Goal: Task Accomplishment & Management: Manage account settings

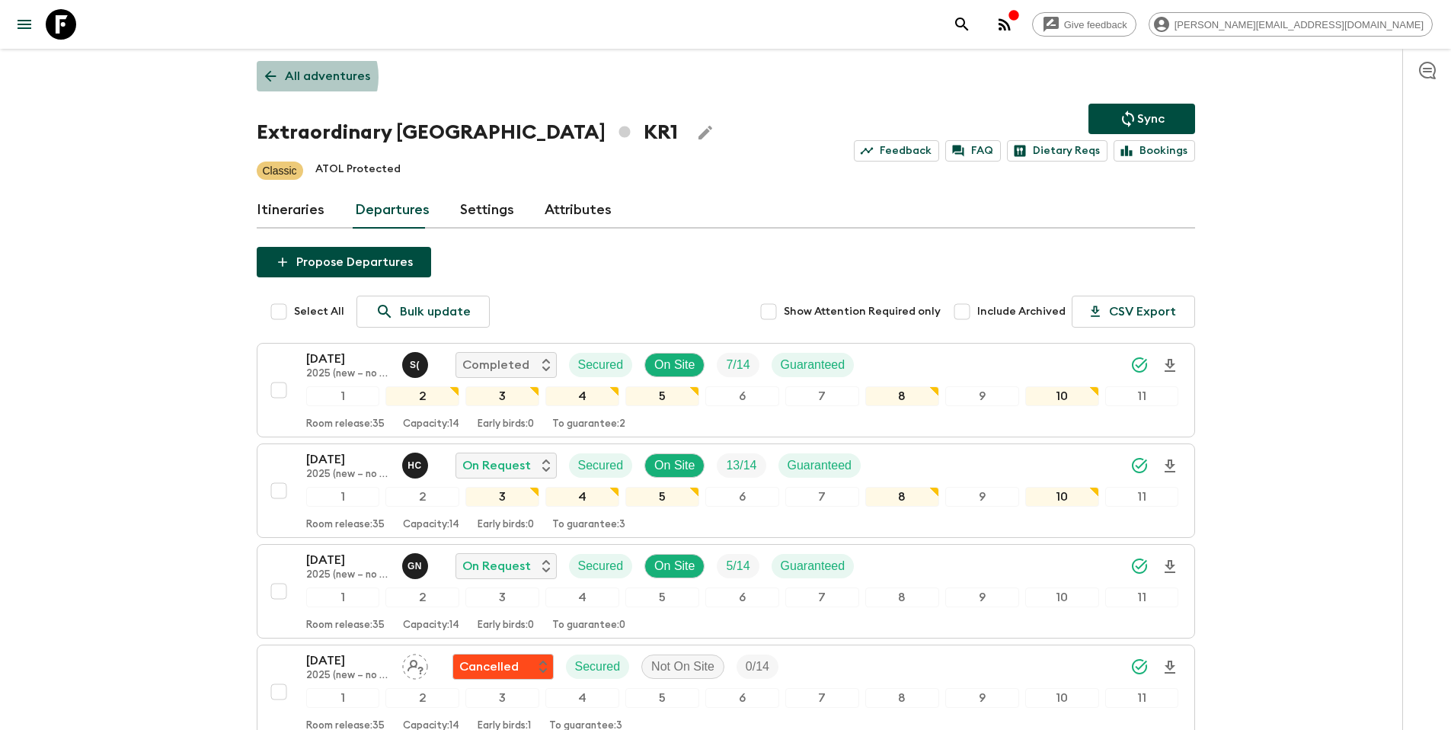
click at [310, 77] on p "All adventures" at bounding box center [327, 76] width 85 height 18
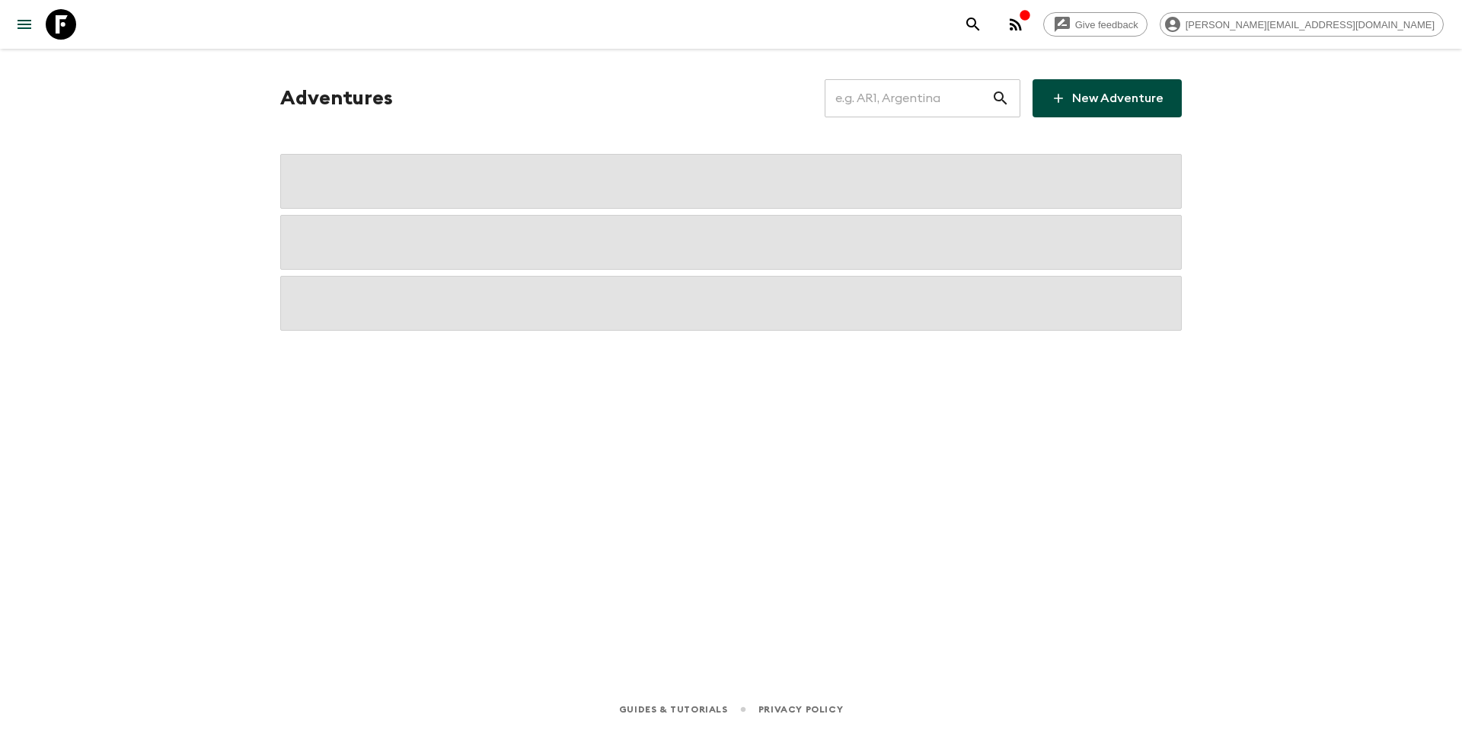
click at [906, 107] on input "text" at bounding box center [908, 98] width 167 height 43
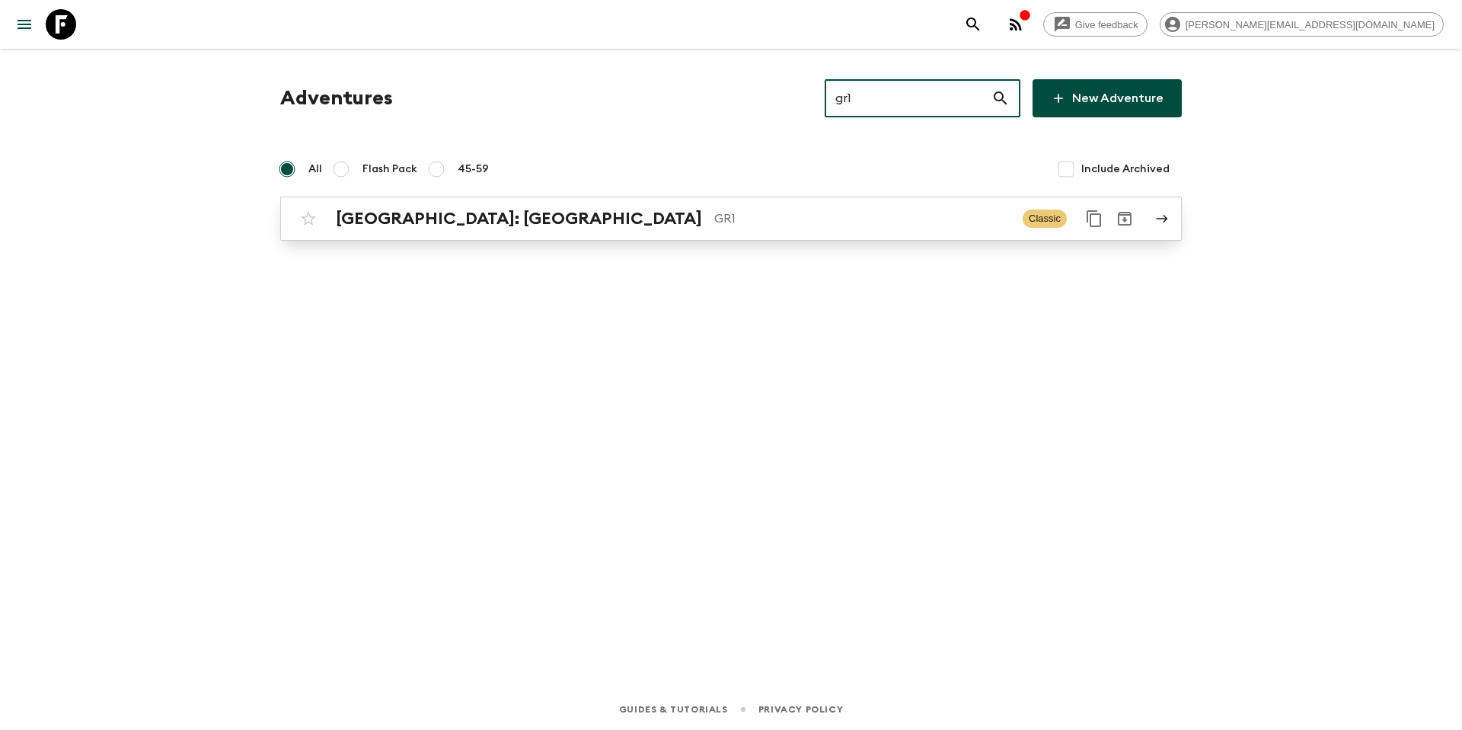
type input "gr1"
click at [373, 206] on div "[GEOGRAPHIC_DATA]: [GEOGRAPHIC_DATA] & the Islands GR1 Classic" at bounding box center [701, 218] width 817 height 30
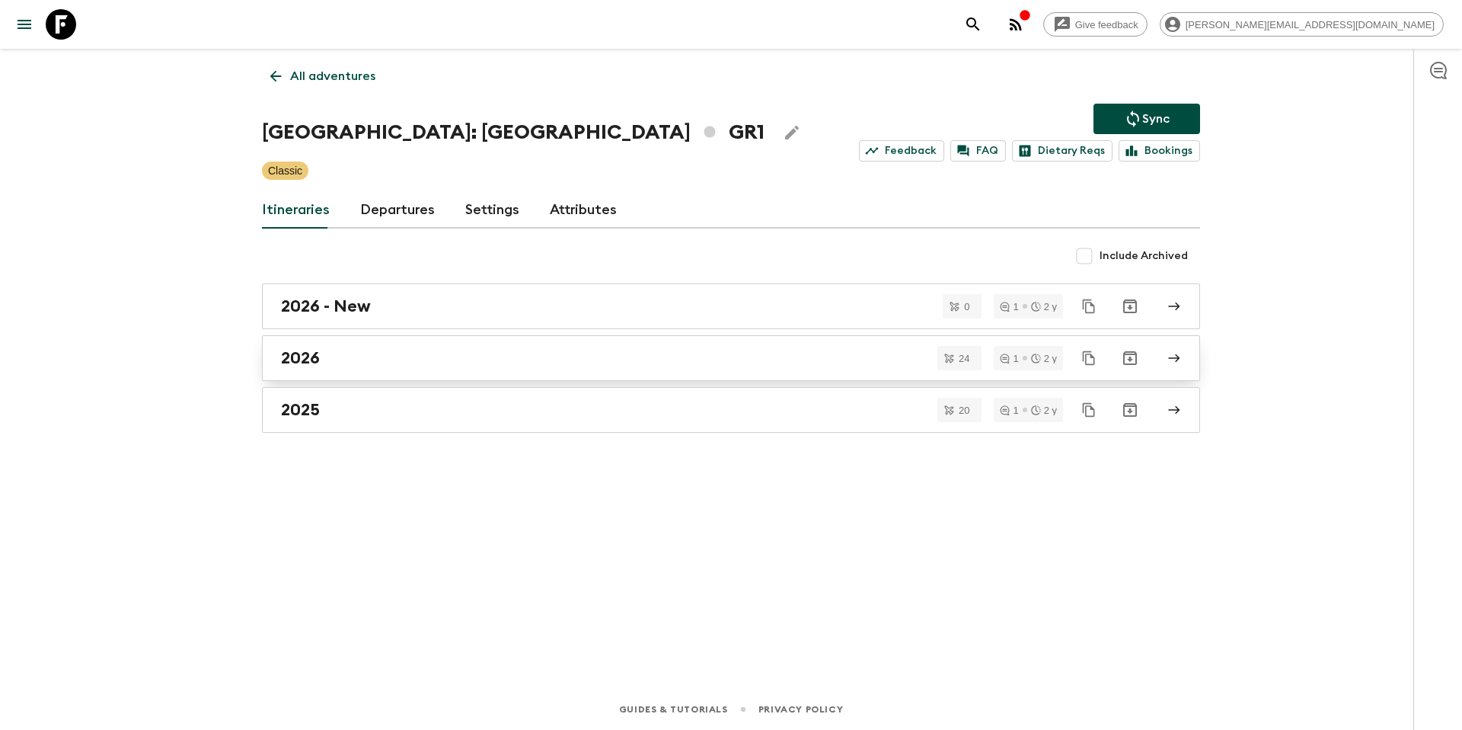
click at [392, 350] on div "2026" at bounding box center [716, 358] width 871 height 20
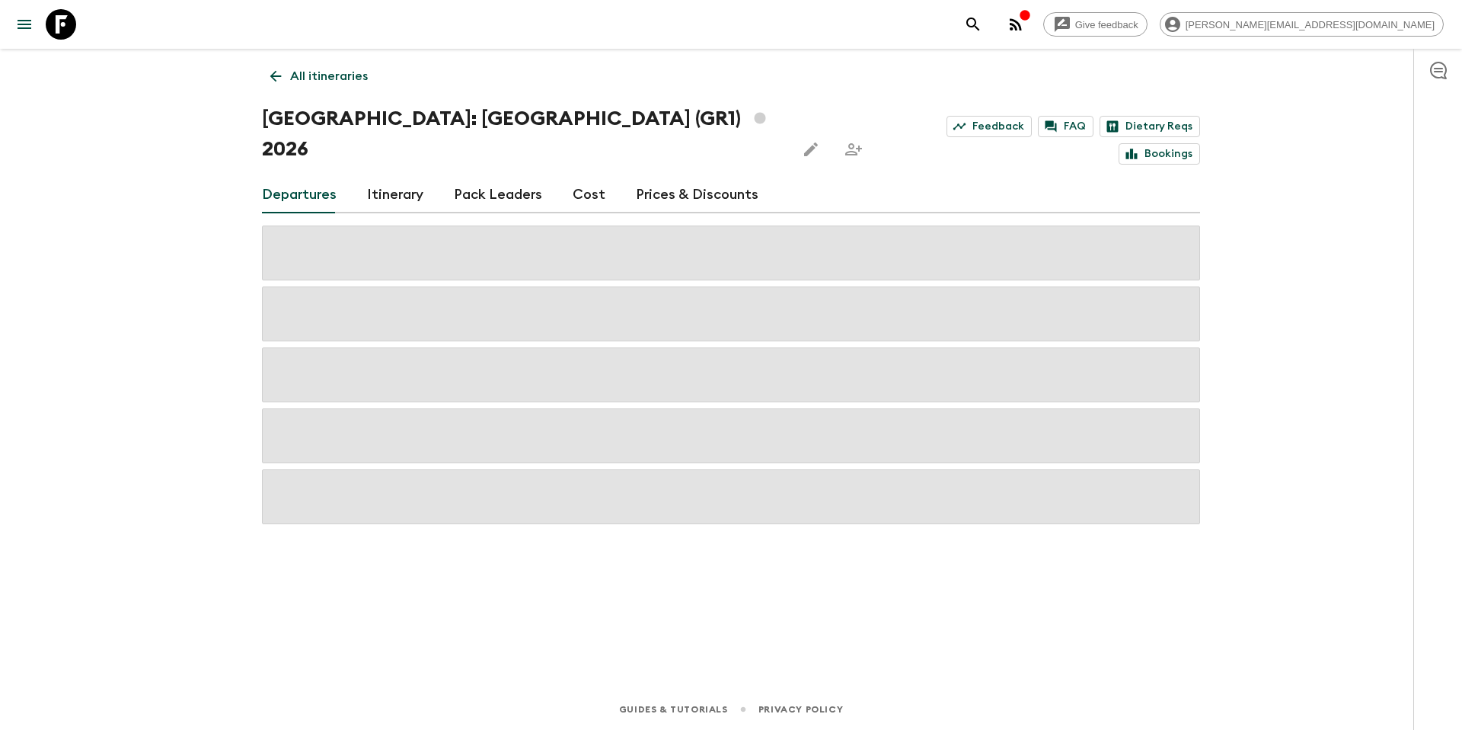
click at [659, 177] on link "Prices & Discounts" at bounding box center [697, 195] width 123 height 37
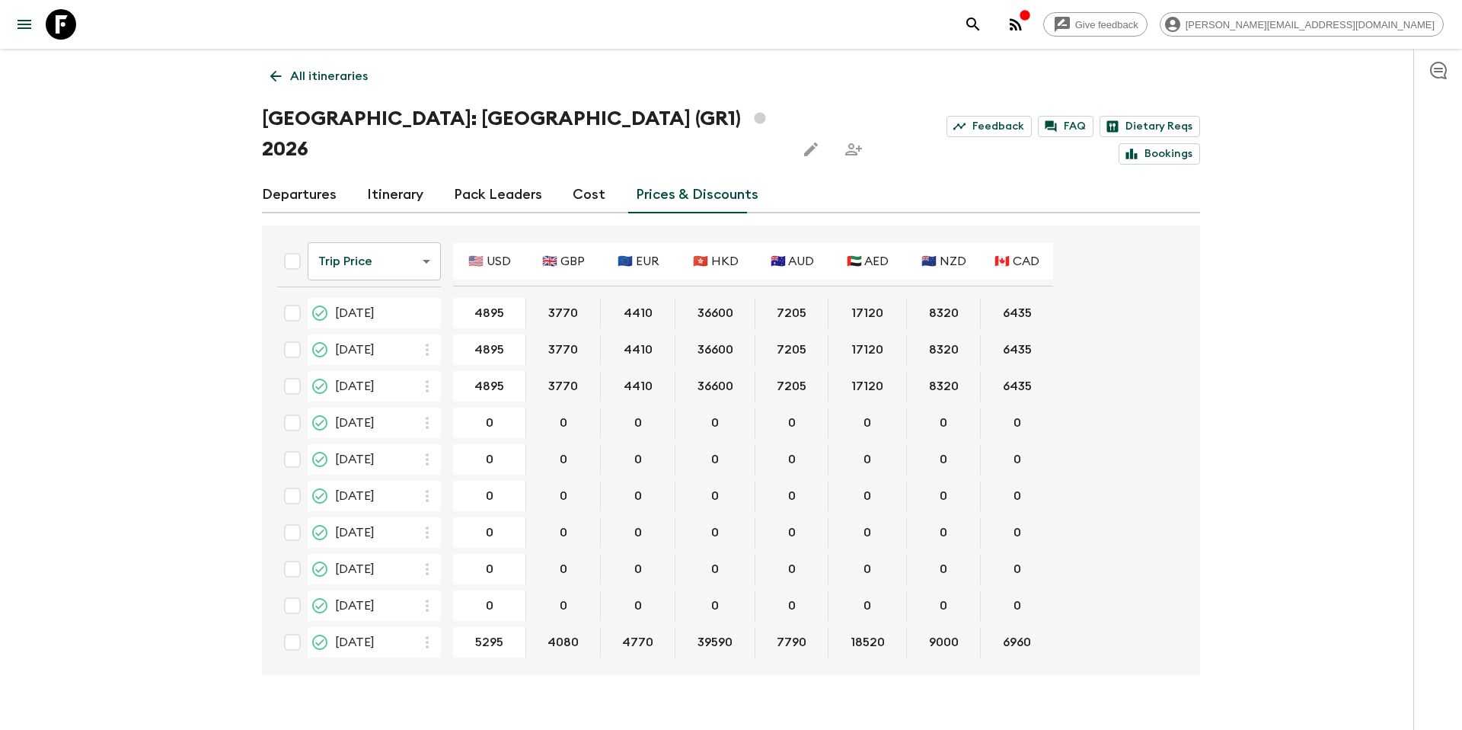
type input "5095"
type input "4595"
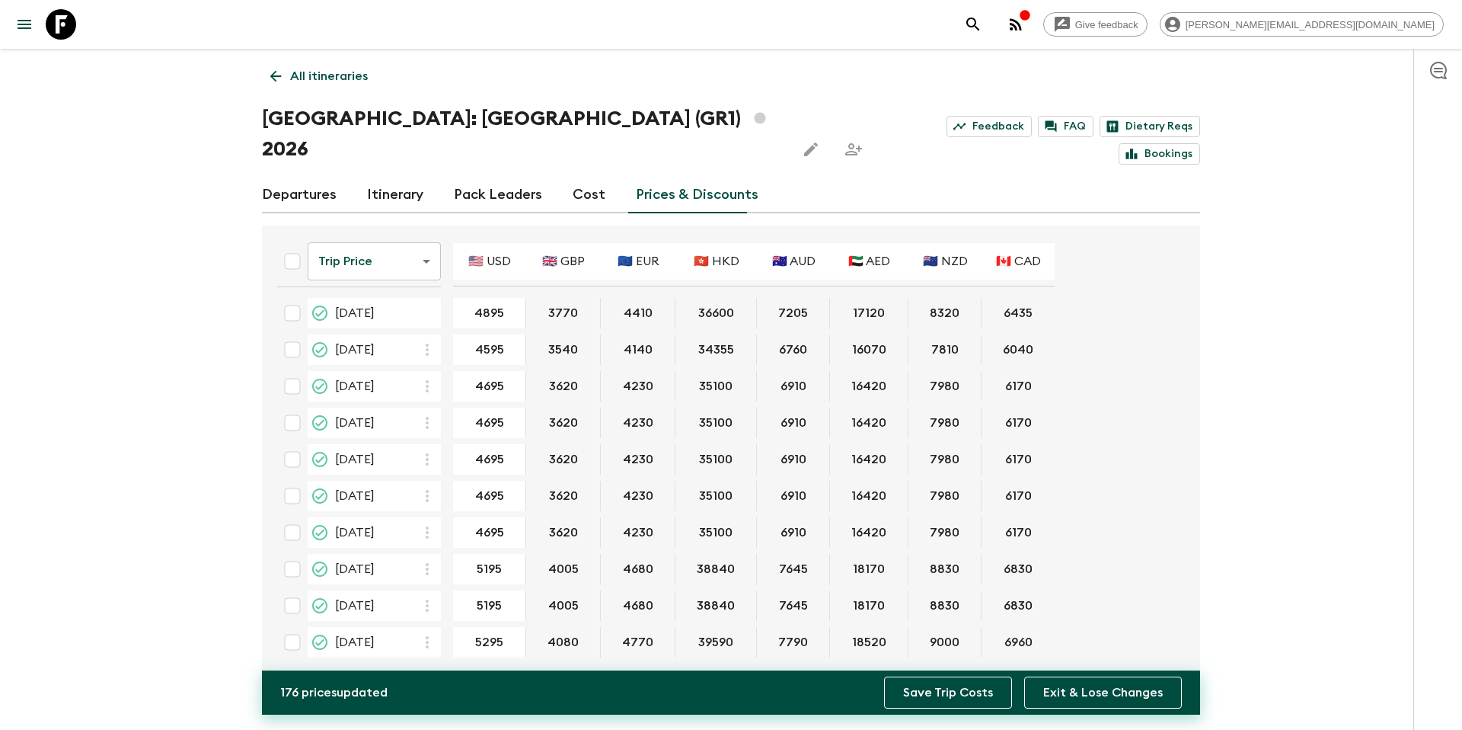
click at [943, 699] on button "Save Trip Costs" at bounding box center [948, 692] width 128 height 32
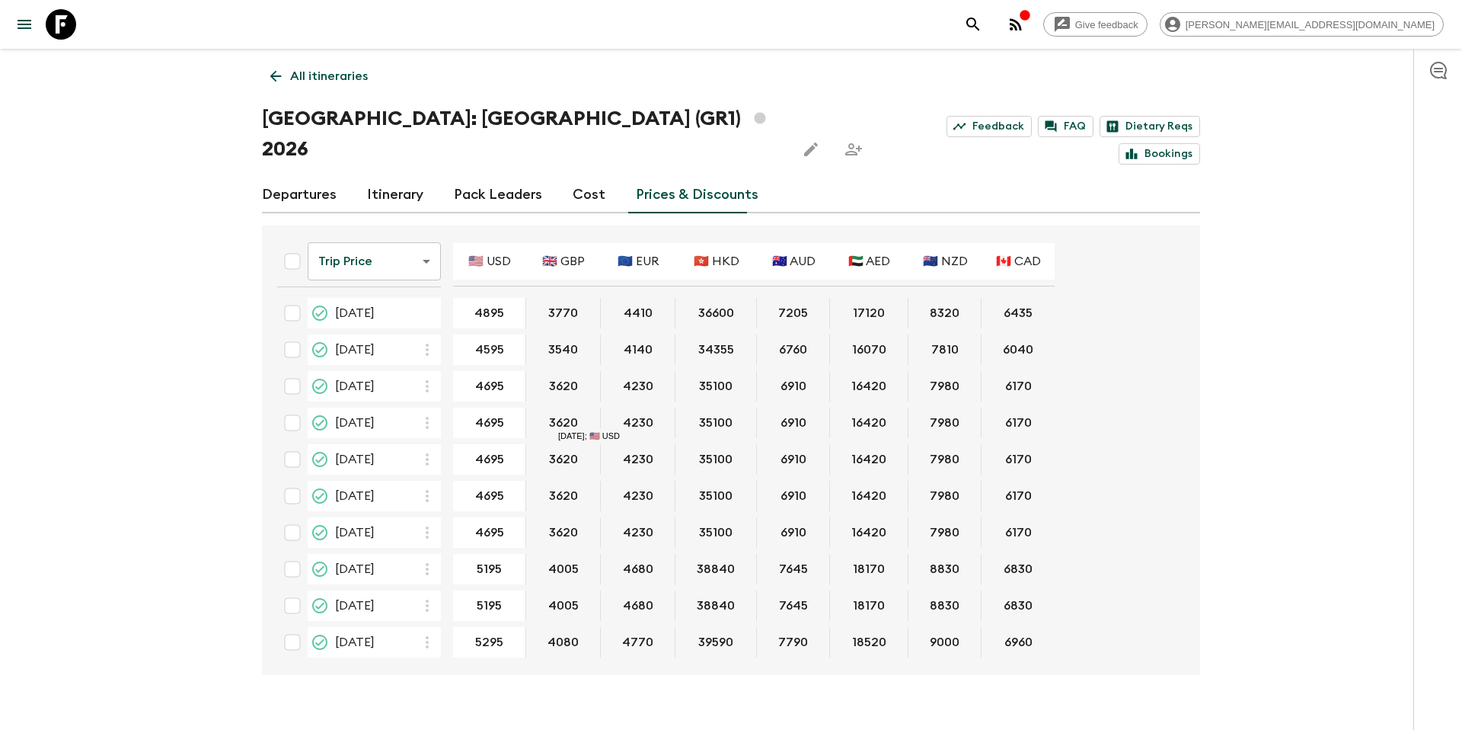
click at [312, 79] on p "All itineraries" at bounding box center [329, 76] width 78 height 18
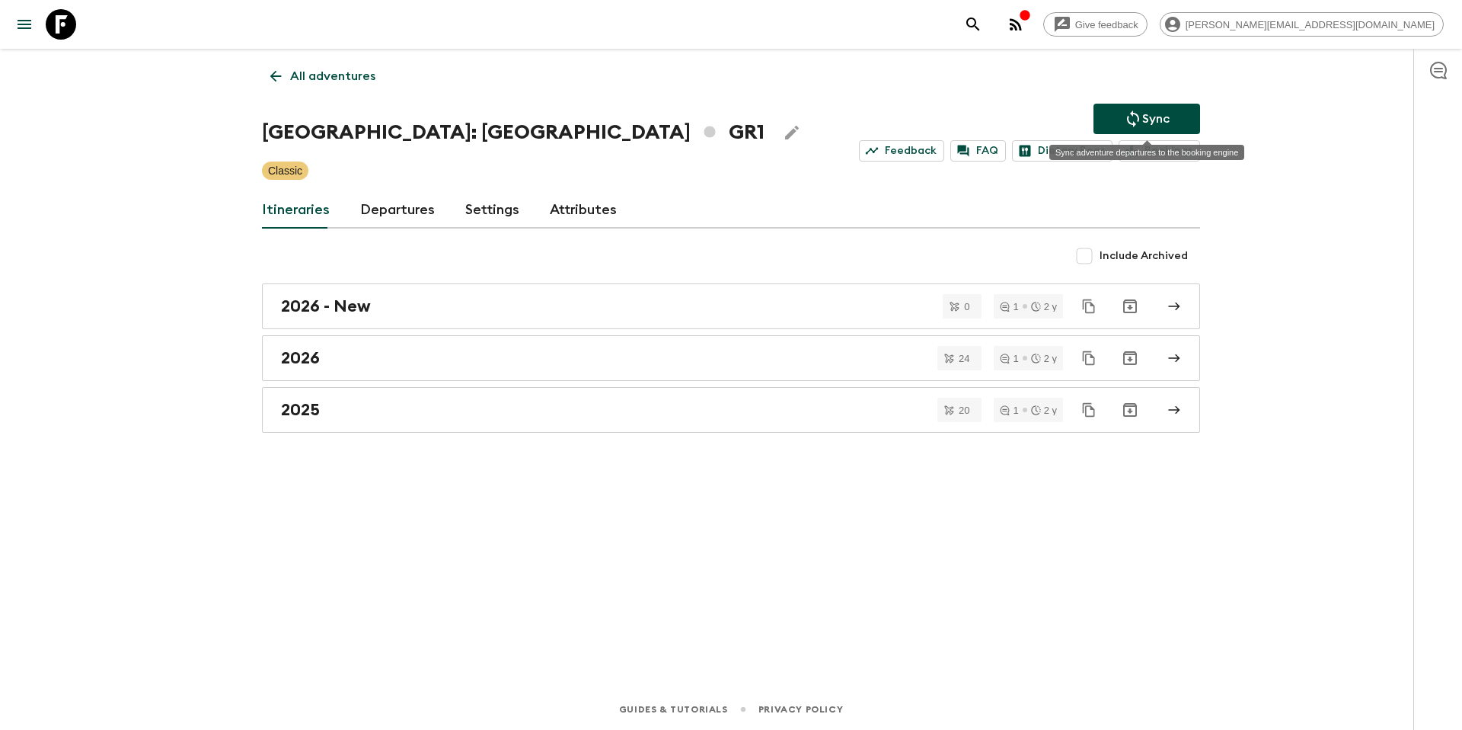
click at [1152, 113] on p "Sync" at bounding box center [1156, 119] width 27 height 18
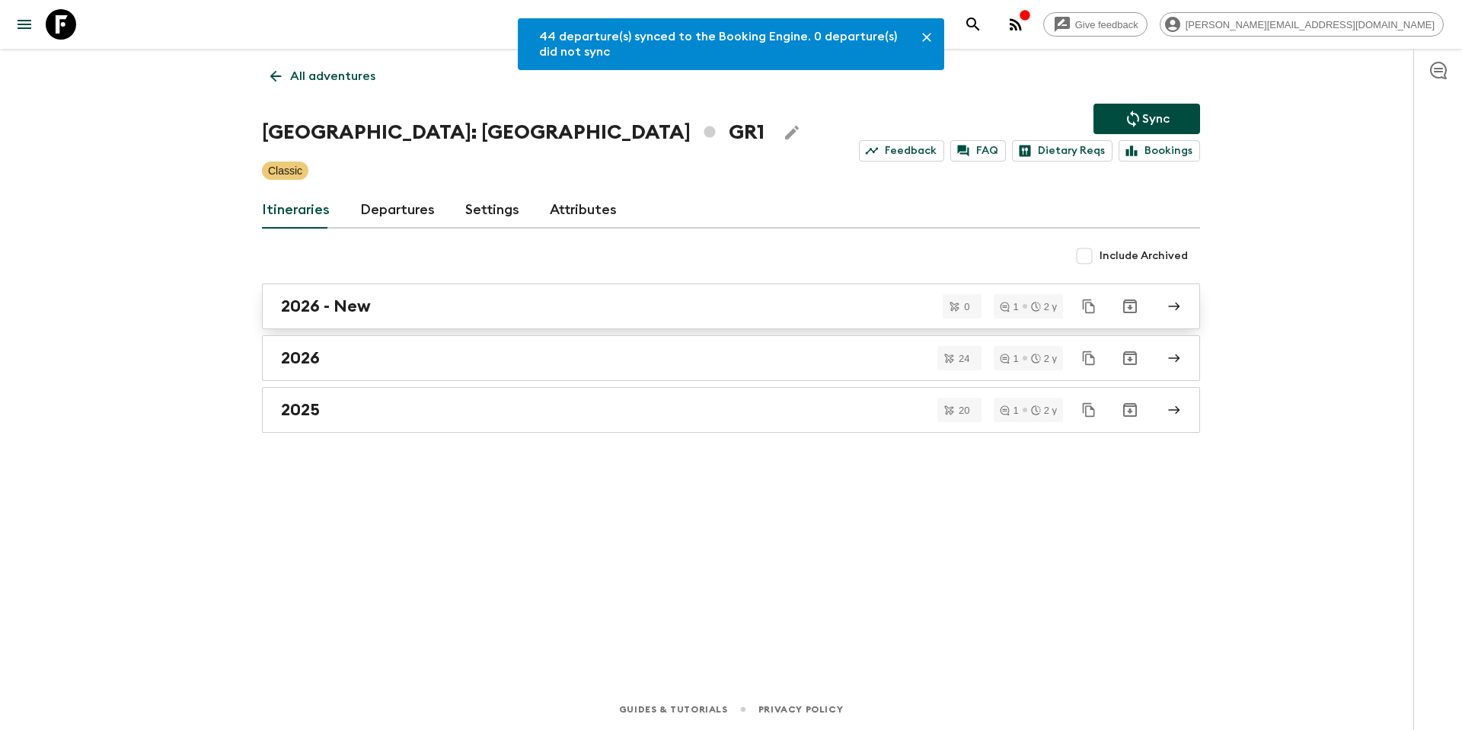
click at [407, 307] on div "2026 - New" at bounding box center [716, 306] width 871 height 20
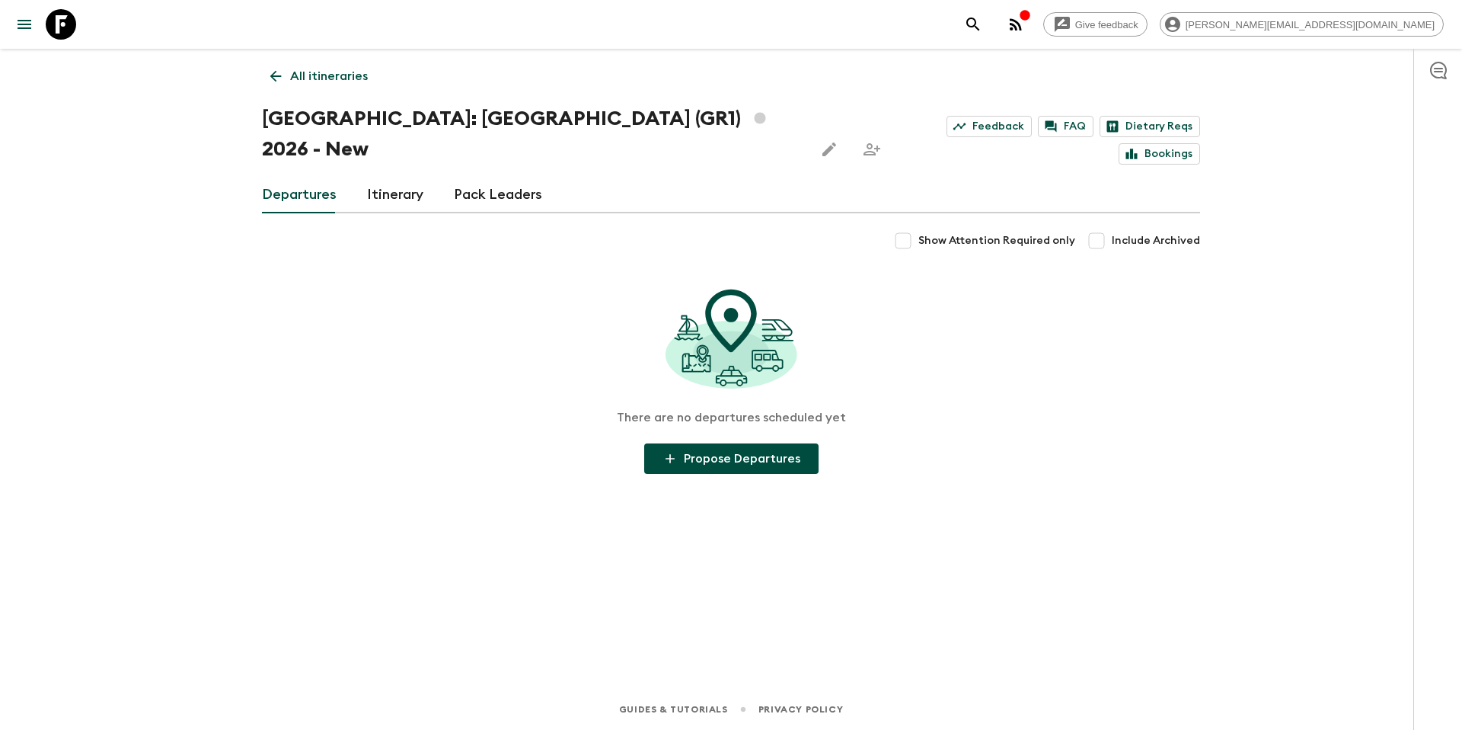
click at [305, 77] on p "All itineraries" at bounding box center [329, 76] width 78 height 18
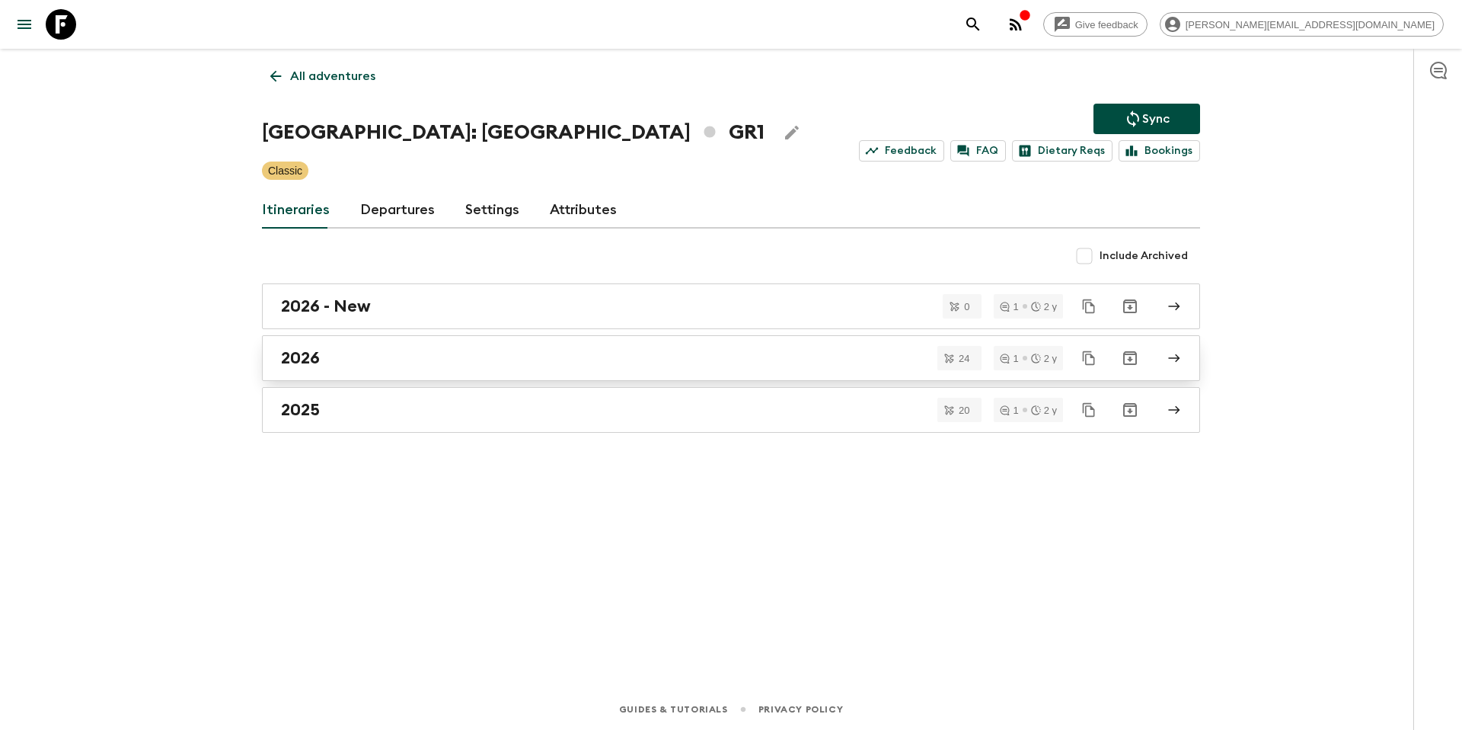
click at [384, 355] on div "2026" at bounding box center [716, 358] width 871 height 20
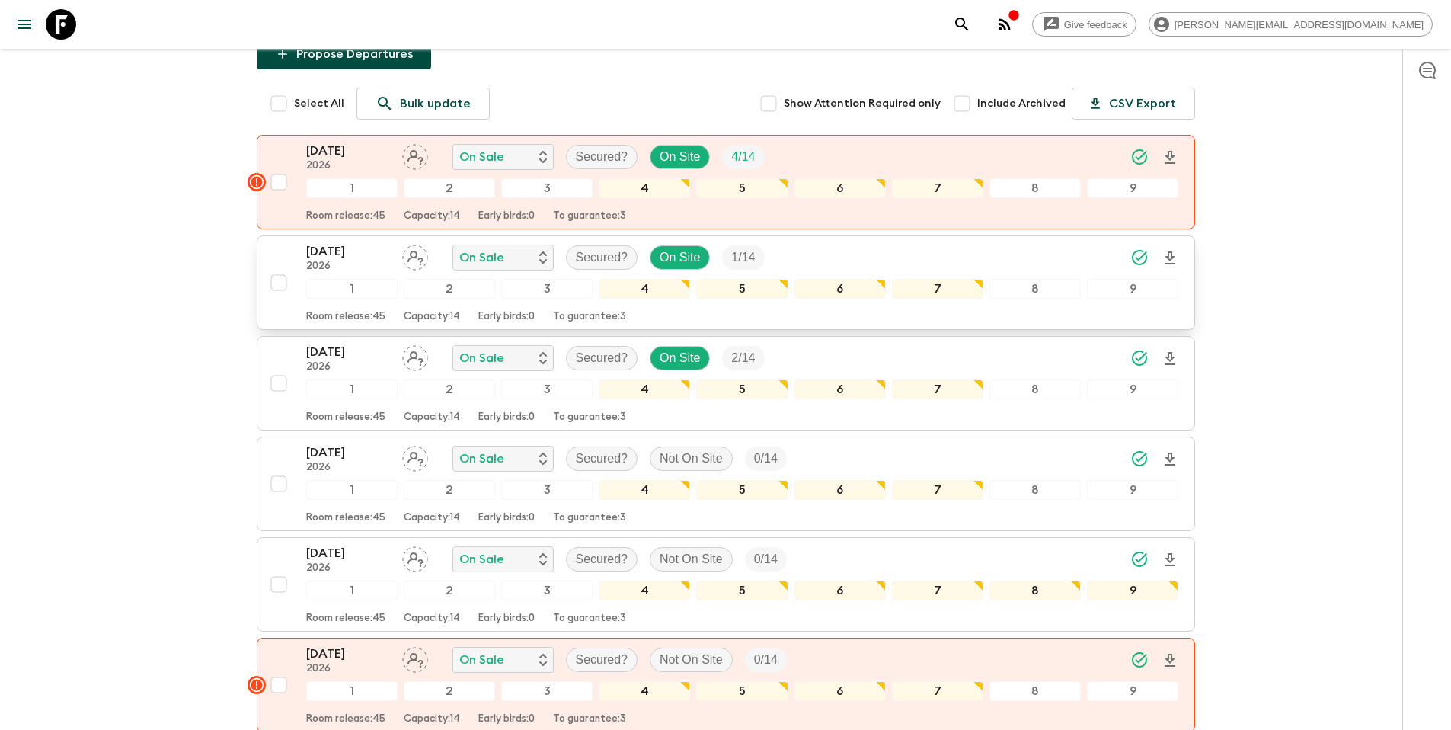
scroll to position [194, 0]
click at [601, 247] on p "Secured?" at bounding box center [602, 256] width 53 height 18
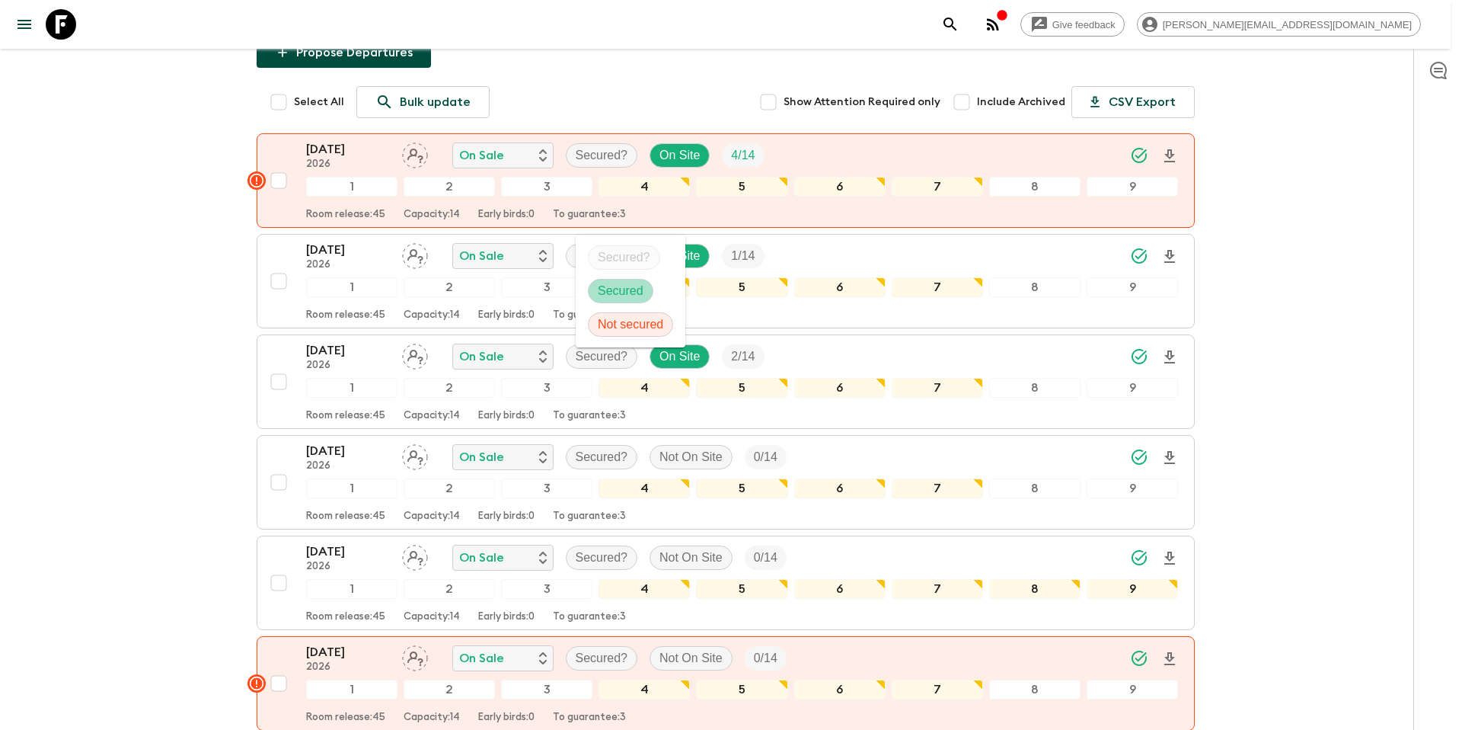
click at [609, 287] on p "Secured" at bounding box center [621, 291] width 46 height 18
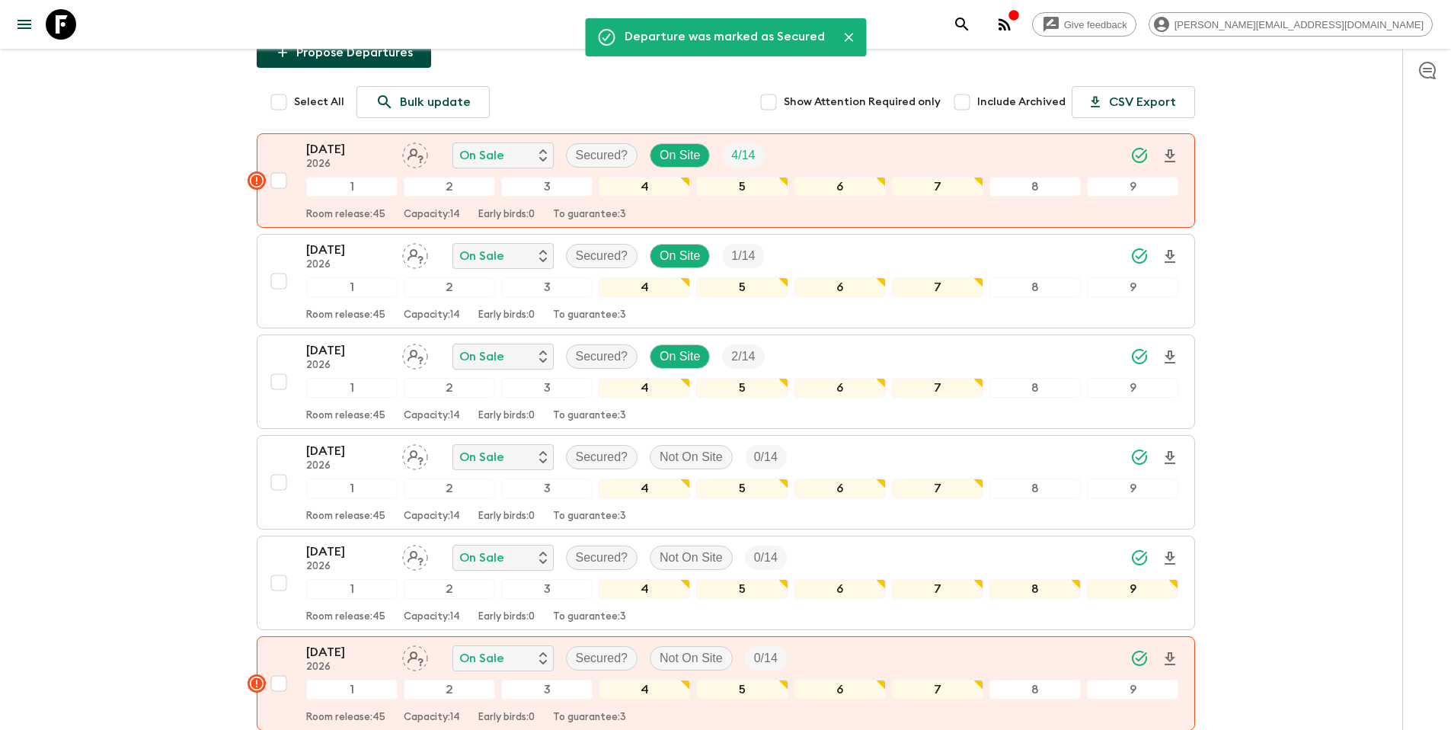
click at [592, 347] on p "Secured?" at bounding box center [602, 356] width 53 height 18
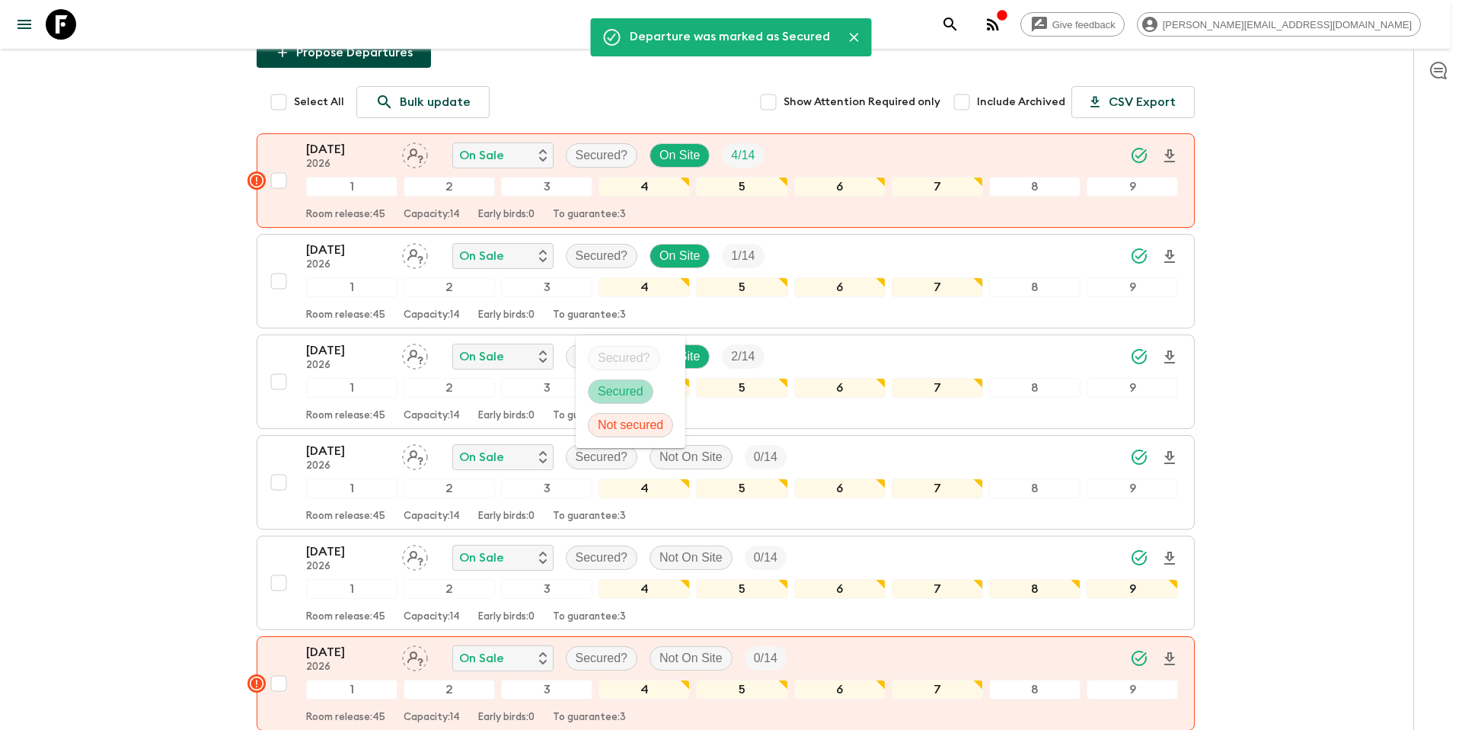
click at [615, 386] on p "Secured" at bounding box center [621, 391] width 46 height 18
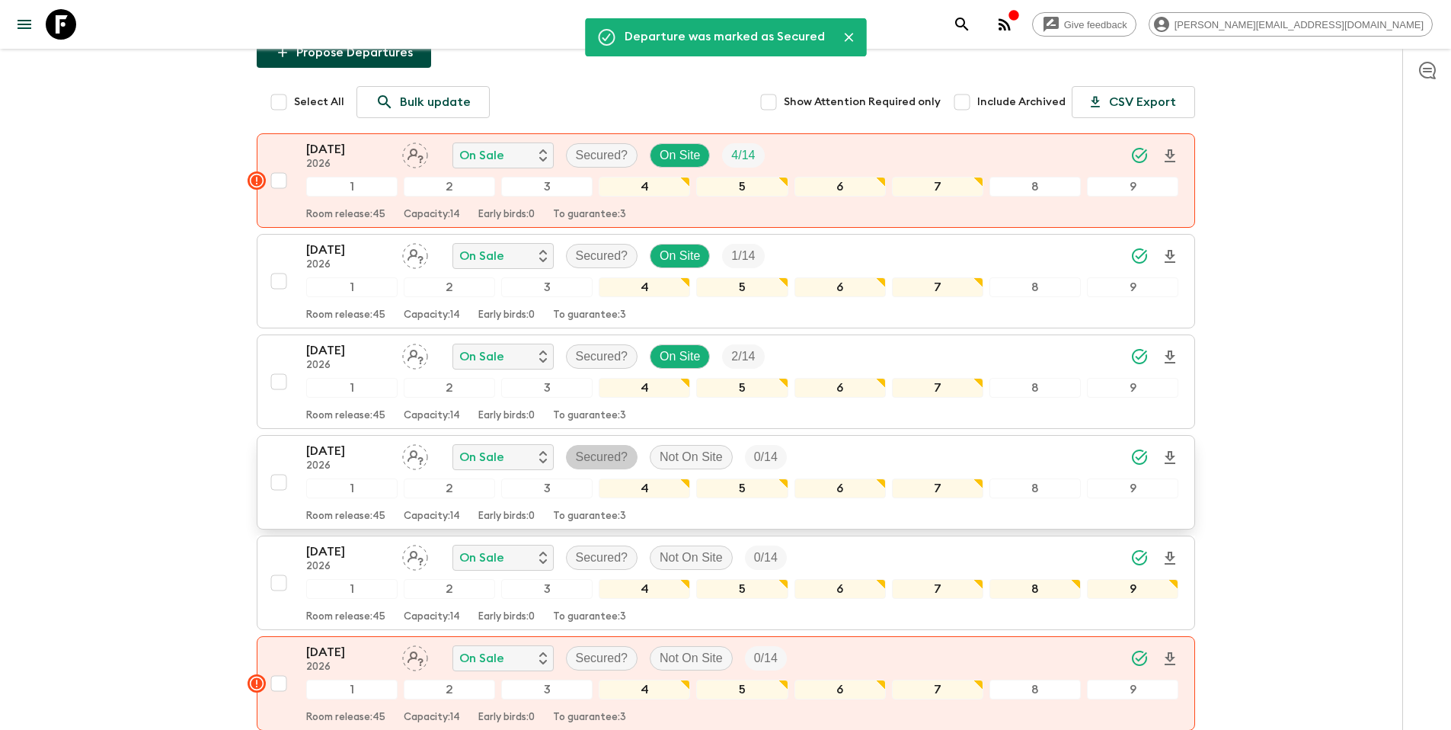
click at [598, 448] on p "Secured?" at bounding box center [602, 457] width 53 height 18
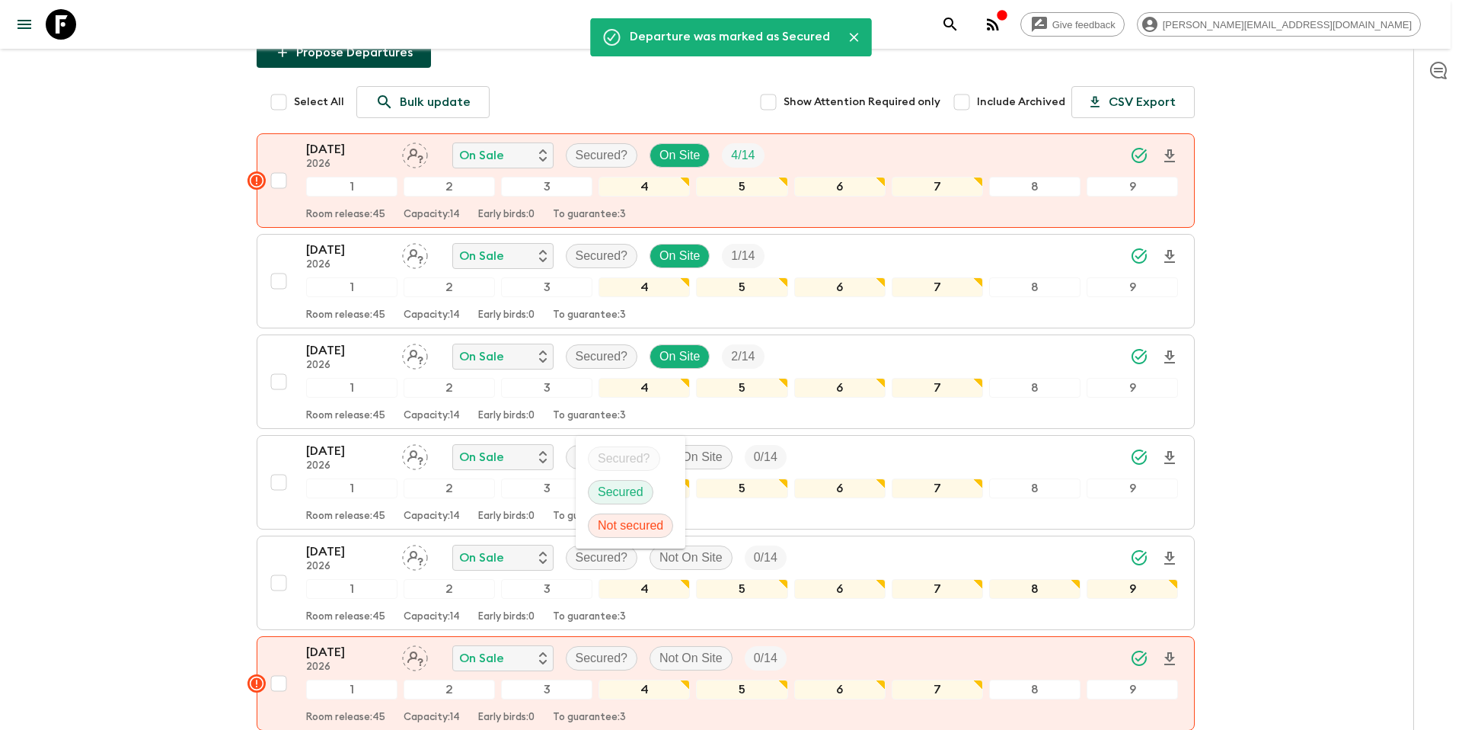
click at [614, 490] on p "Secured" at bounding box center [621, 492] width 46 height 18
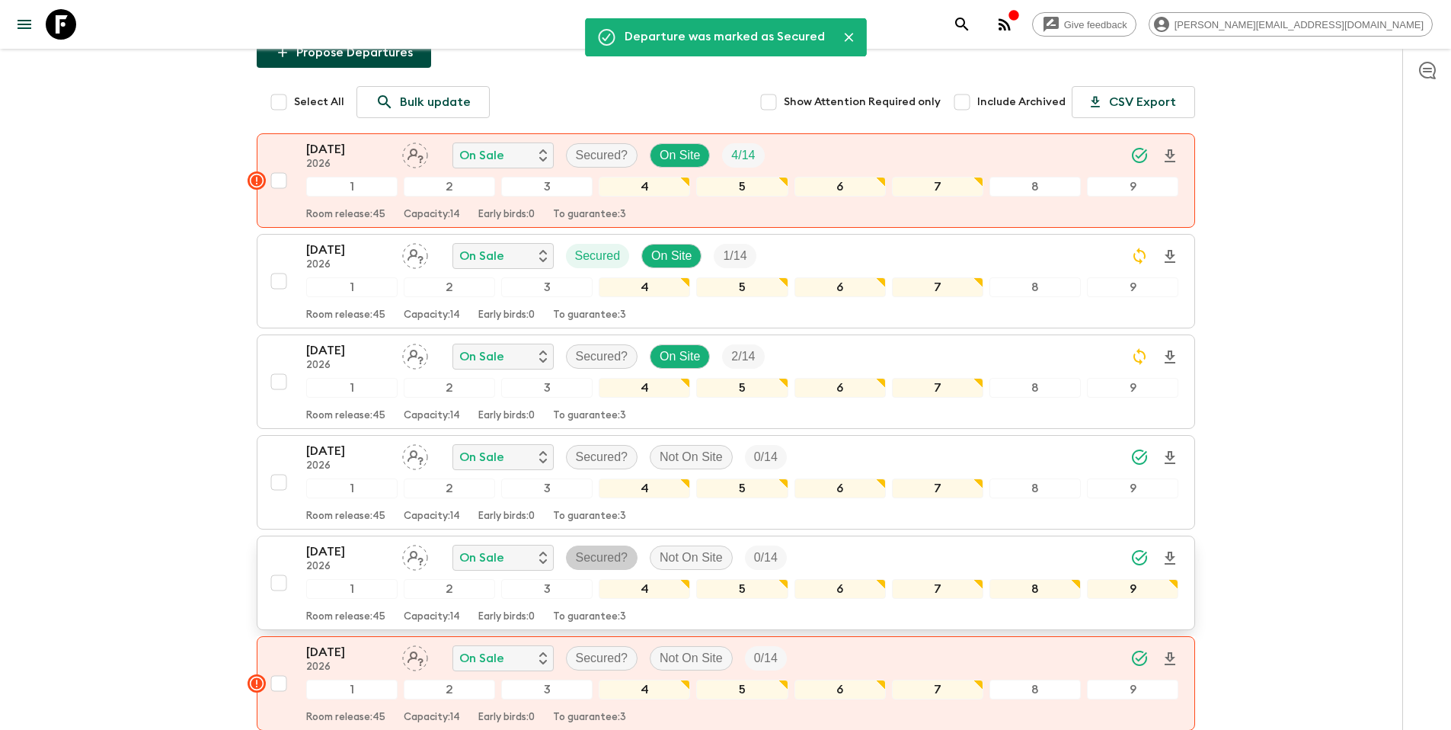
click at [605, 548] on p "Secured?" at bounding box center [602, 557] width 53 height 18
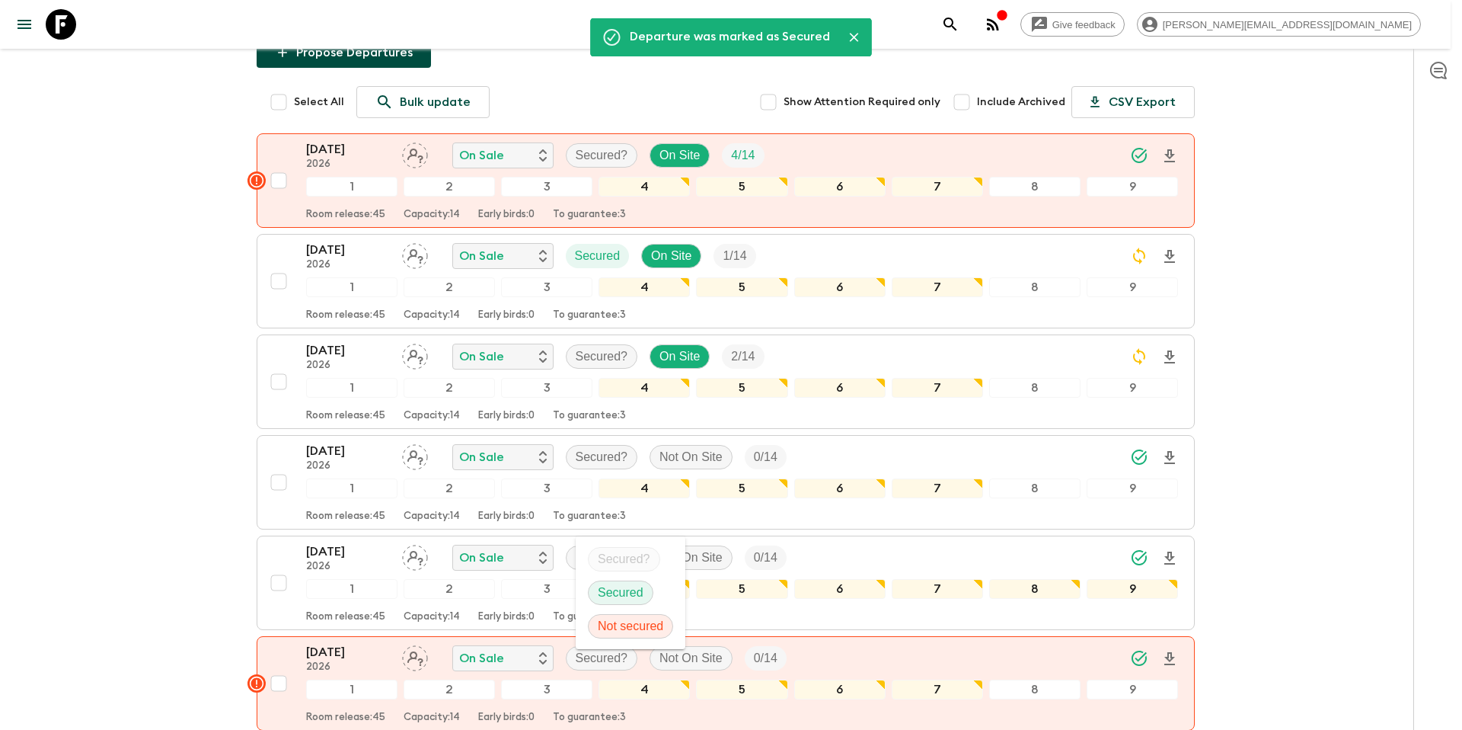
click at [616, 588] on p "Secured" at bounding box center [621, 592] width 46 height 18
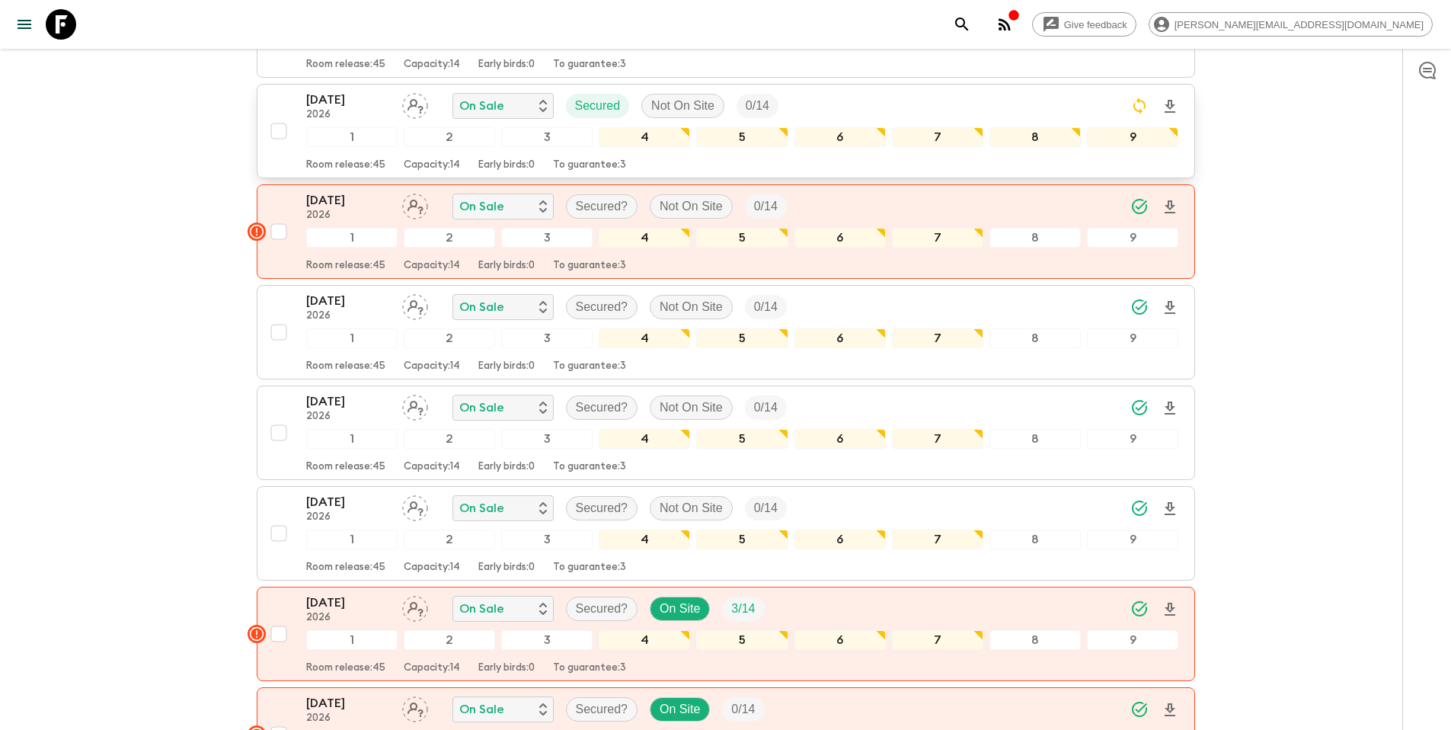
scroll to position [674, 0]
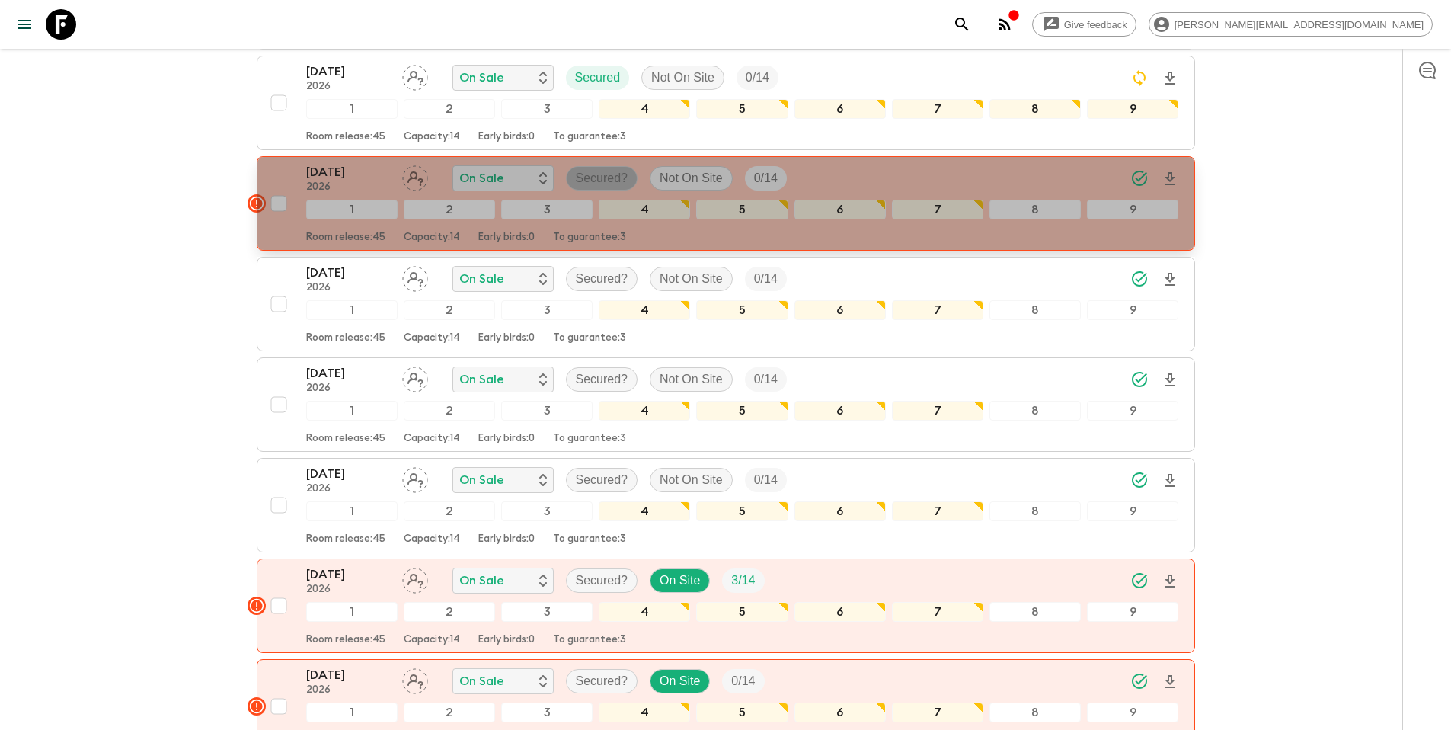
click at [610, 169] on p "Secured?" at bounding box center [602, 178] width 53 height 18
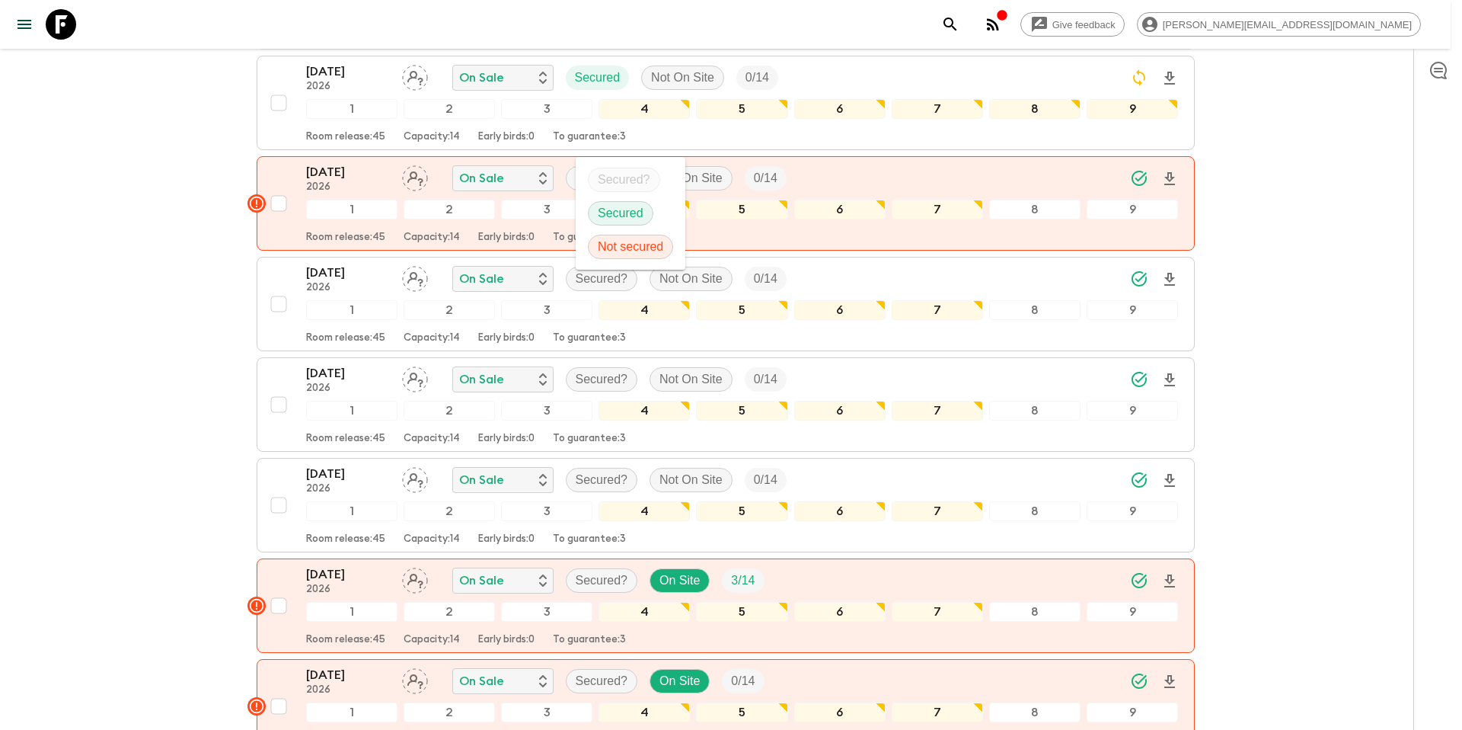
click at [619, 210] on p "Secured" at bounding box center [621, 213] width 46 height 18
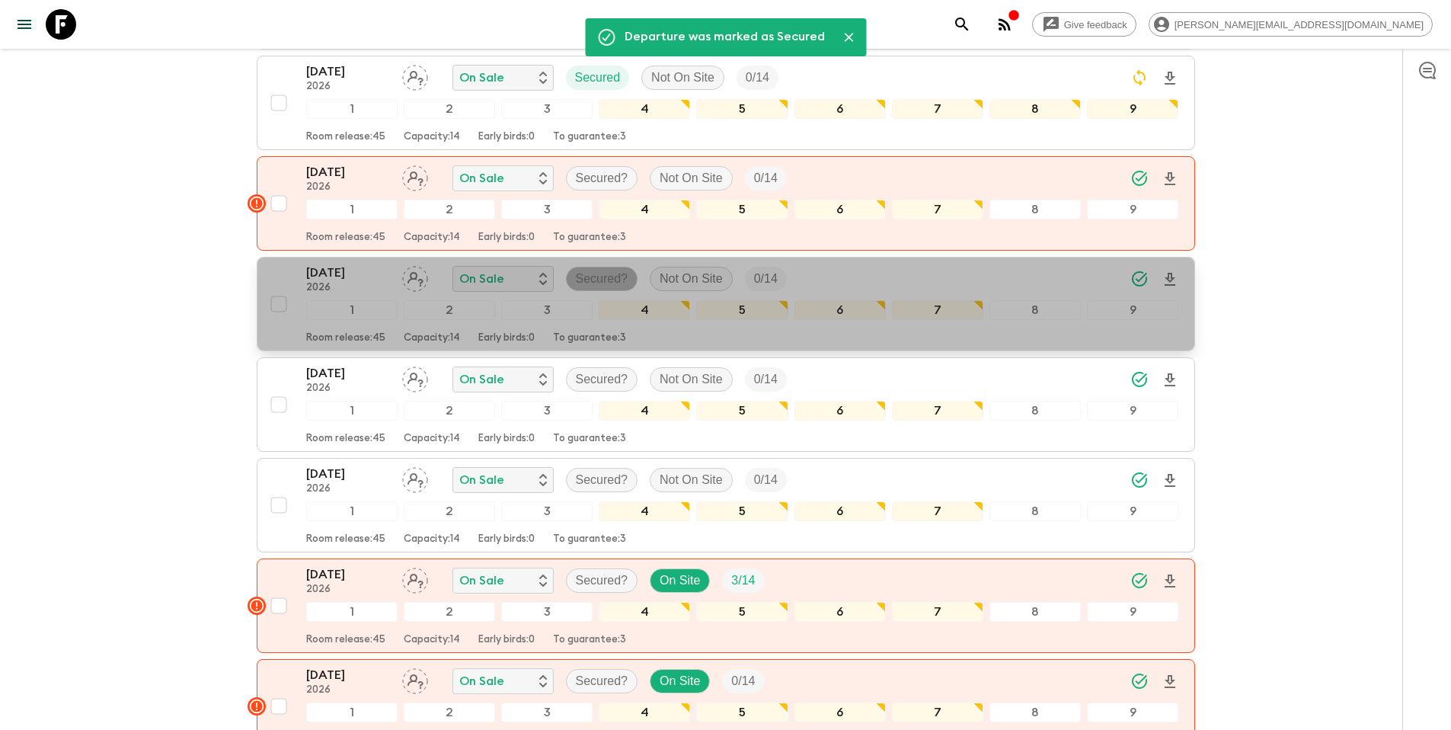
click at [596, 270] on p "Secured?" at bounding box center [602, 279] width 53 height 18
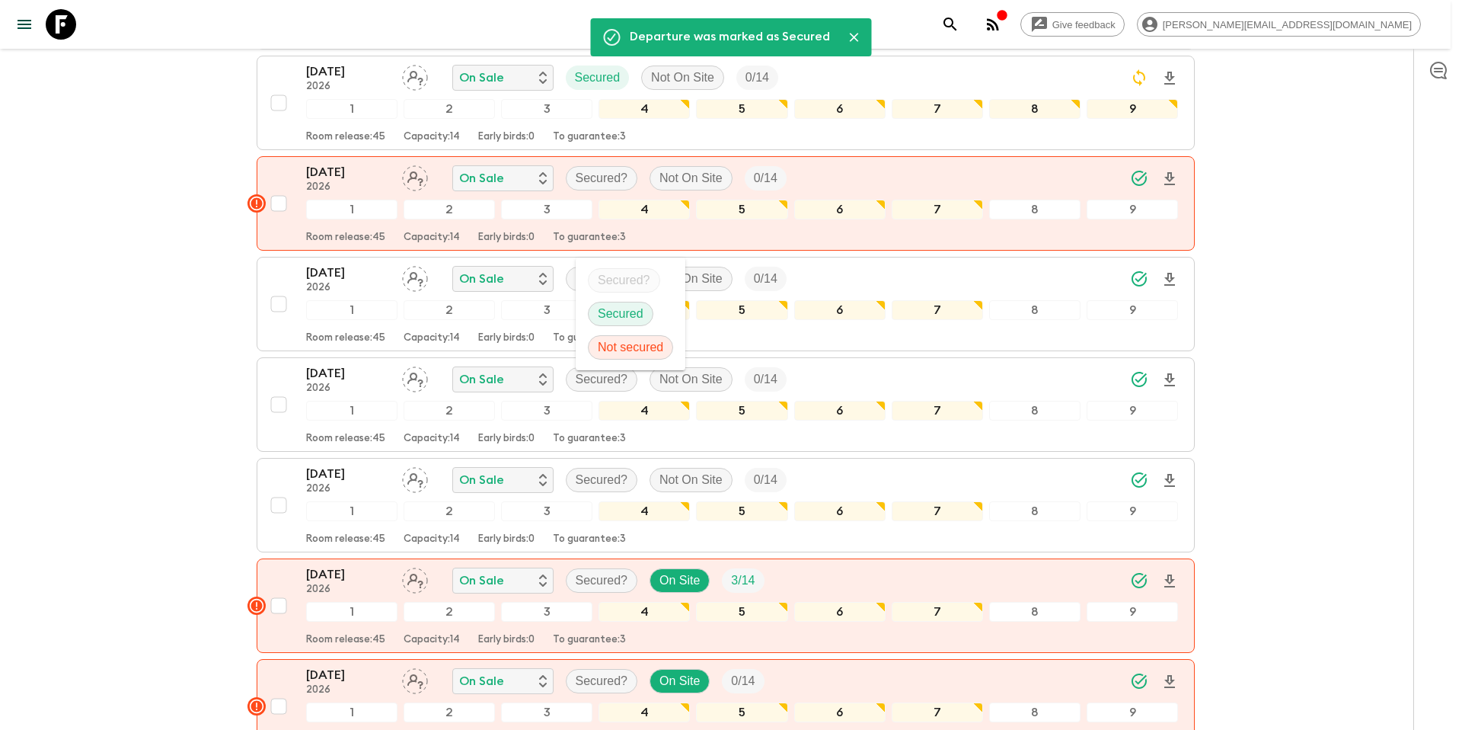
click at [610, 315] on p "Secured" at bounding box center [621, 314] width 46 height 18
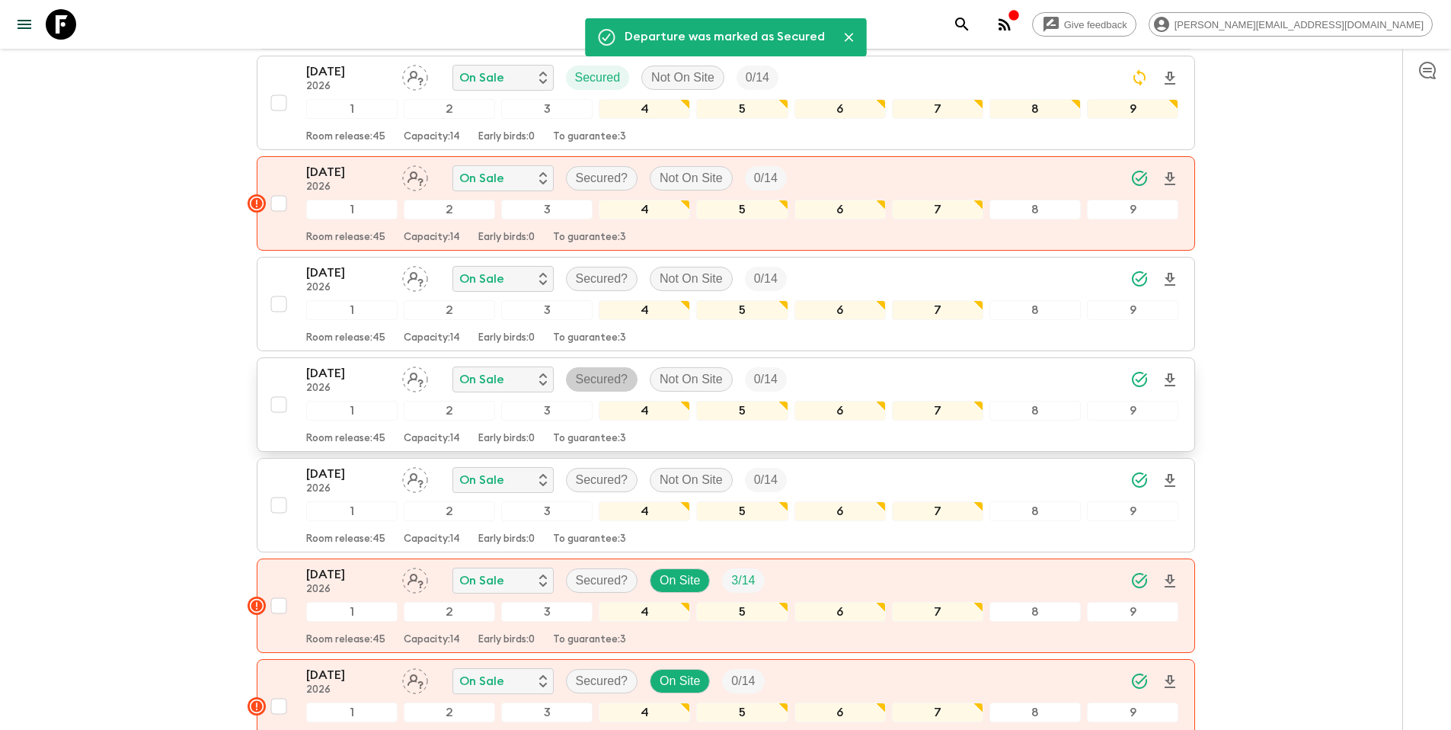
click at [607, 370] on p "Secured?" at bounding box center [602, 379] width 53 height 18
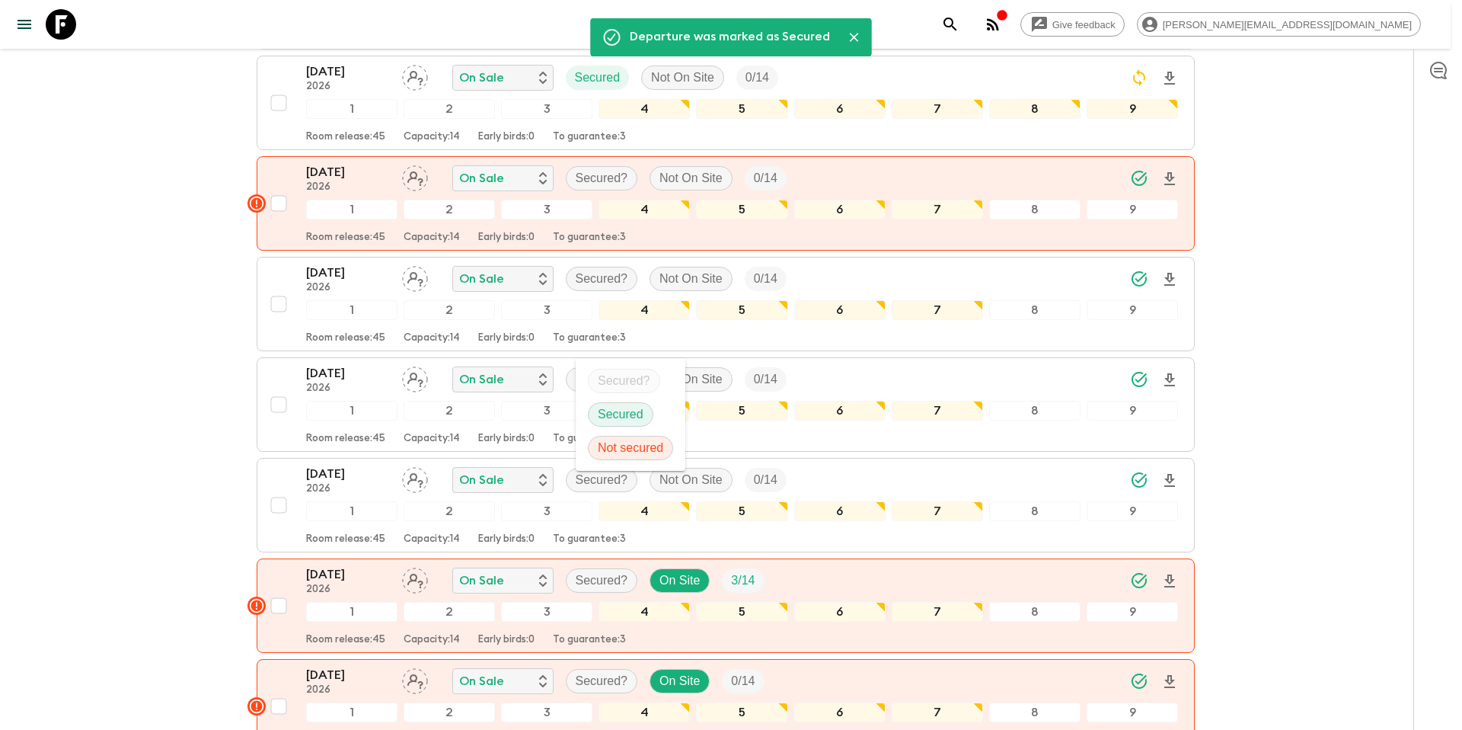
click at [615, 412] on p "Secured" at bounding box center [621, 414] width 46 height 18
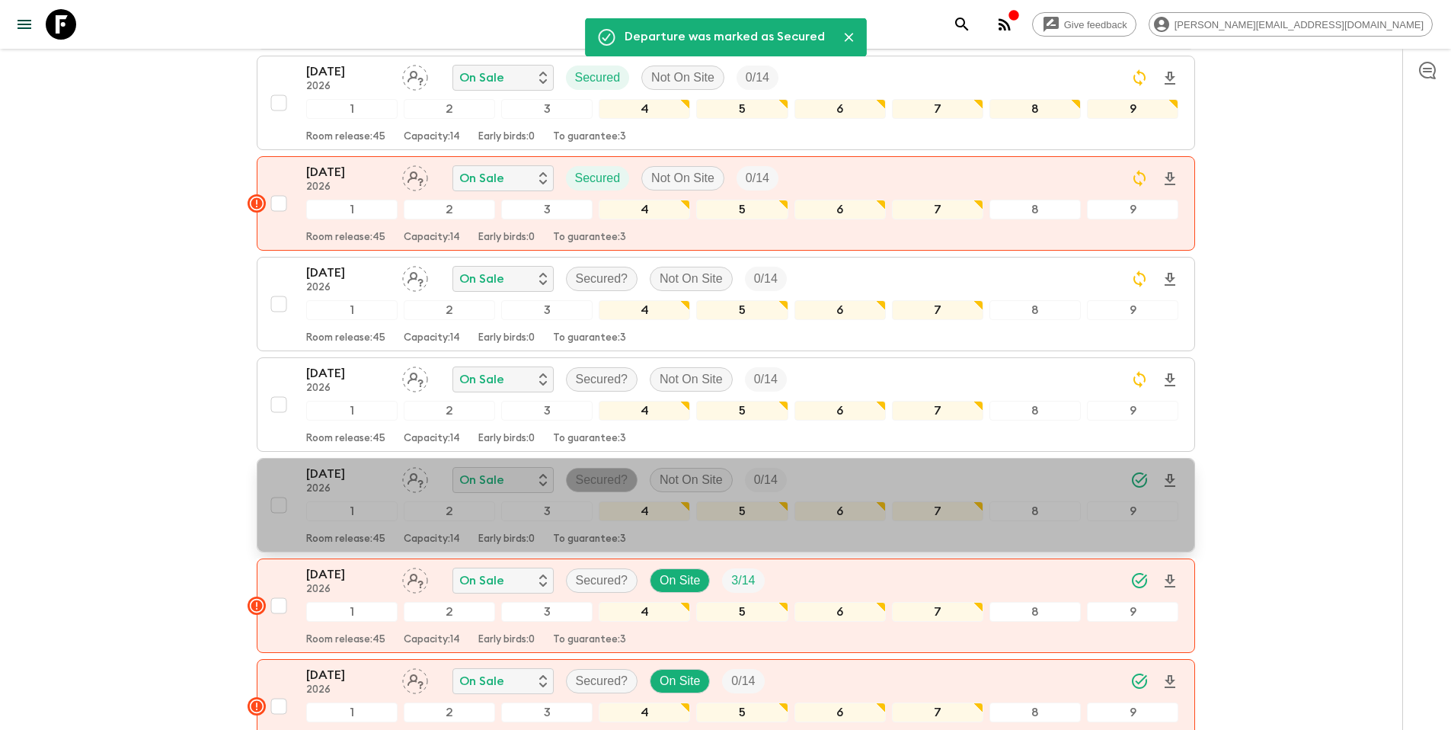
click at [609, 471] on p "Secured?" at bounding box center [602, 480] width 53 height 18
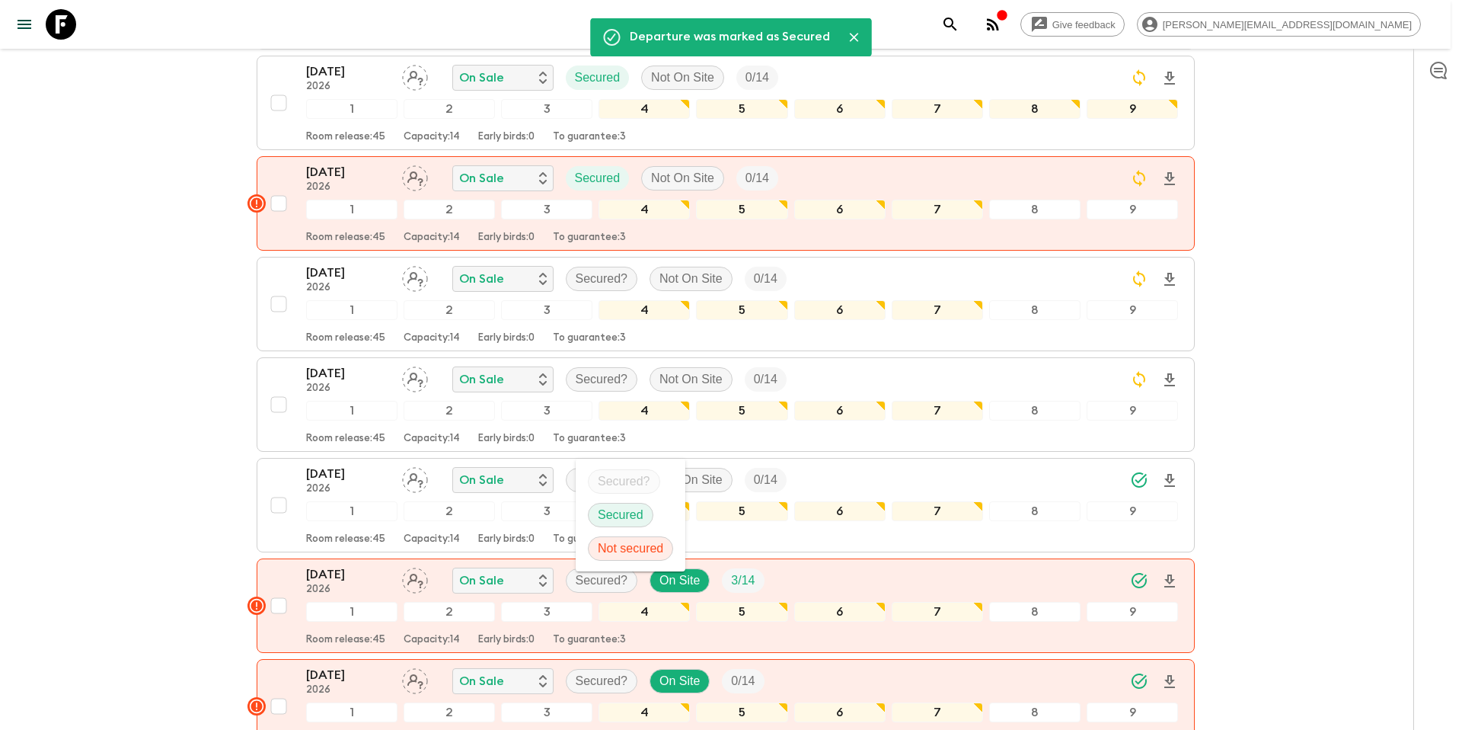
click at [614, 512] on p "Secured" at bounding box center [621, 515] width 46 height 18
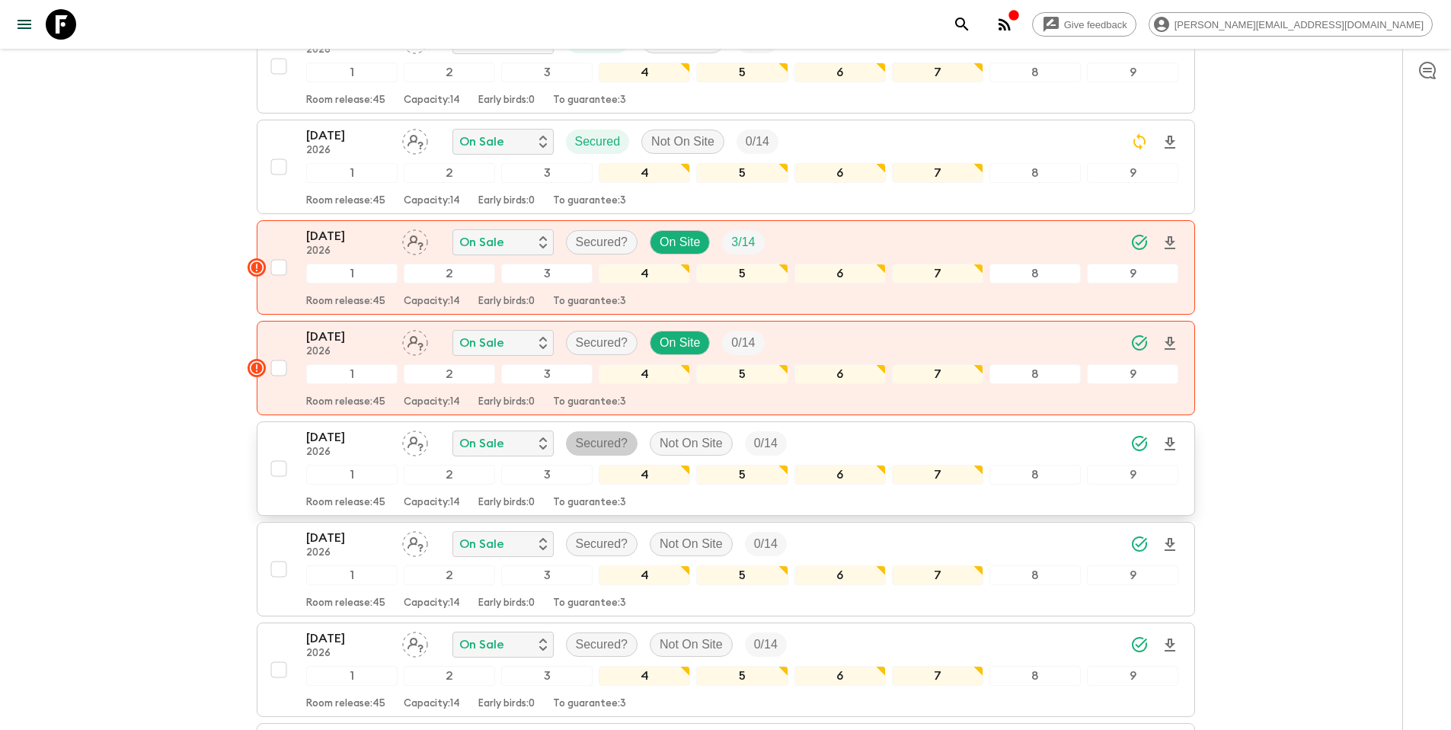
scroll to position [1016, 0]
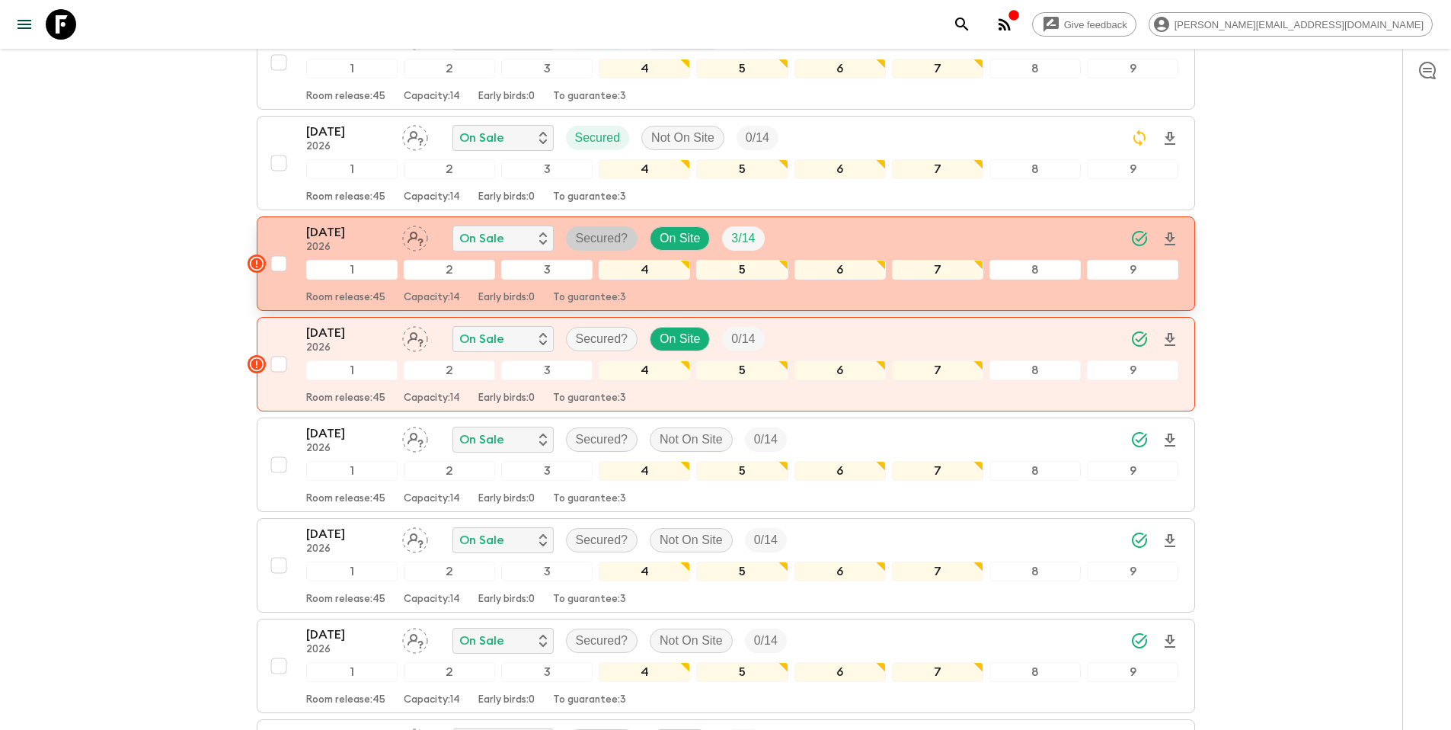
click at [593, 229] on p "Secured?" at bounding box center [602, 238] width 53 height 18
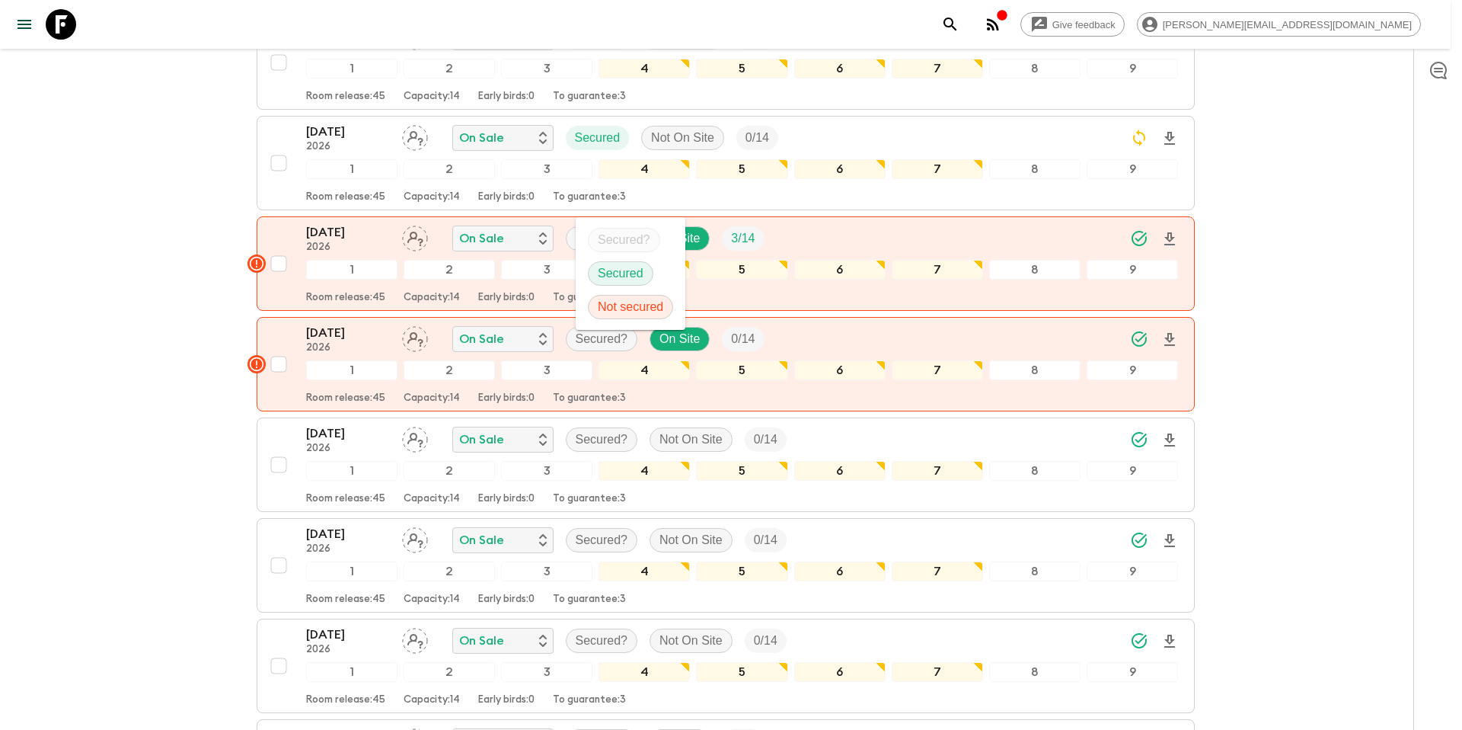
click at [617, 273] on p "Secured" at bounding box center [621, 273] width 46 height 18
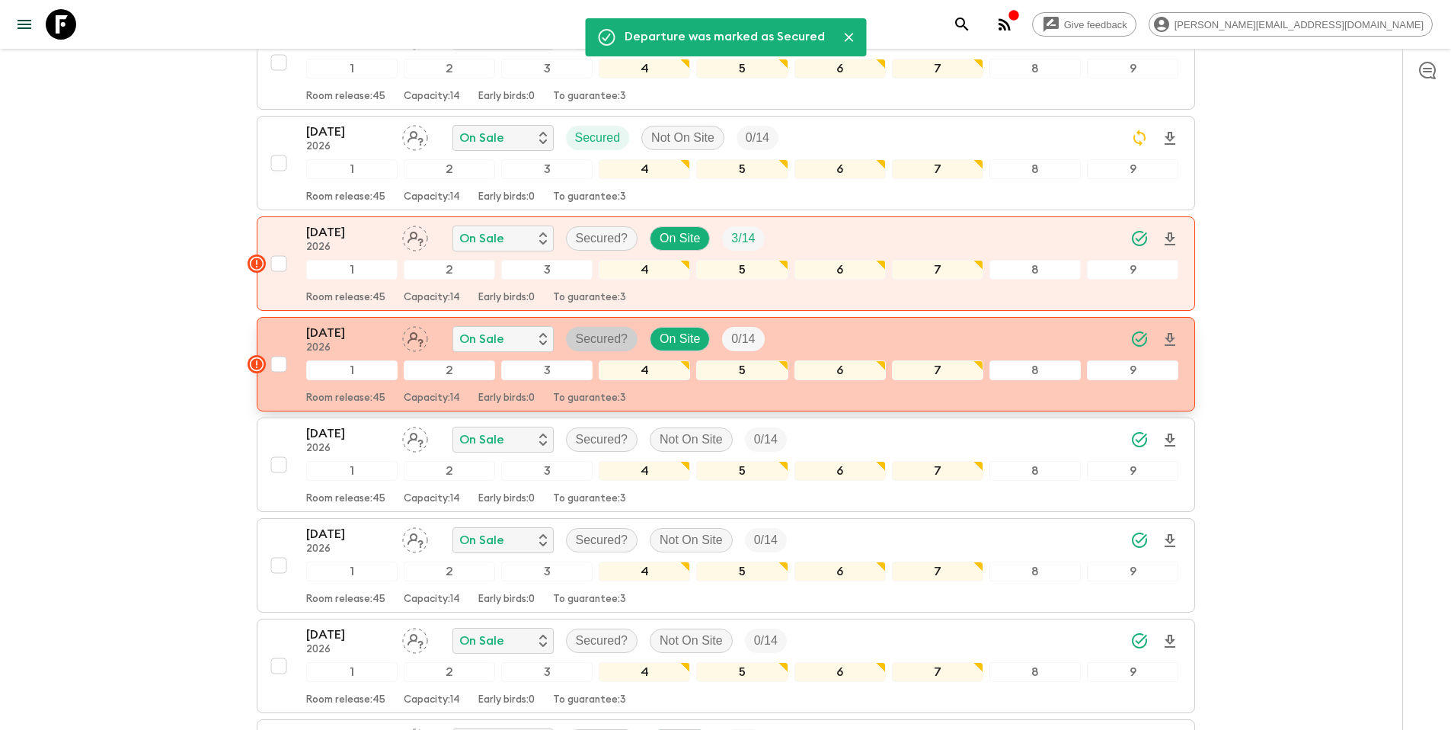
click at [606, 330] on p "Secured?" at bounding box center [602, 339] width 53 height 18
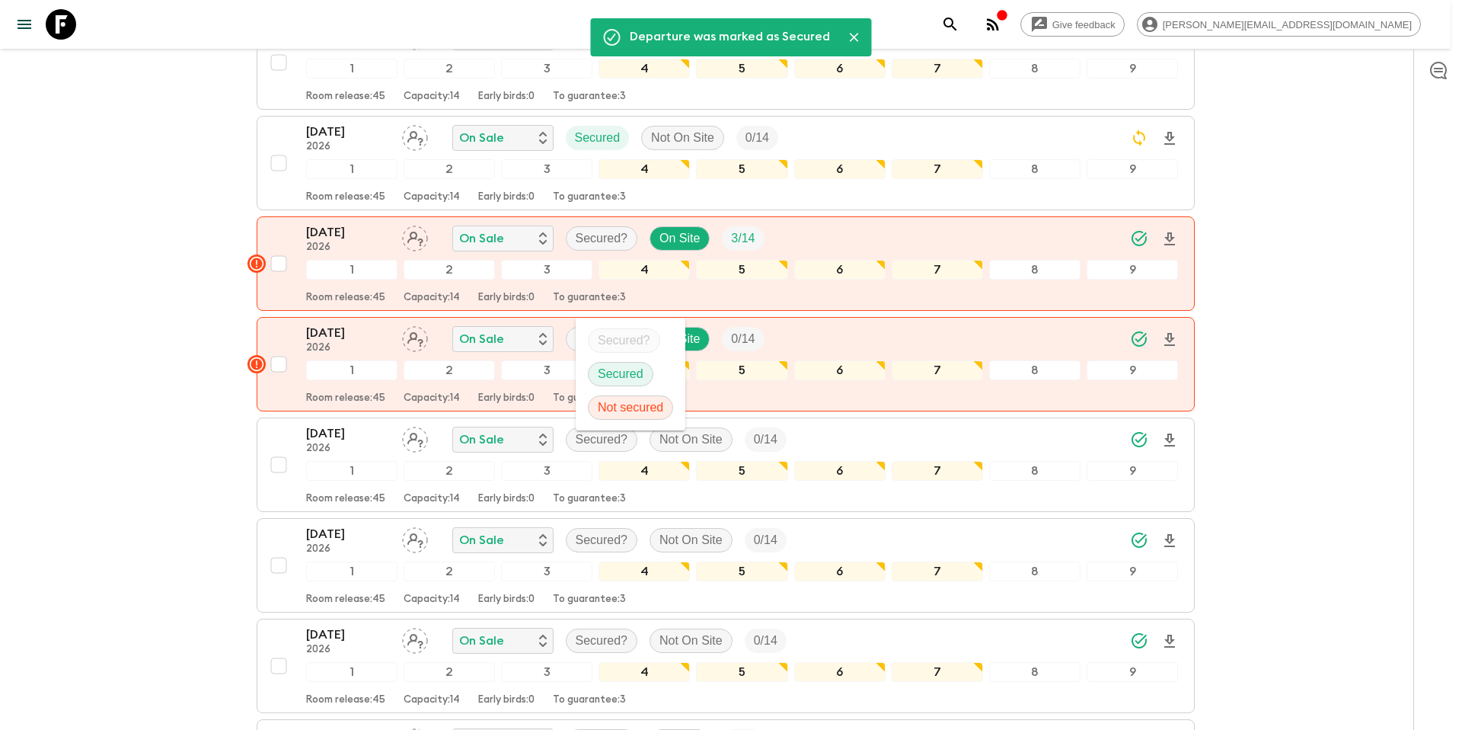
click at [622, 369] on p "Secured" at bounding box center [621, 374] width 46 height 18
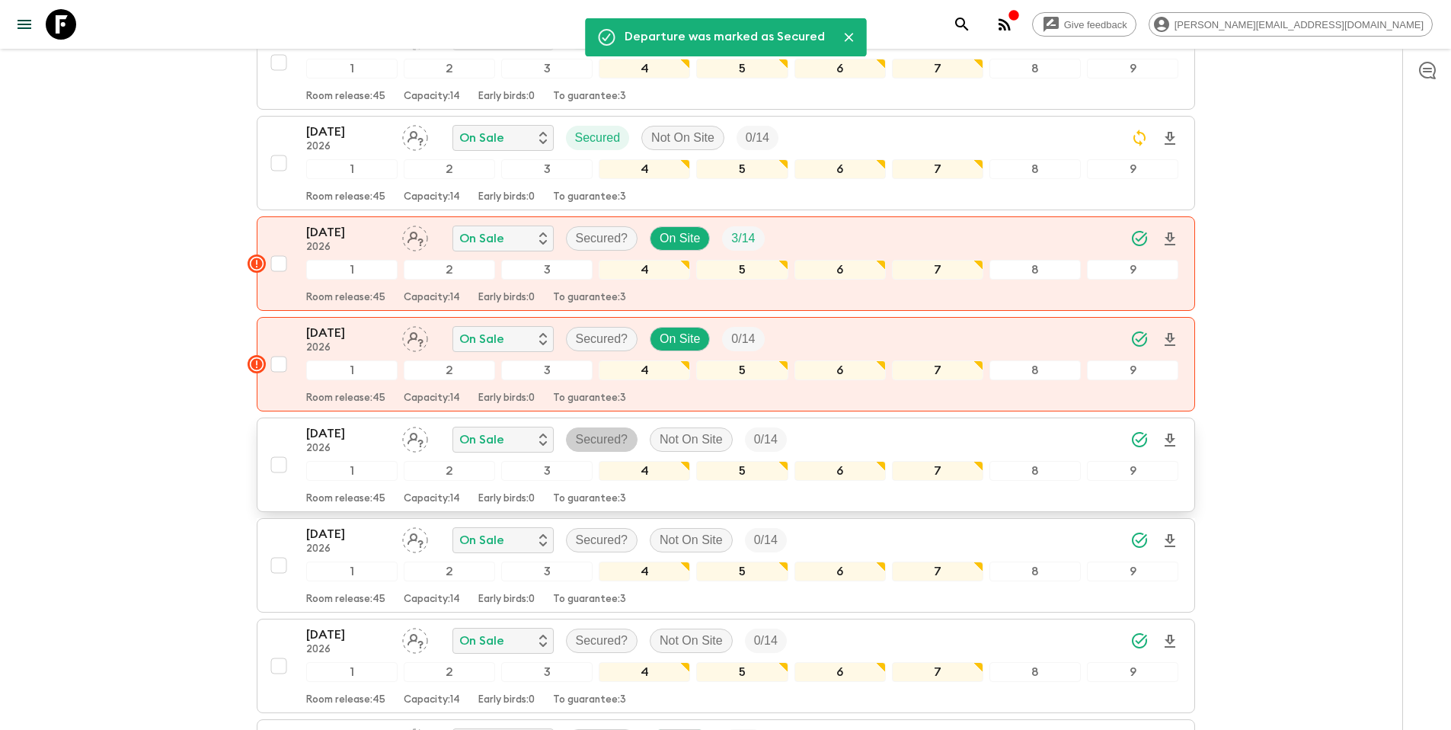
click at [597, 430] on p "Secured?" at bounding box center [602, 439] width 53 height 18
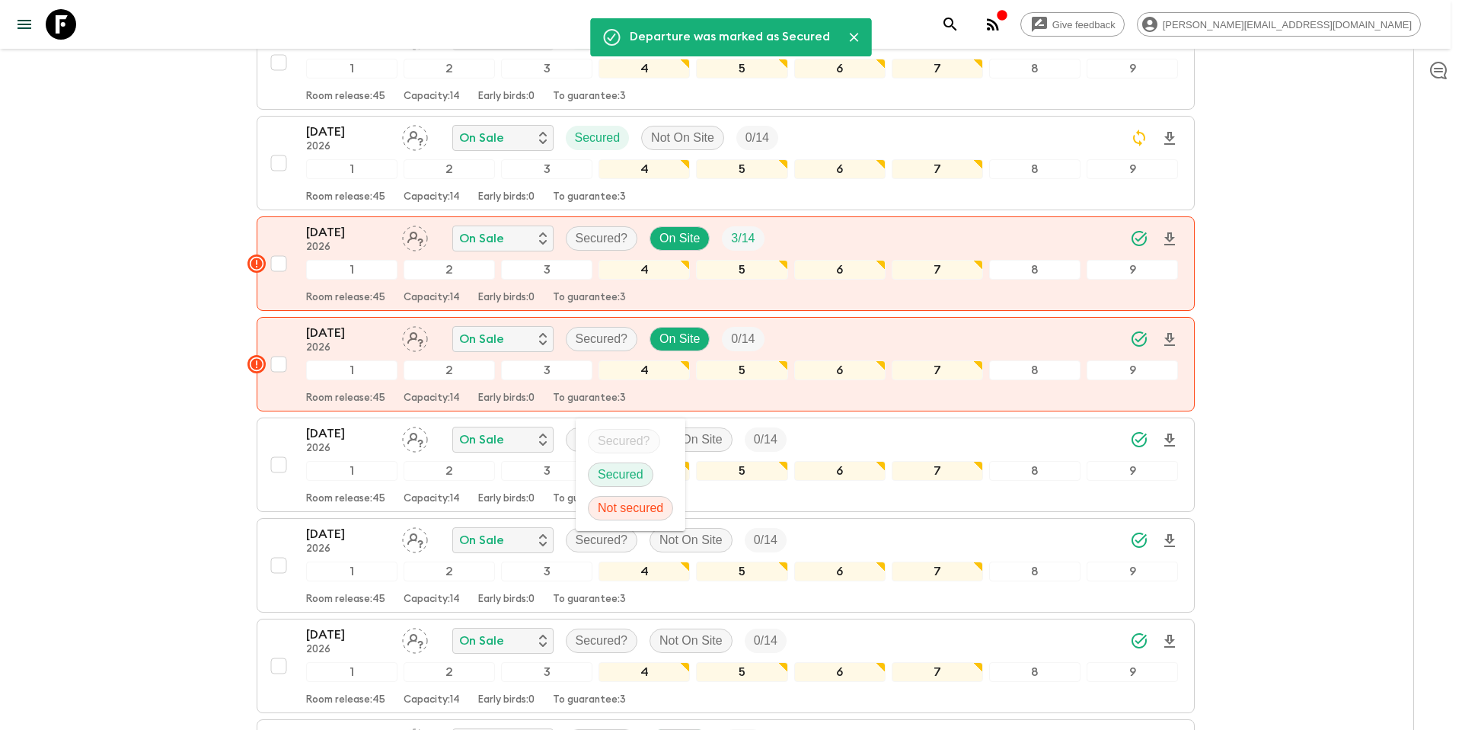
click at [627, 472] on p "Secured" at bounding box center [621, 474] width 46 height 18
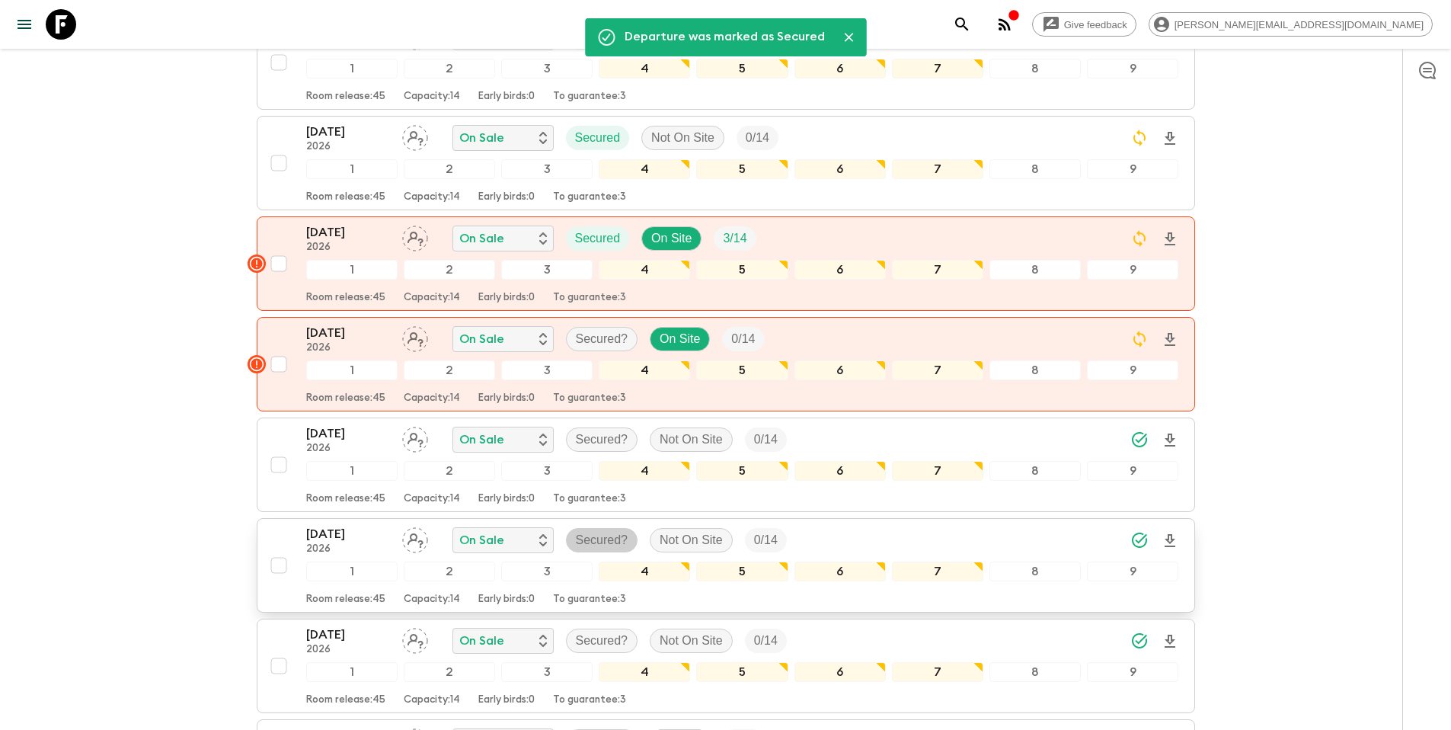
click at [603, 531] on p "Secured?" at bounding box center [602, 540] width 53 height 18
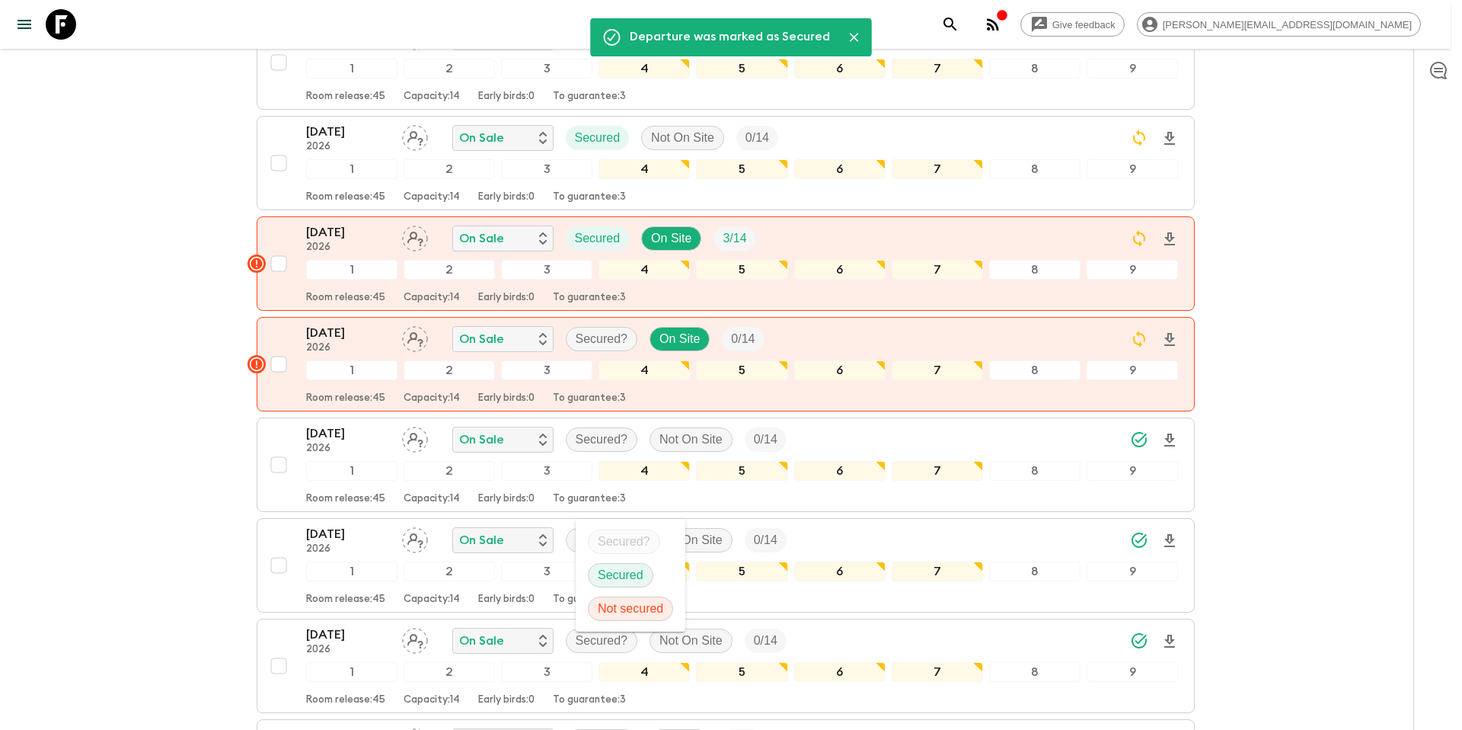
click at [610, 576] on p "Secured" at bounding box center [621, 575] width 46 height 18
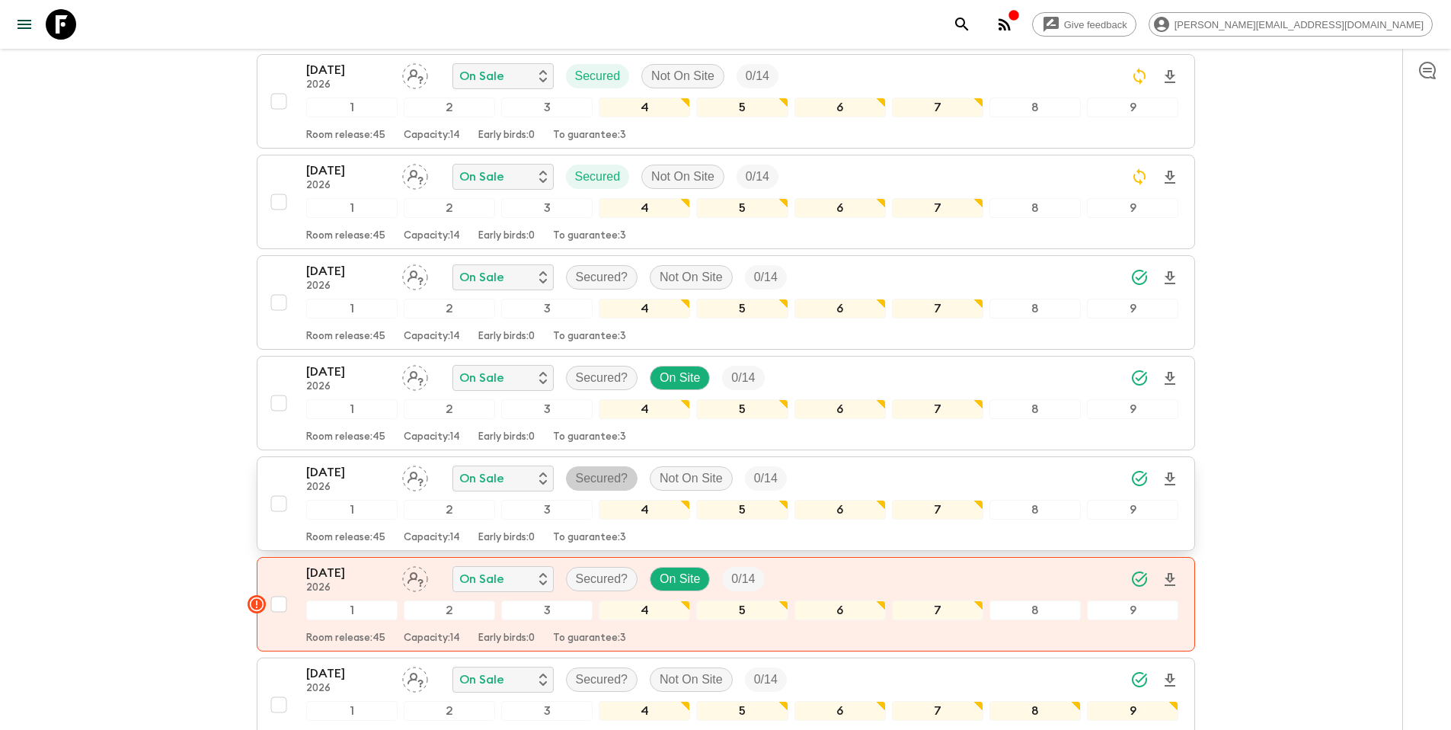
scroll to position [1408, 0]
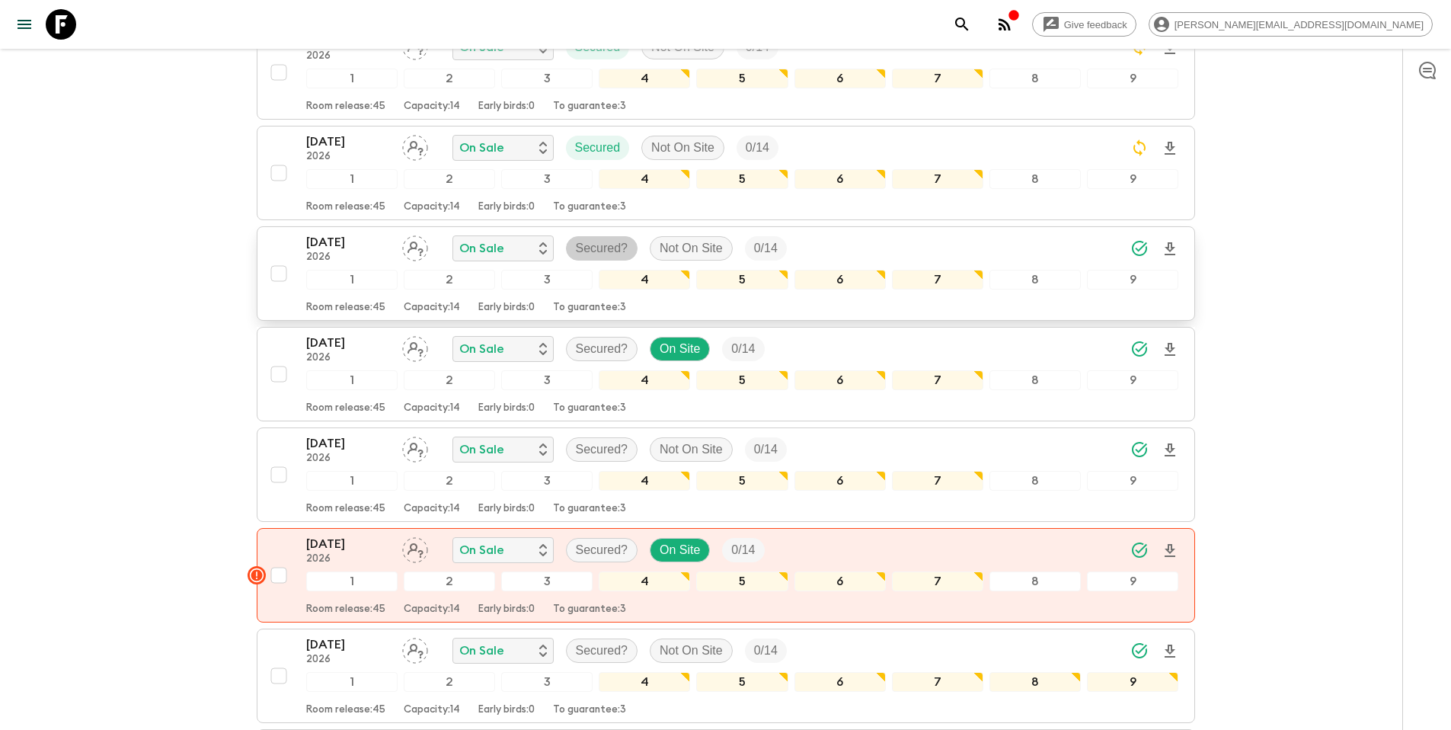
click at [614, 239] on p "Secured?" at bounding box center [602, 248] width 53 height 18
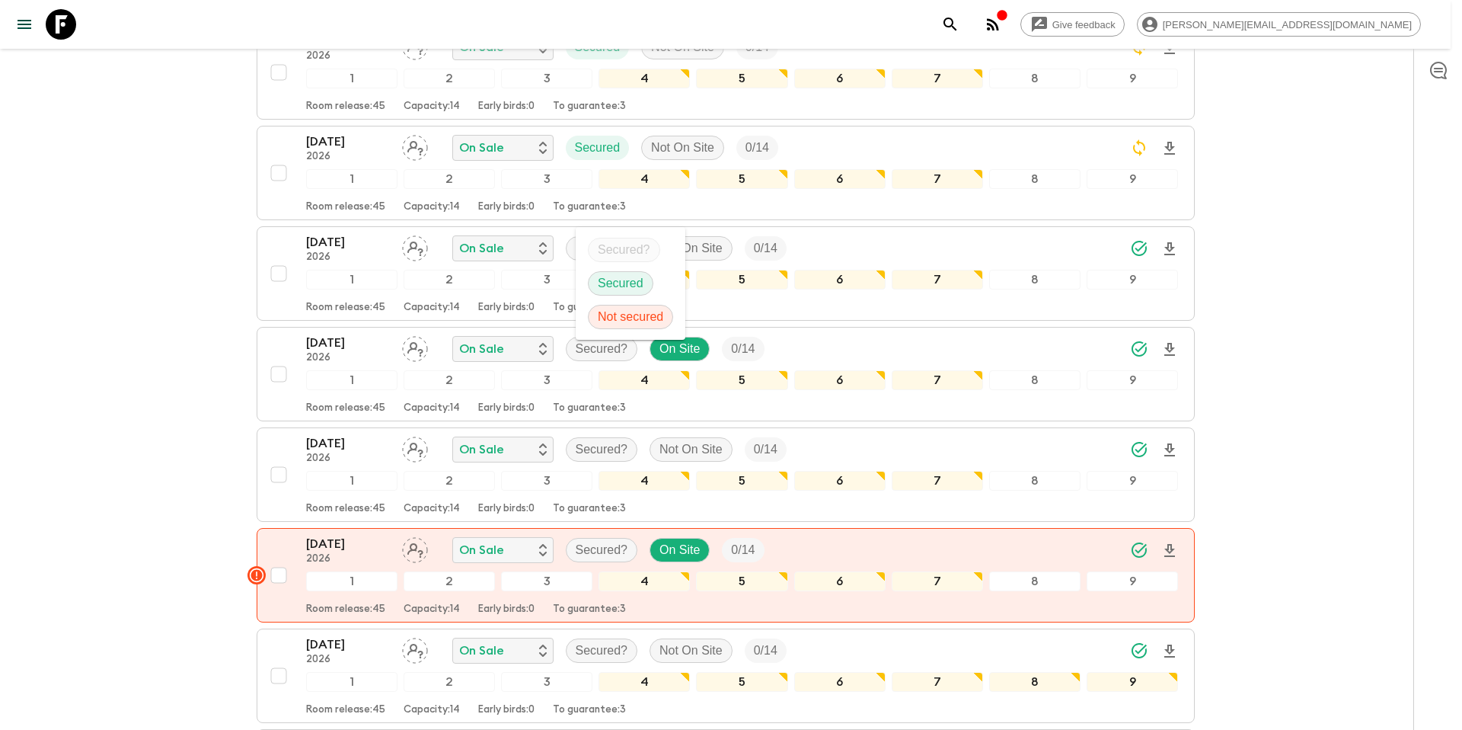
click at [618, 280] on p "Secured" at bounding box center [621, 283] width 46 height 18
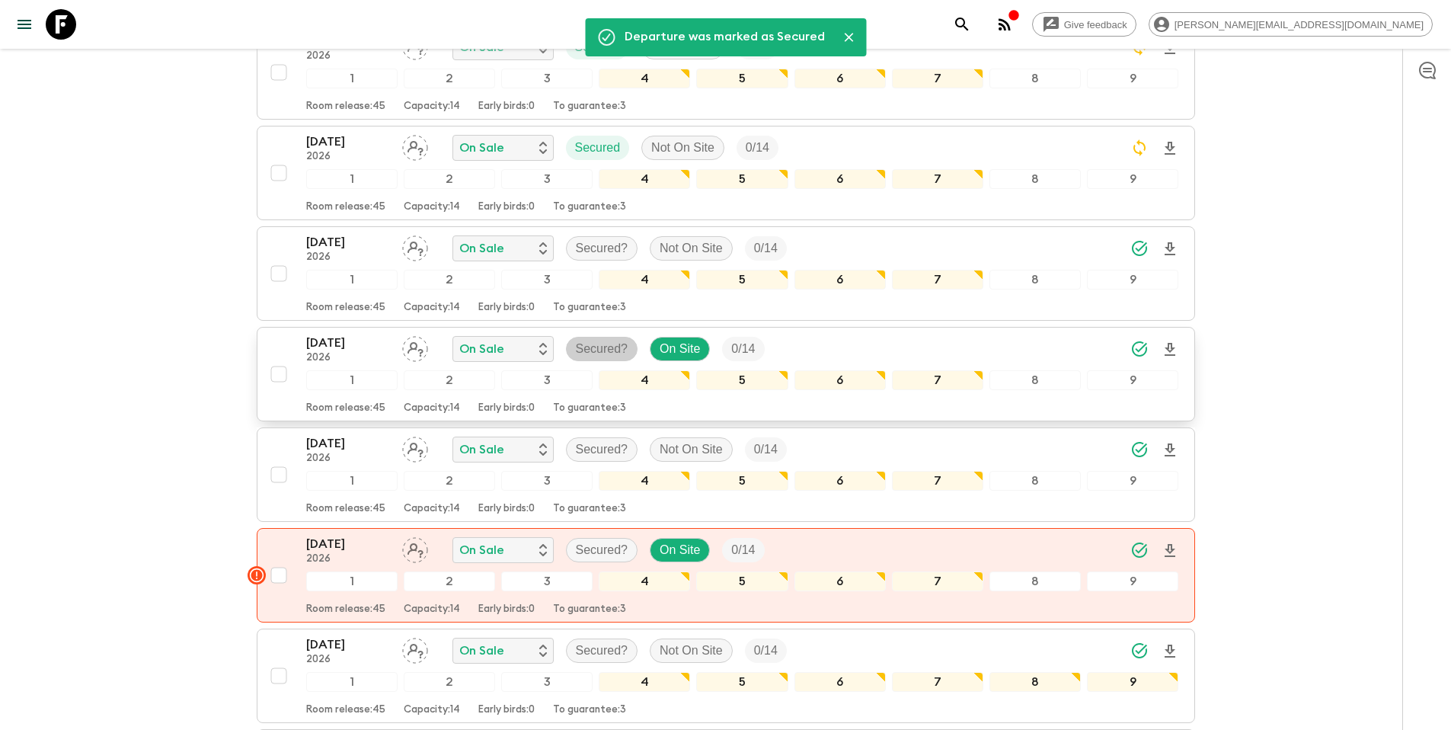
click at [596, 340] on p "Secured?" at bounding box center [602, 349] width 53 height 18
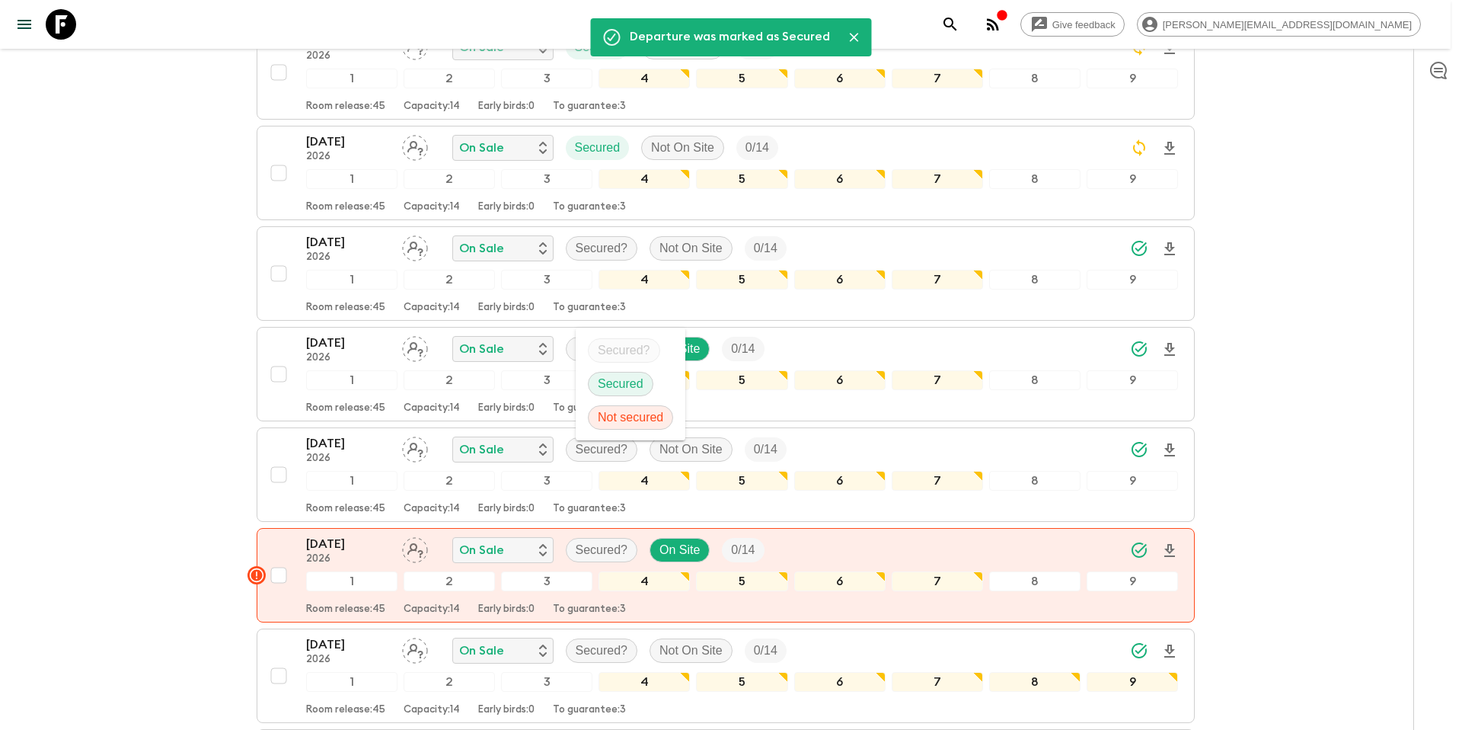
click at [612, 381] on p "Secured" at bounding box center [621, 384] width 46 height 18
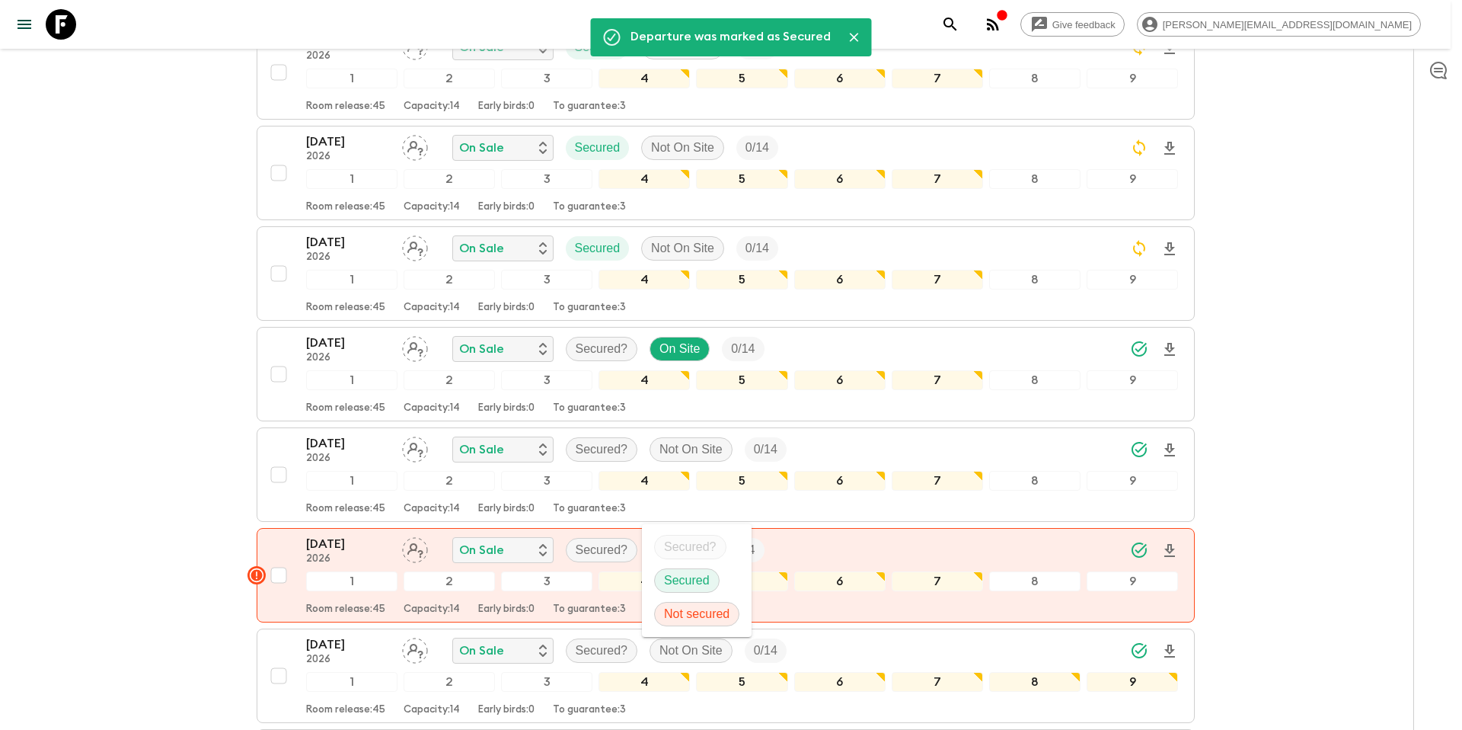
click at [605, 417] on div at bounding box center [731, 365] width 1462 height 730
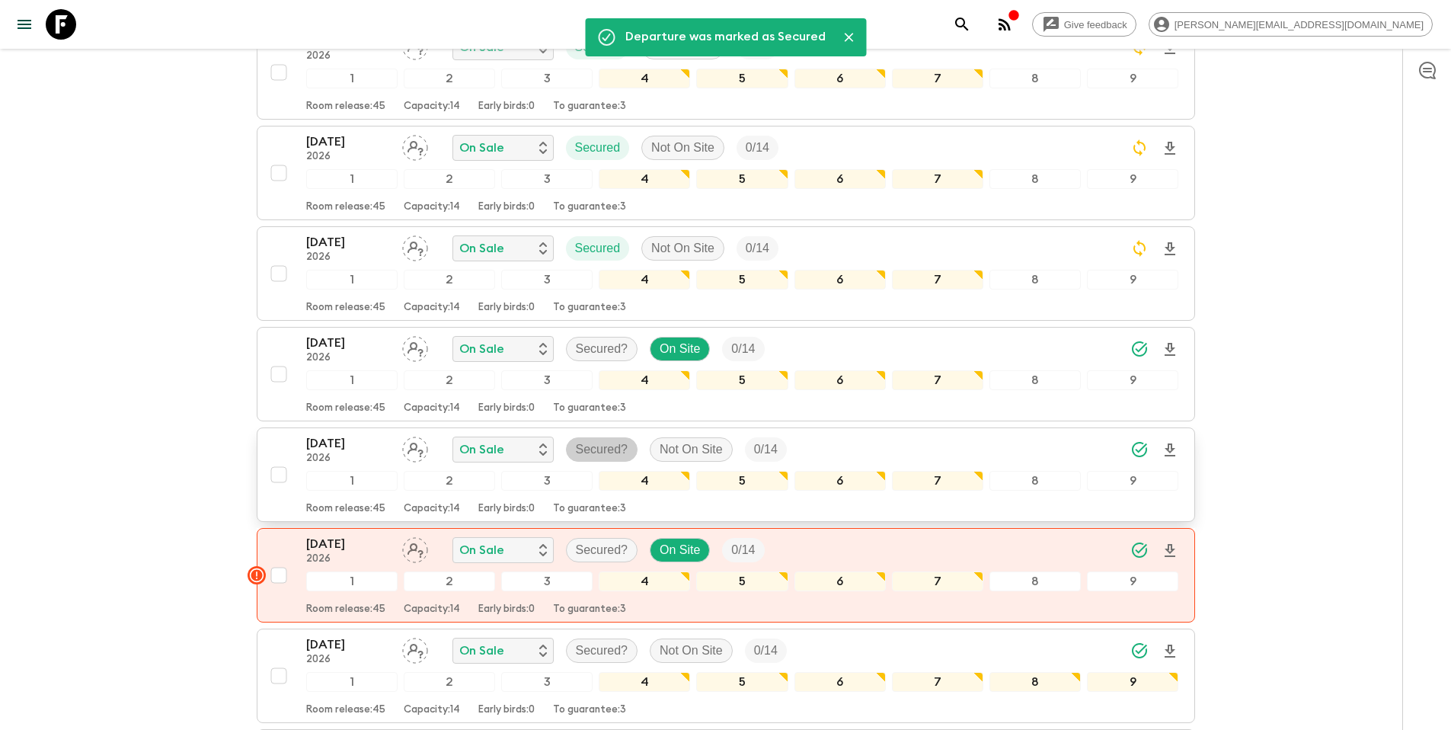
click at [611, 440] on p "Secured?" at bounding box center [602, 449] width 53 height 18
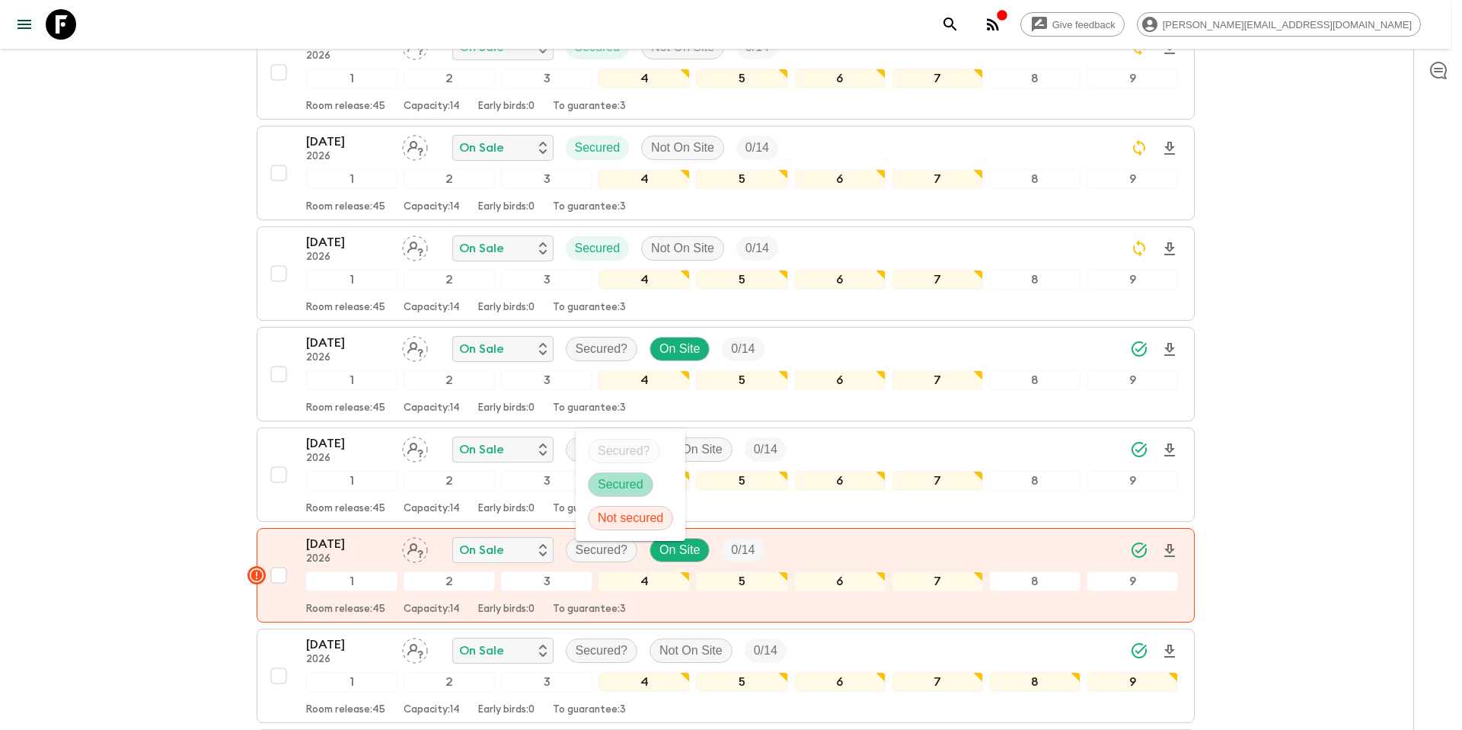
click at [619, 478] on p "Secured" at bounding box center [621, 484] width 46 height 18
click at [582, 521] on div at bounding box center [731, 365] width 1462 height 730
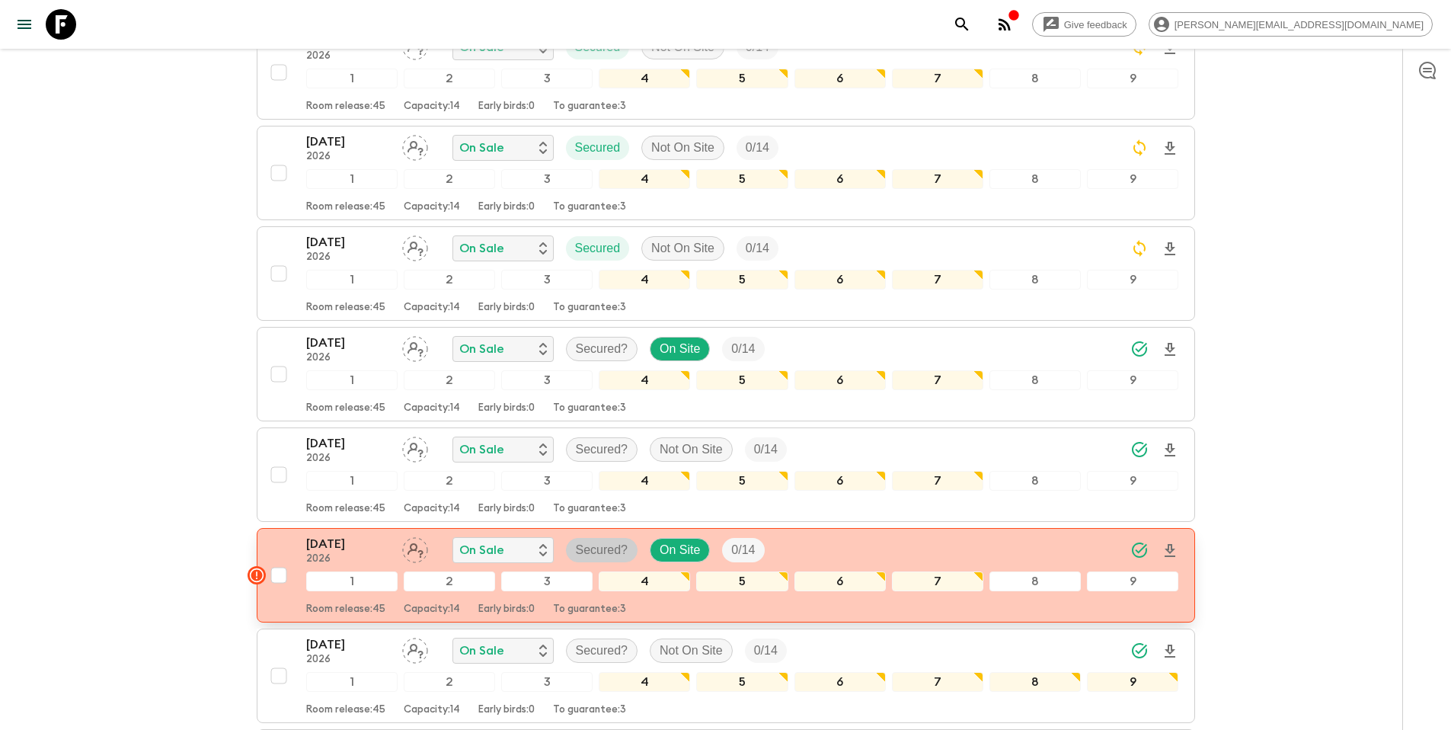
click at [603, 541] on p "Secured?" at bounding box center [602, 550] width 53 height 18
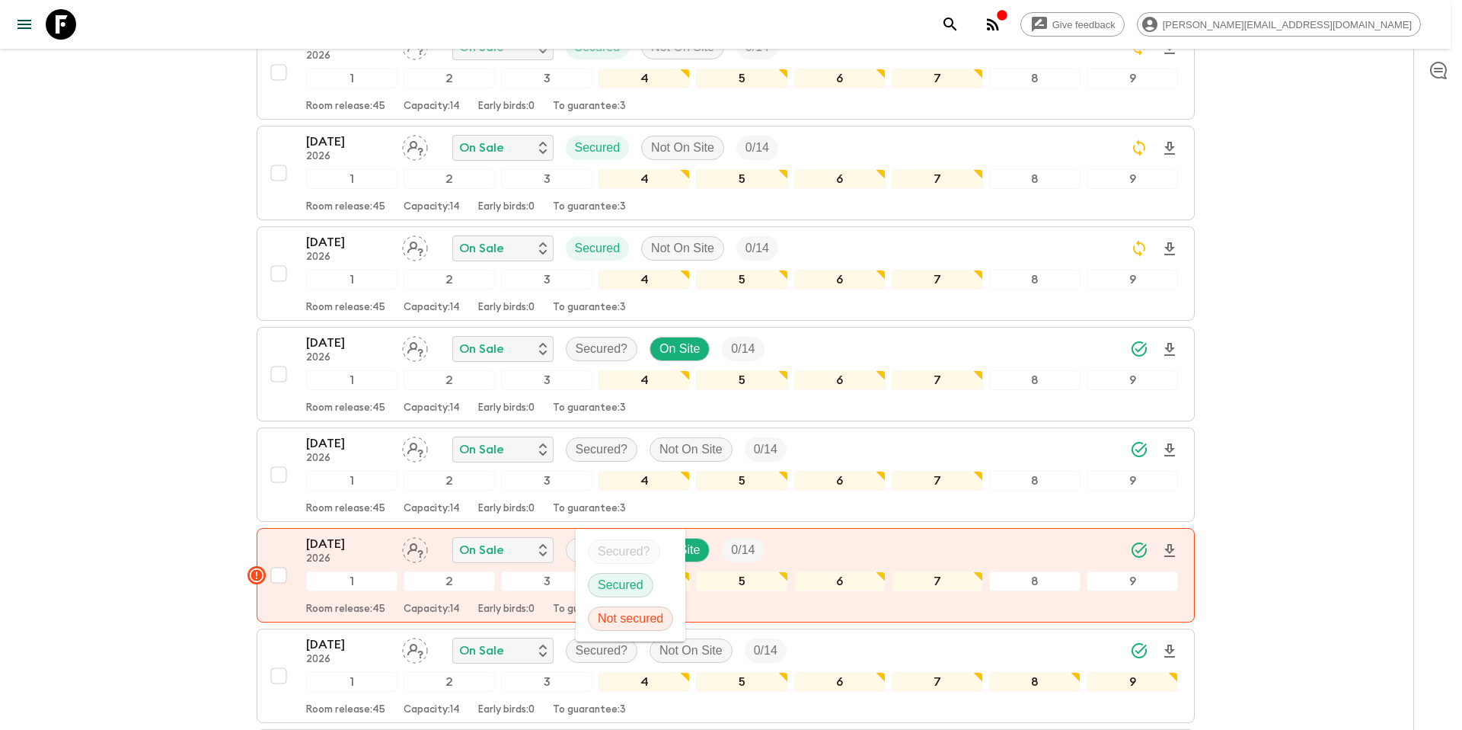
click at [613, 586] on p "Secured" at bounding box center [621, 585] width 46 height 18
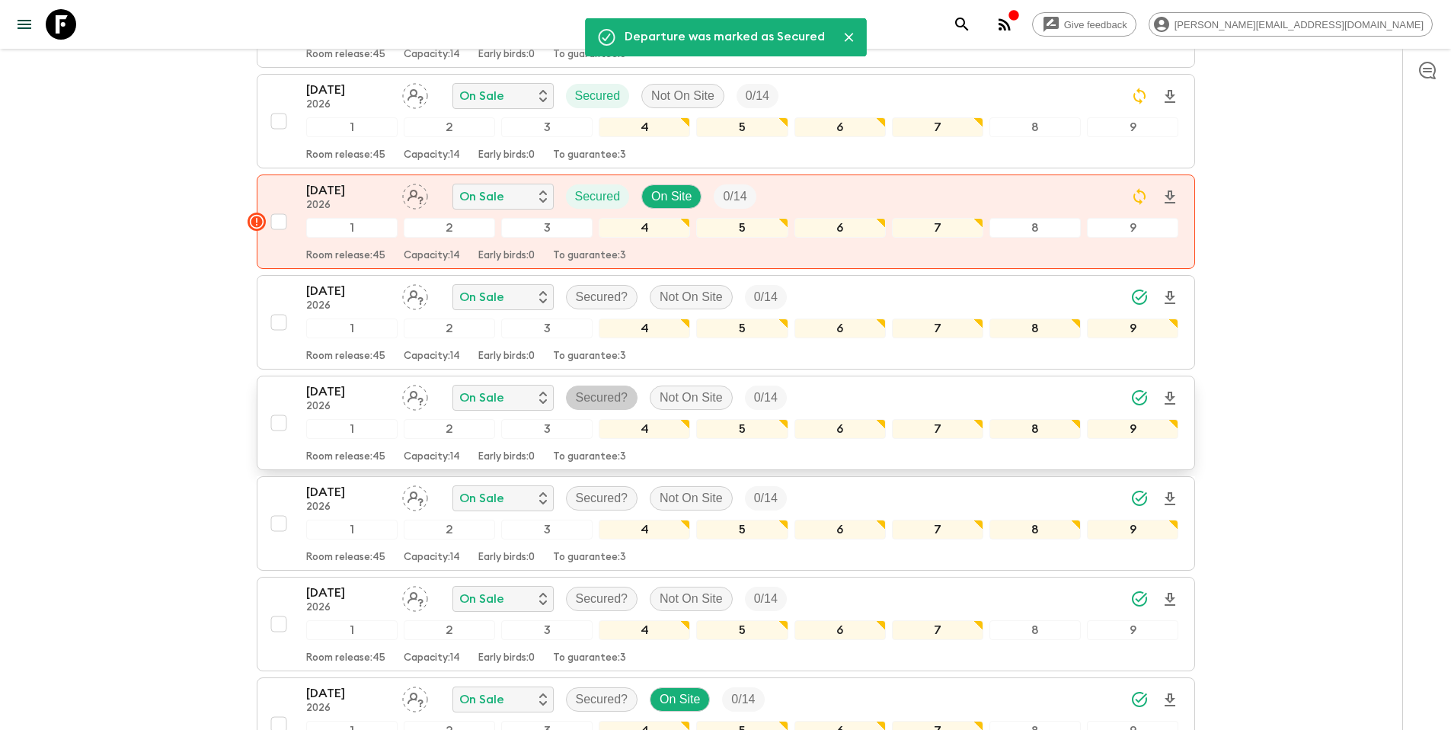
scroll to position [1791, 0]
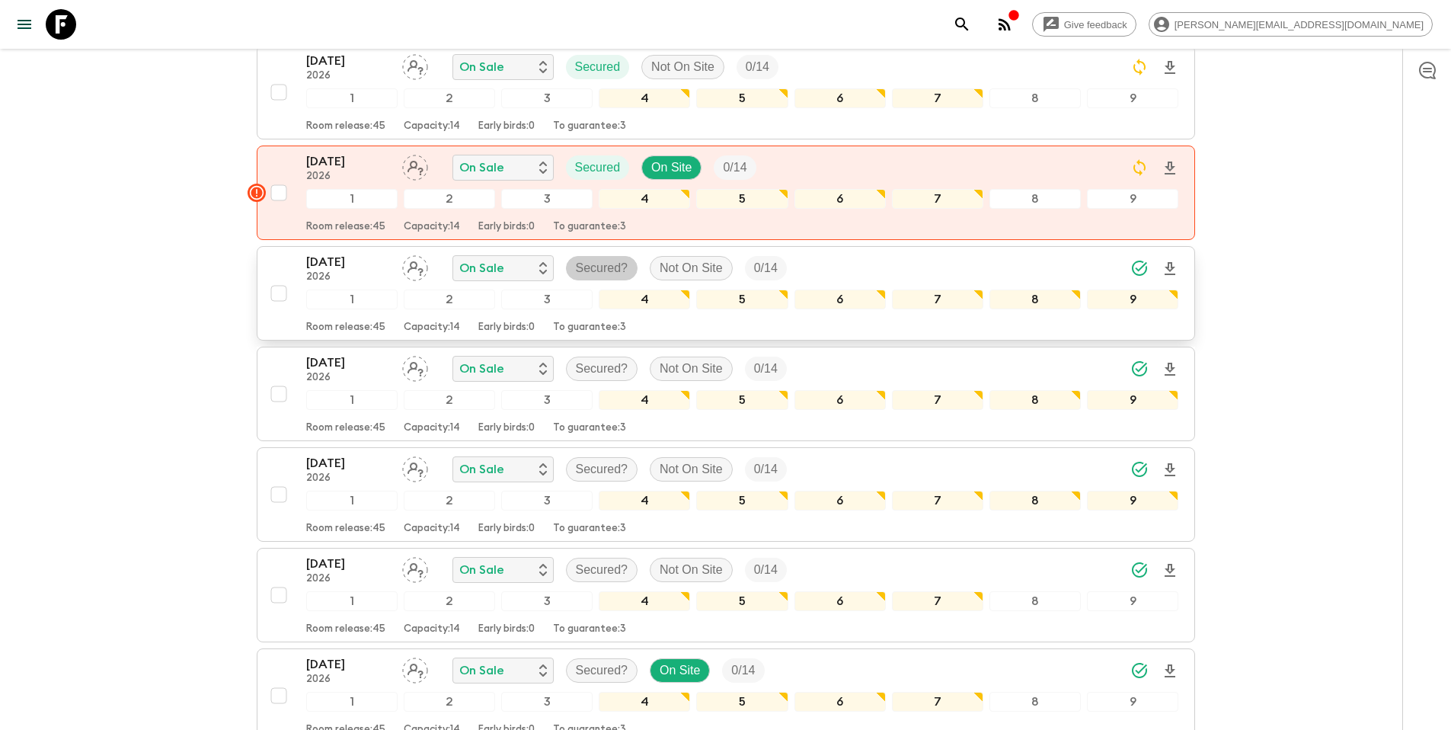
click at [607, 259] on p "Secured?" at bounding box center [602, 268] width 53 height 18
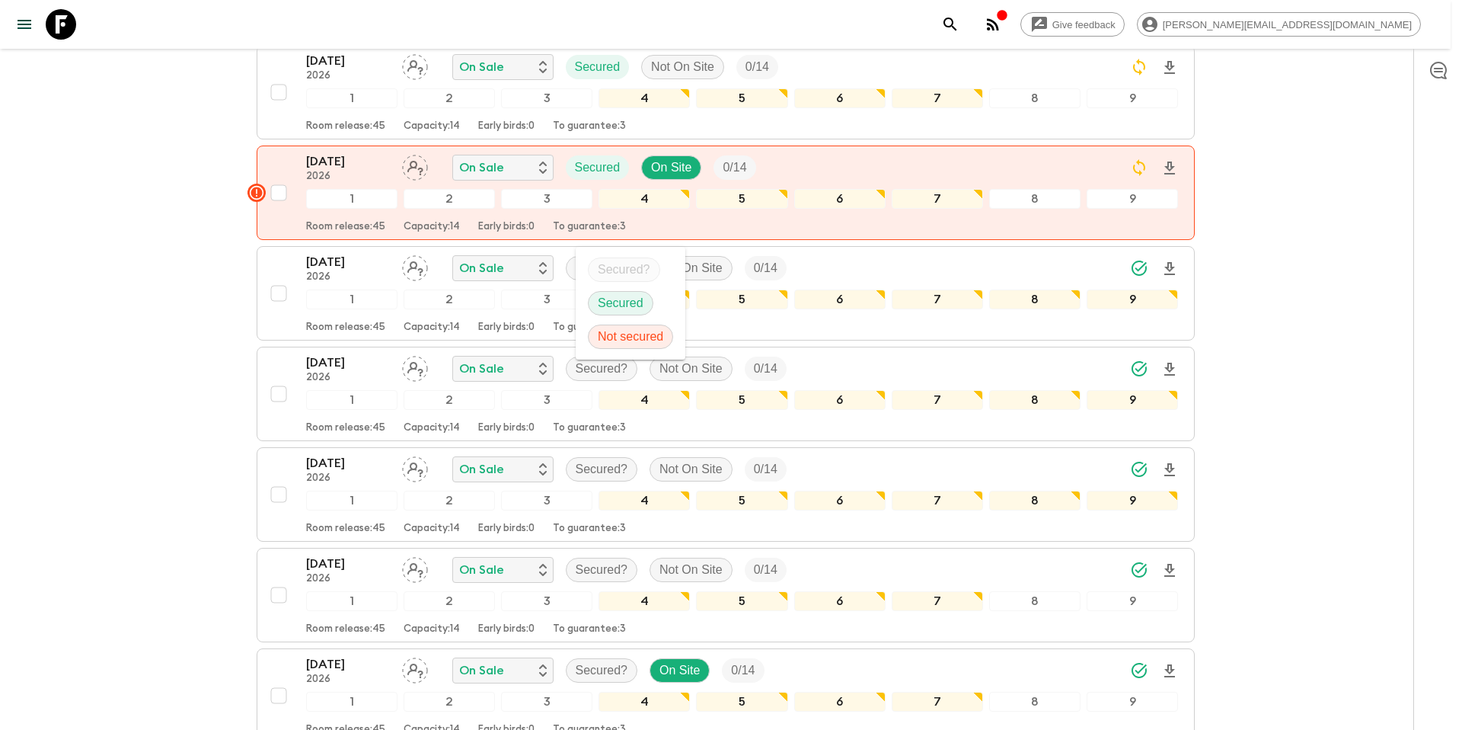
click at [612, 302] on p "Secured" at bounding box center [621, 303] width 46 height 18
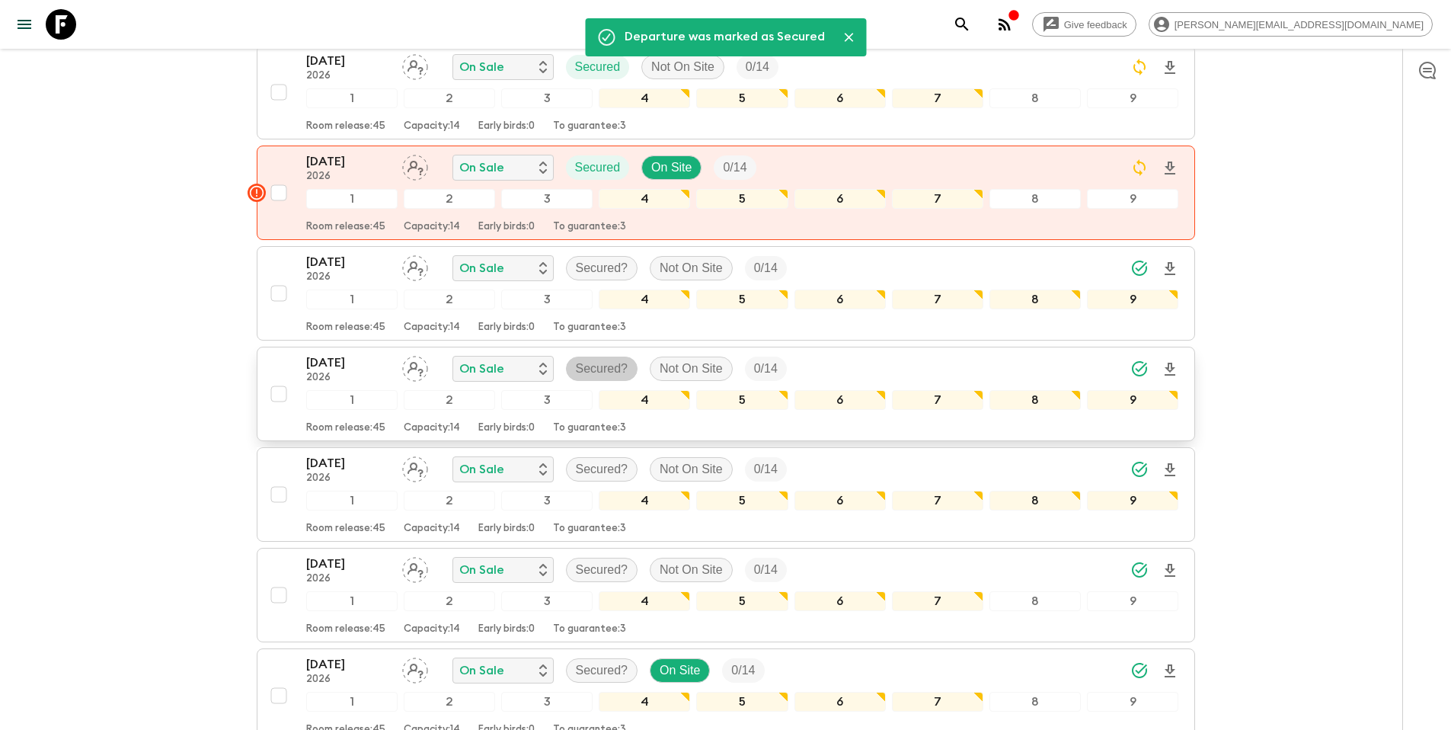
click at [599, 360] on p "Secured?" at bounding box center [602, 369] width 53 height 18
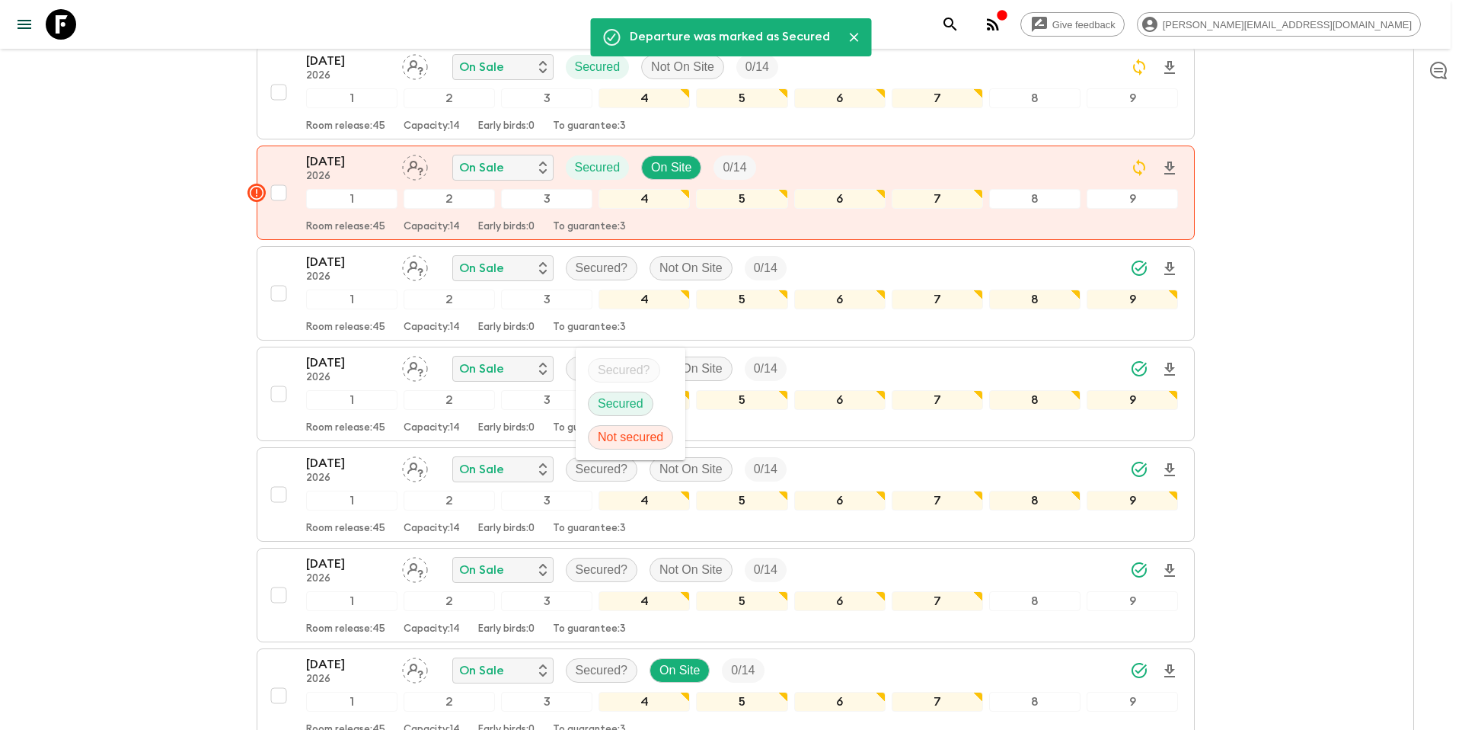
click at [607, 407] on p "Secured" at bounding box center [621, 404] width 46 height 18
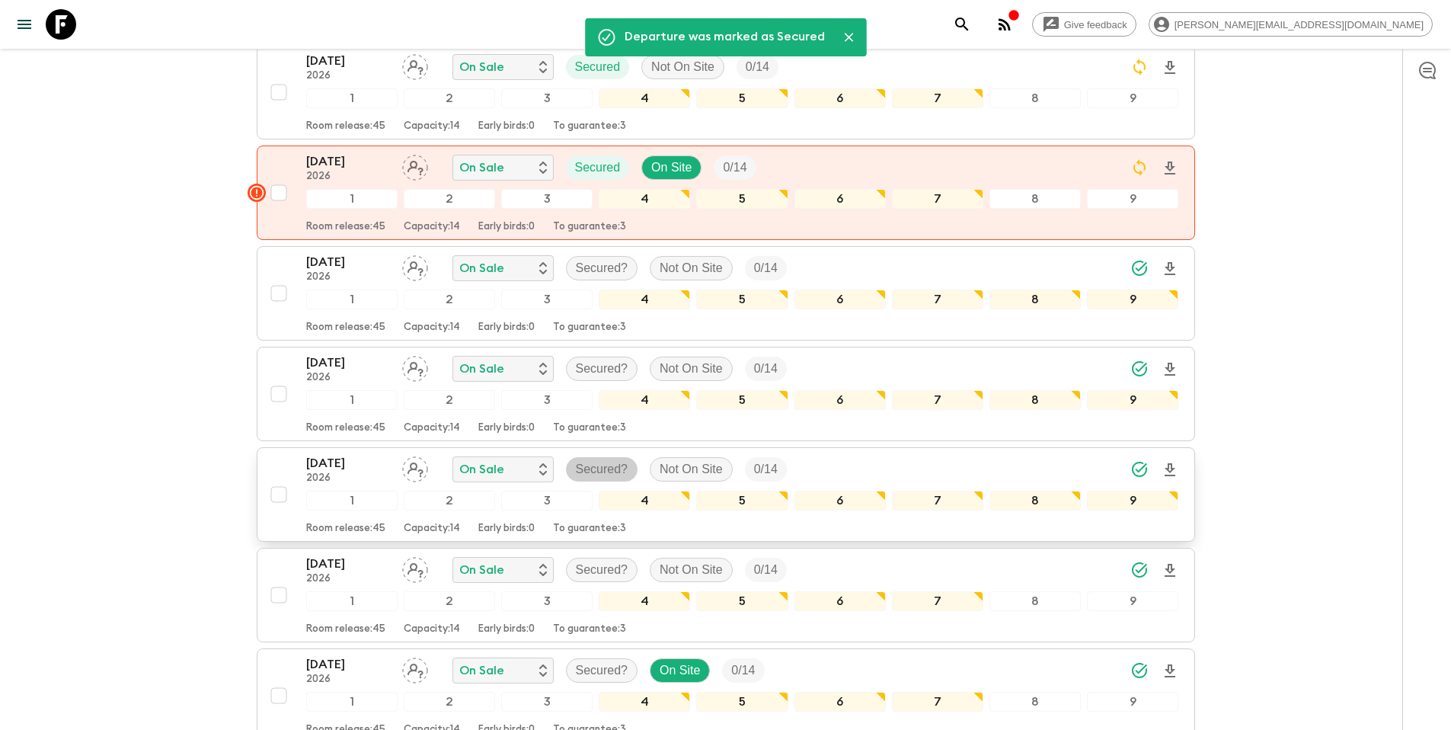
click at [606, 460] on p "Secured?" at bounding box center [602, 469] width 53 height 18
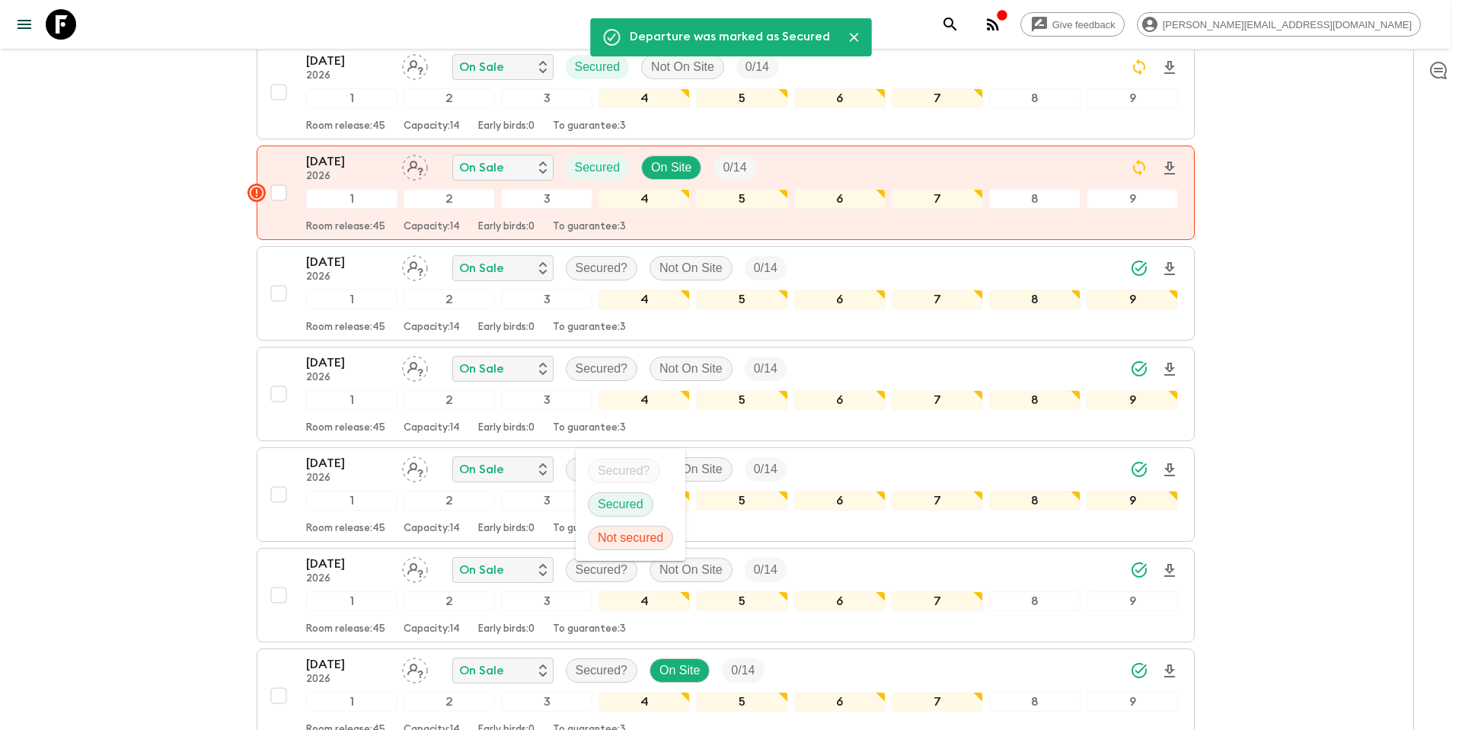
click at [613, 501] on p "Secured" at bounding box center [621, 504] width 46 height 18
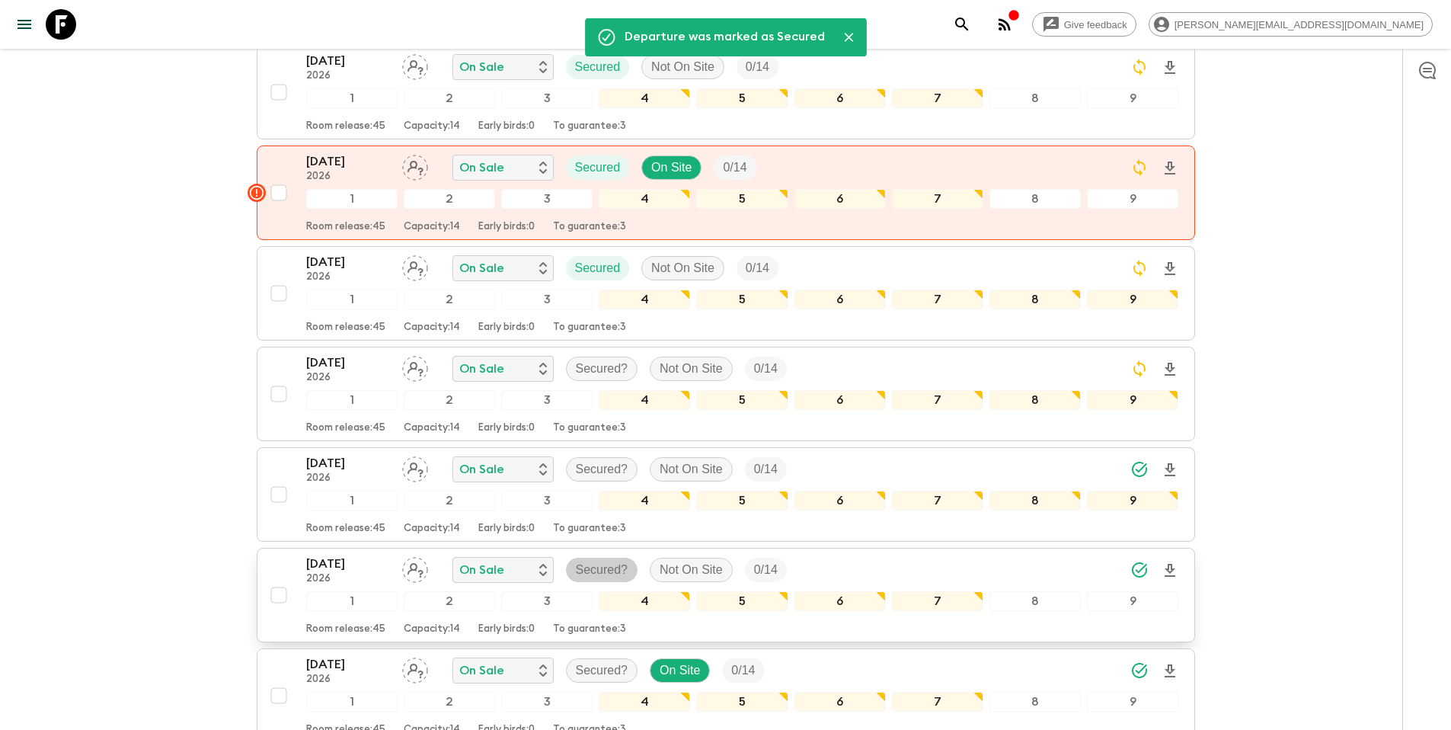
click at [617, 561] on p "Secured?" at bounding box center [602, 570] width 53 height 18
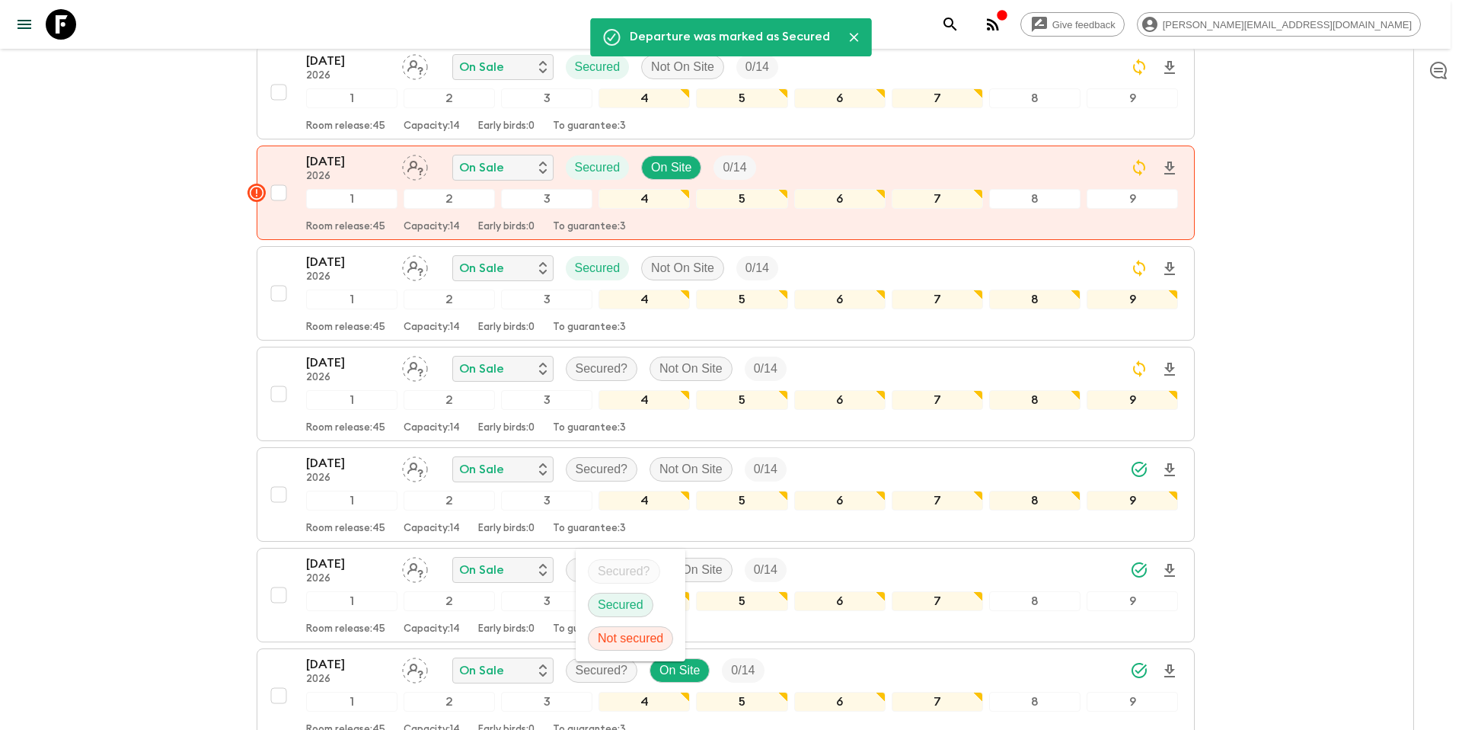
click at [625, 603] on p "Secured" at bounding box center [621, 605] width 46 height 18
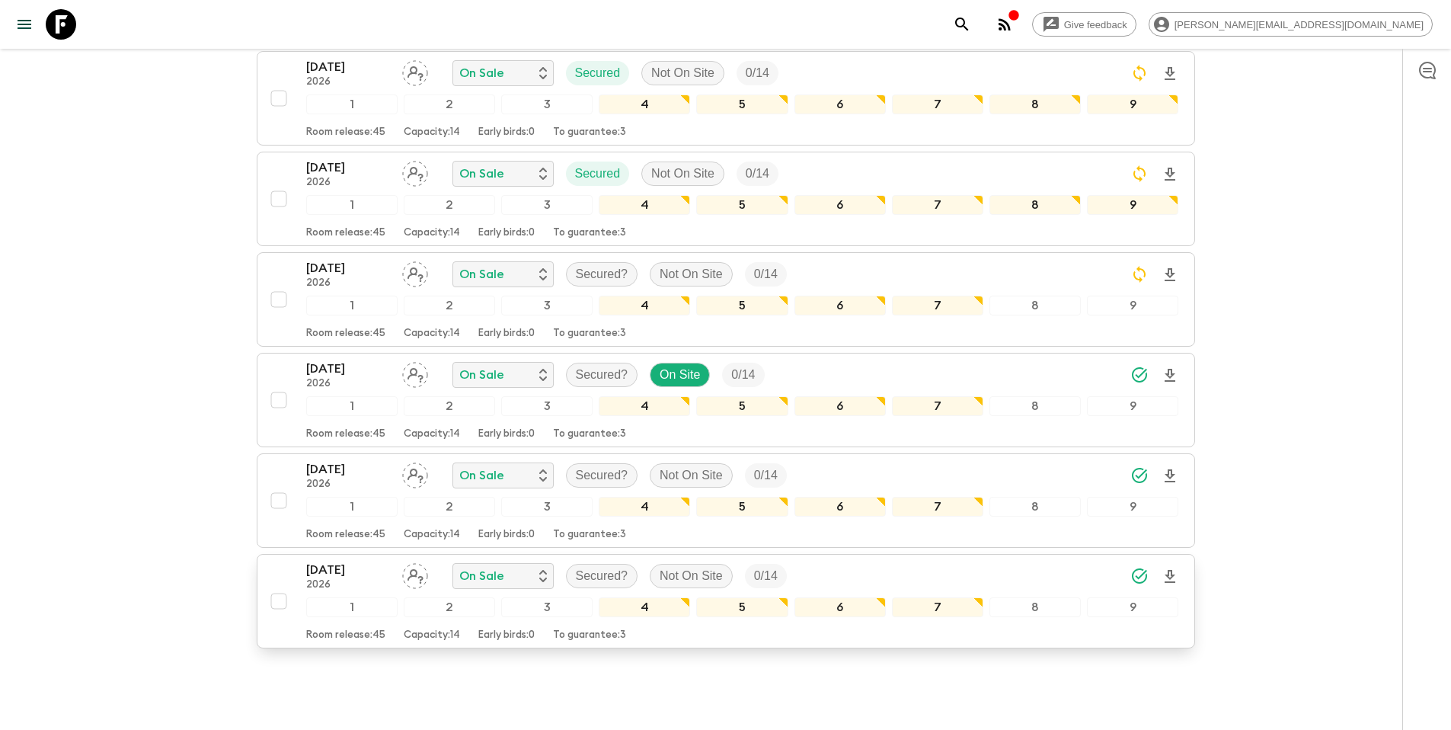
scroll to position [2100, 0]
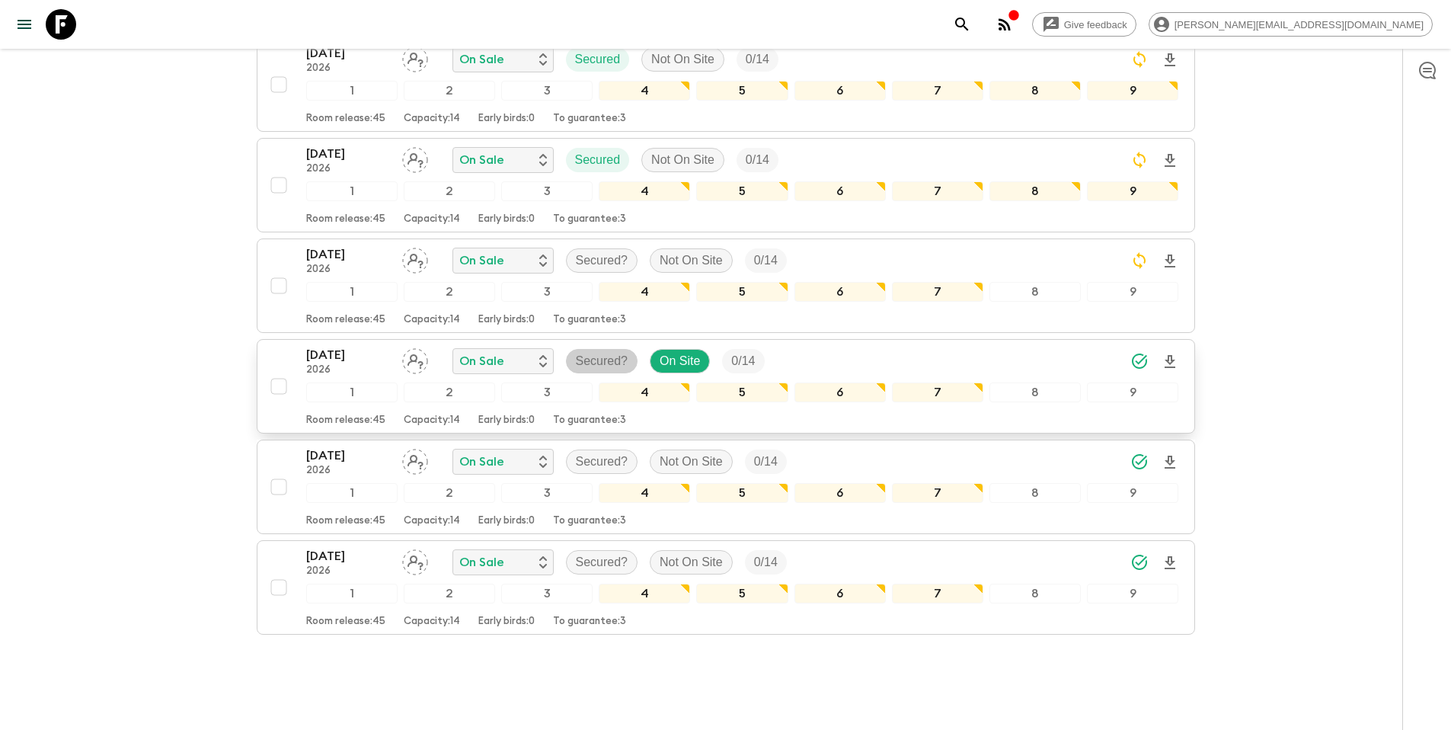
click at [599, 352] on p "Secured?" at bounding box center [602, 361] width 53 height 18
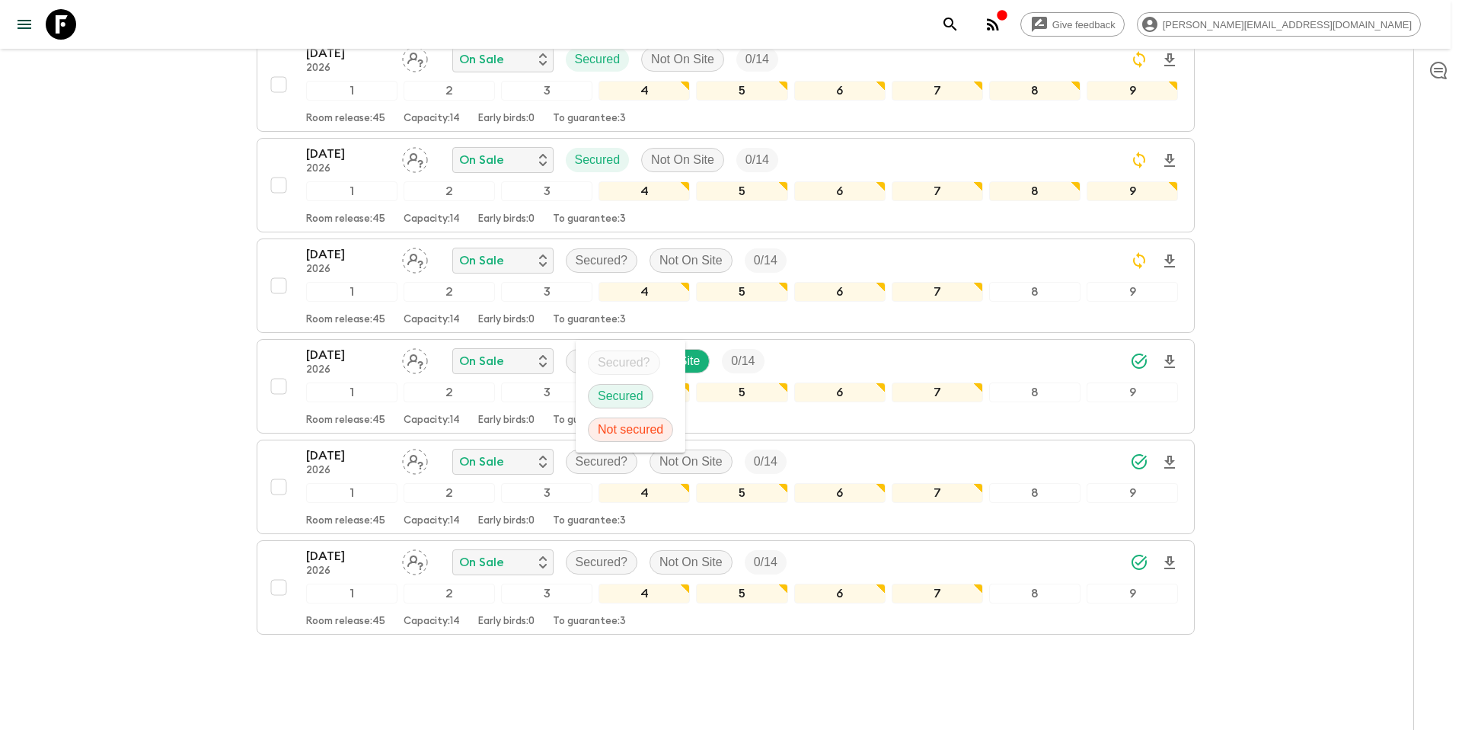
click at [609, 395] on p "Secured" at bounding box center [621, 396] width 46 height 18
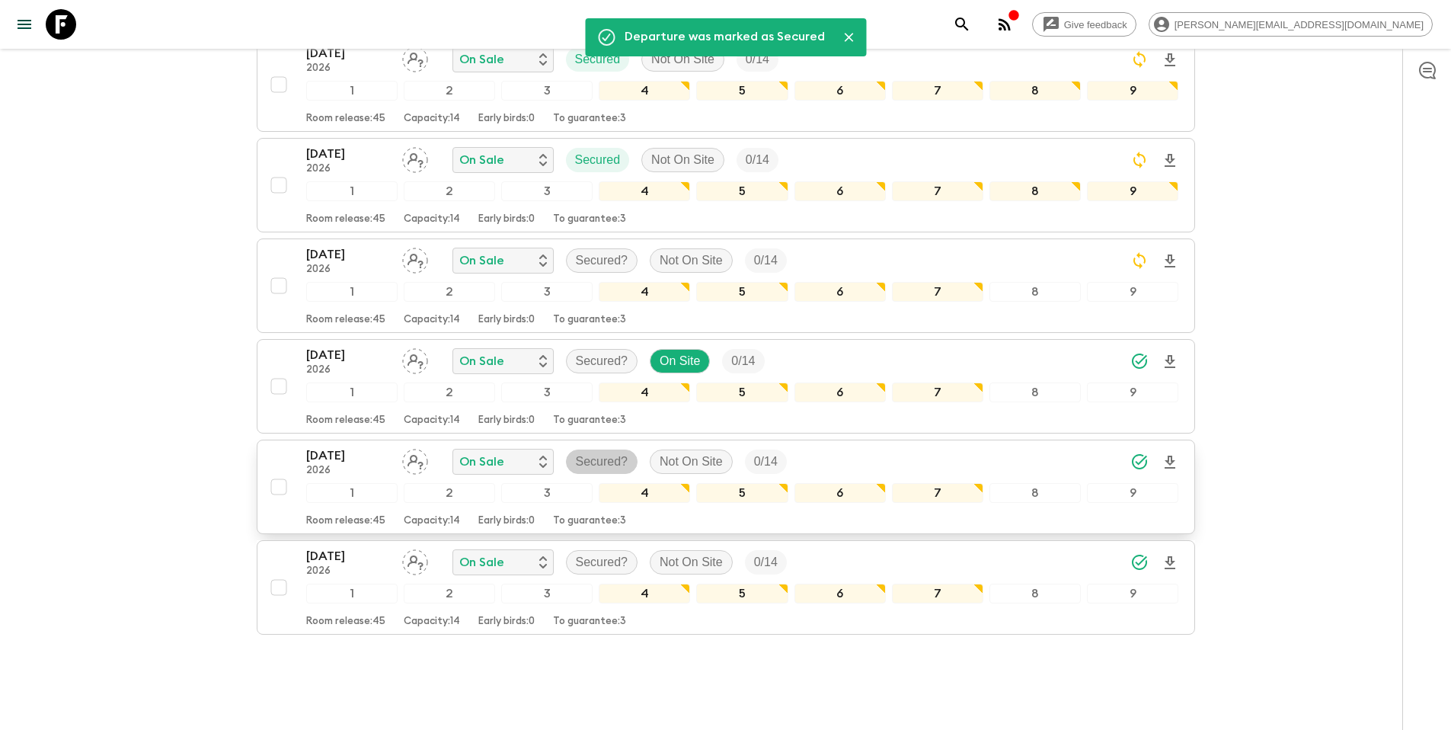
click at [597, 452] on p "Secured?" at bounding box center [602, 461] width 53 height 18
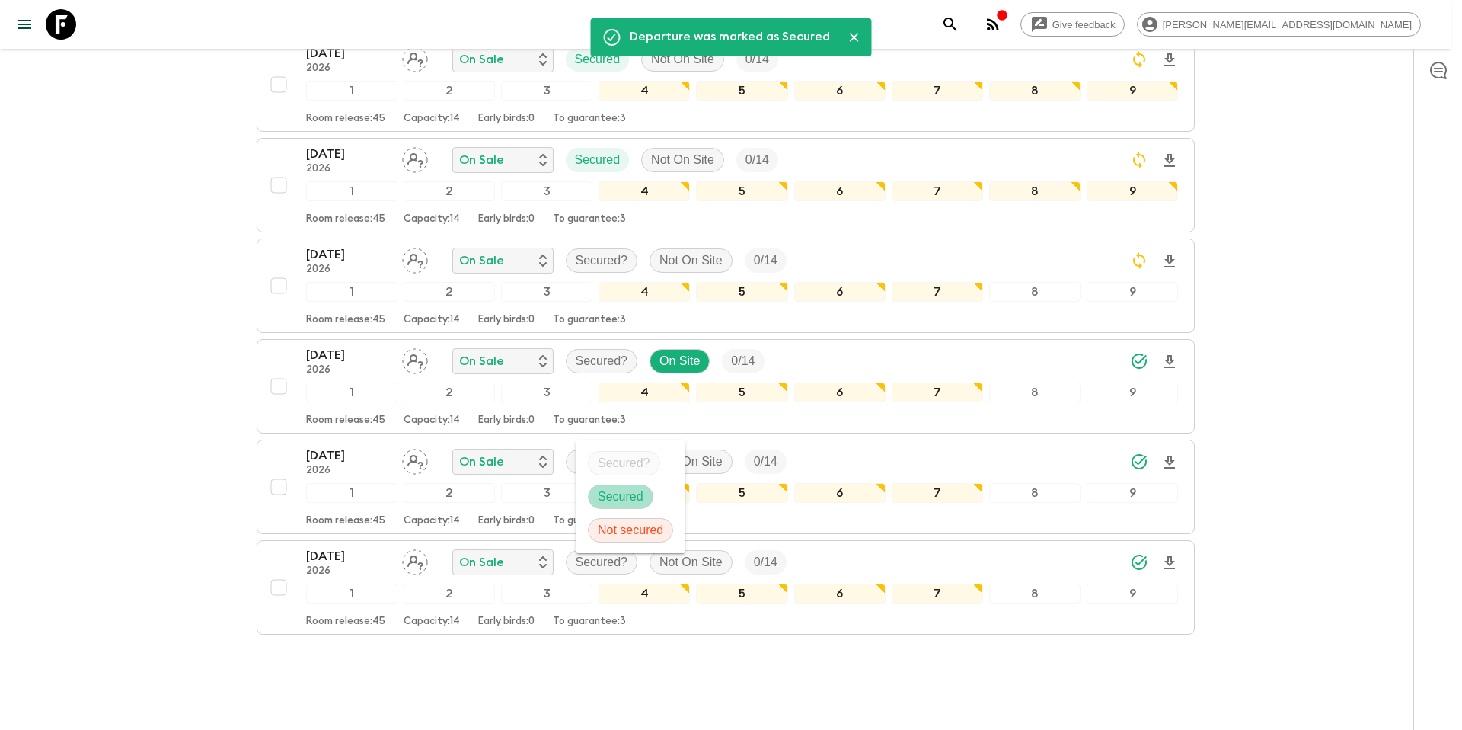
click at [612, 499] on p "Secured" at bounding box center [621, 496] width 46 height 18
click at [587, 533] on div at bounding box center [731, 365] width 1462 height 730
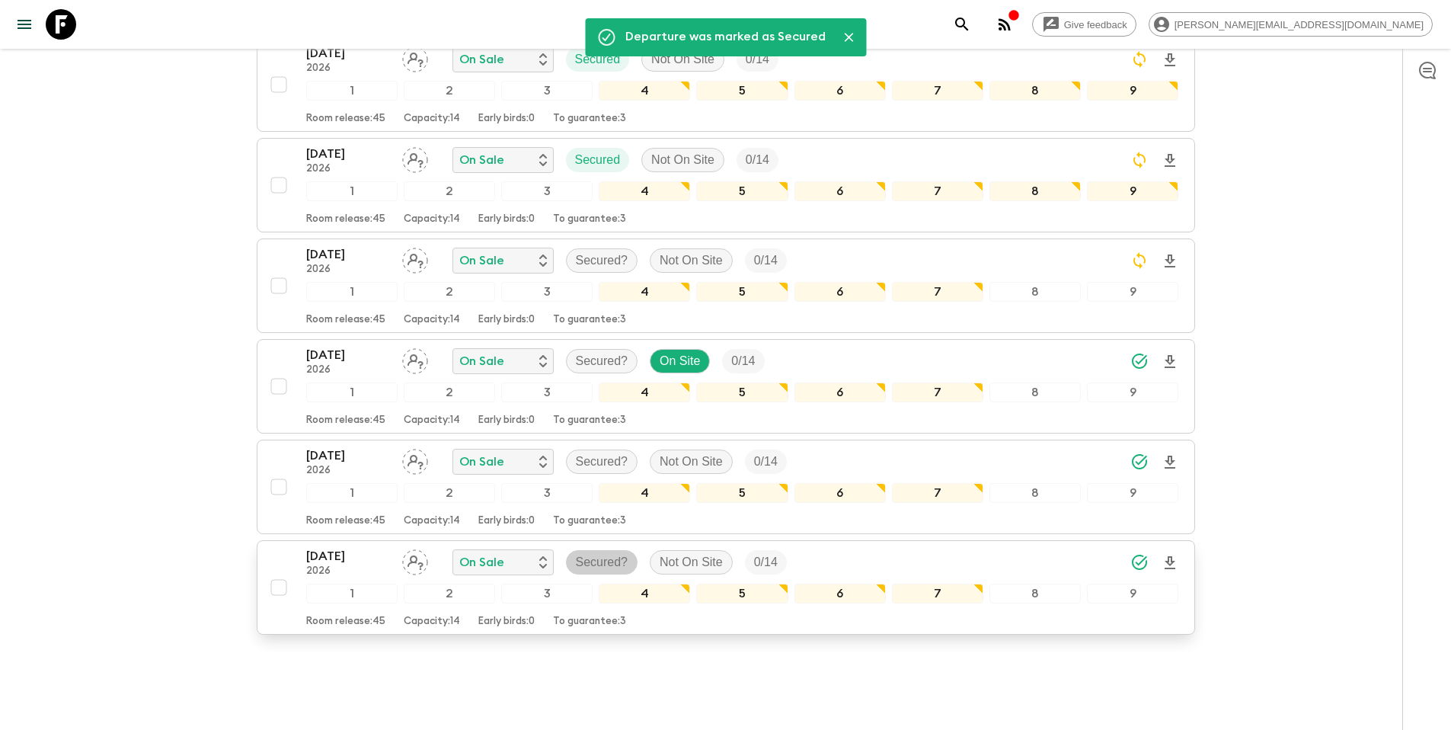
click at [595, 553] on p "Secured?" at bounding box center [602, 562] width 53 height 18
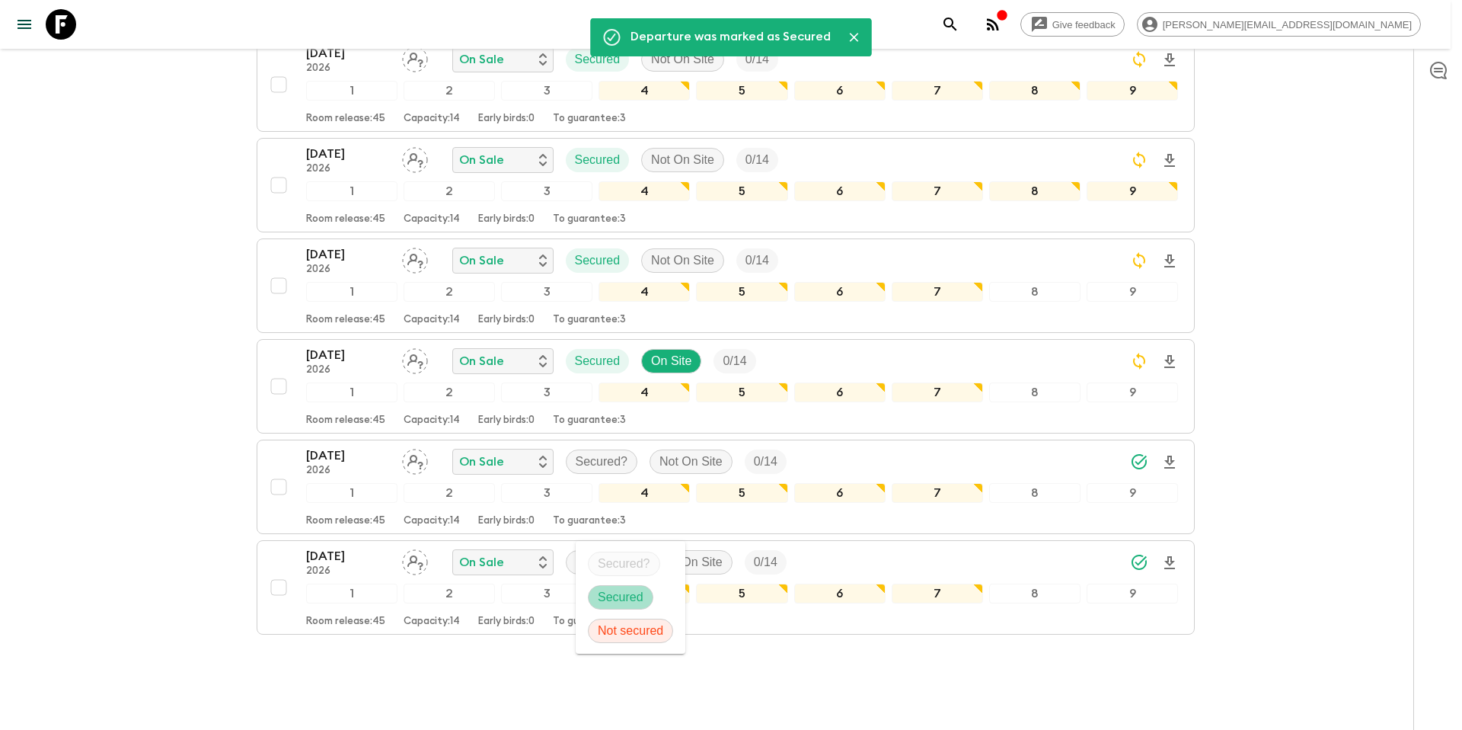
click at [618, 591] on p "Secured" at bounding box center [621, 597] width 46 height 18
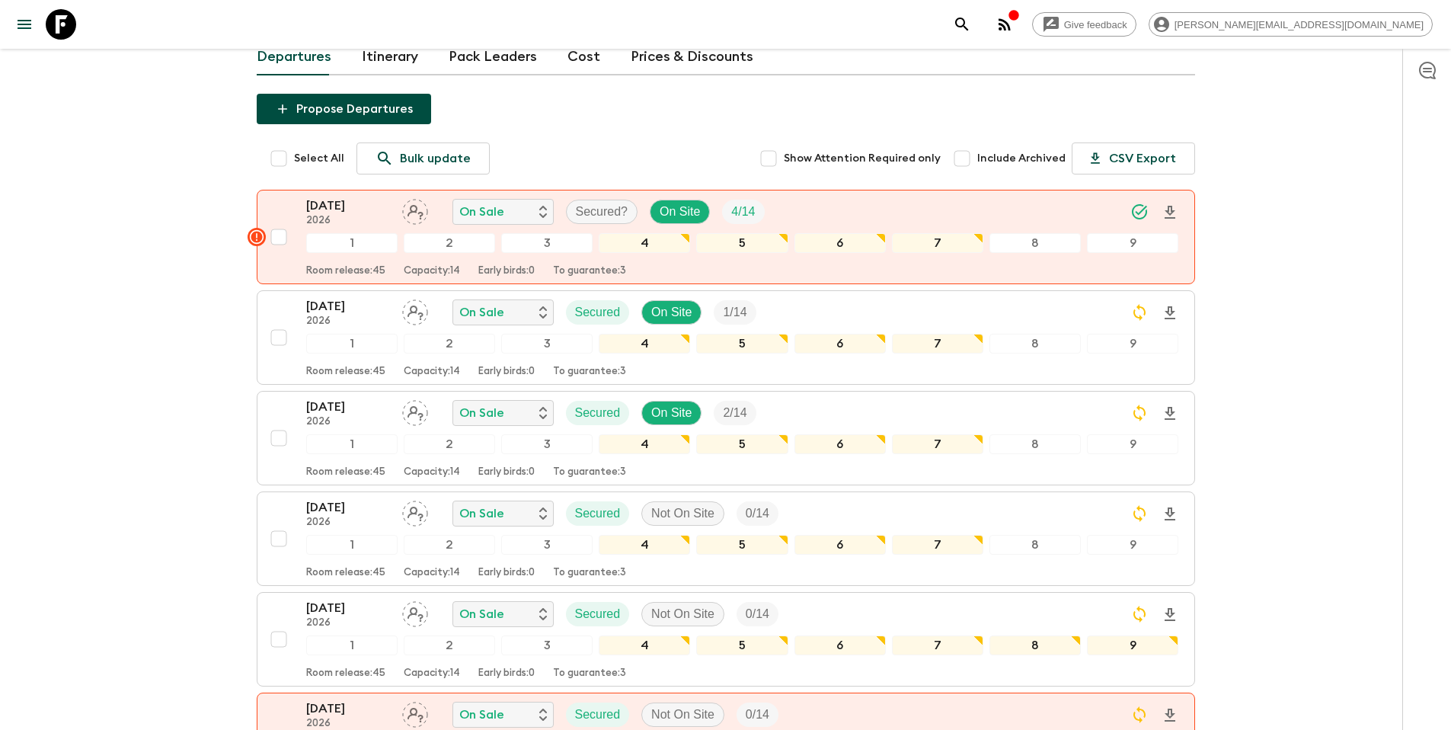
scroll to position [139, 0]
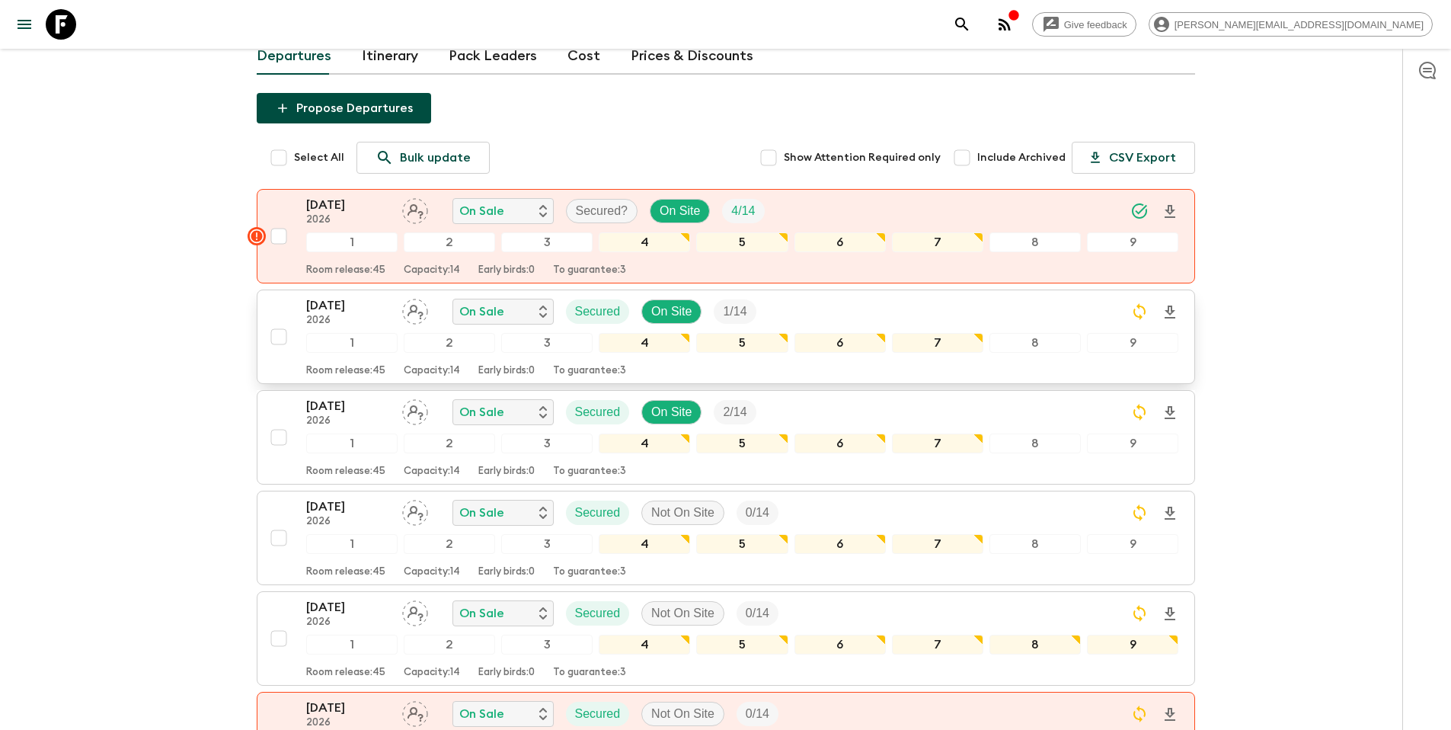
click at [280, 321] on input "checkbox" at bounding box center [279, 336] width 30 height 30
checkbox input "true"
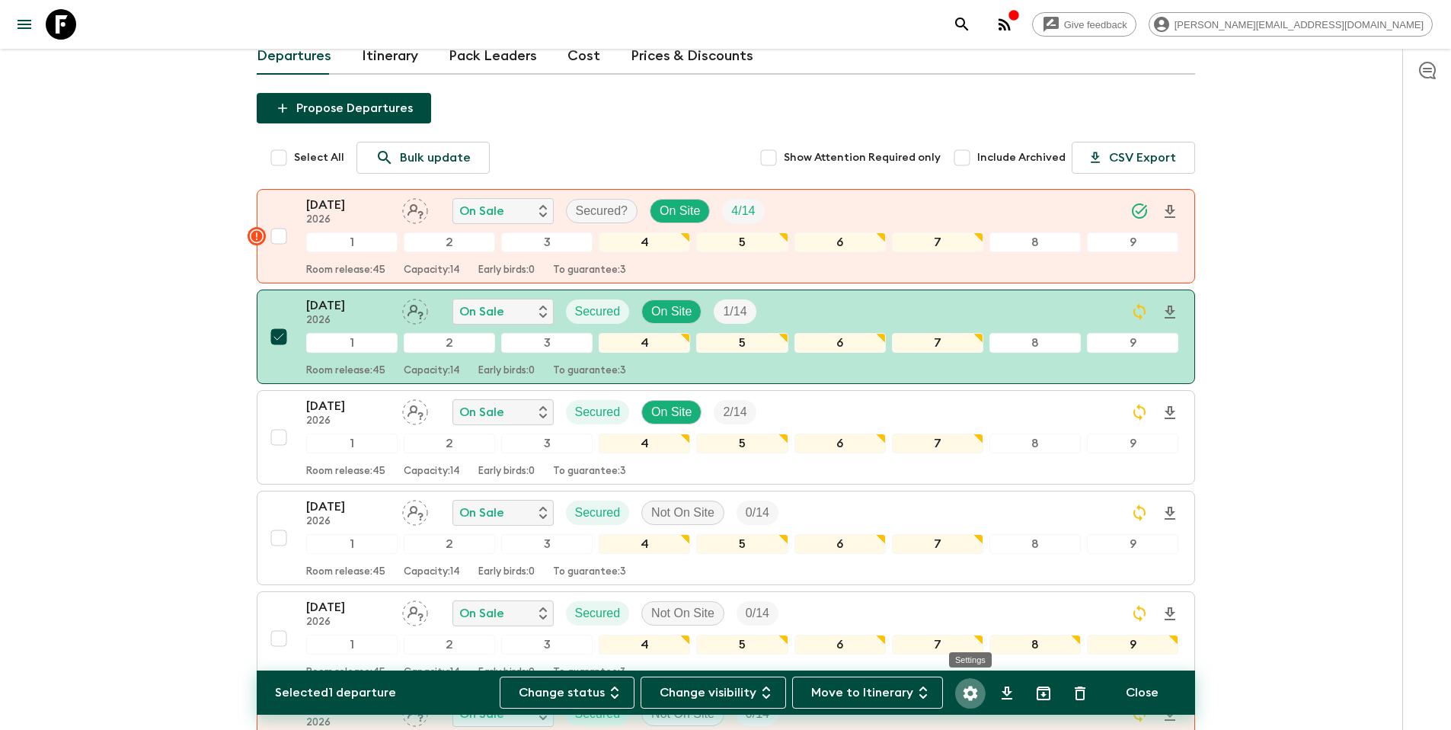
click at [978, 694] on icon "Settings" at bounding box center [970, 693] width 18 height 18
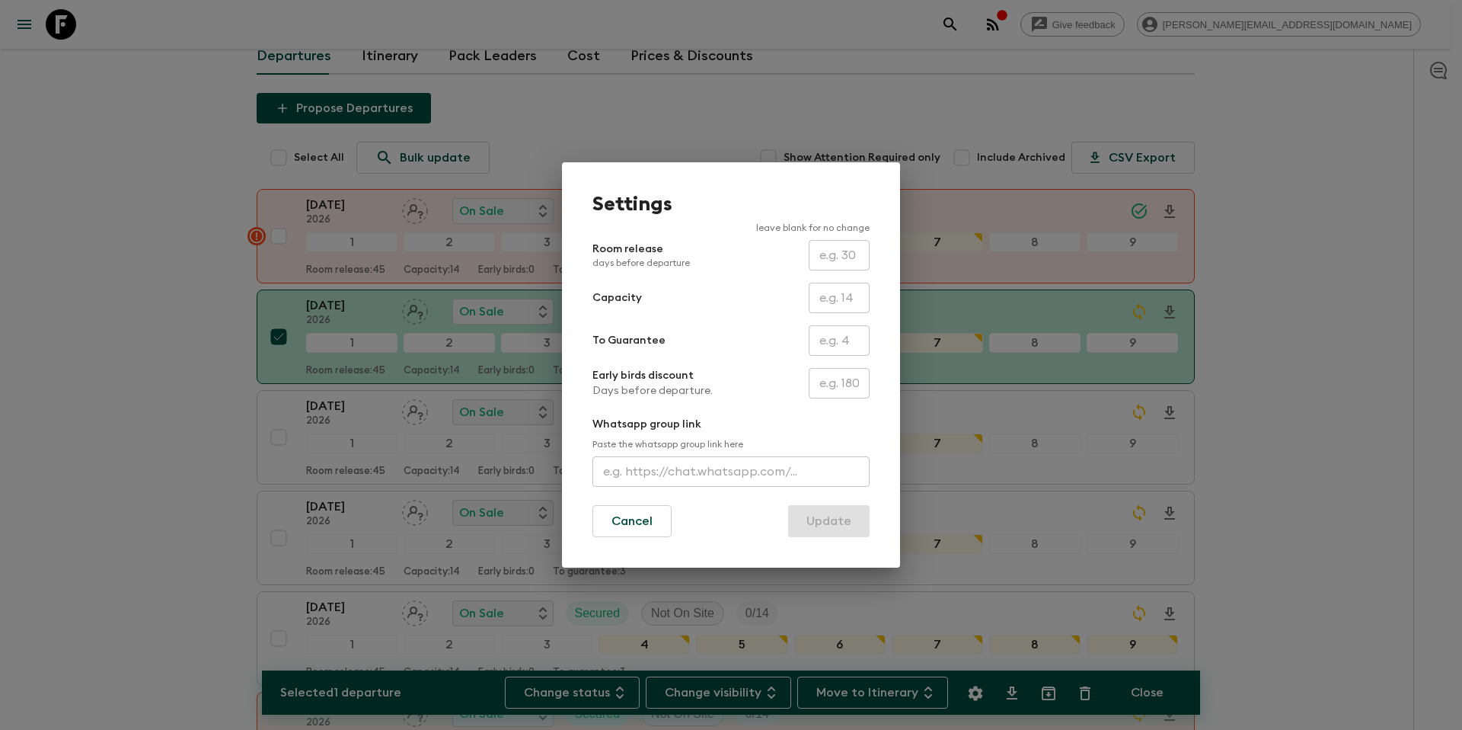
click at [844, 347] on input "text" at bounding box center [839, 340] width 61 height 30
type input "1"
click at [822, 523] on button "Update" at bounding box center [829, 521] width 82 height 32
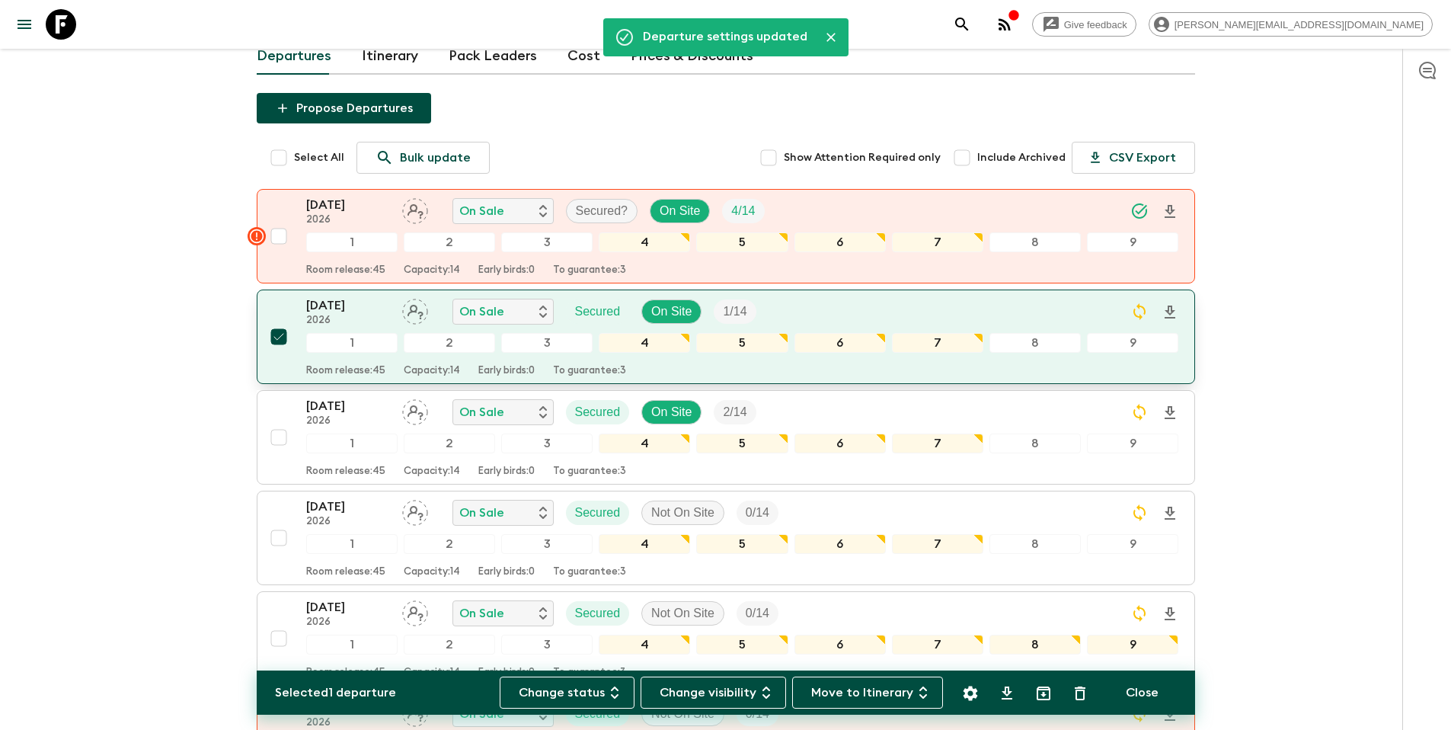
click at [278, 321] on input "checkbox" at bounding box center [279, 336] width 30 height 30
checkbox input "false"
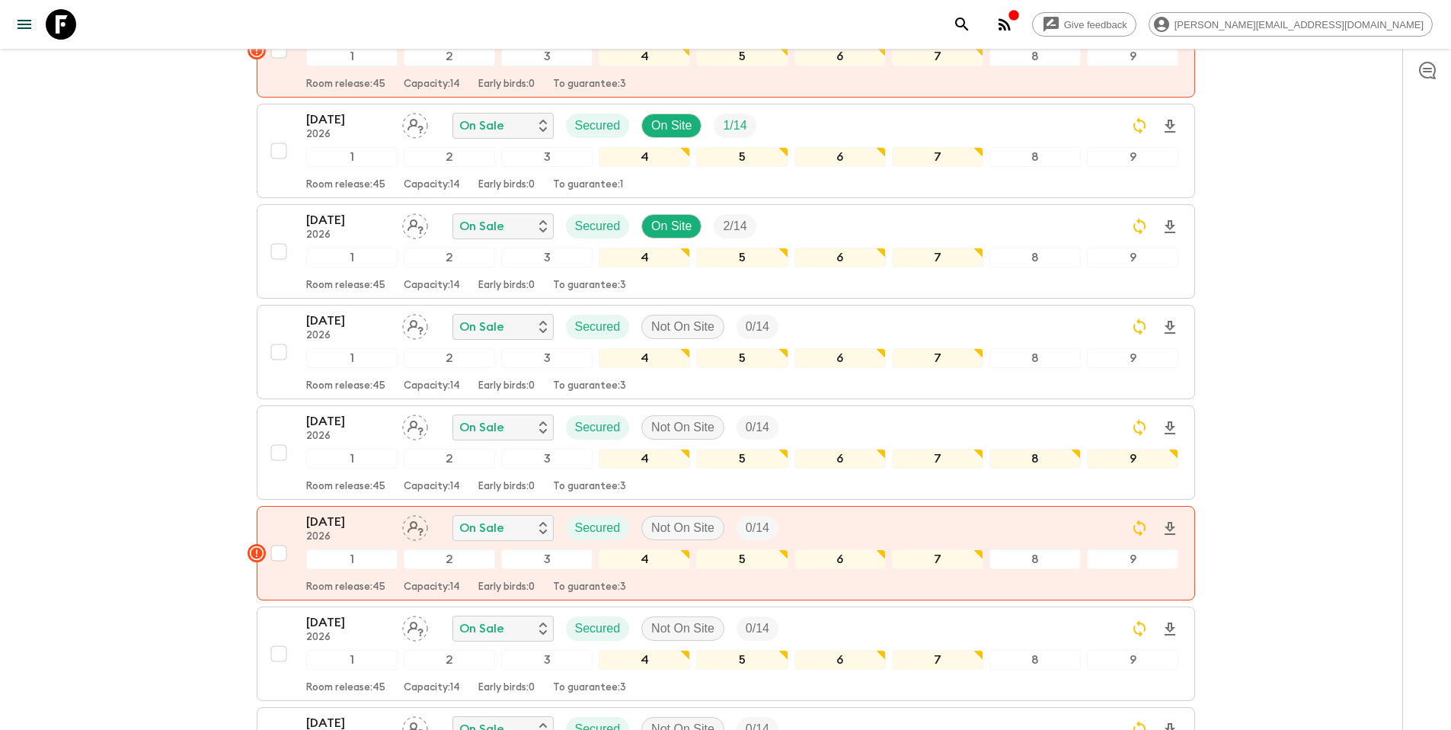
scroll to position [327, 0]
click at [282, 234] on input "checkbox" at bounding box center [279, 249] width 30 height 30
checkbox input "true"
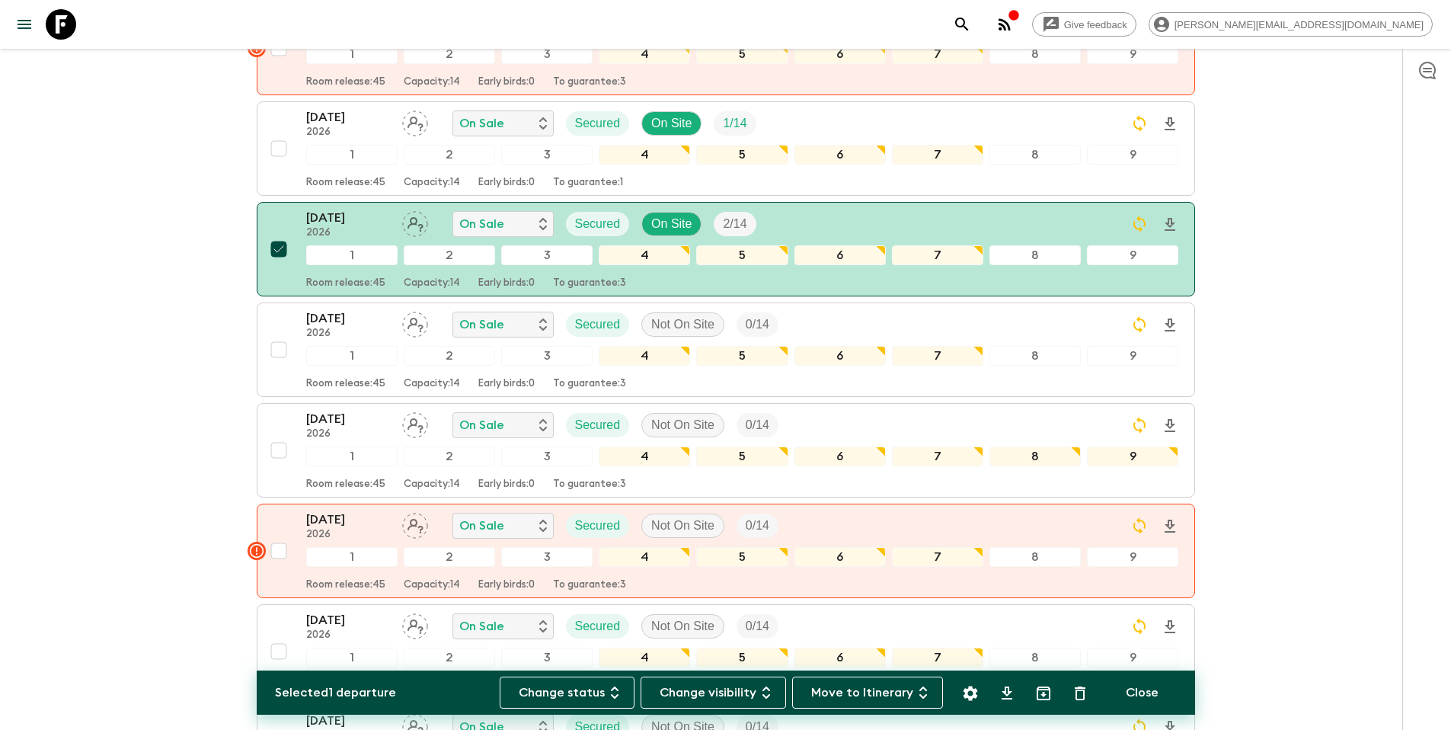
click at [978, 695] on icon "Settings" at bounding box center [970, 693] width 18 height 18
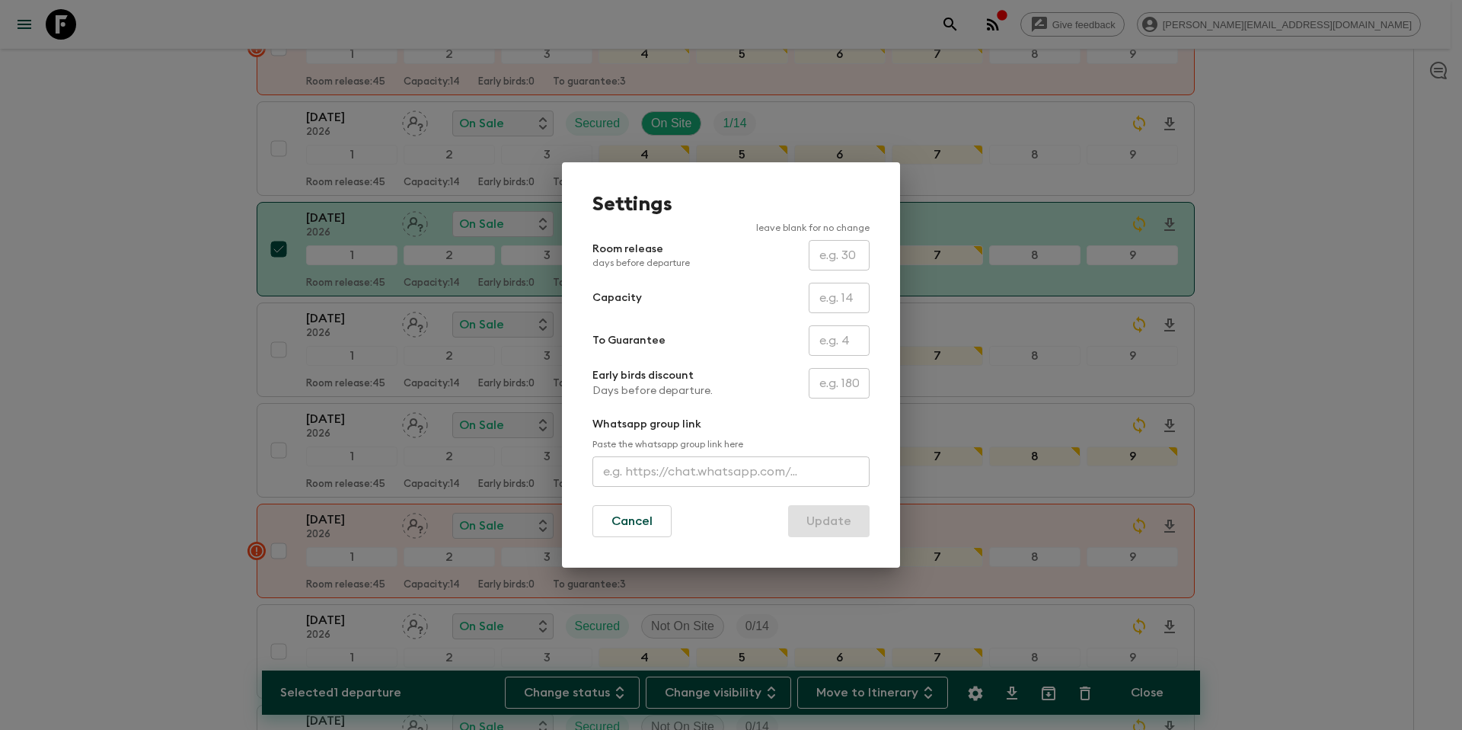
click at [847, 344] on input "text" at bounding box center [839, 340] width 61 height 30
type input "2"
click at [835, 526] on button "Update" at bounding box center [829, 521] width 82 height 32
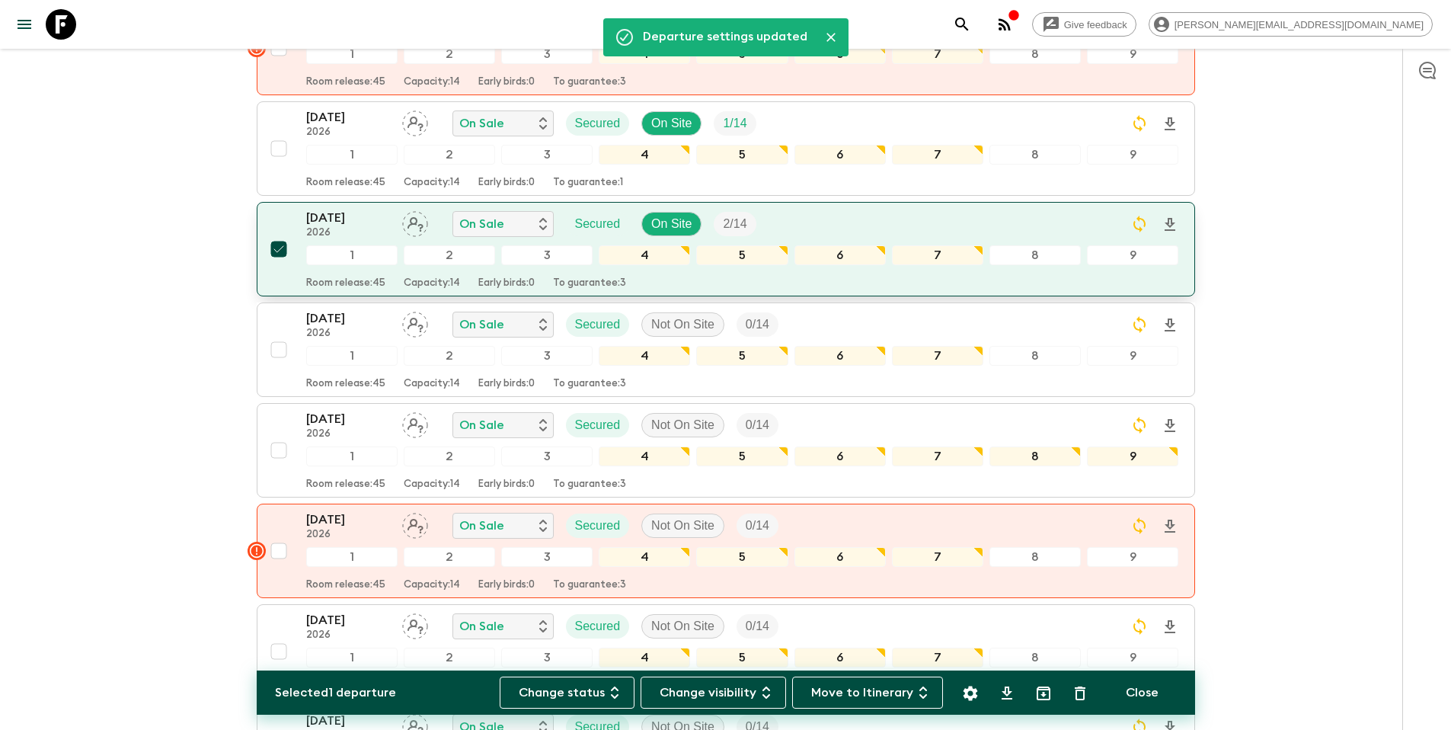
click at [278, 234] on input "checkbox" at bounding box center [279, 249] width 30 height 30
checkbox input "false"
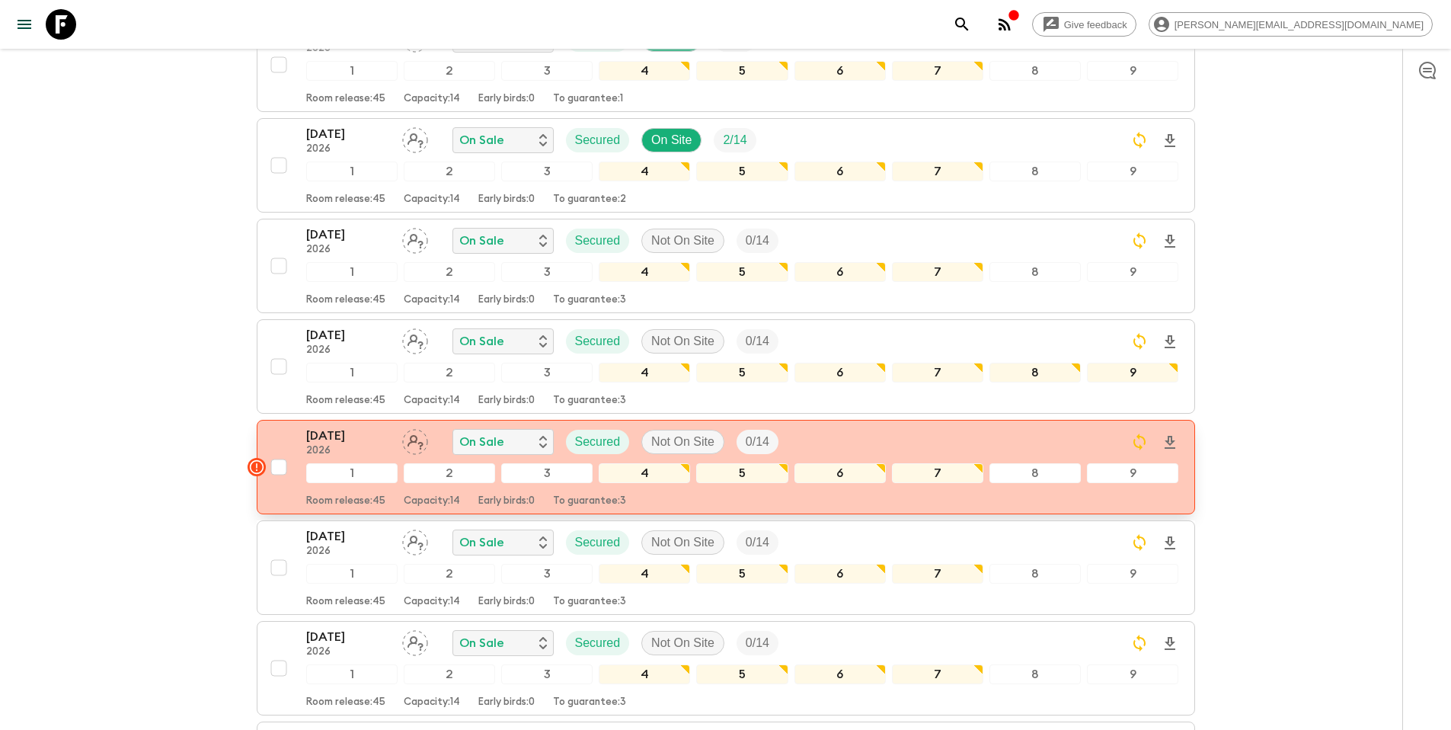
scroll to position [412, 0]
click at [280, 450] on input "checkbox" at bounding box center [279, 465] width 30 height 30
checkbox input "true"
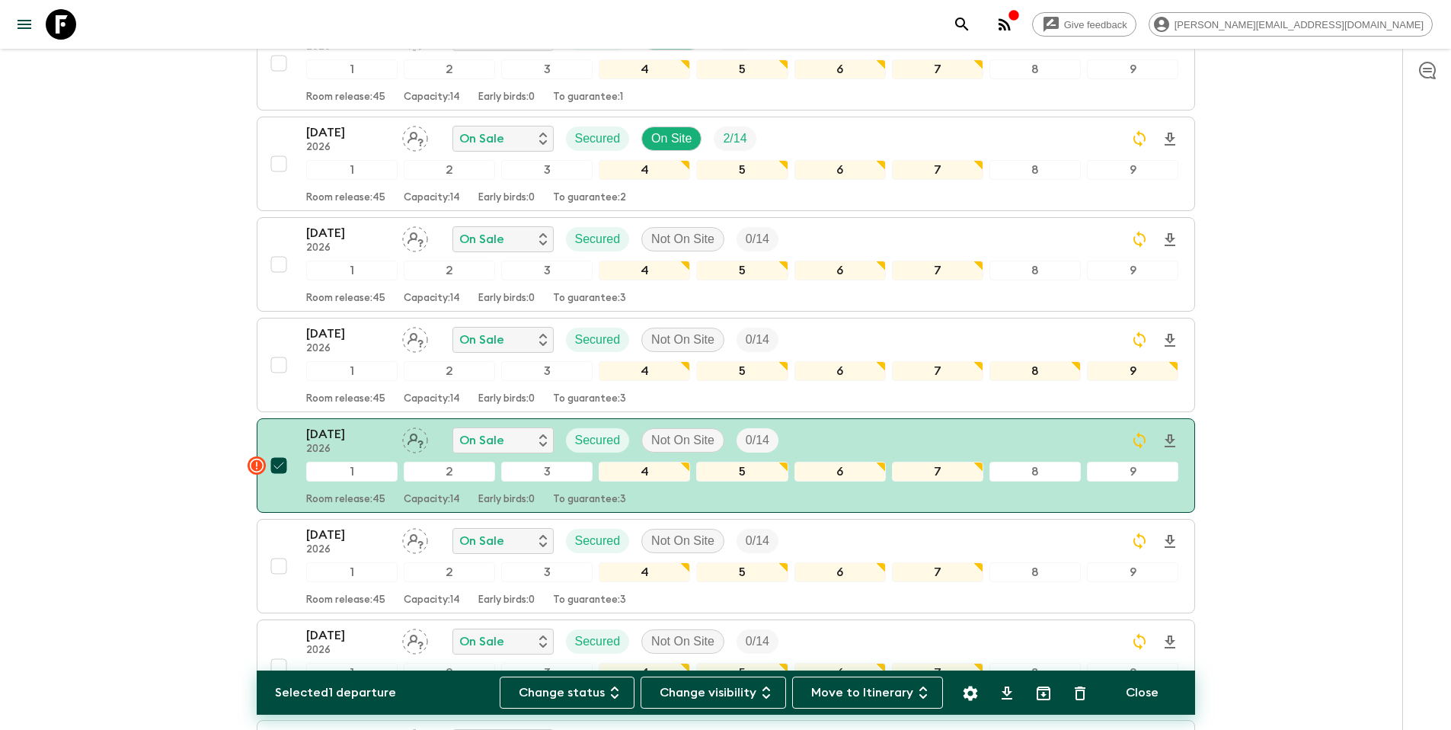
click at [966, 692] on icon "Settings" at bounding box center [970, 693] width 14 height 14
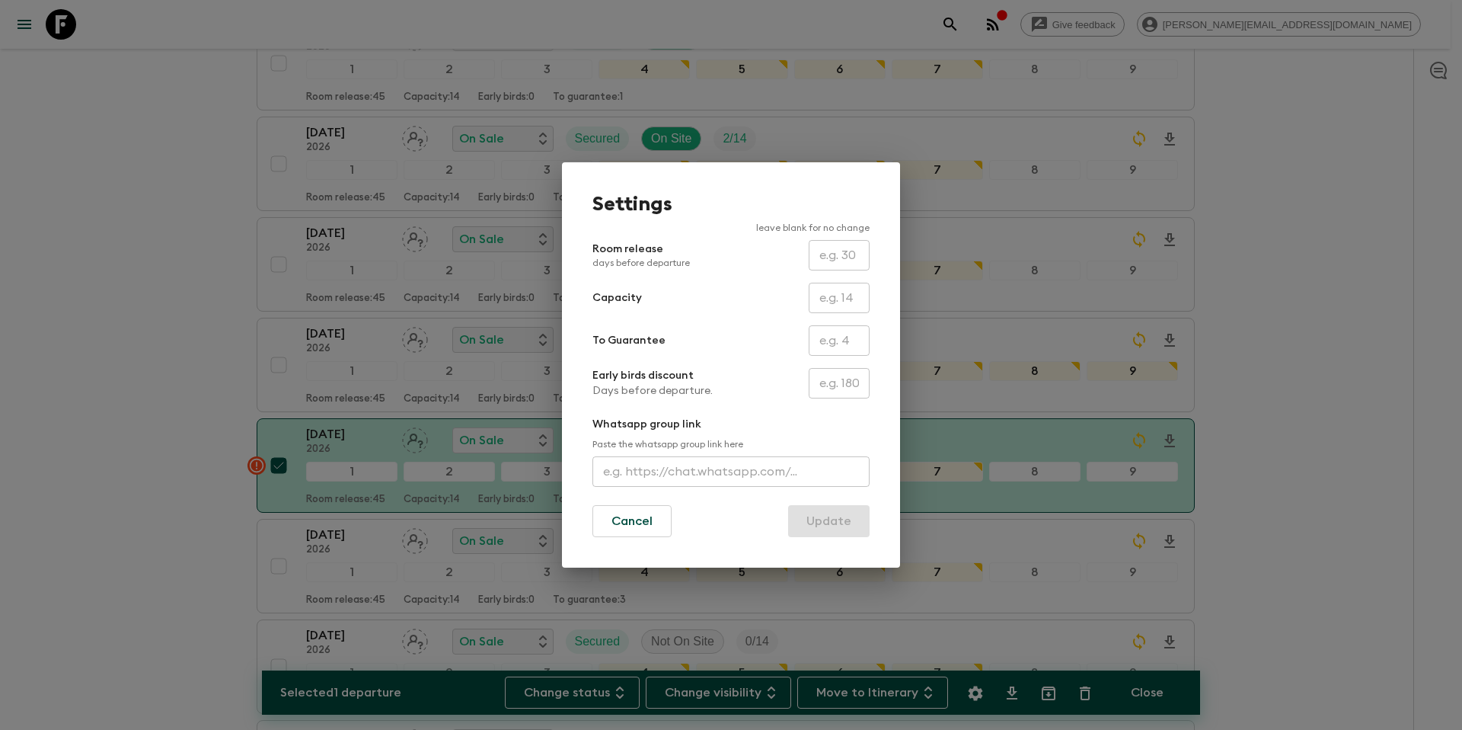
click at [839, 337] on input "text" at bounding box center [839, 340] width 61 height 30
type input "0"
click at [841, 526] on button "Update" at bounding box center [829, 521] width 82 height 32
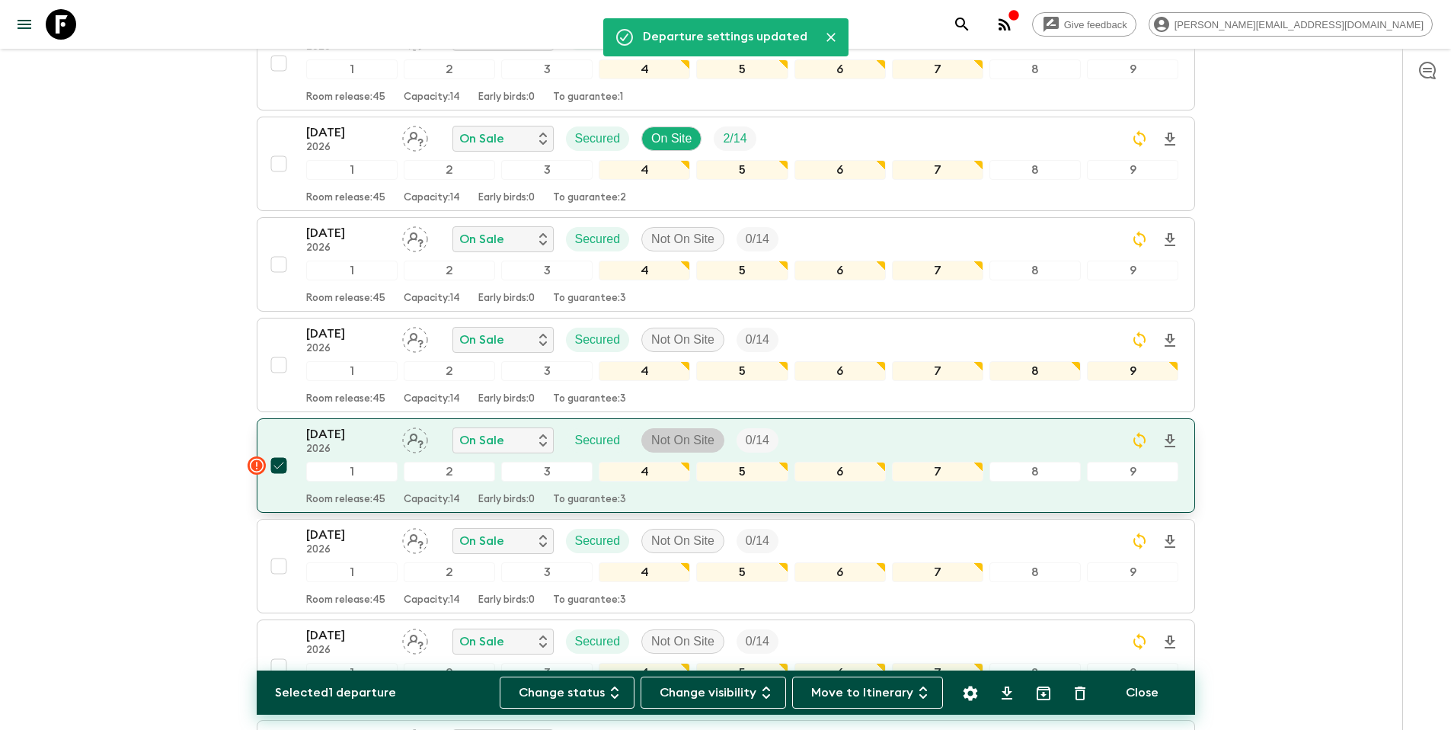
click at [684, 431] on p "Not On Site" at bounding box center [682, 440] width 63 height 18
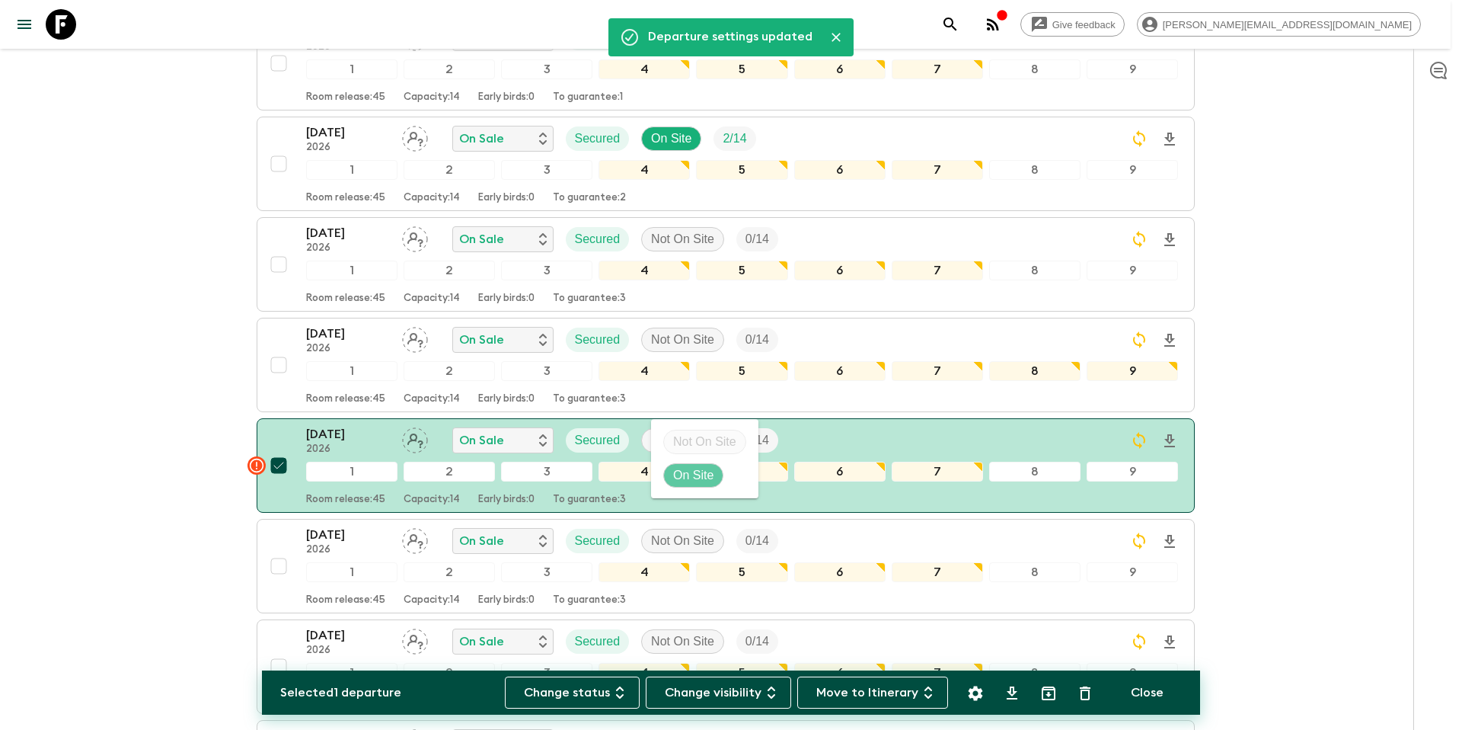
click at [692, 472] on p "On Site" at bounding box center [693, 475] width 40 height 18
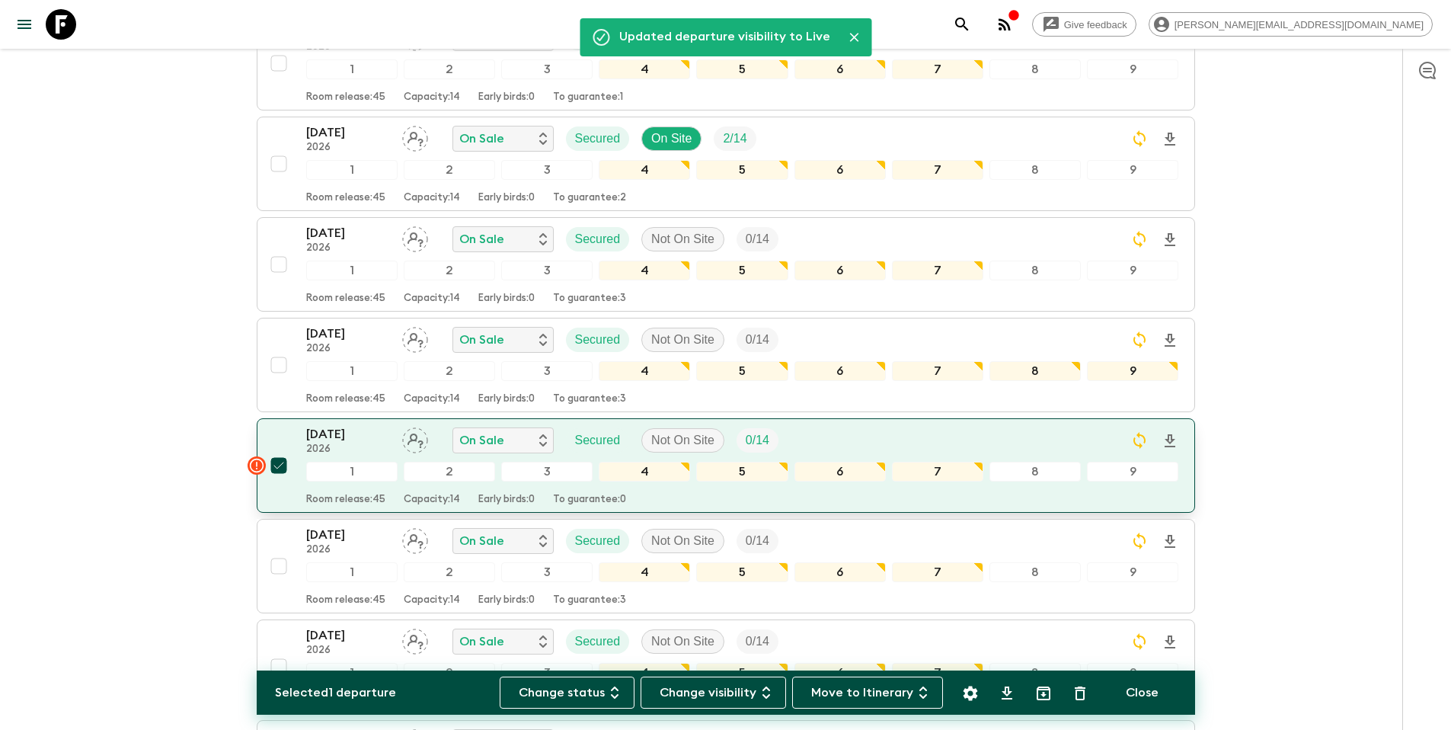
click at [282, 450] on input "checkbox" at bounding box center [279, 465] width 30 height 30
checkbox input "false"
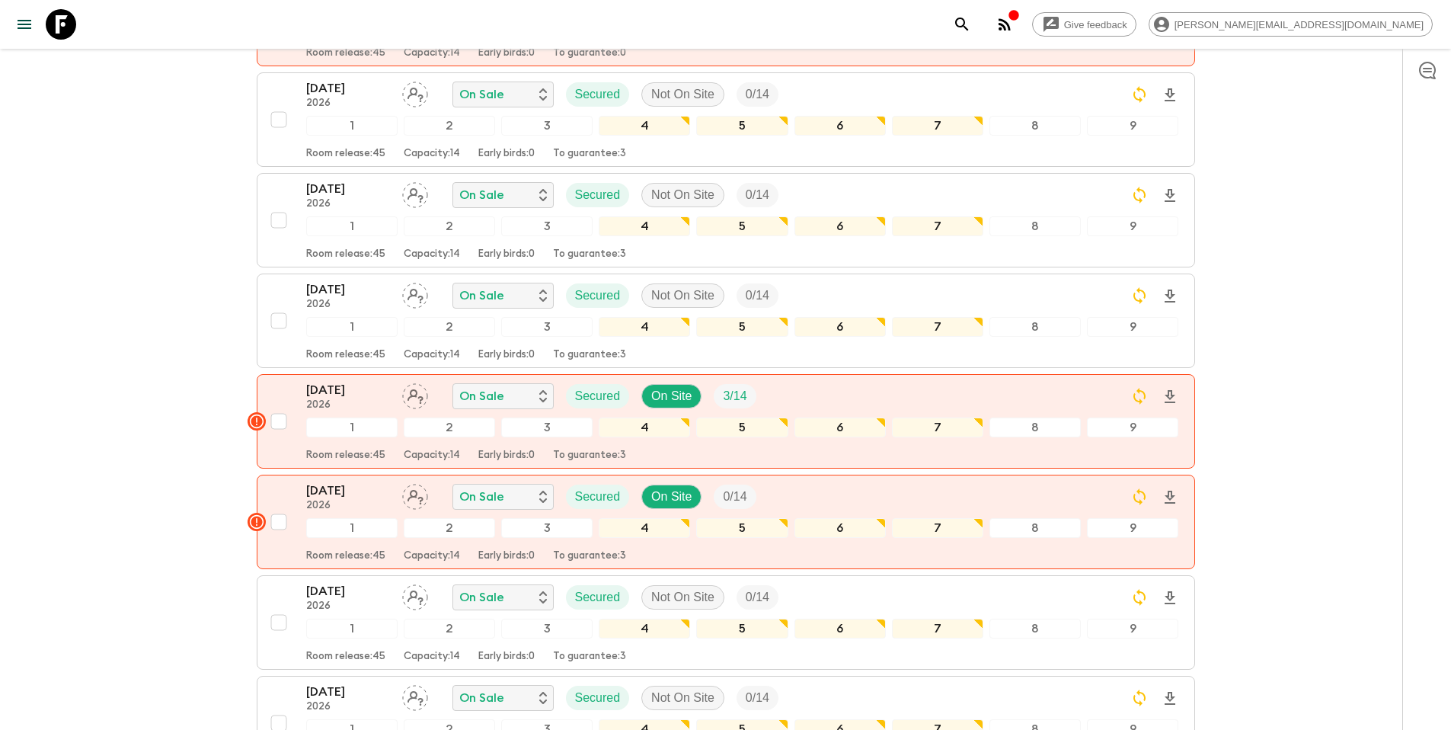
scroll to position [859, 0]
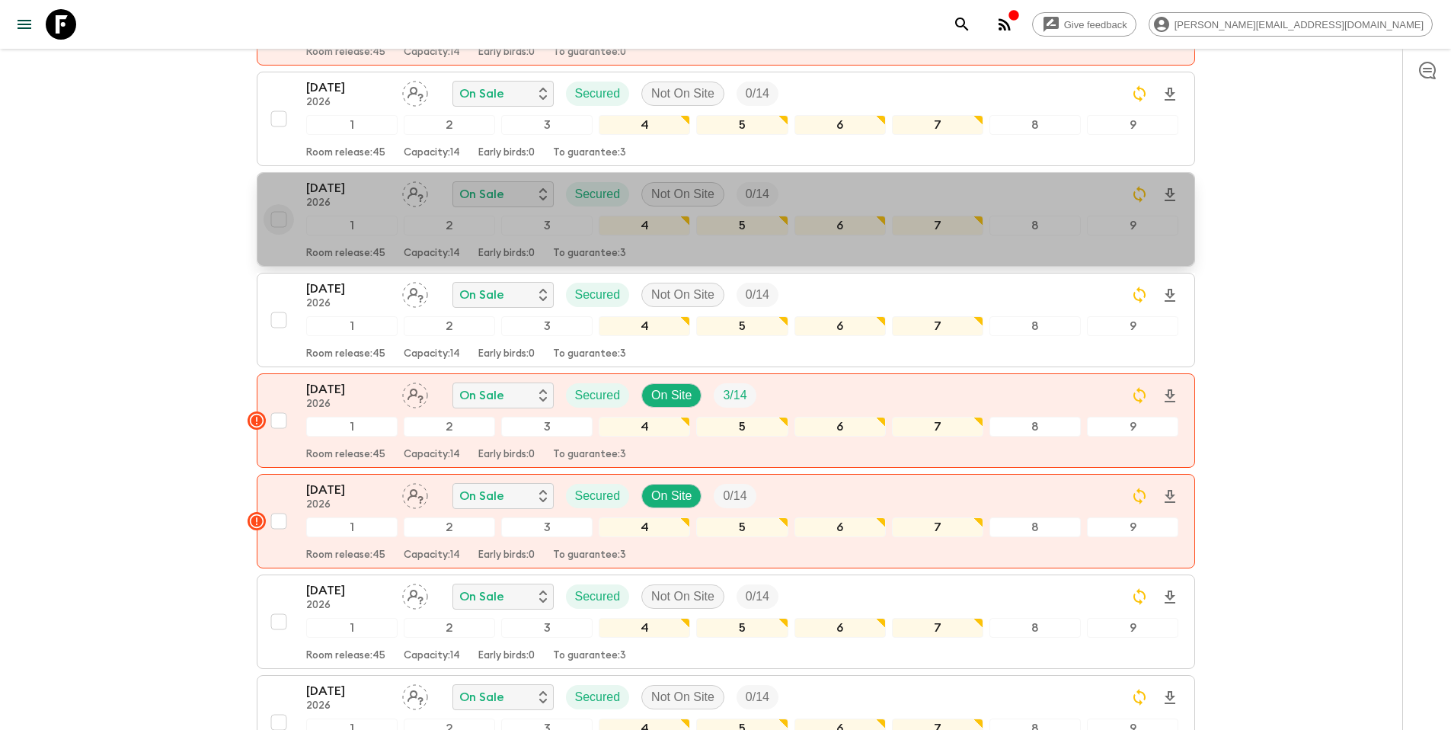
click at [278, 204] on input "checkbox" at bounding box center [279, 219] width 30 height 30
checkbox input "true"
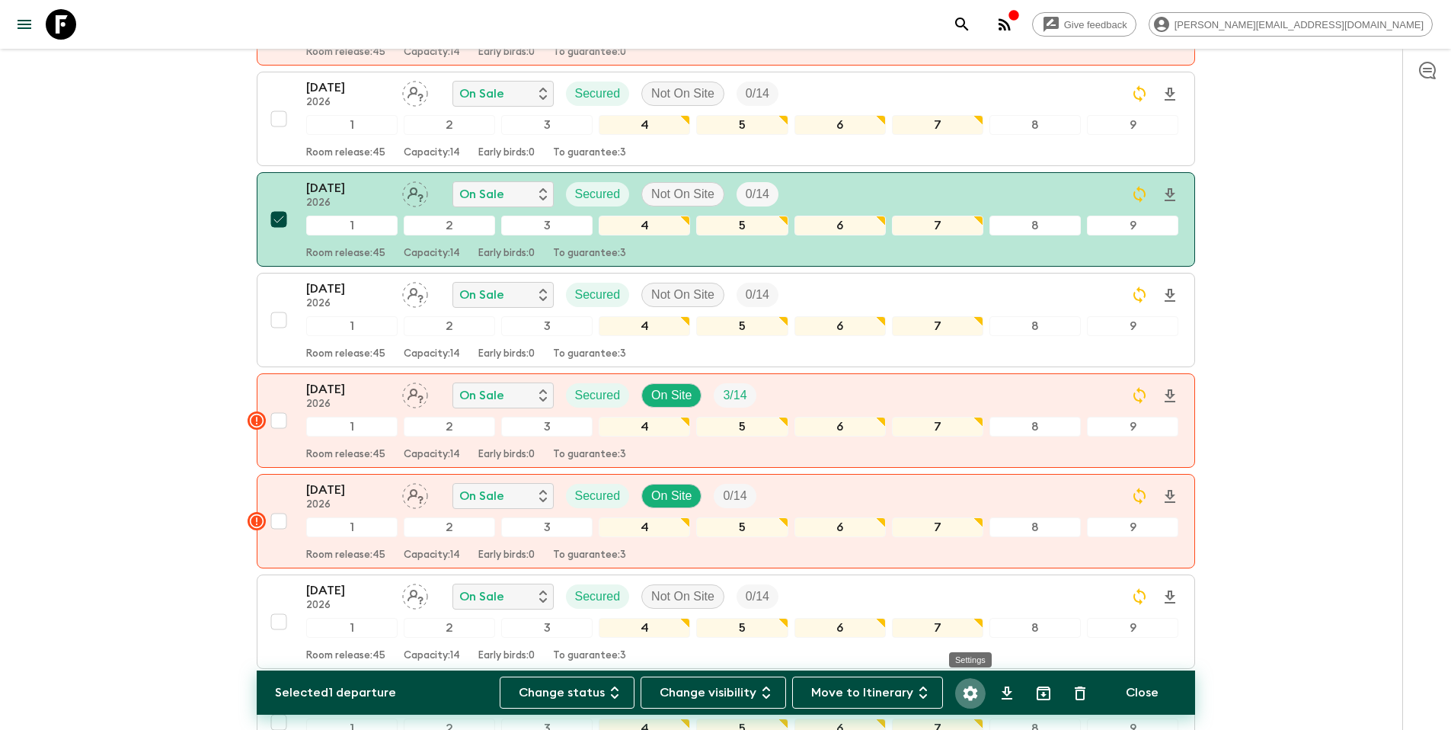
click at [969, 687] on icon "Settings" at bounding box center [970, 693] width 14 height 14
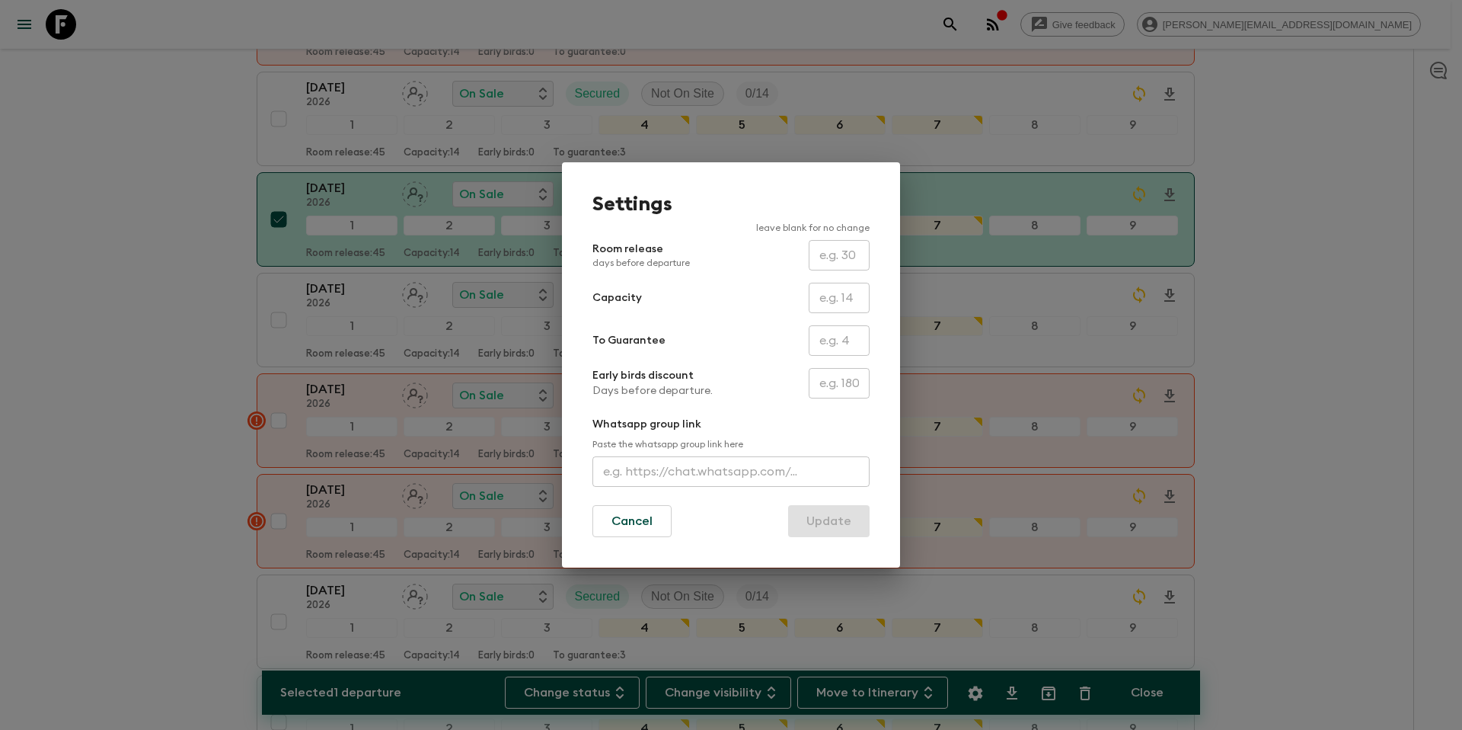
click at [836, 342] on input "text" at bounding box center [839, 340] width 61 height 30
type input "0"
click at [830, 529] on button "Update" at bounding box center [829, 521] width 82 height 32
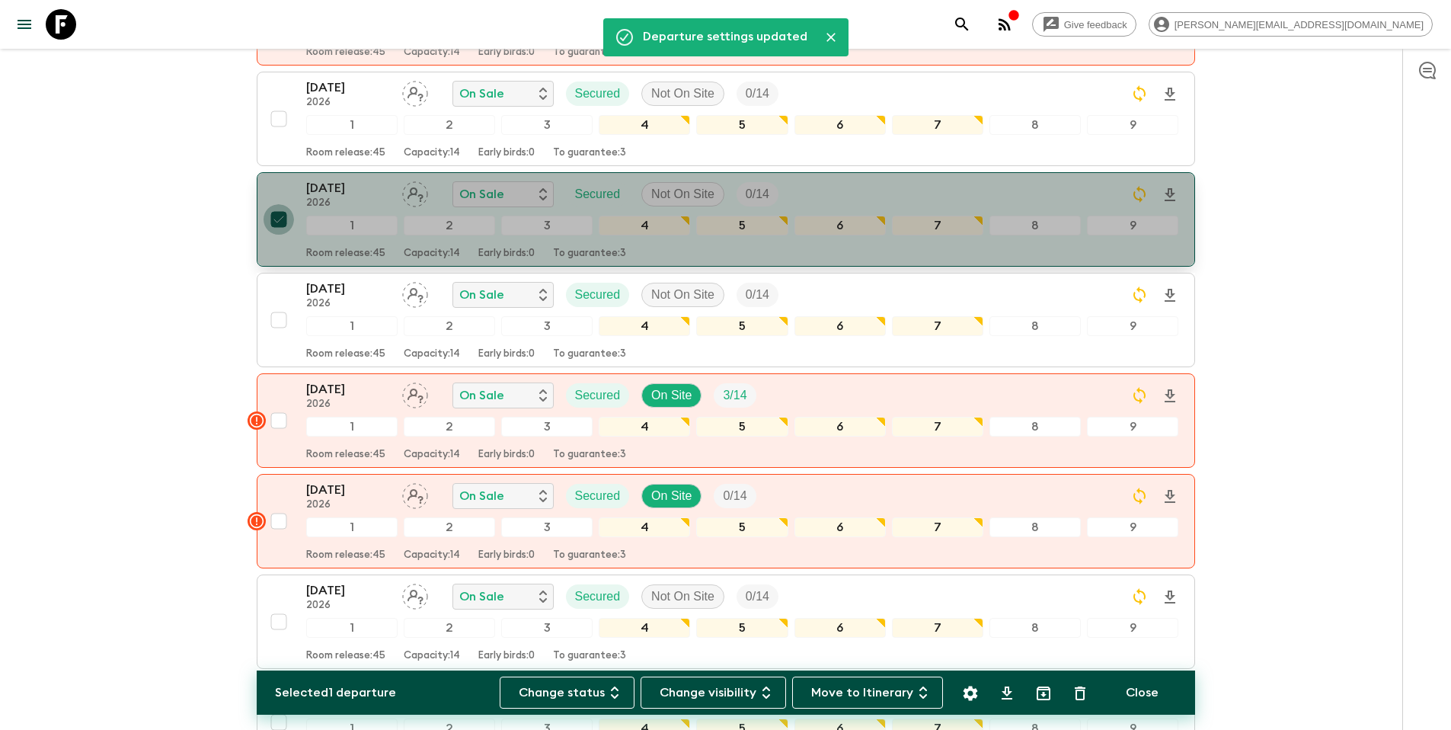
click at [275, 204] on input "checkbox" at bounding box center [279, 219] width 30 height 30
checkbox input "false"
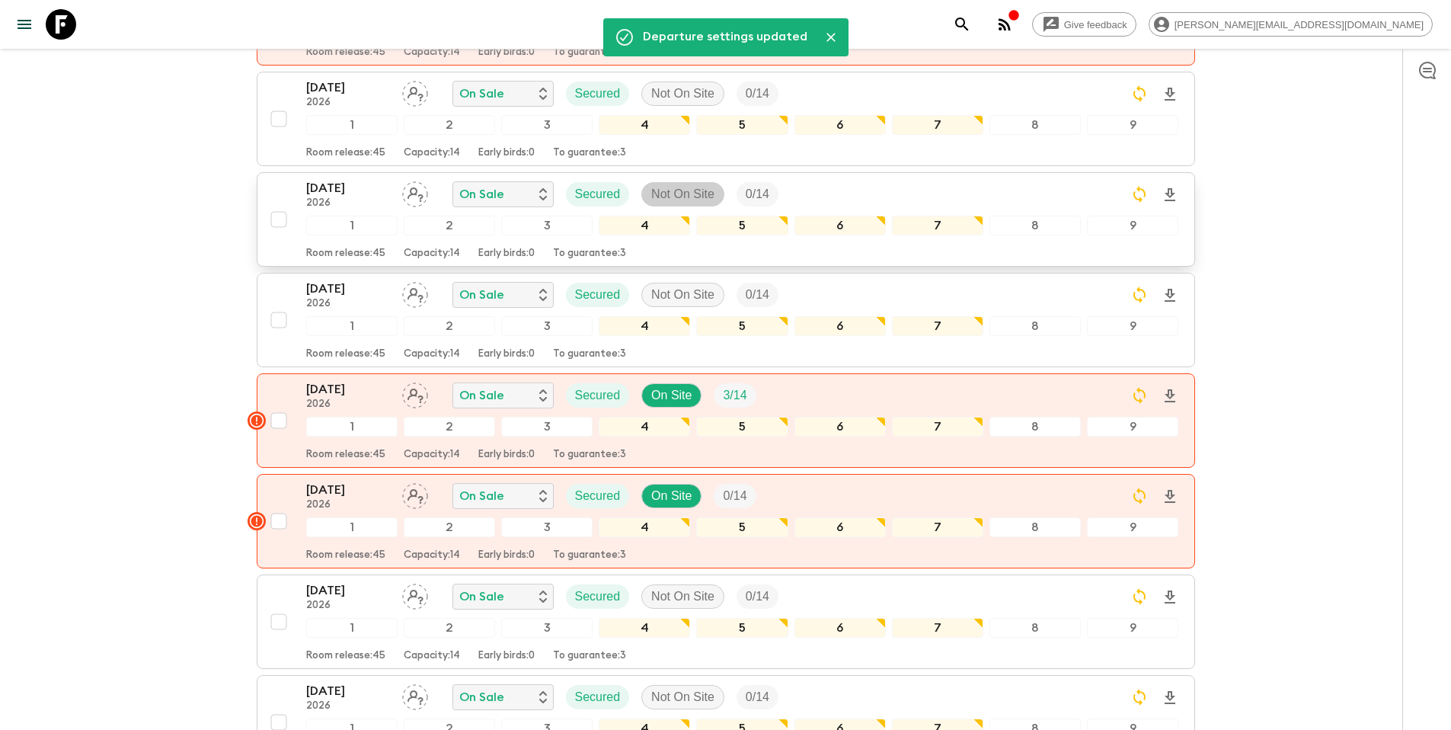
click at [697, 185] on p "Not On Site" at bounding box center [682, 194] width 63 height 18
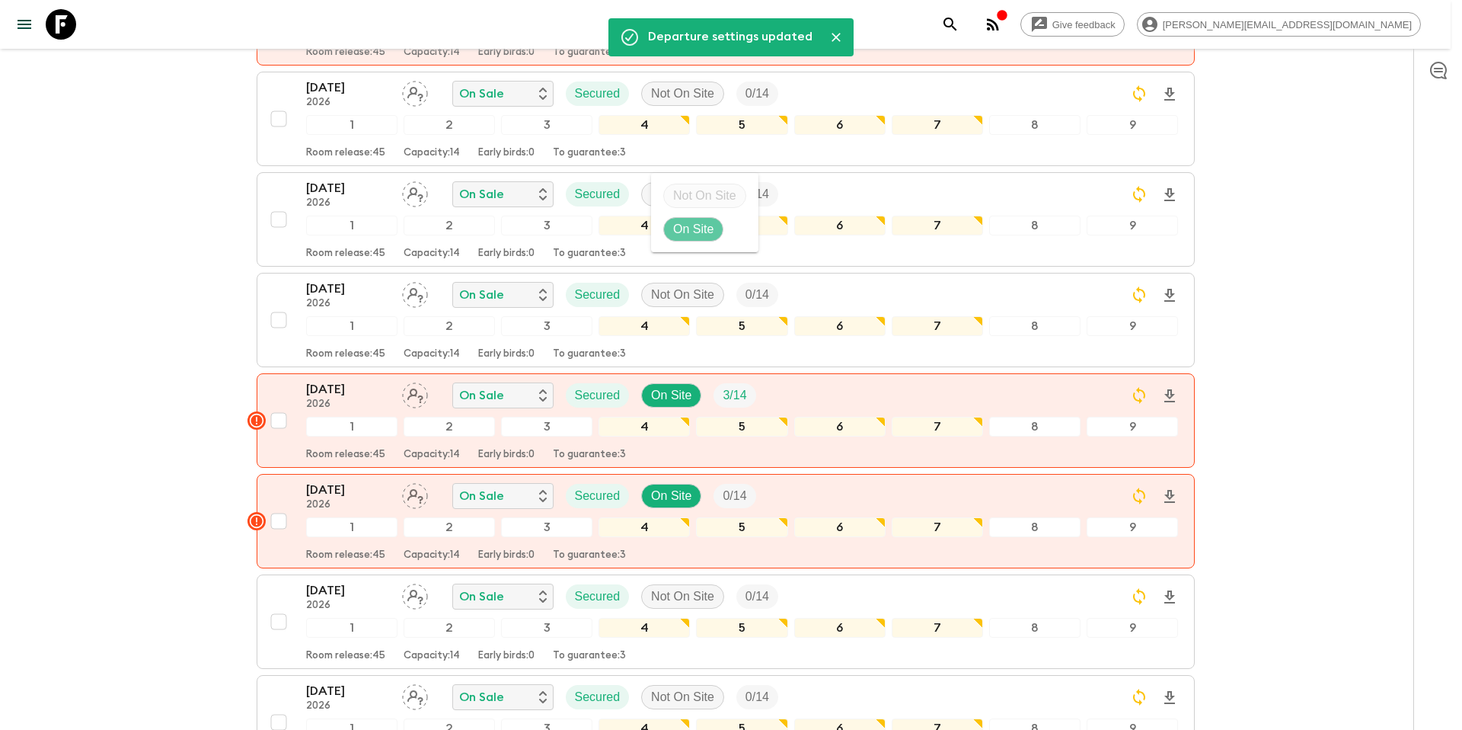
click at [705, 222] on p "On Site" at bounding box center [693, 229] width 40 height 18
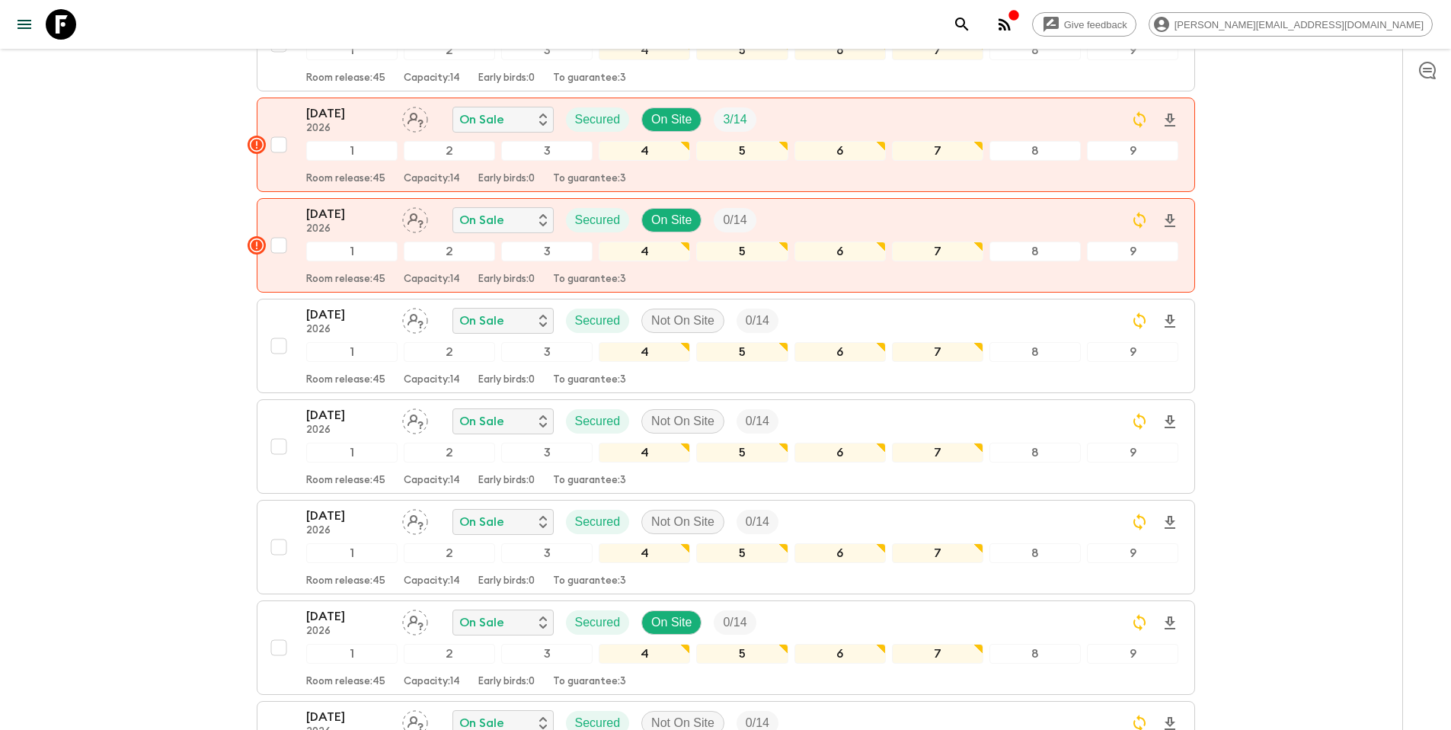
scroll to position [1140, 0]
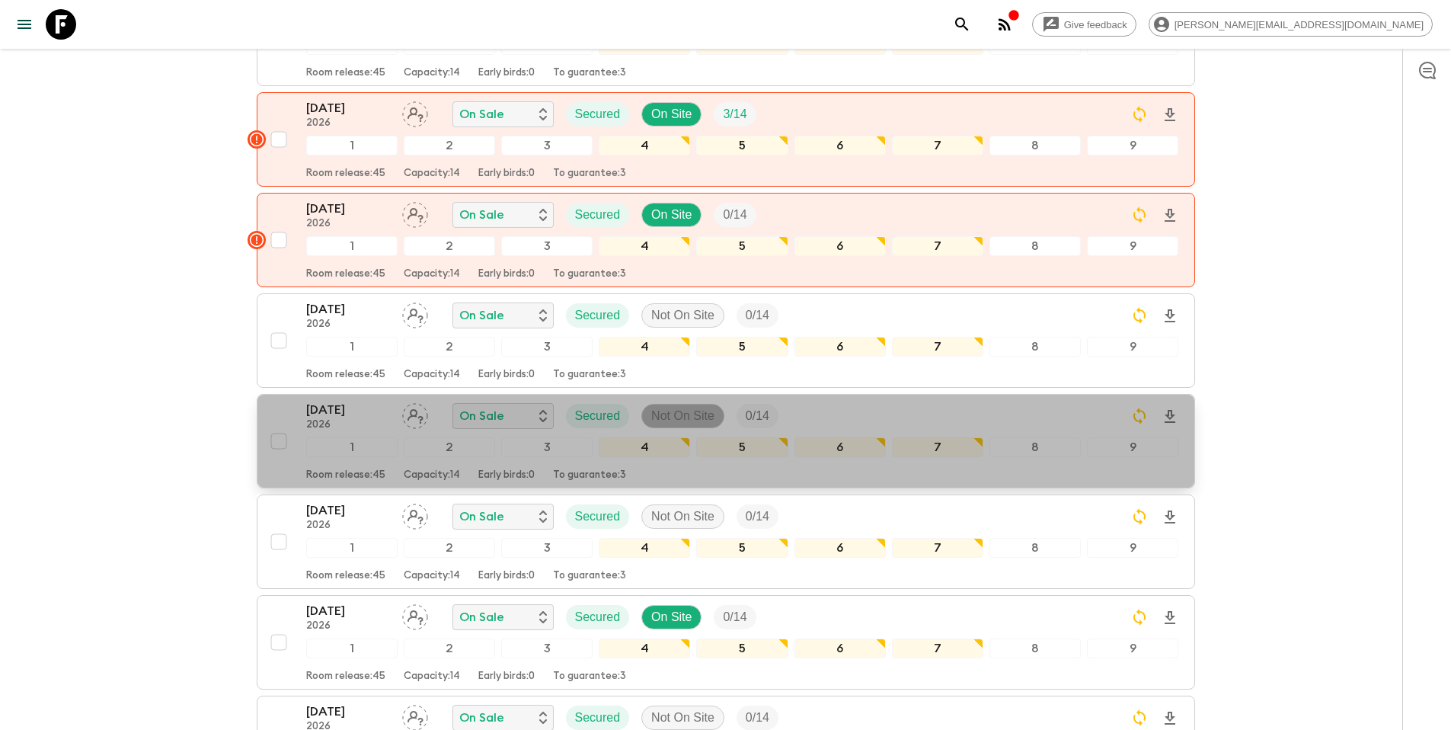
click at [675, 407] on p "Not On Site" at bounding box center [682, 416] width 63 height 18
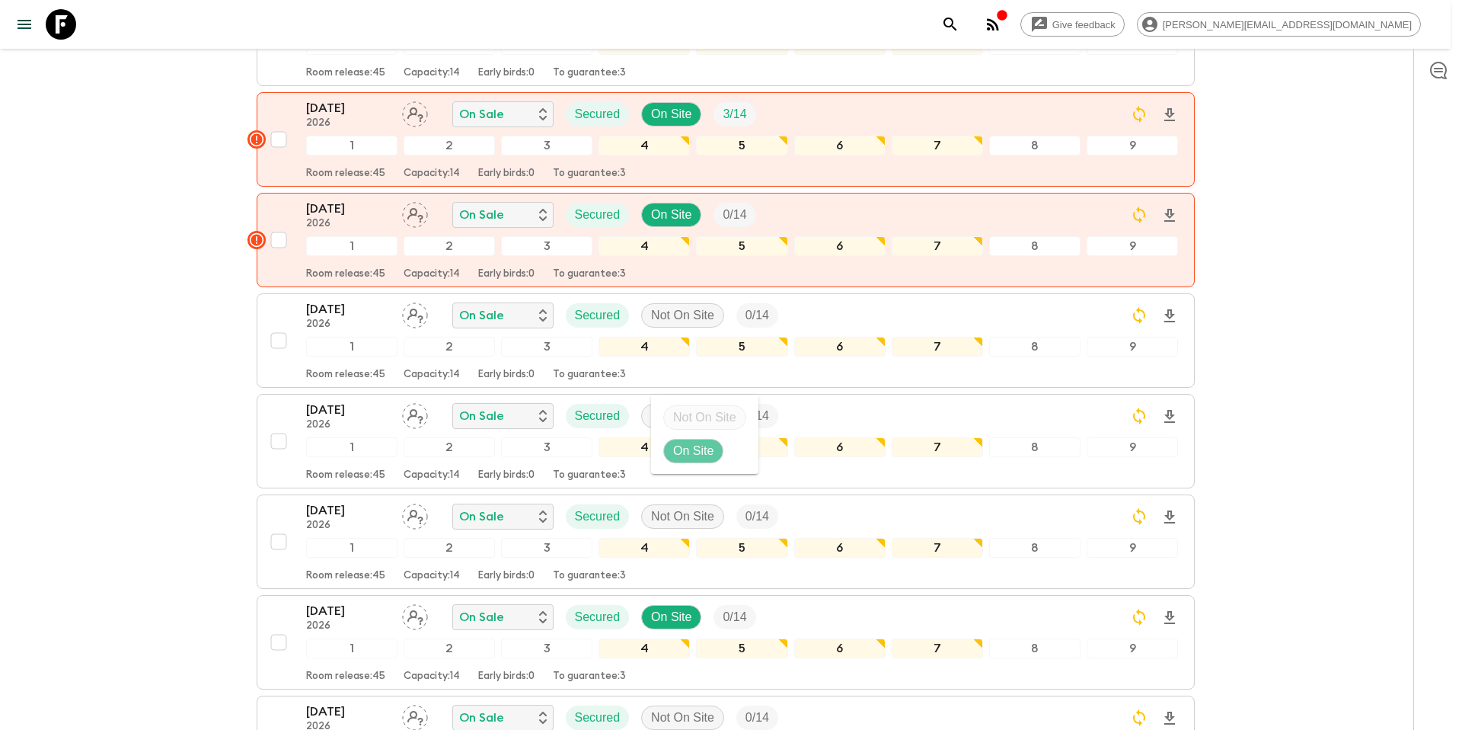
click at [693, 452] on p "On Site" at bounding box center [693, 451] width 40 height 18
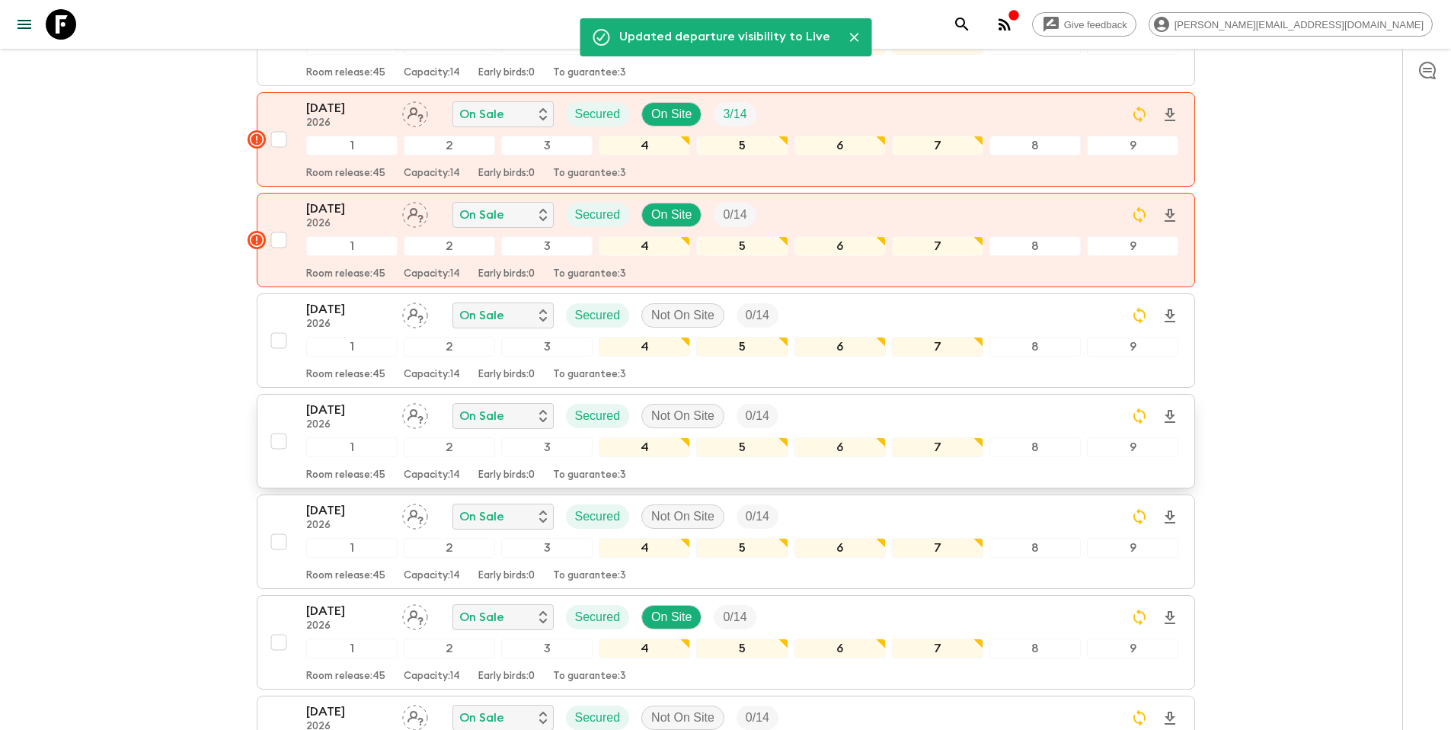
click at [277, 426] on input "checkbox" at bounding box center [279, 441] width 30 height 30
checkbox input "true"
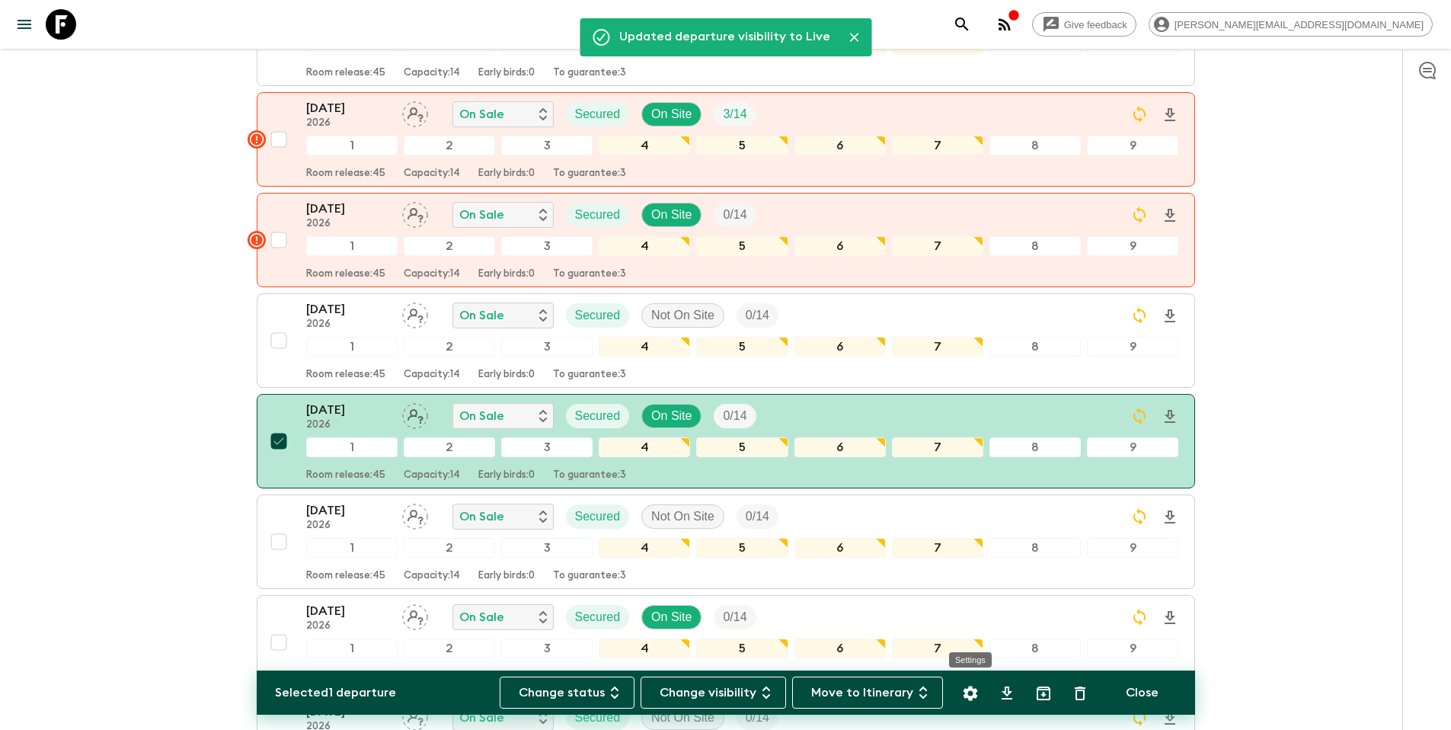
click at [970, 694] on icon "Settings" at bounding box center [970, 693] width 18 height 18
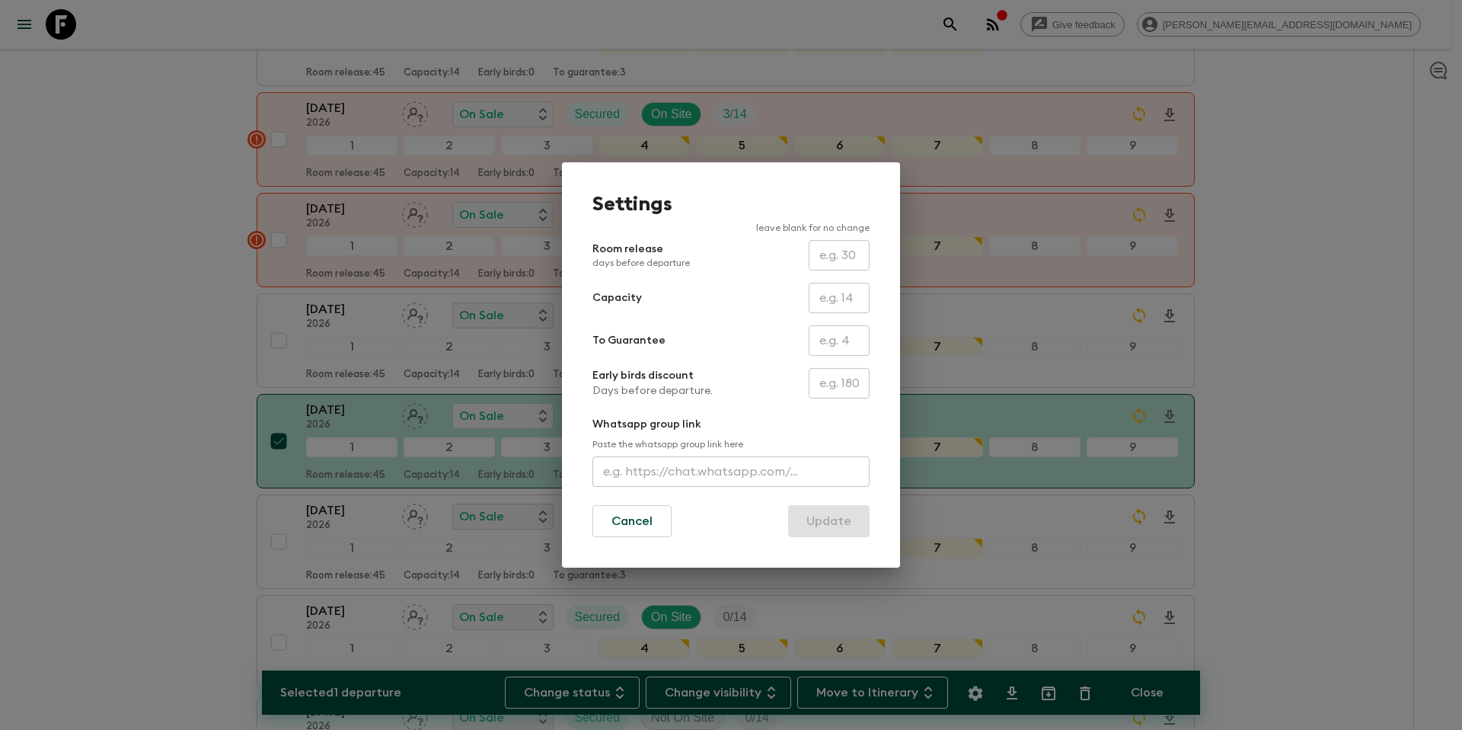
click at [830, 338] on input "text" at bounding box center [839, 340] width 61 height 30
type input "0"
click at [831, 522] on button "Update" at bounding box center [829, 521] width 82 height 32
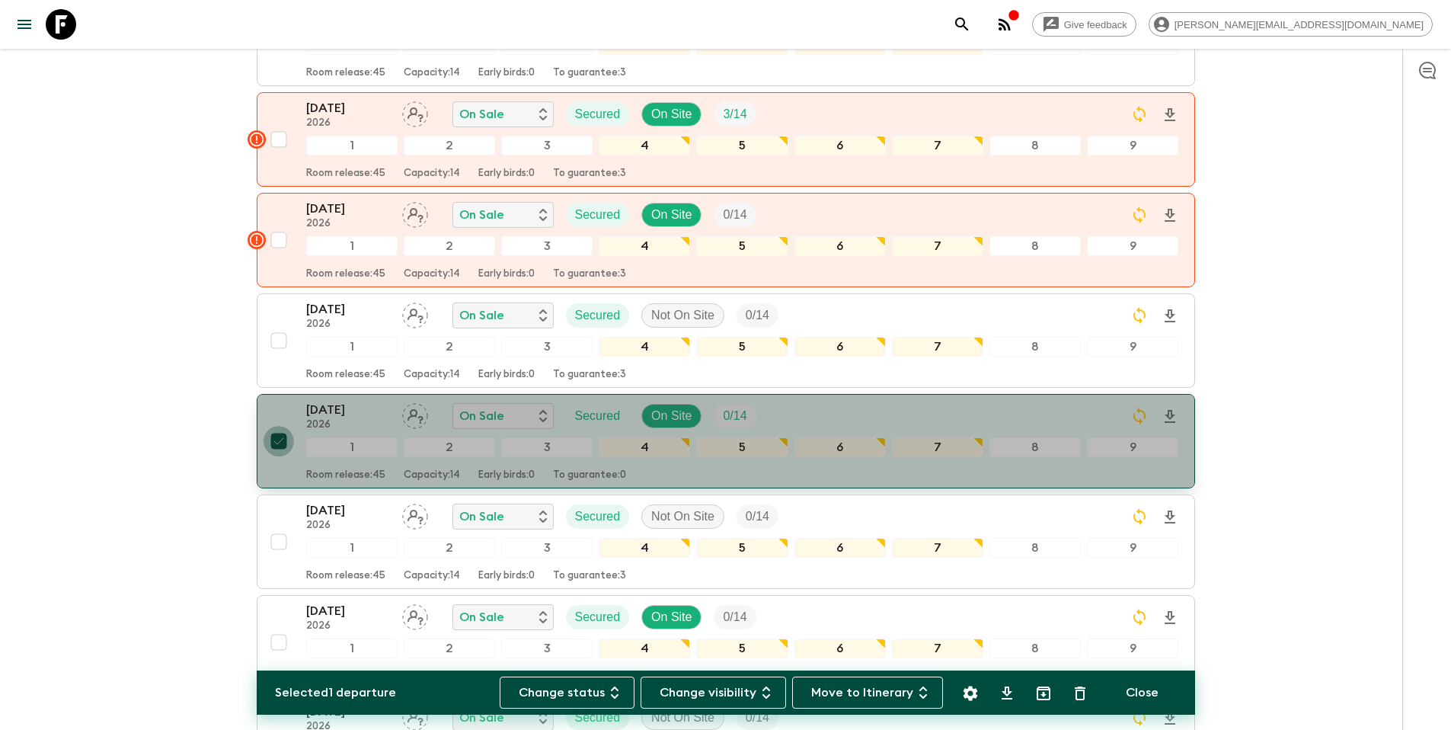
click at [280, 426] on input "checkbox" at bounding box center [279, 441] width 30 height 30
checkbox input "false"
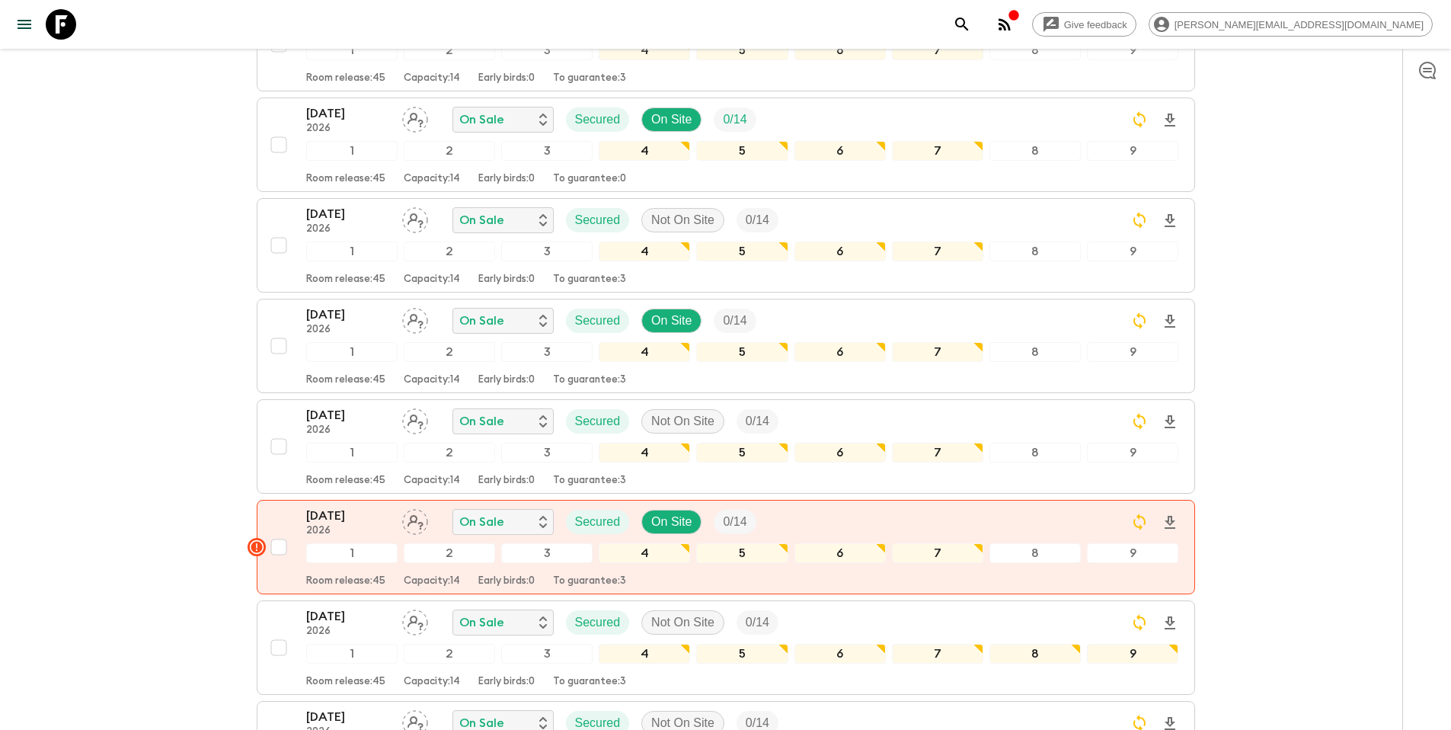
scroll to position [1437, 0]
click at [277, 330] on input "checkbox" at bounding box center [279, 345] width 30 height 30
checkbox input "true"
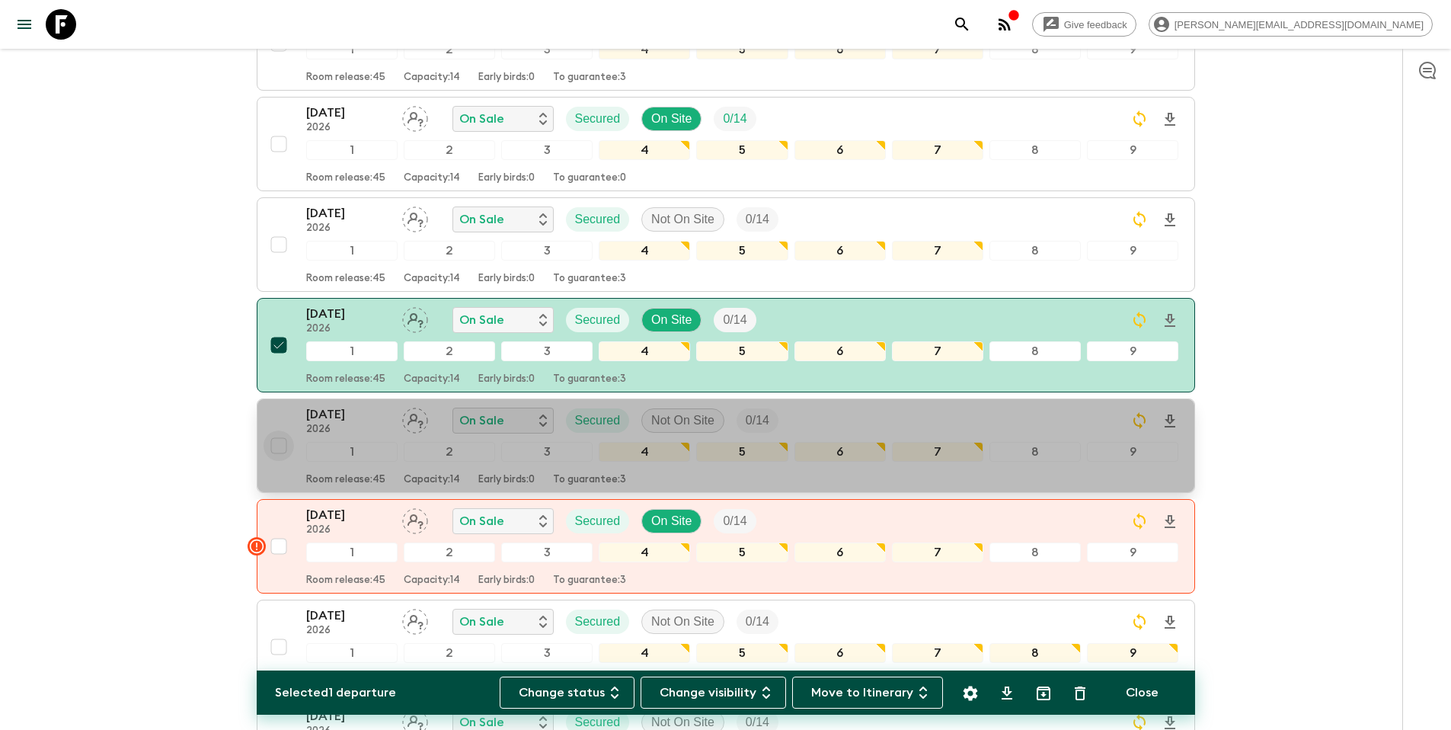
click at [283, 430] on input "checkbox" at bounding box center [279, 445] width 30 height 30
checkbox input "true"
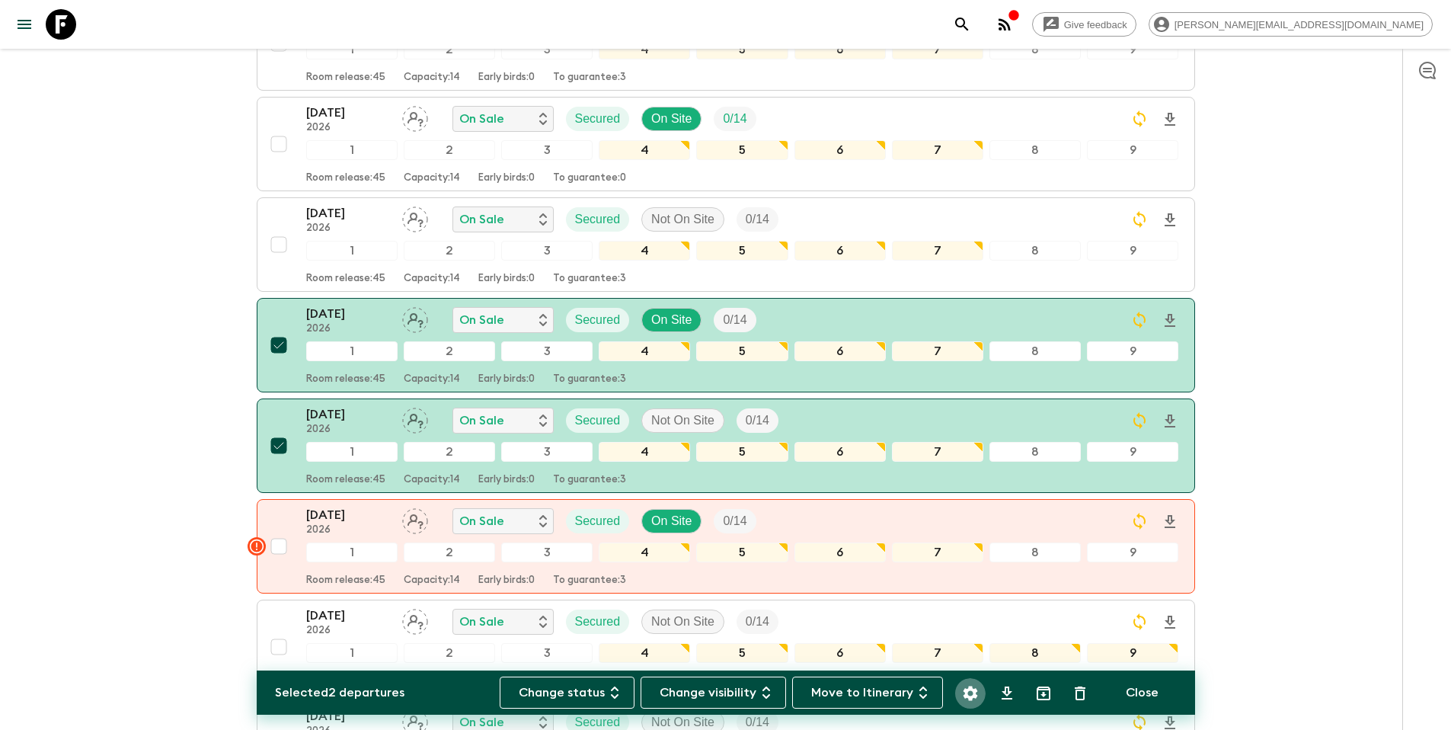
click at [975, 694] on icon "Settings" at bounding box center [970, 693] width 14 height 14
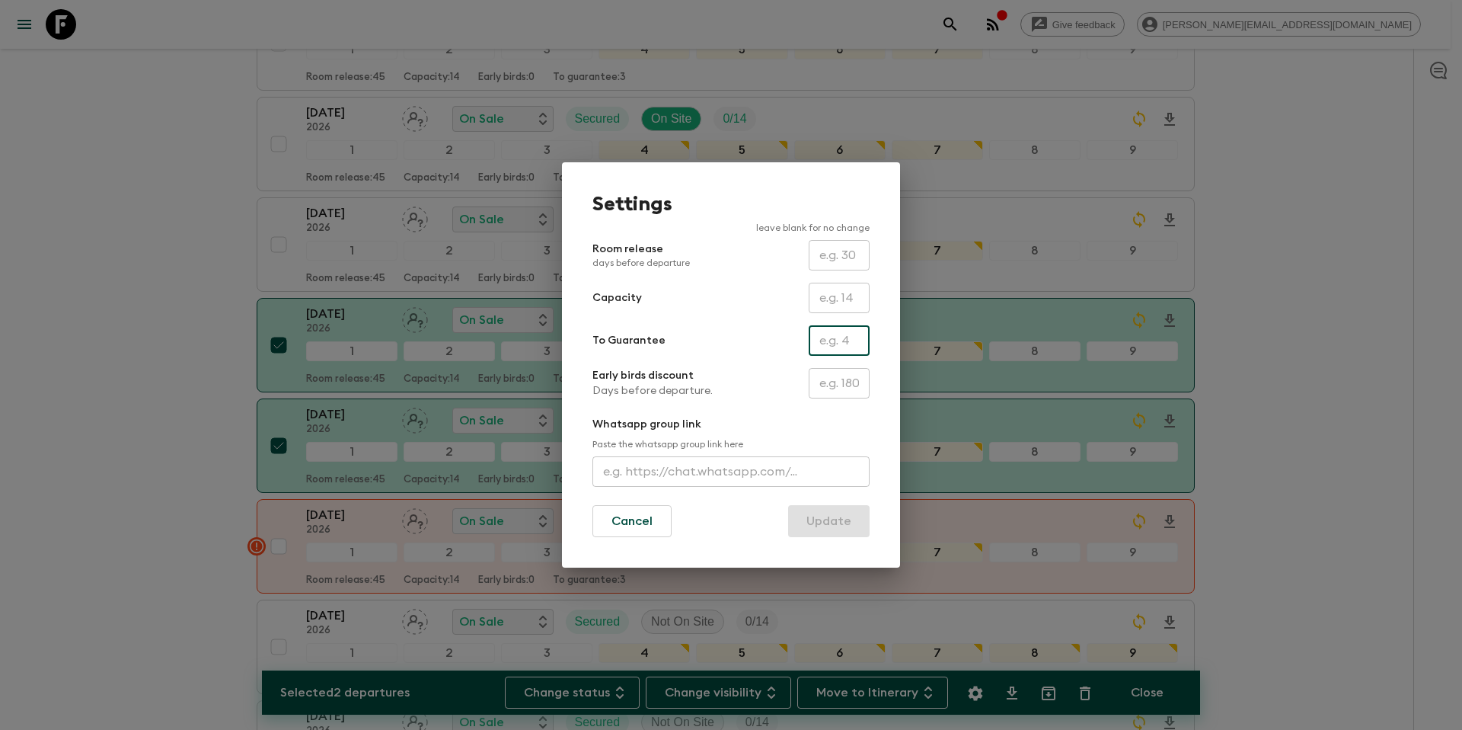
click at [840, 344] on input "text" at bounding box center [839, 340] width 61 height 30
type input "0"
click at [834, 520] on button "Update" at bounding box center [829, 521] width 82 height 32
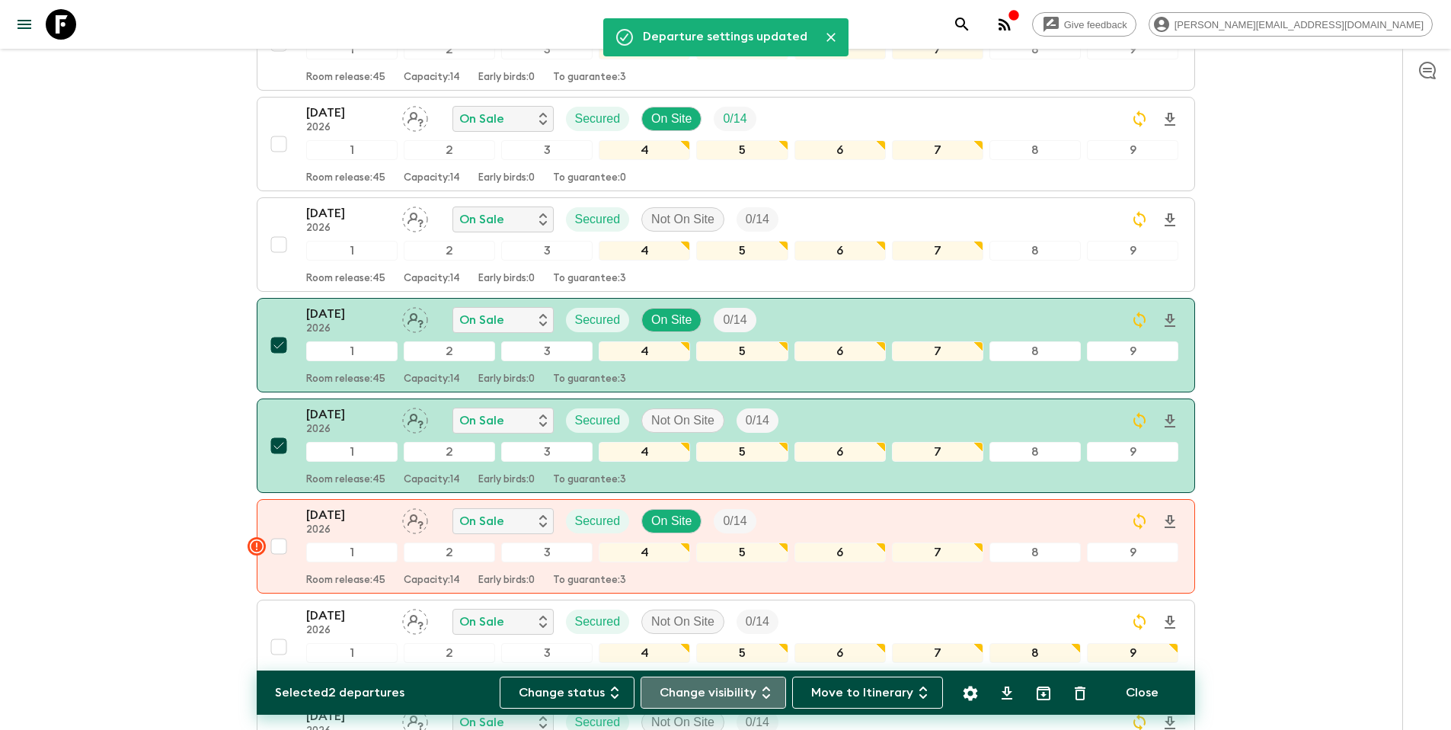
click at [752, 687] on button "Change visibility" at bounding box center [713, 692] width 145 height 32
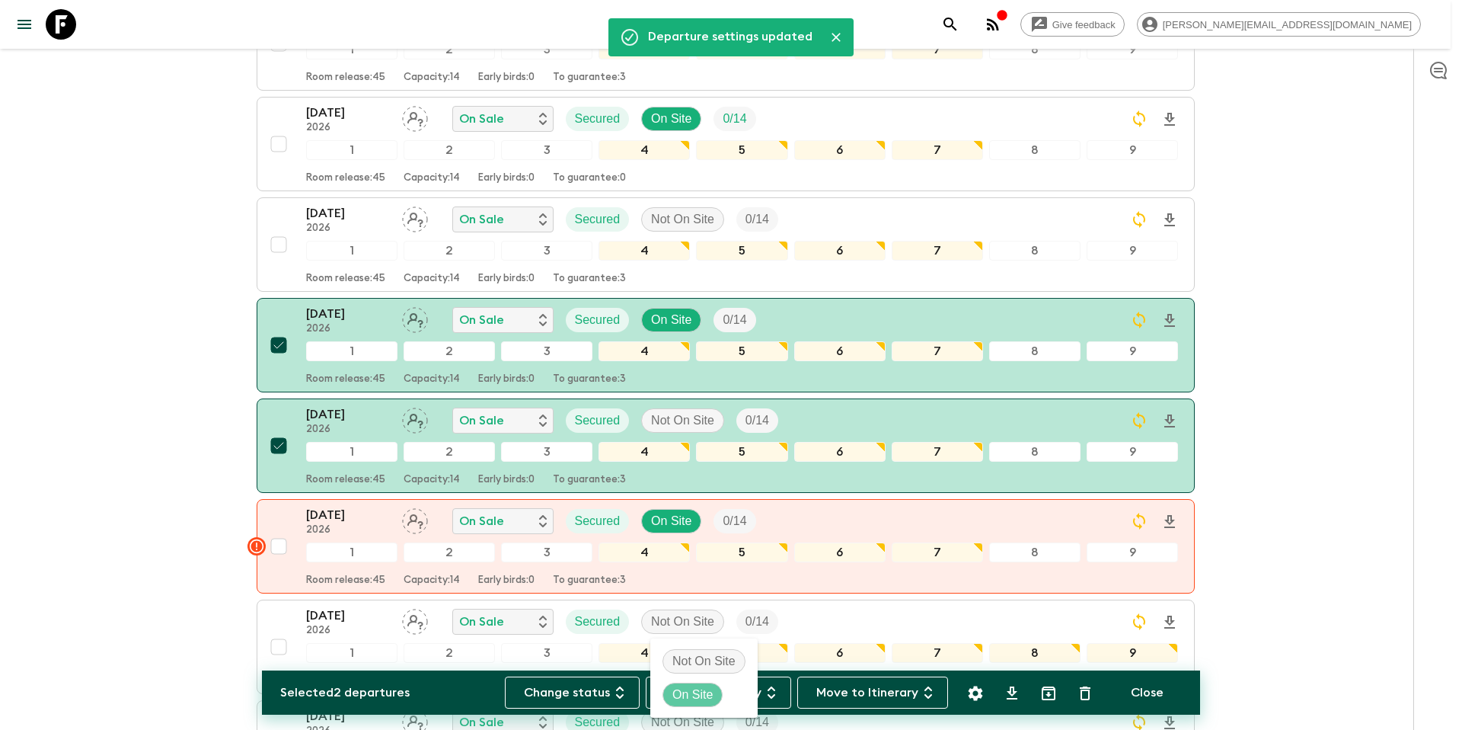
click at [705, 689] on p "On Site" at bounding box center [693, 695] width 40 height 18
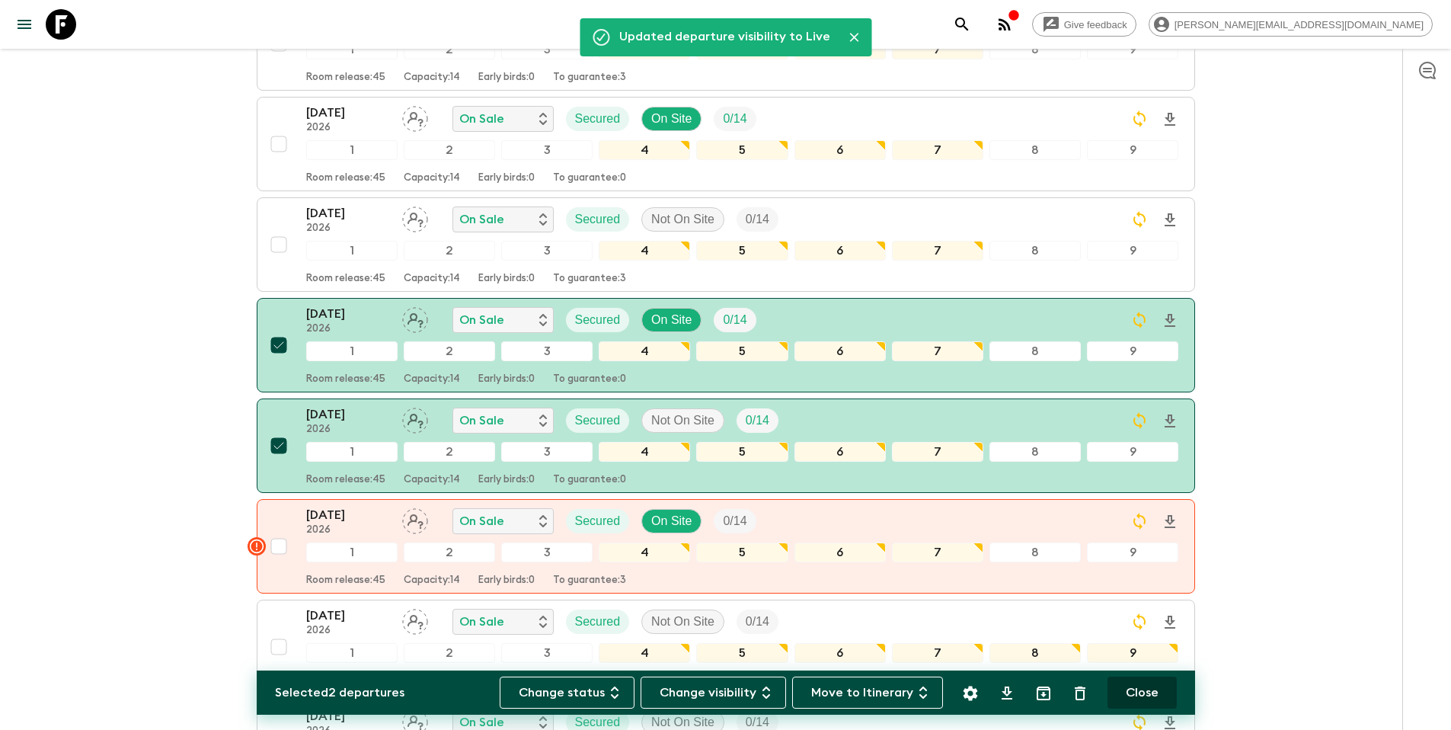
click at [1127, 692] on button "Close" at bounding box center [1142, 692] width 69 height 32
checkbox input "false"
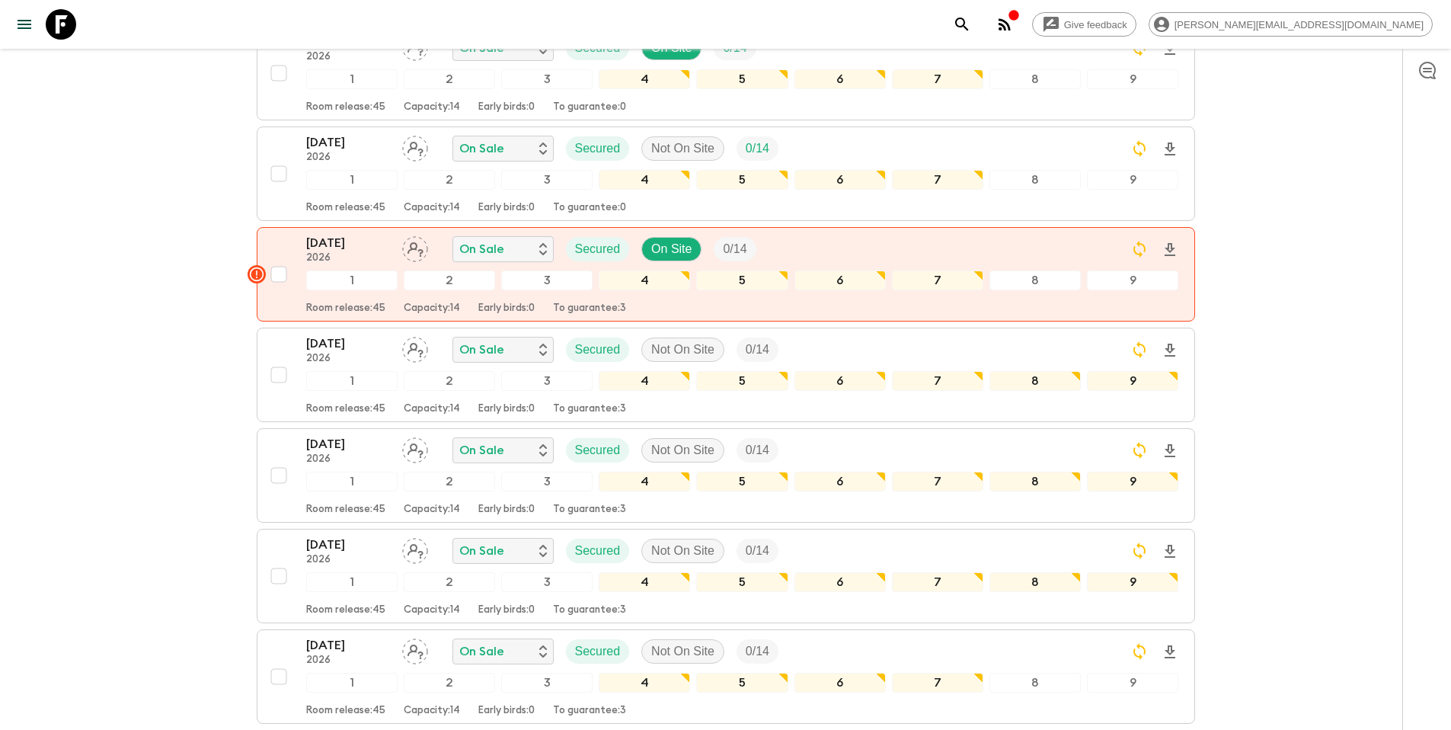
scroll to position [1715, 0]
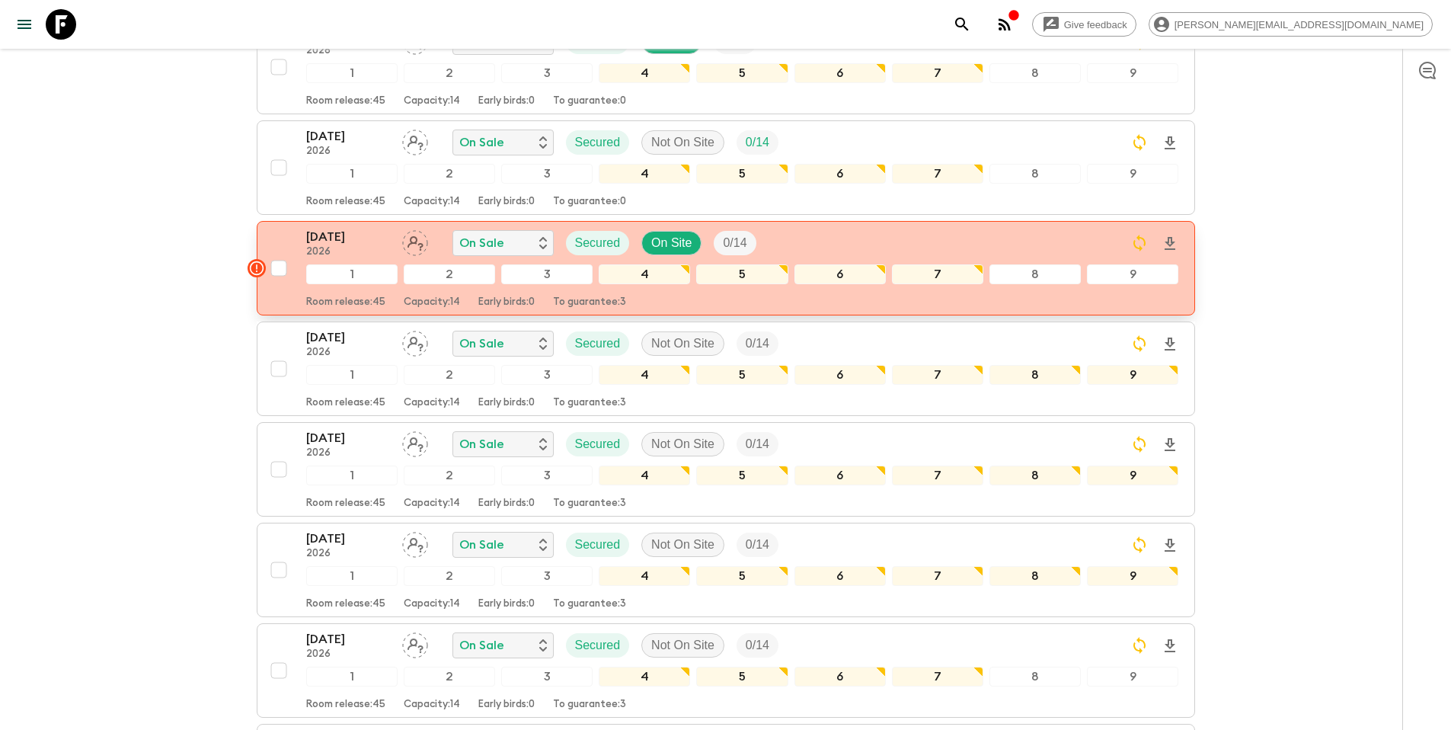
click at [284, 253] on input "checkbox" at bounding box center [279, 268] width 30 height 30
checkbox input "true"
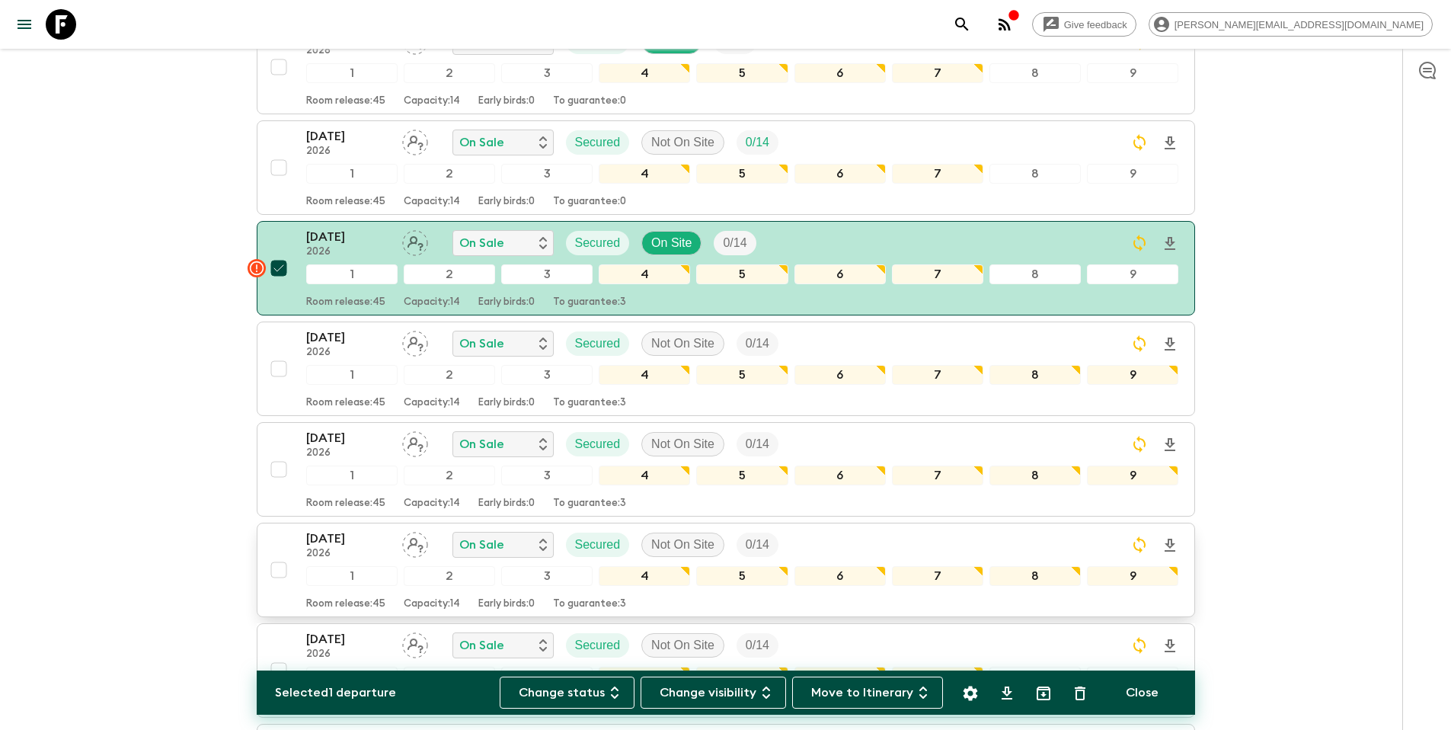
click at [282, 555] on input "checkbox" at bounding box center [279, 570] width 30 height 30
checkbox input "true"
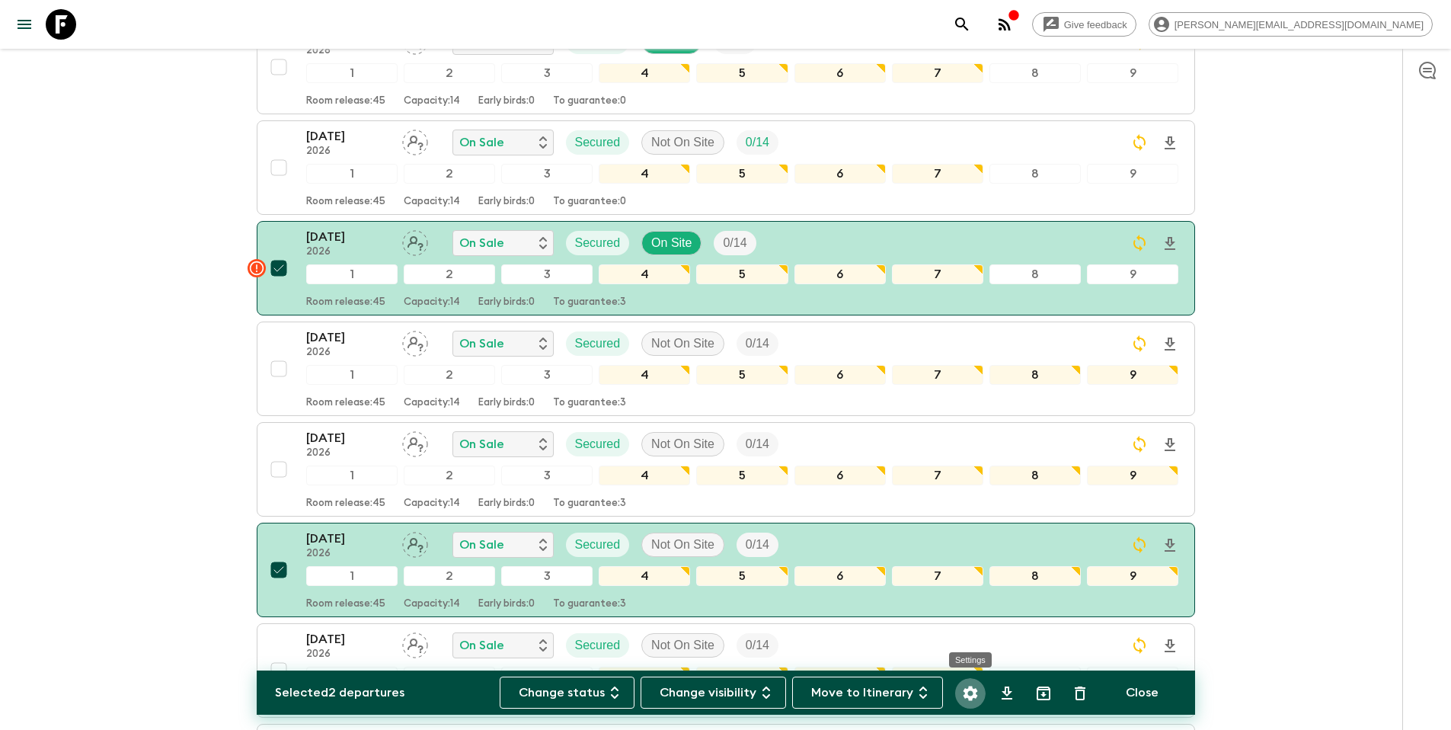
click at [970, 690] on icon "Settings" at bounding box center [970, 693] width 18 height 18
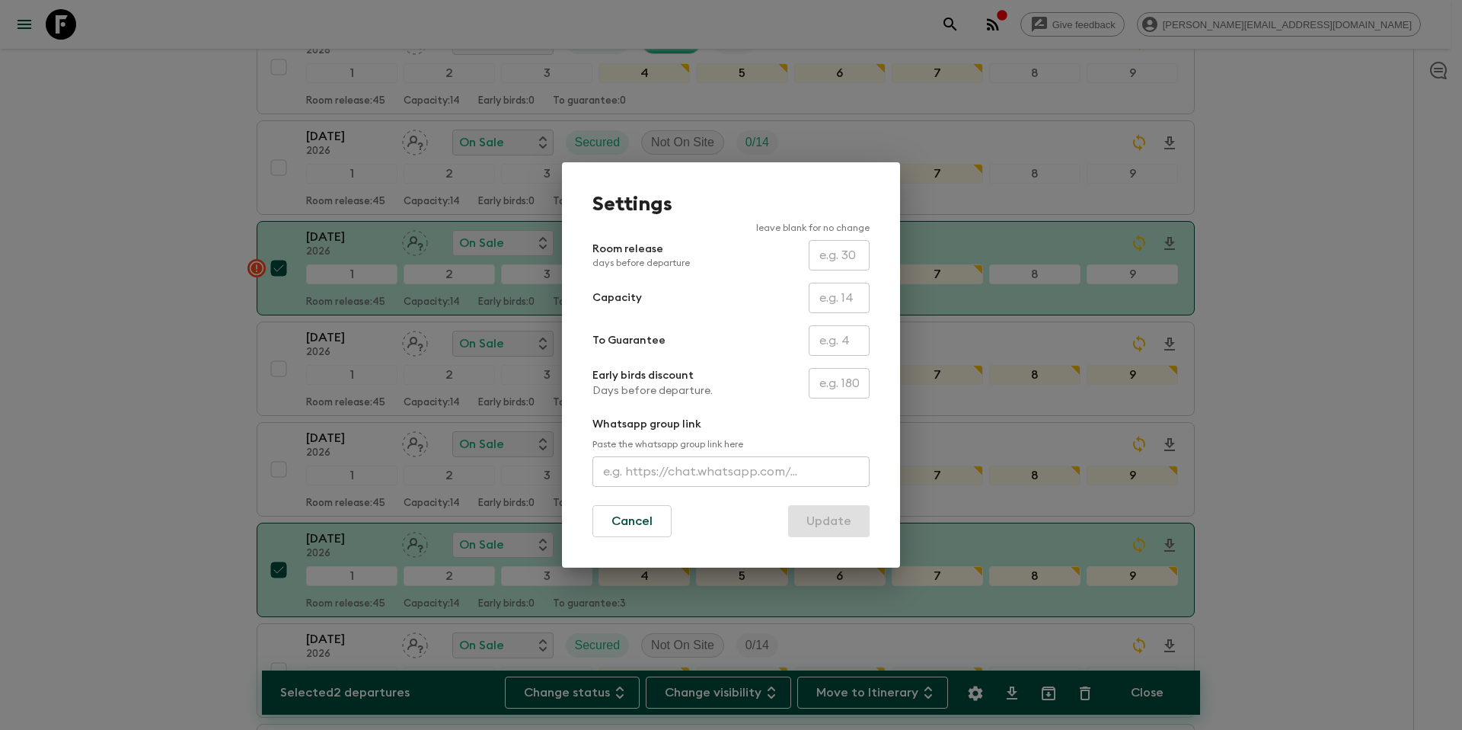
click at [836, 349] on input "text" at bounding box center [839, 340] width 61 height 30
type input "0"
click at [842, 520] on button "Update" at bounding box center [829, 521] width 82 height 32
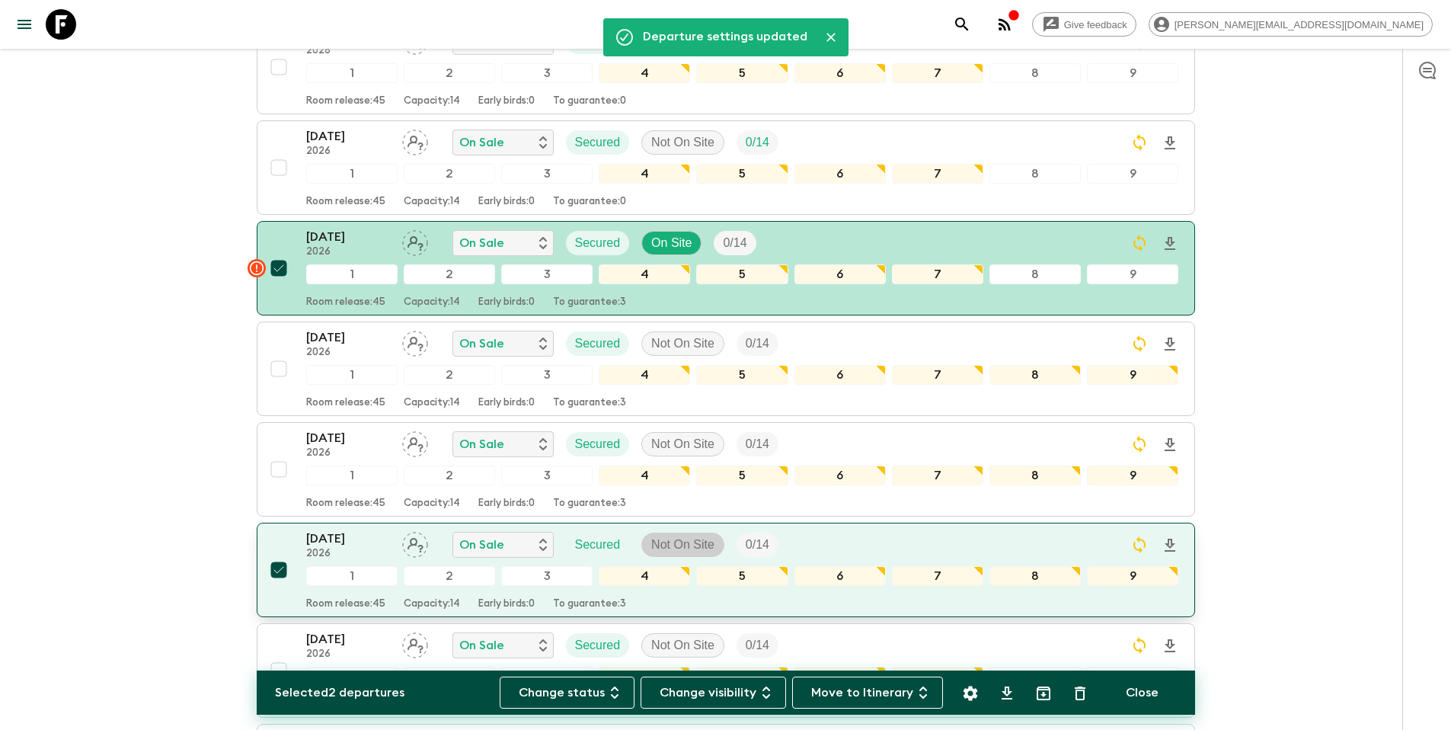
click at [697, 535] on p "Not On Site" at bounding box center [682, 544] width 63 height 18
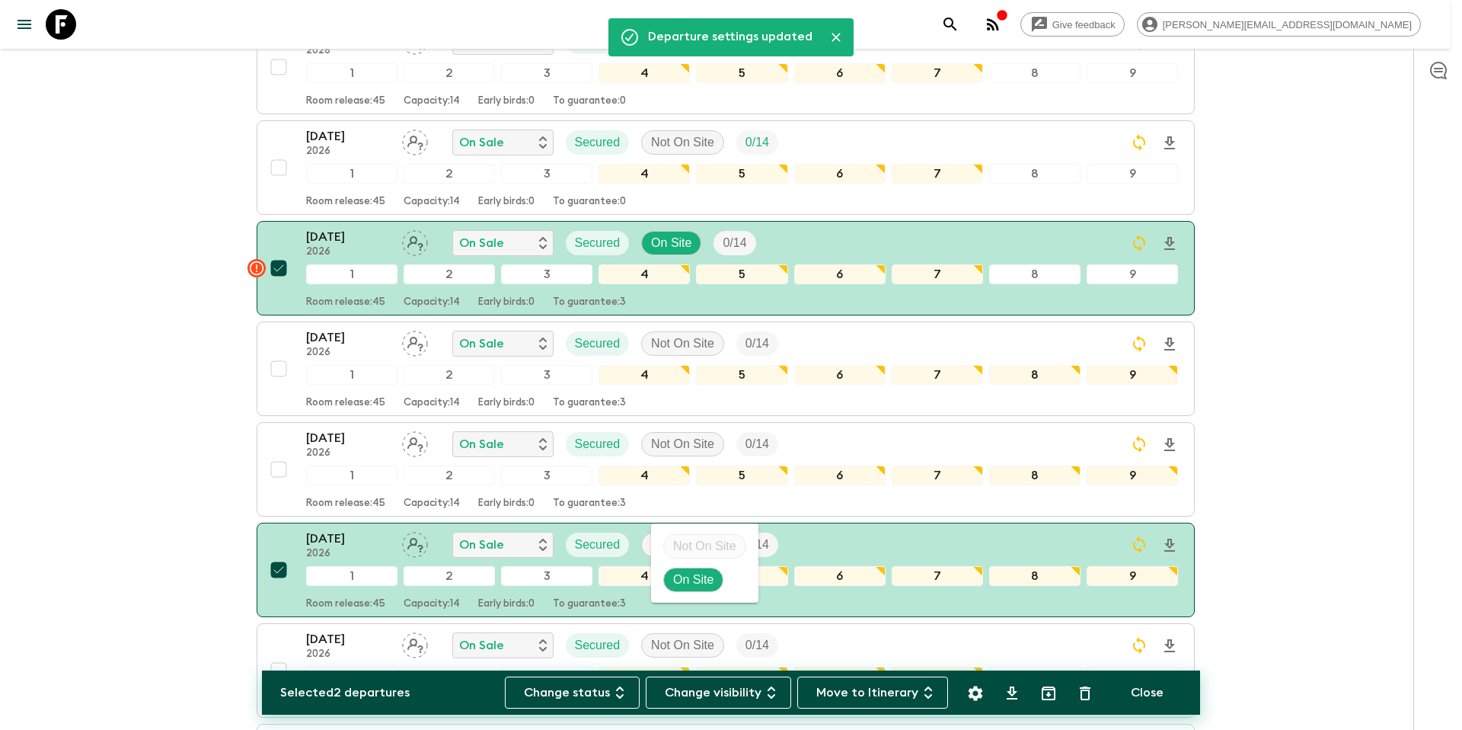
click at [699, 577] on p "On Site" at bounding box center [693, 580] width 40 height 18
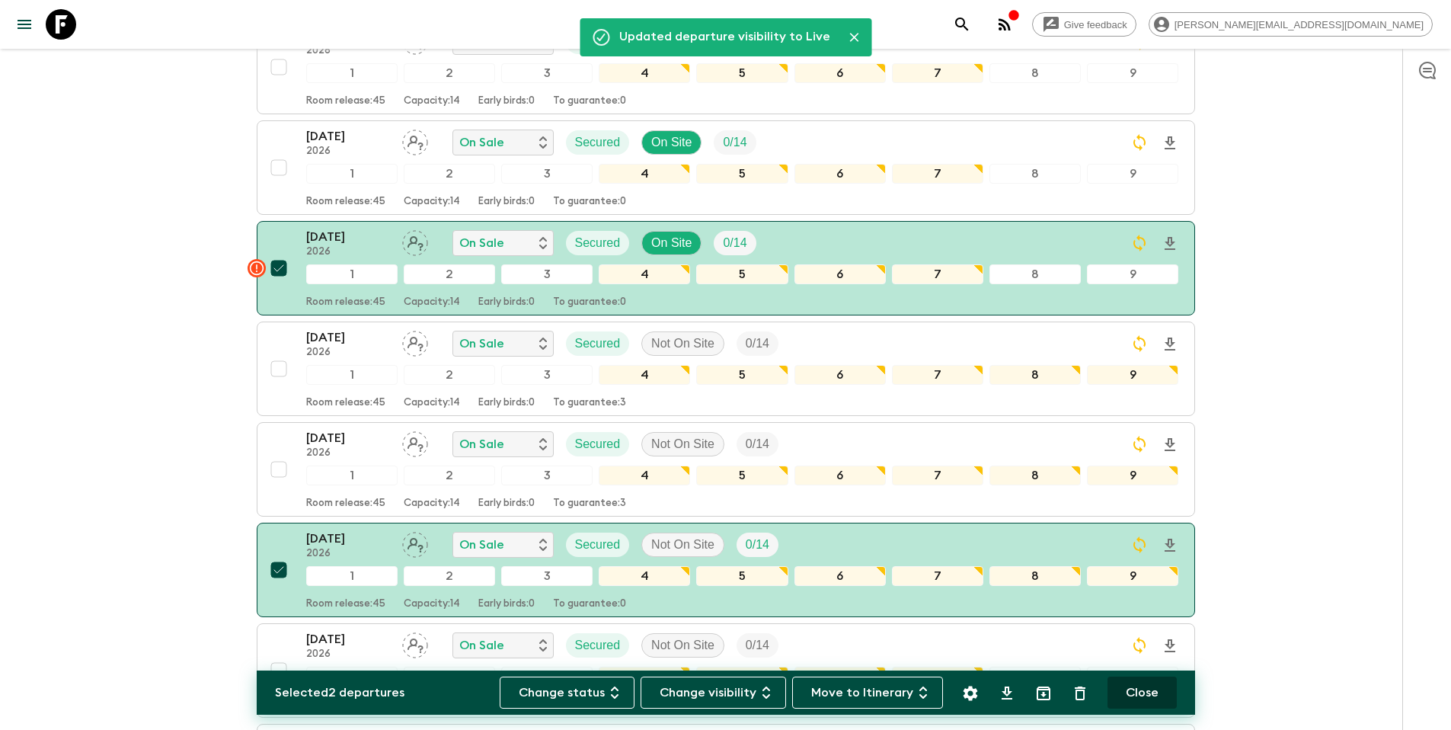
click at [1141, 691] on button "Close" at bounding box center [1142, 692] width 69 height 32
checkbox input "false"
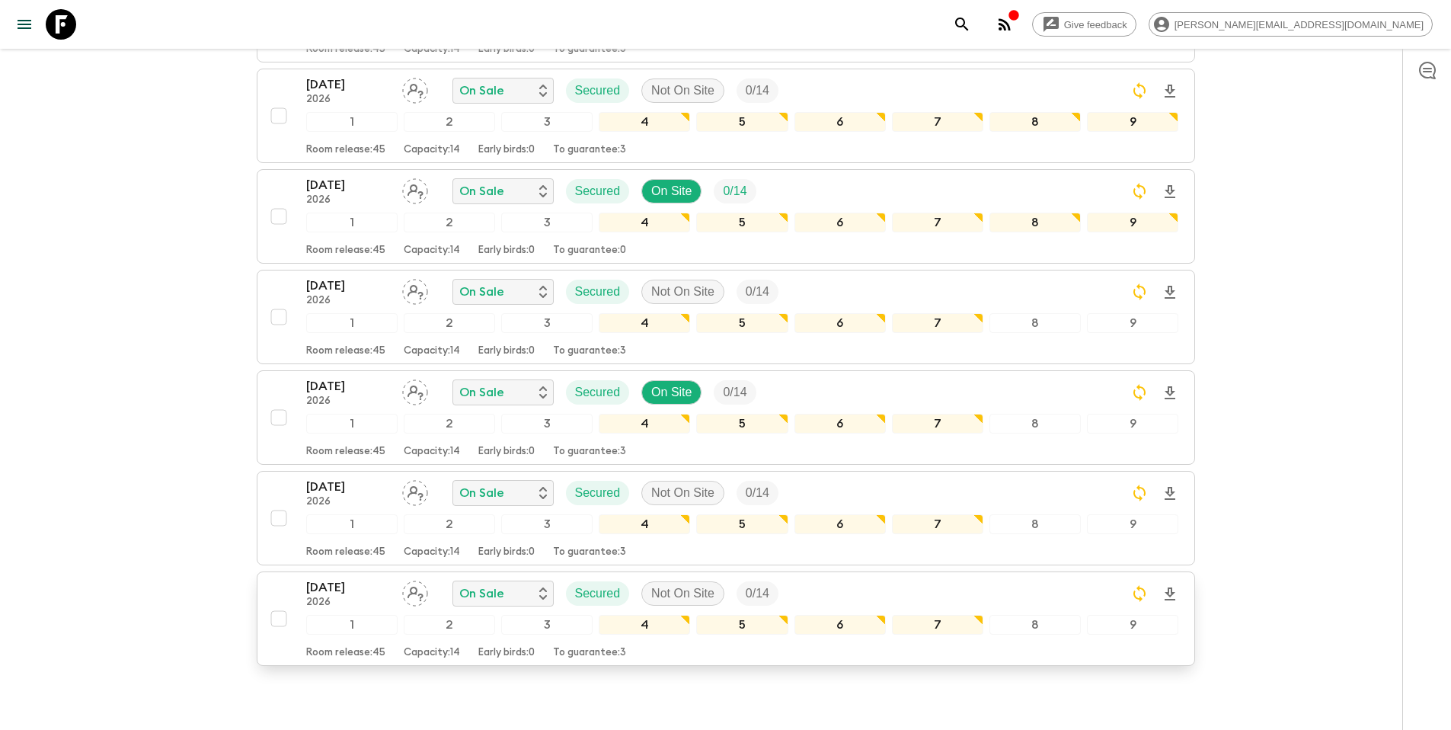
scroll to position [2070, 0]
click at [277, 401] on input "checkbox" at bounding box center [279, 416] width 30 height 30
checkbox input "true"
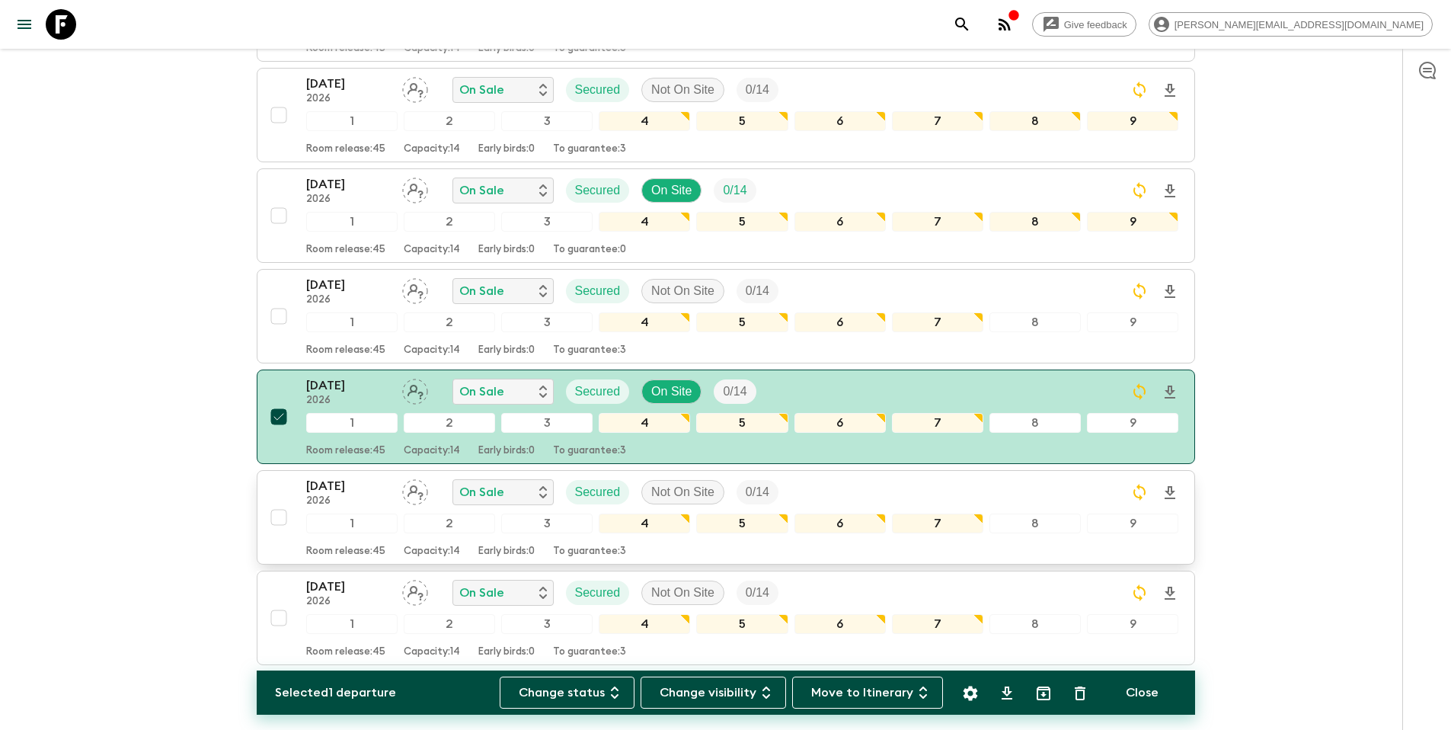
click at [282, 502] on input "checkbox" at bounding box center [279, 517] width 30 height 30
checkbox input "true"
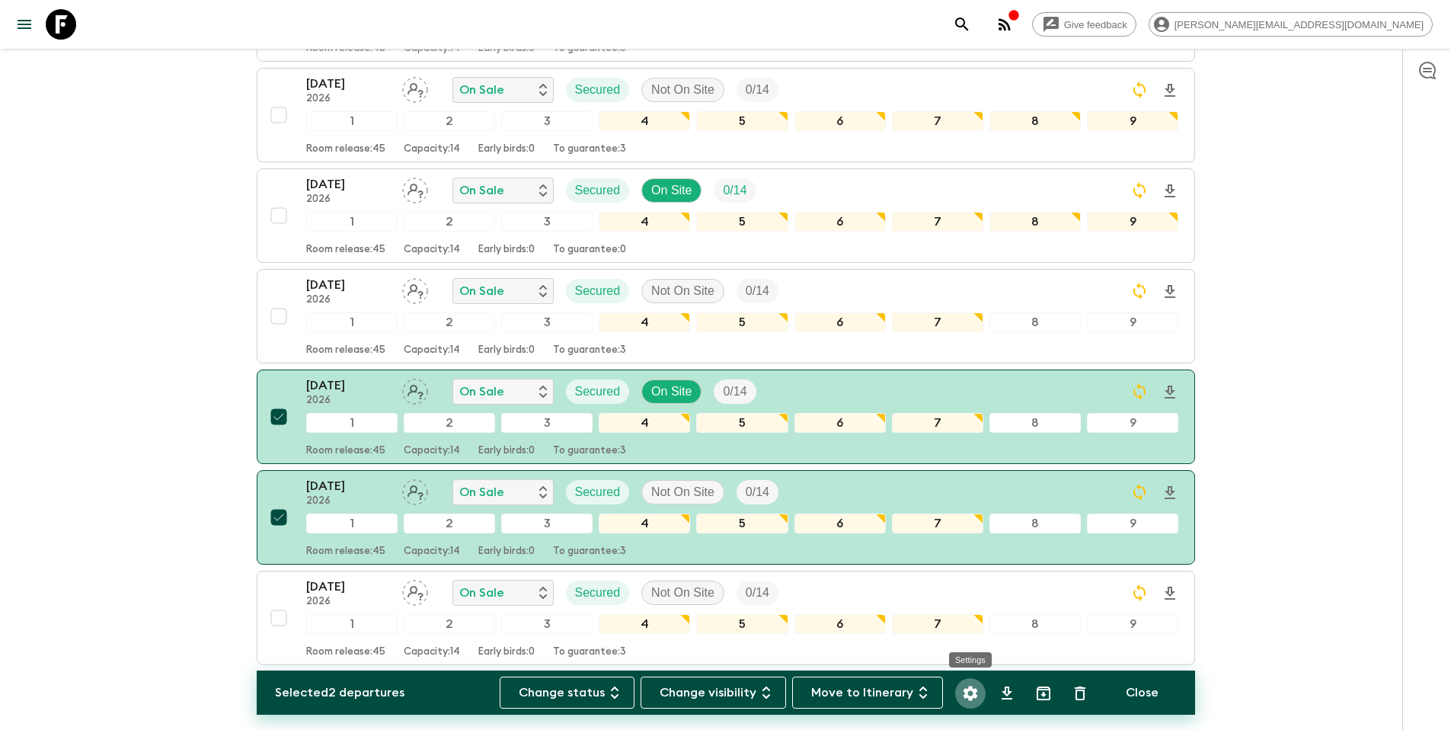
click at [969, 690] on icon "Settings" at bounding box center [970, 693] width 14 height 14
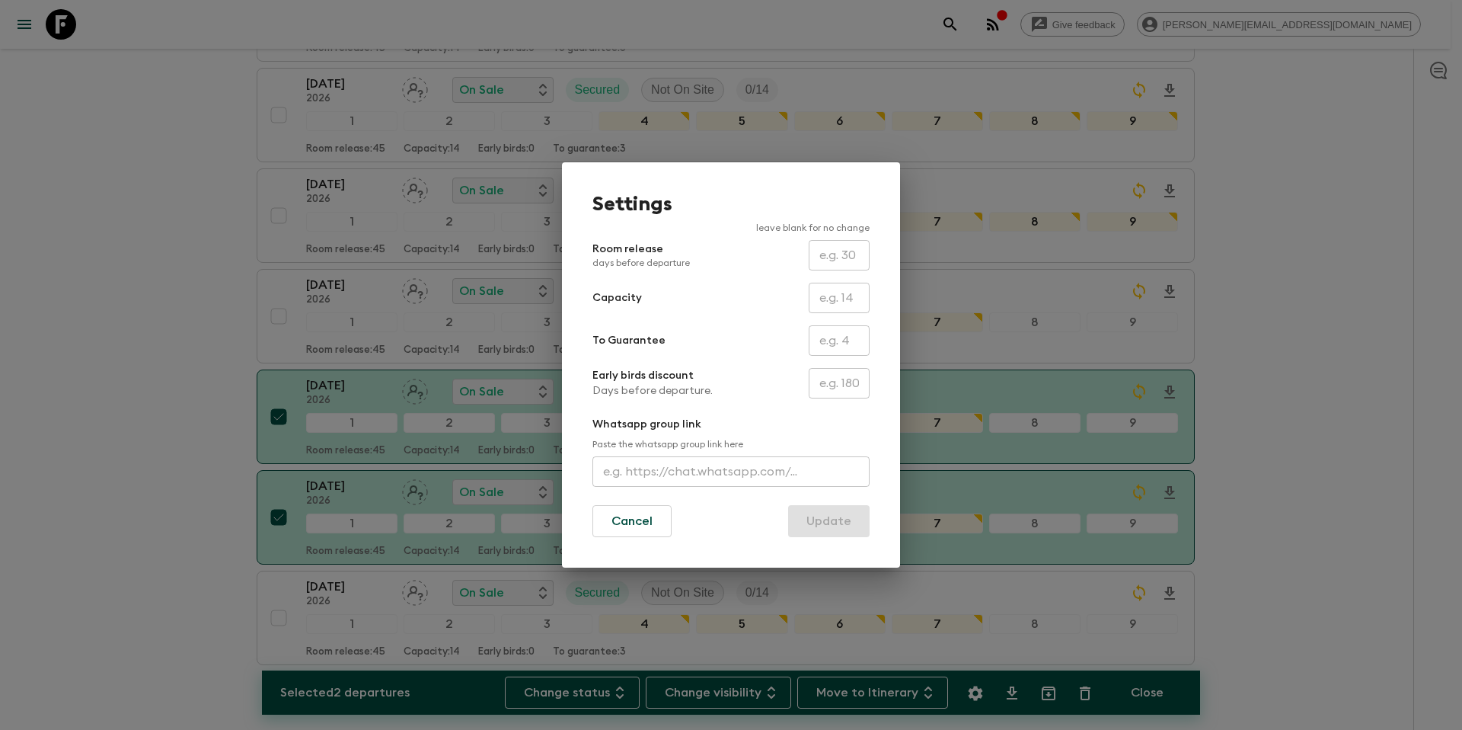
click at [834, 342] on input "text" at bounding box center [839, 340] width 61 height 30
type input "0"
click at [817, 529] on button "Update" at bounding box center [829, 521] width 82 height 32
click at [823, 524] on button "Update" at bounding box center [829, 521] width 82 height 32
click at [832, 334] on input "0" at bounding box center [839, 340] width 61 height 30
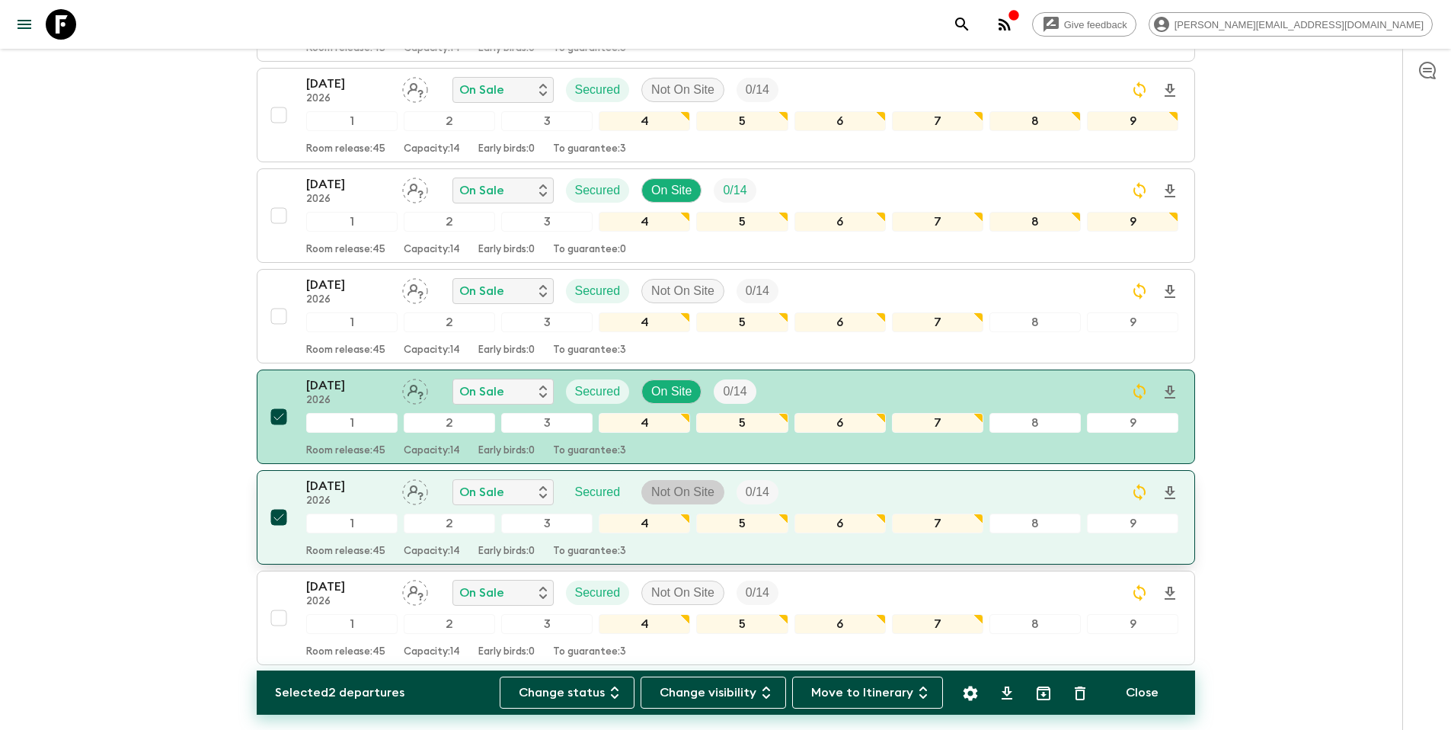
click at [668, 483] on p "Not On Site" at bounding box center [682, 492] width 63 height 18
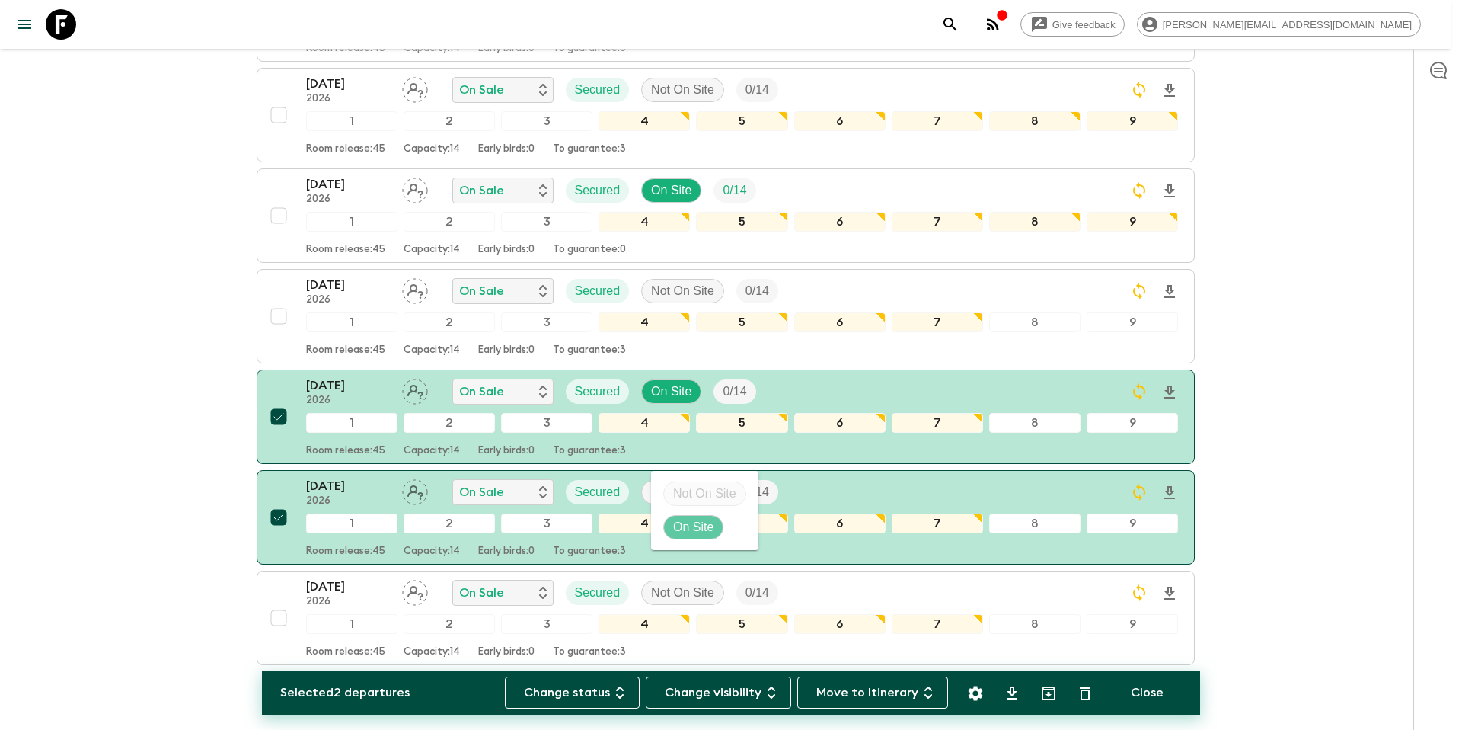
click at [682, 523] on p "On Site" at bounding box center [693, 527] width 40 height 18
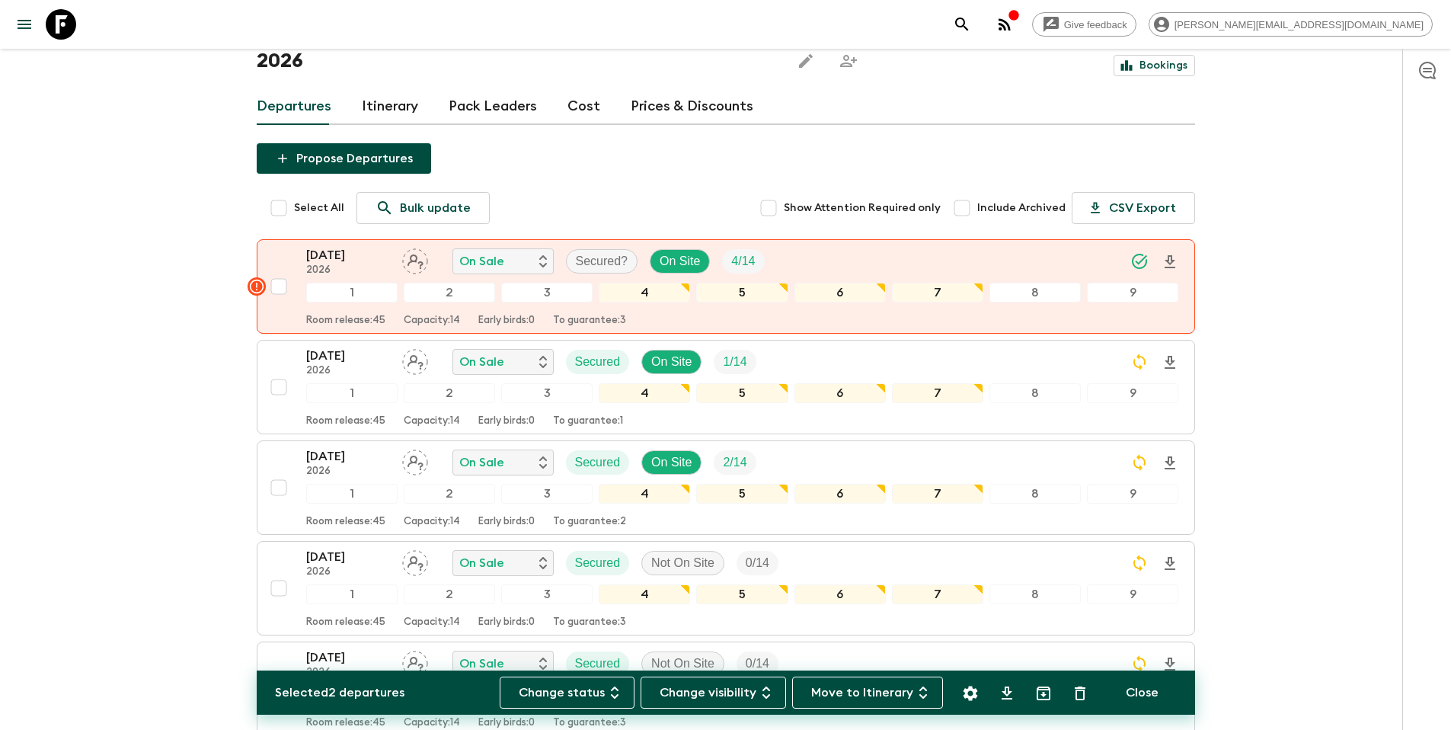
scroll to position [0, 0]
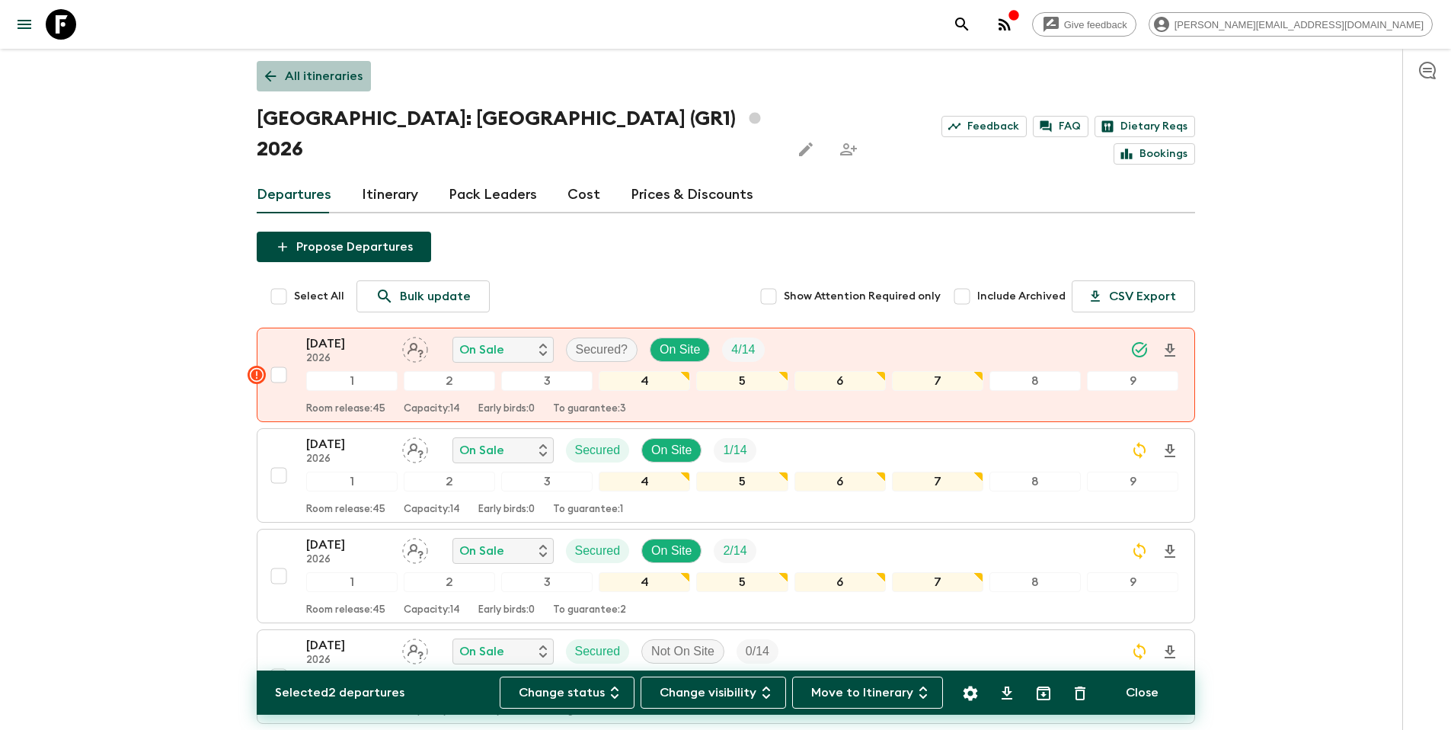
click at [329, 70] on p "All itineraries" at bounding box center [324, 76] width 78 height 18
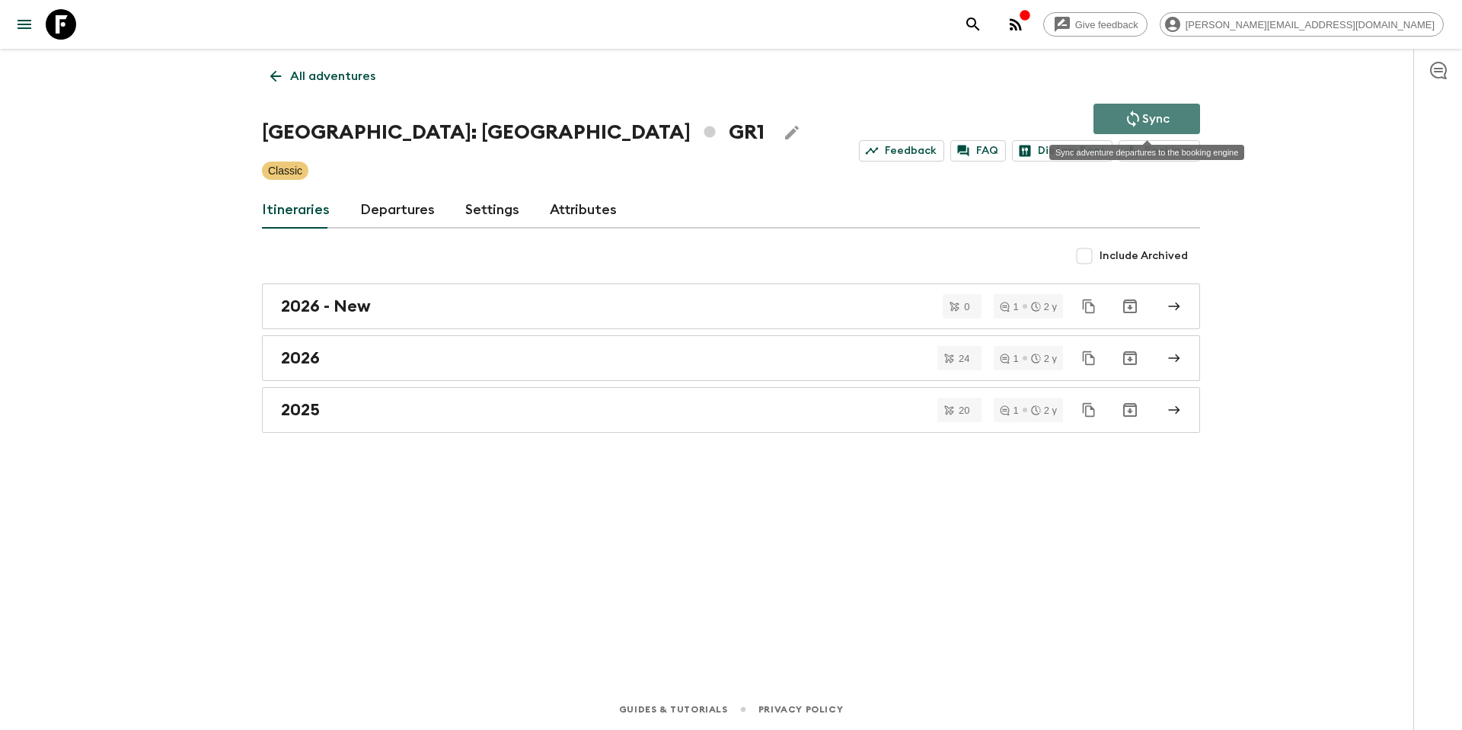
drag, startPoint x: 1122, startPoint y: 113, endPoint x: 916, endPoint y: 56, distance: 214.2
click at [1123, 113] on button "Sync" at bounding box center [1147, 119] width 107 height 30
click at [355, 360] on div "2026" at bounding box center [716, 358] width 871 height 20
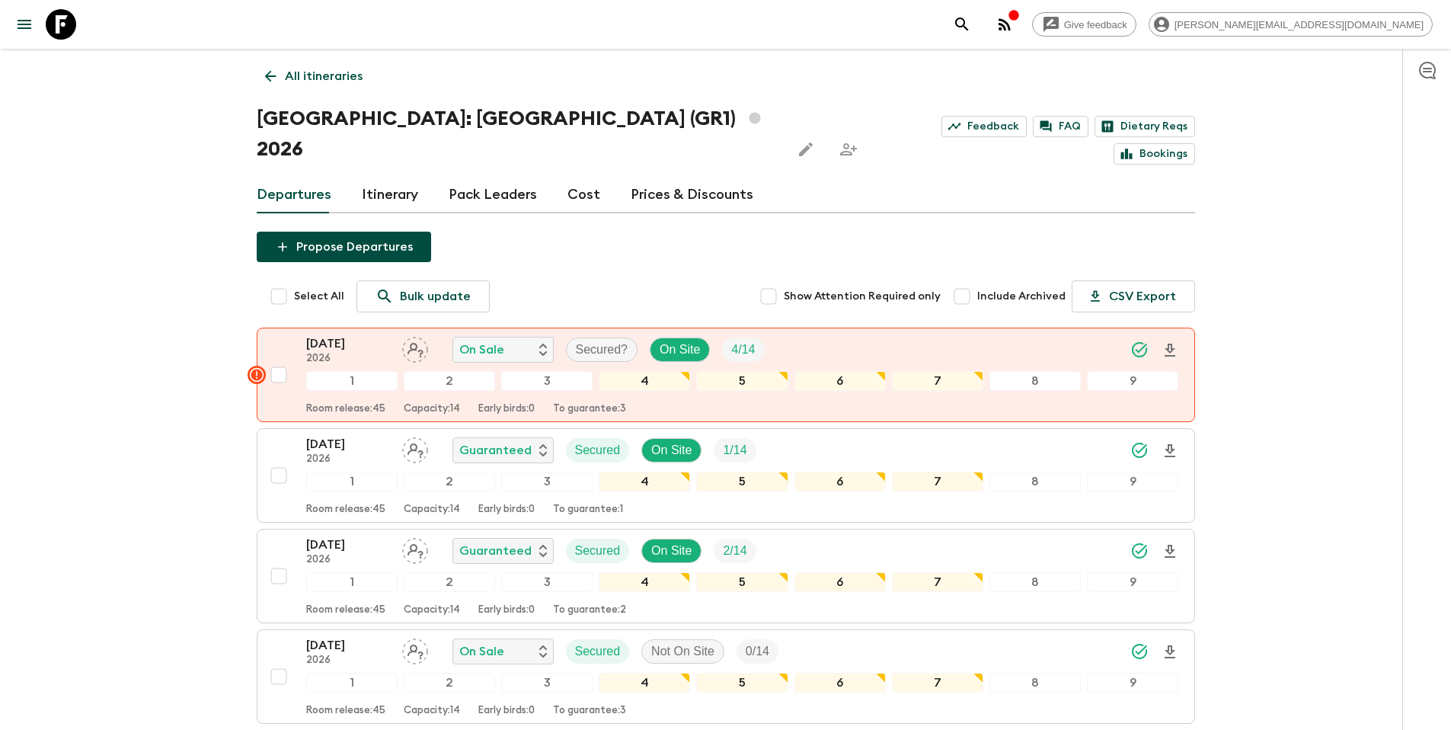
scroll to position [954, 0]
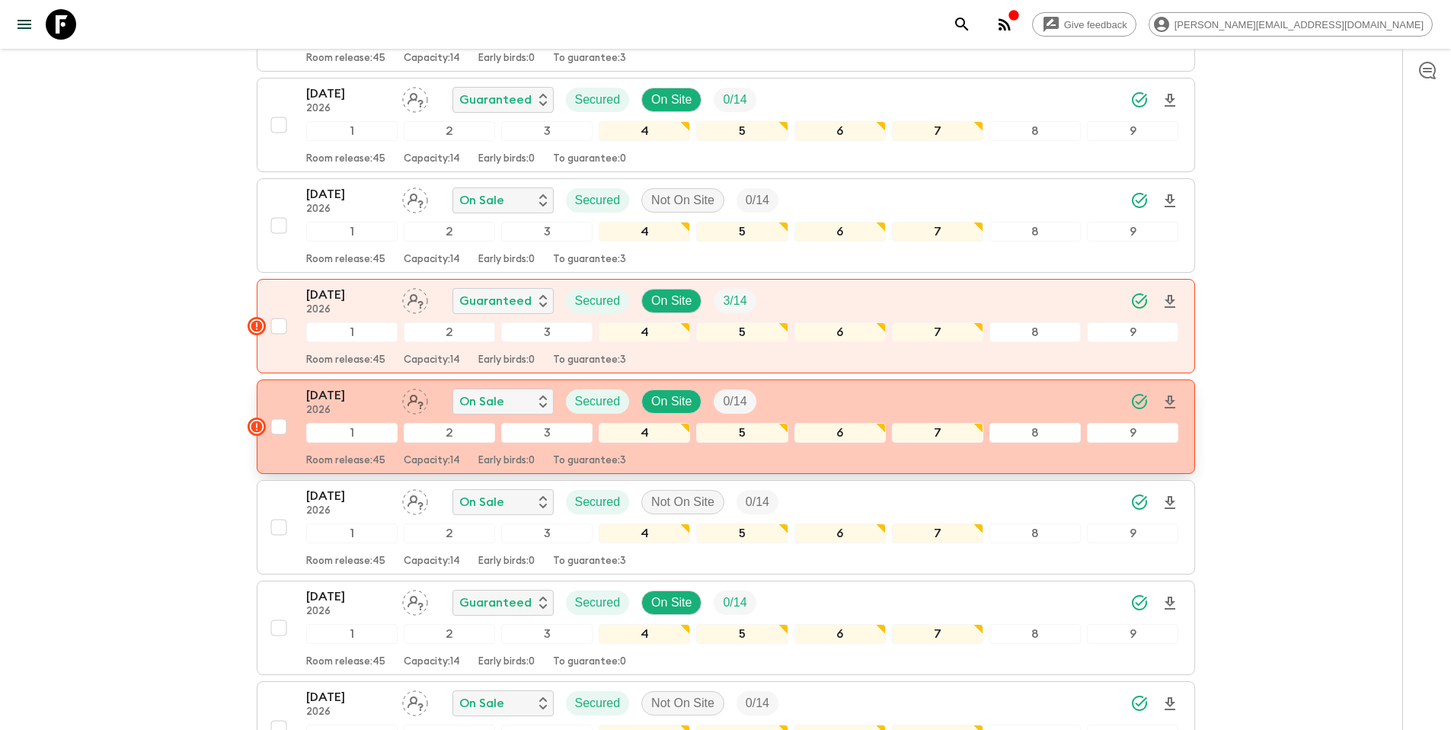
click at [279, 411] on input "checkbox" at bounding box center [279, 426] width 30 height 30
checkbox input "true"
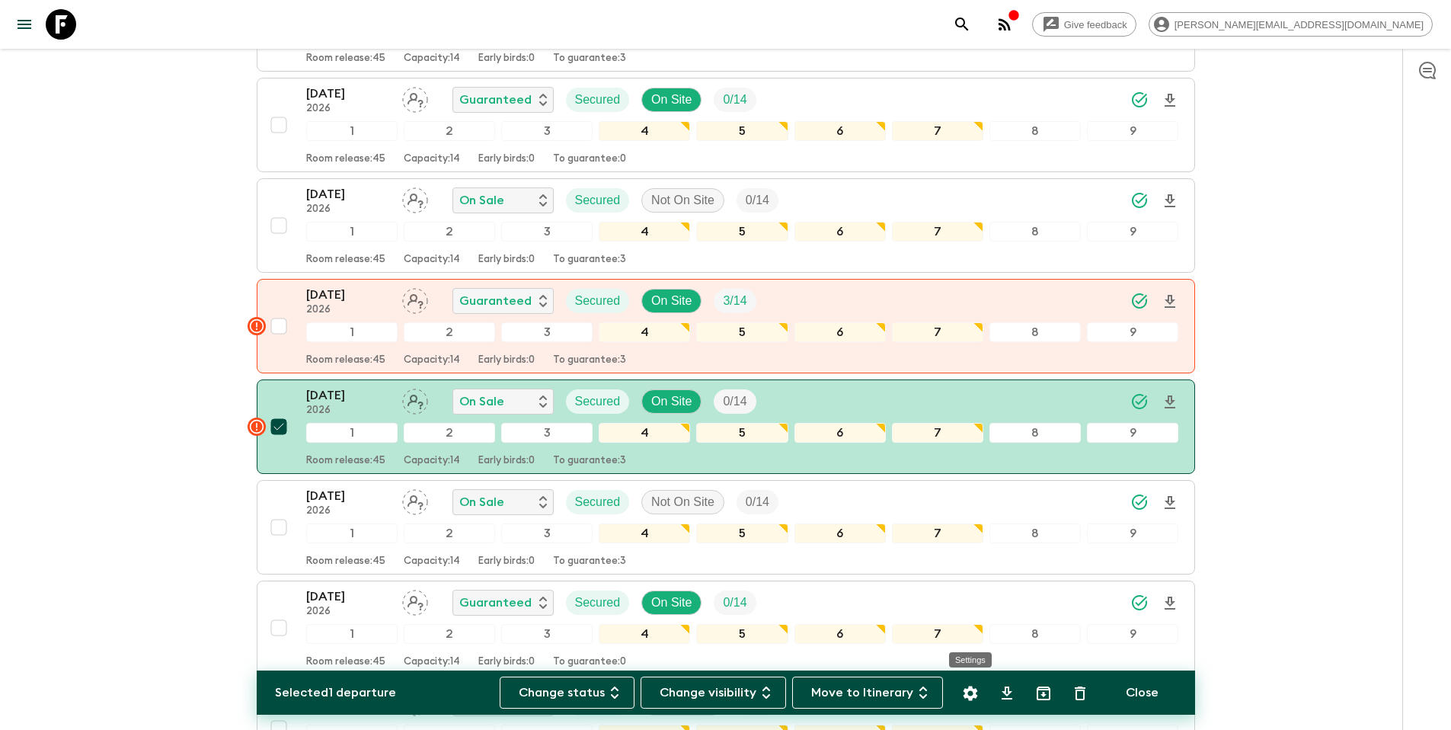
click at [973, 696] on icon "Settings" at bounding box center [970, 693] width 14 height 14
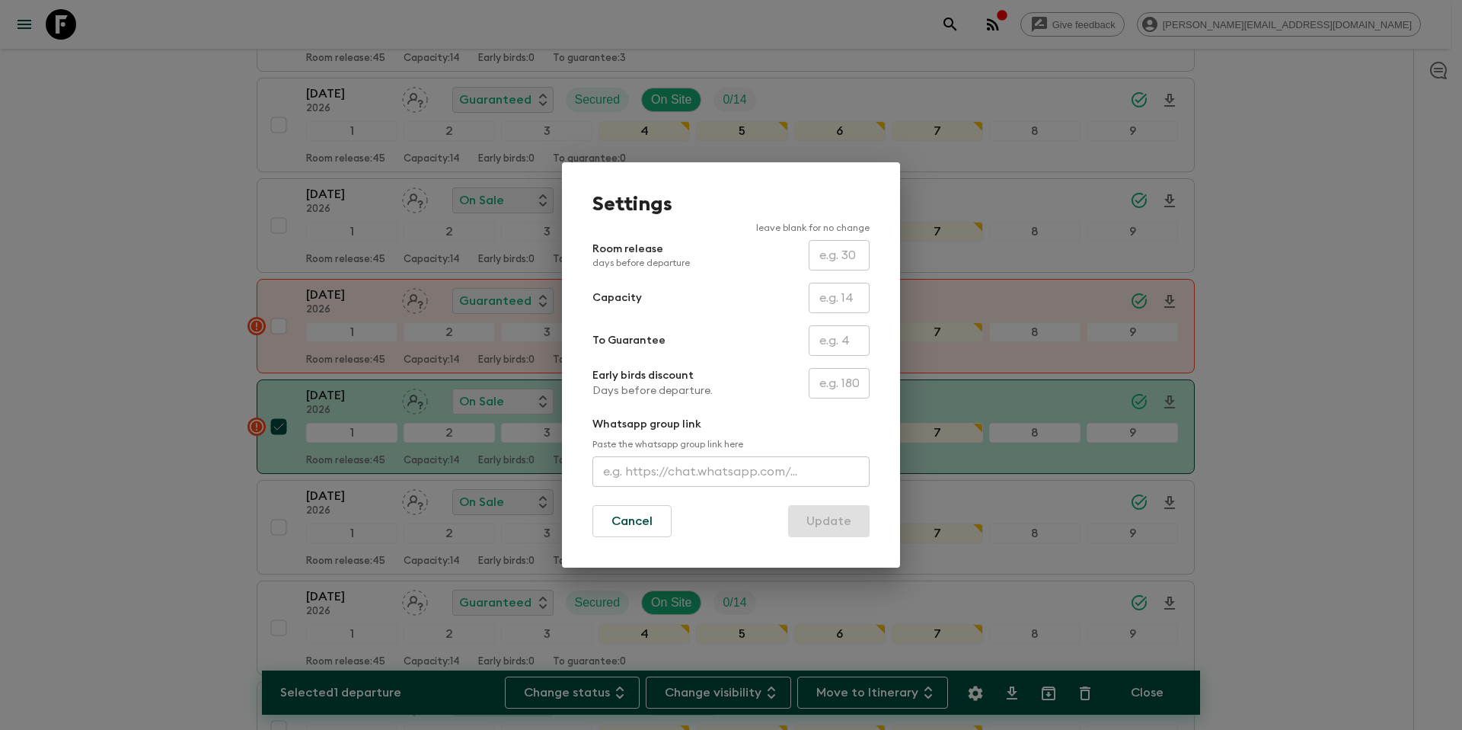
click at [849, 344] on input "text" at bounding box center [839, 340] width 61 height 30
type input "0"
click at [834, 520] on button "Update" at bounding box center [829, 521] width 82 height 32
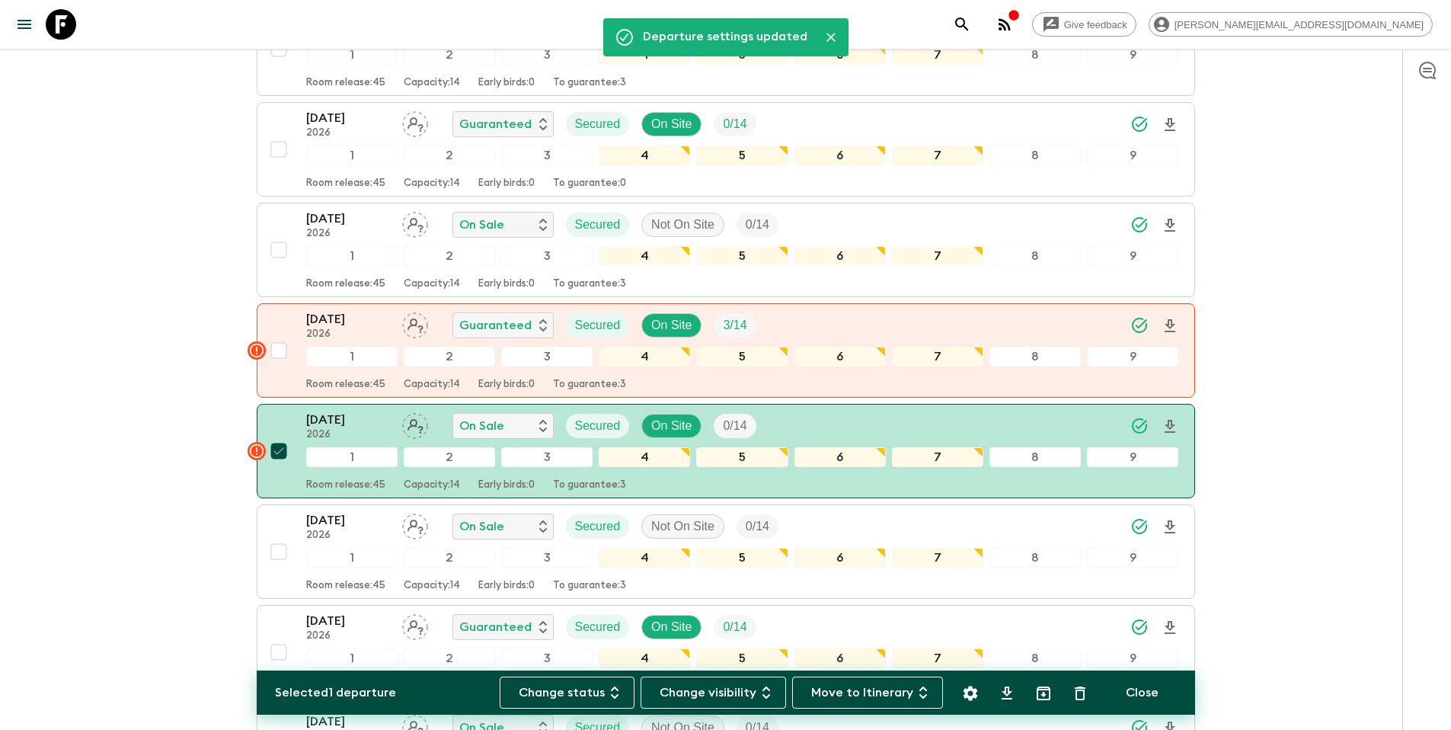
scroll to position [0, 0]
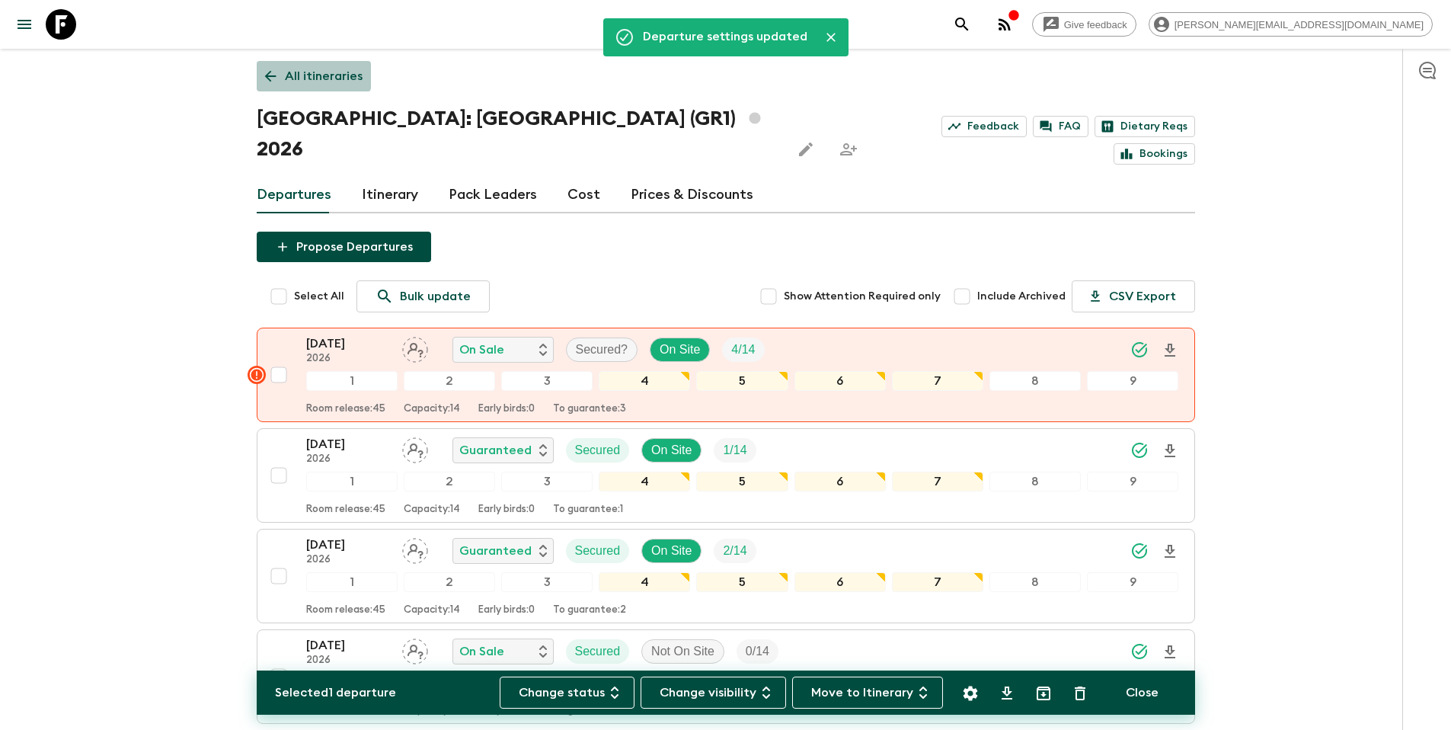
click at [291, 72] on p "All itineraries" at bounding box center [324, 76] width 78 height 18
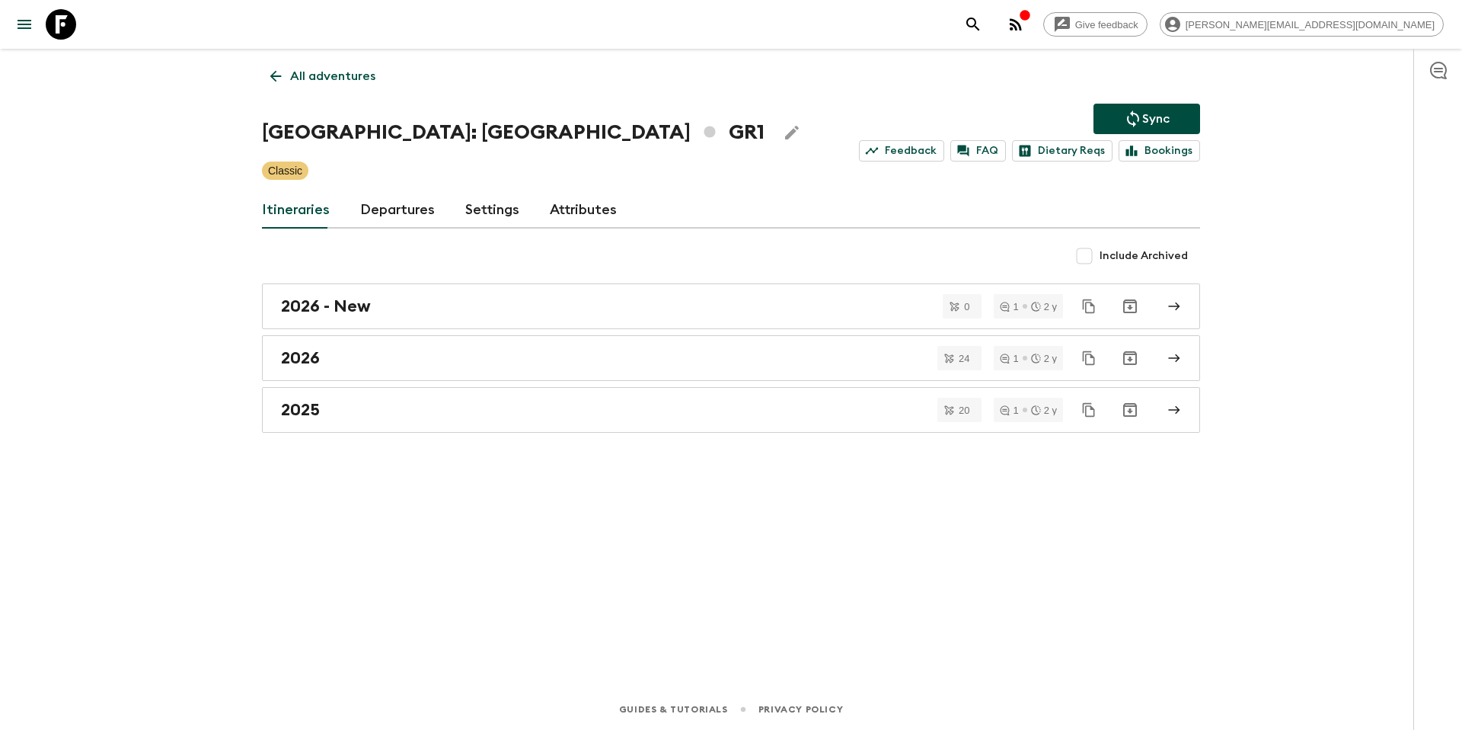
click at [1205, 110] on div "All adventures [GEOGRAPHIC_DATA]: [GEOGRAPHIC_DATA] & the Islands GR1 Sync Feed…" at bounding box center [731, 347] width 975 height 597
click at [1163, 117] on p "Sync" at bounding box center [1156, 119] width 27 height 18
click at [396, 363] on div "2026" at bounding box center [716, 358] width 871 height 20
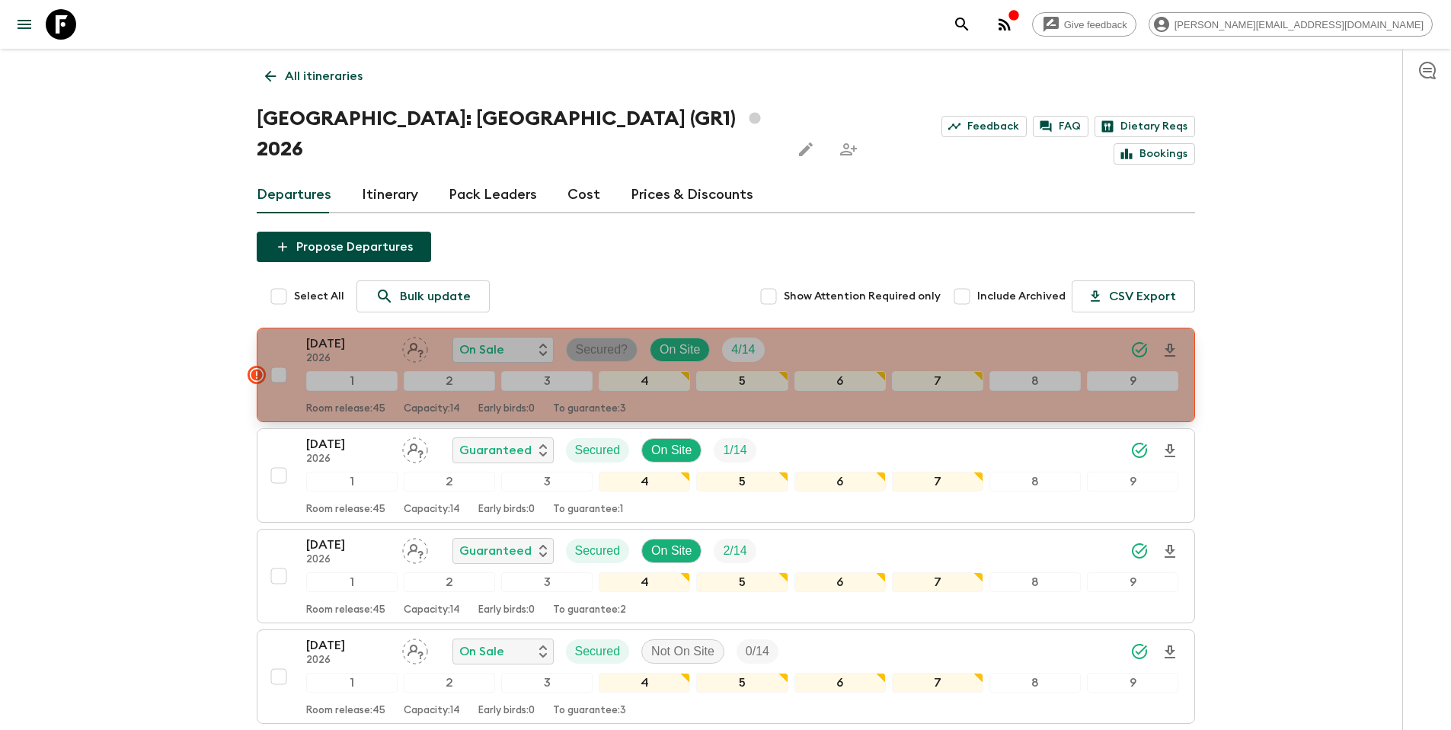
click at [609, 340] on p "Secured?" at bounding box center [602, 349] width 53 height 18
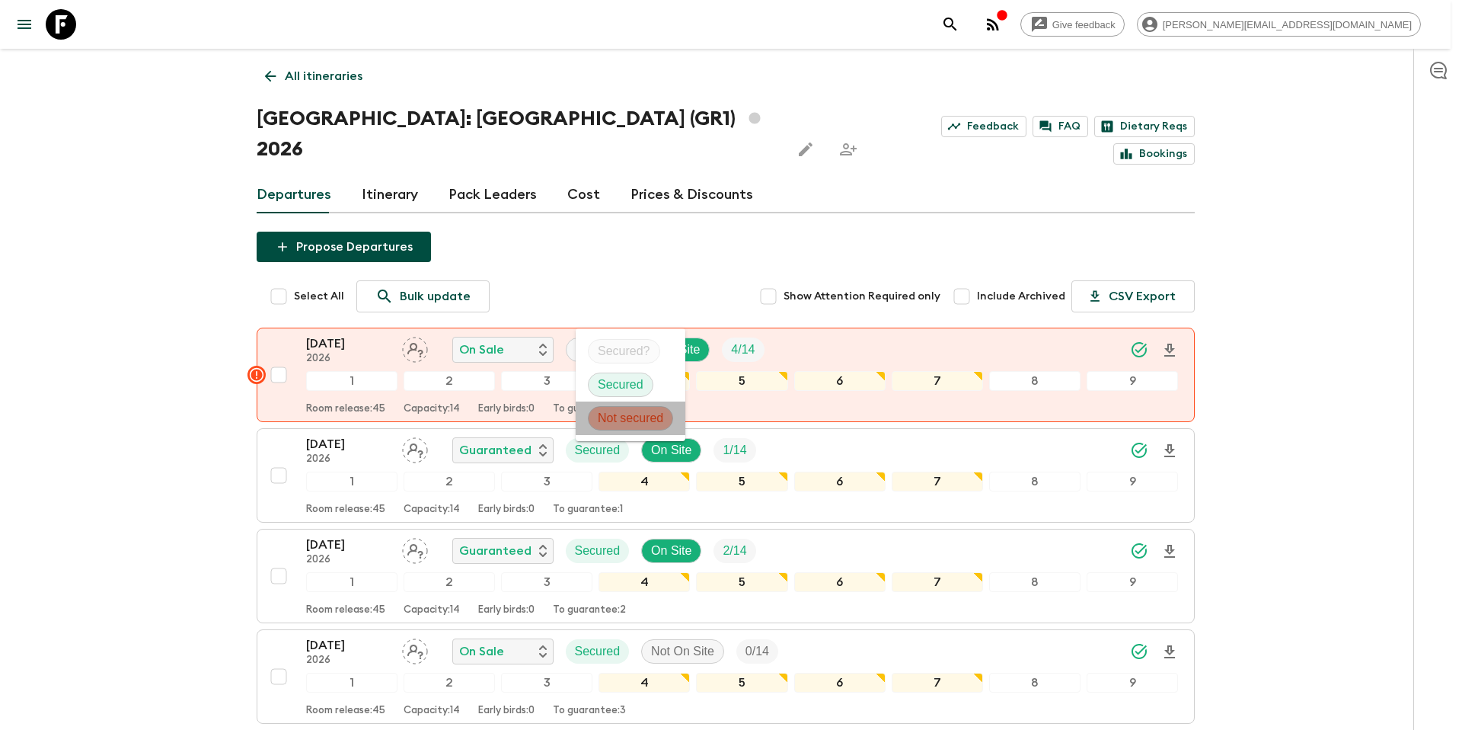
click at [622, 418] on p "Not secured" at bounding box center [631, 418] width 66 height 18
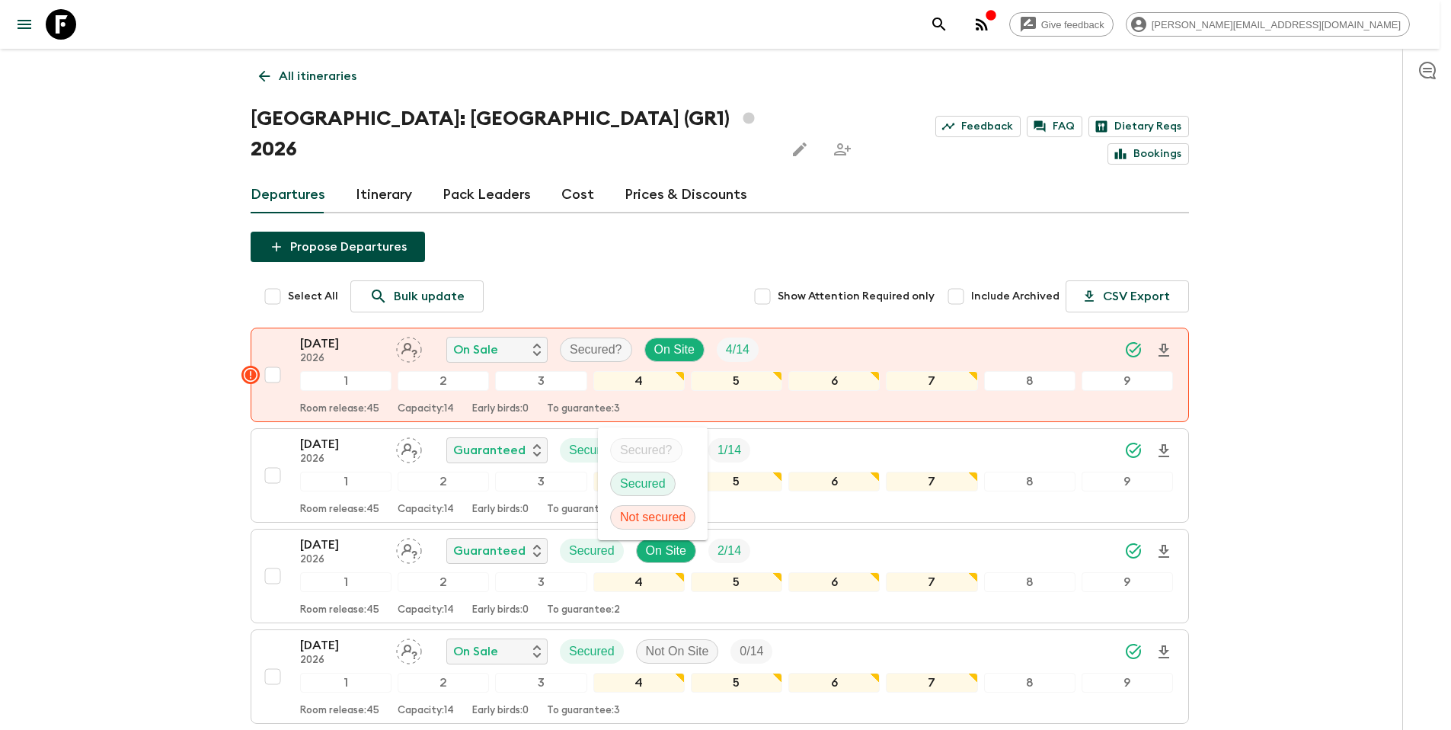
click at [498, 315] on div at bounding box center [725, 365] width 1451 height 730
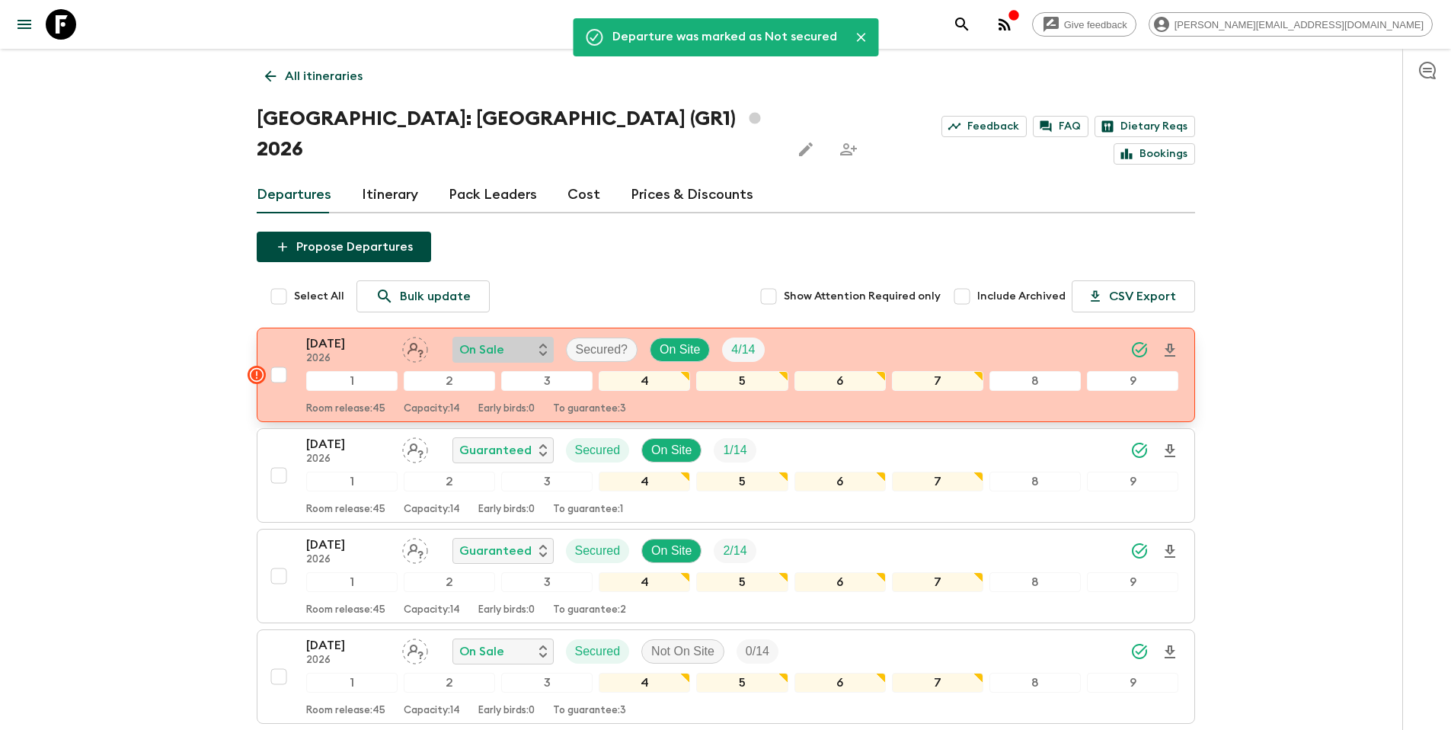
click at [506, 340] on div "On Sale" at bounding box center [503, 349] width 88 height 18
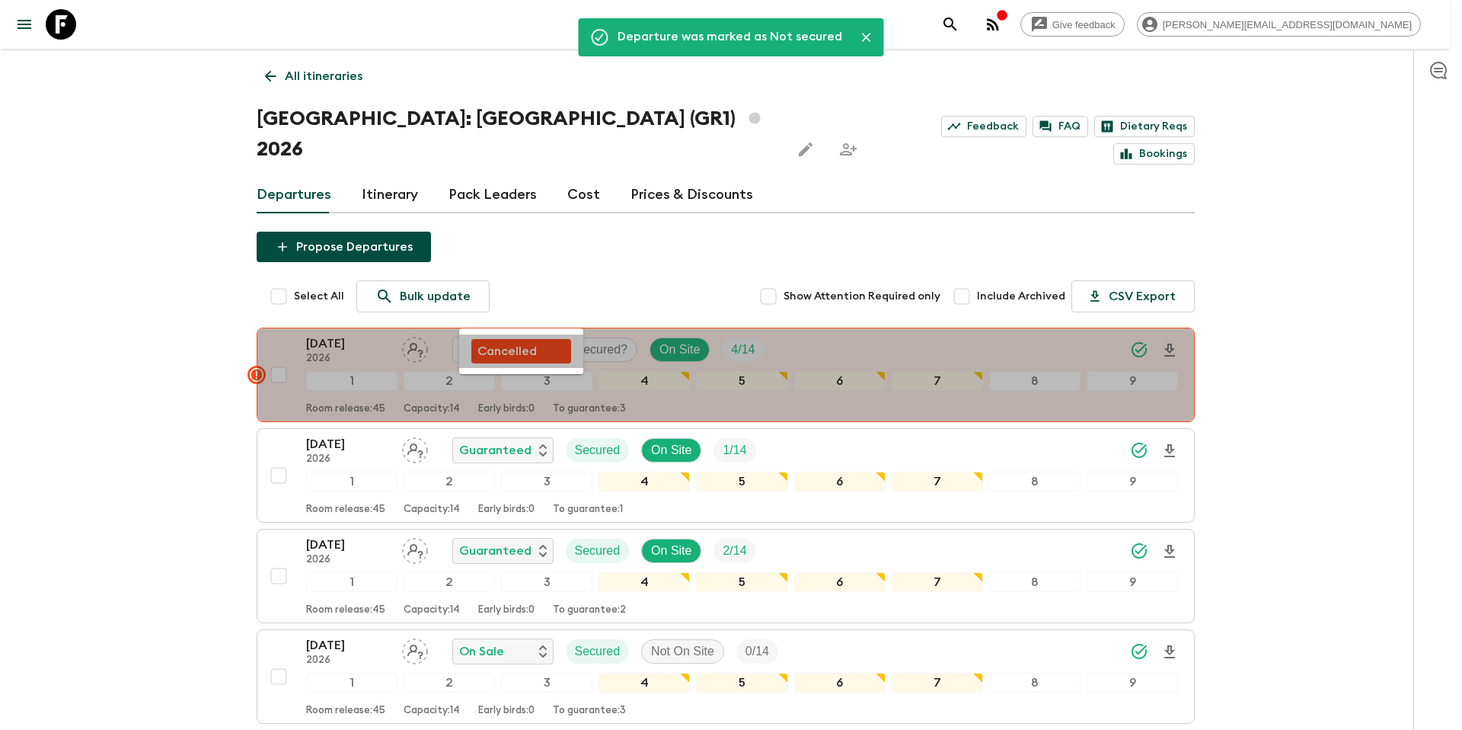
click at [524, 356] on p "Cancelled" at bounding box center [507, 351] width 59 height 18
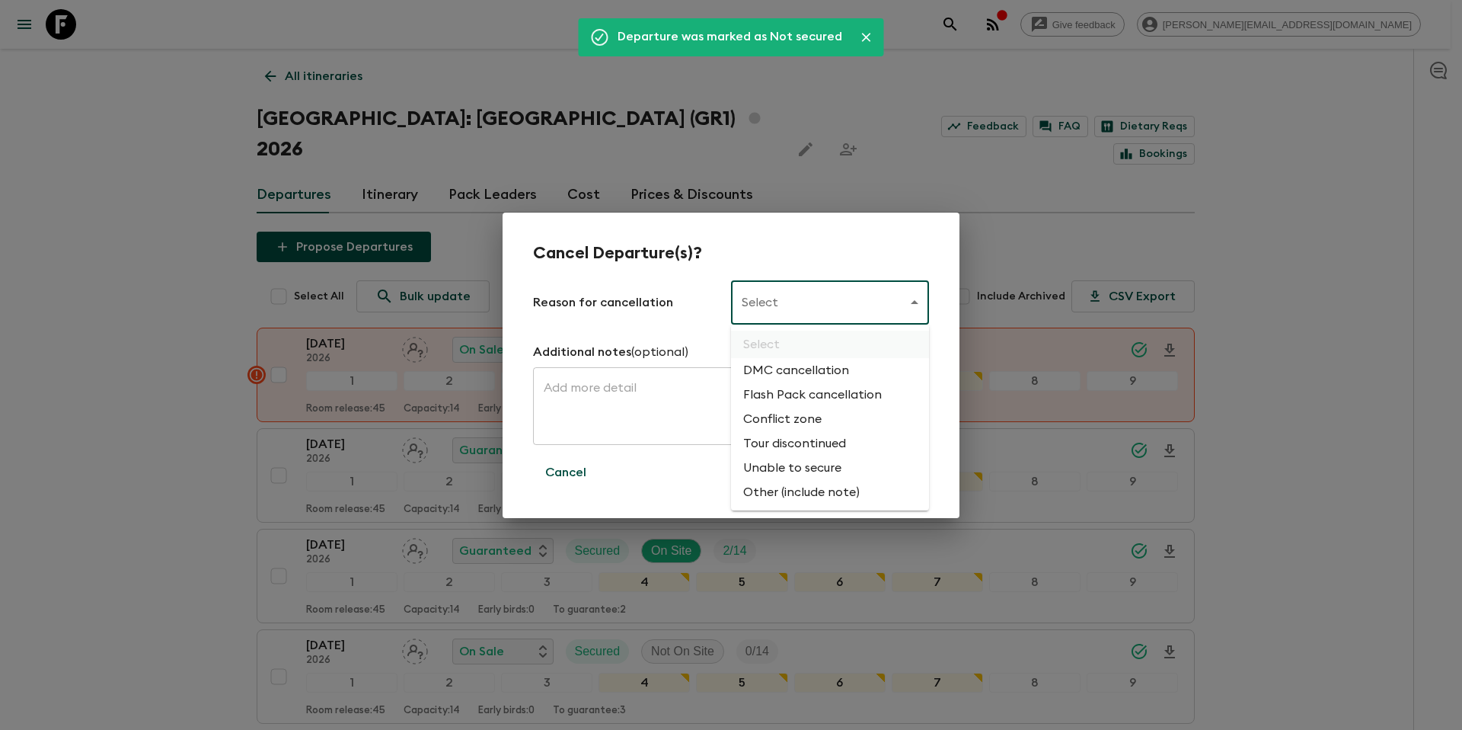
click at [806, 469] on li "Unable to secure" at bounding box center [830, 468] width 198 height 24
type input "UNABLE_TO_SECURE"
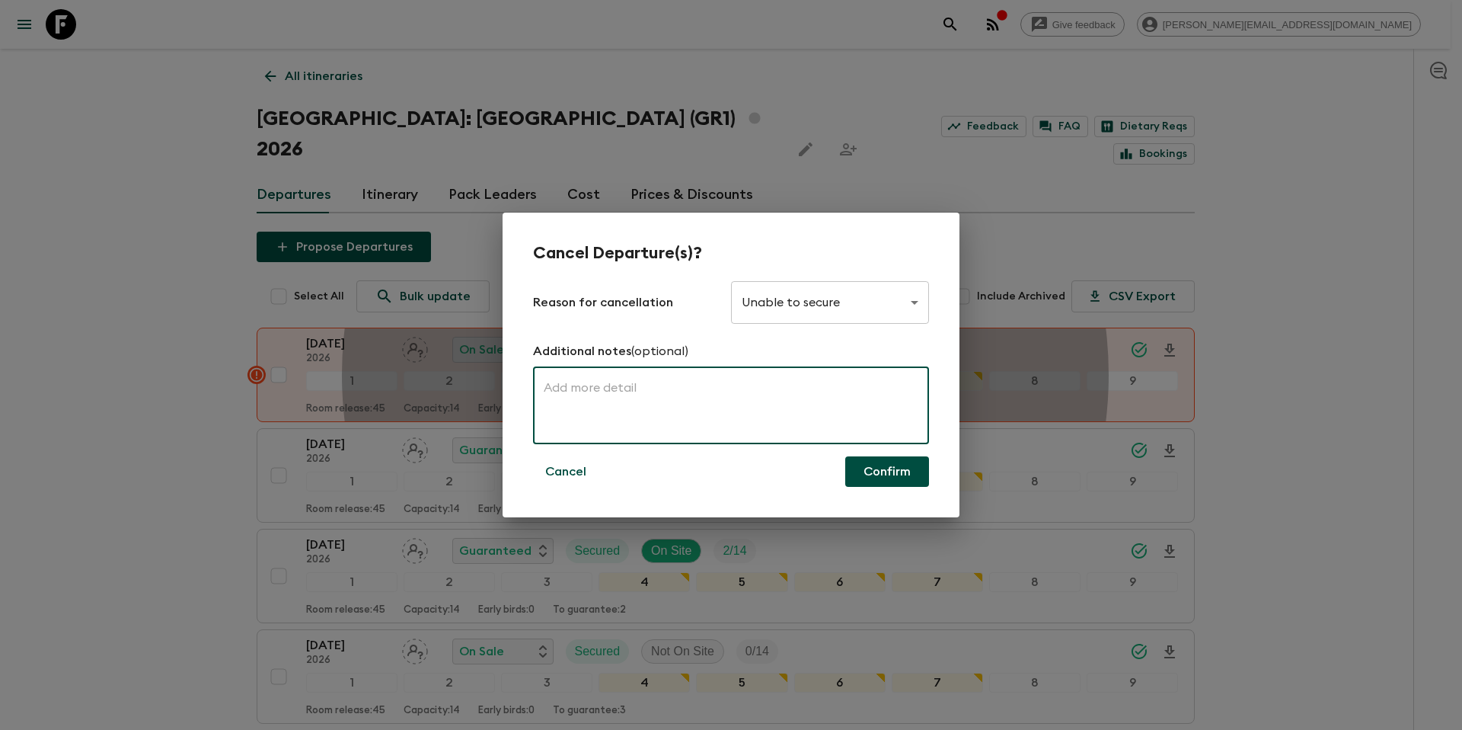
click at [611, 393] on textarea at bounding box center [731, 405] width 375 height 53
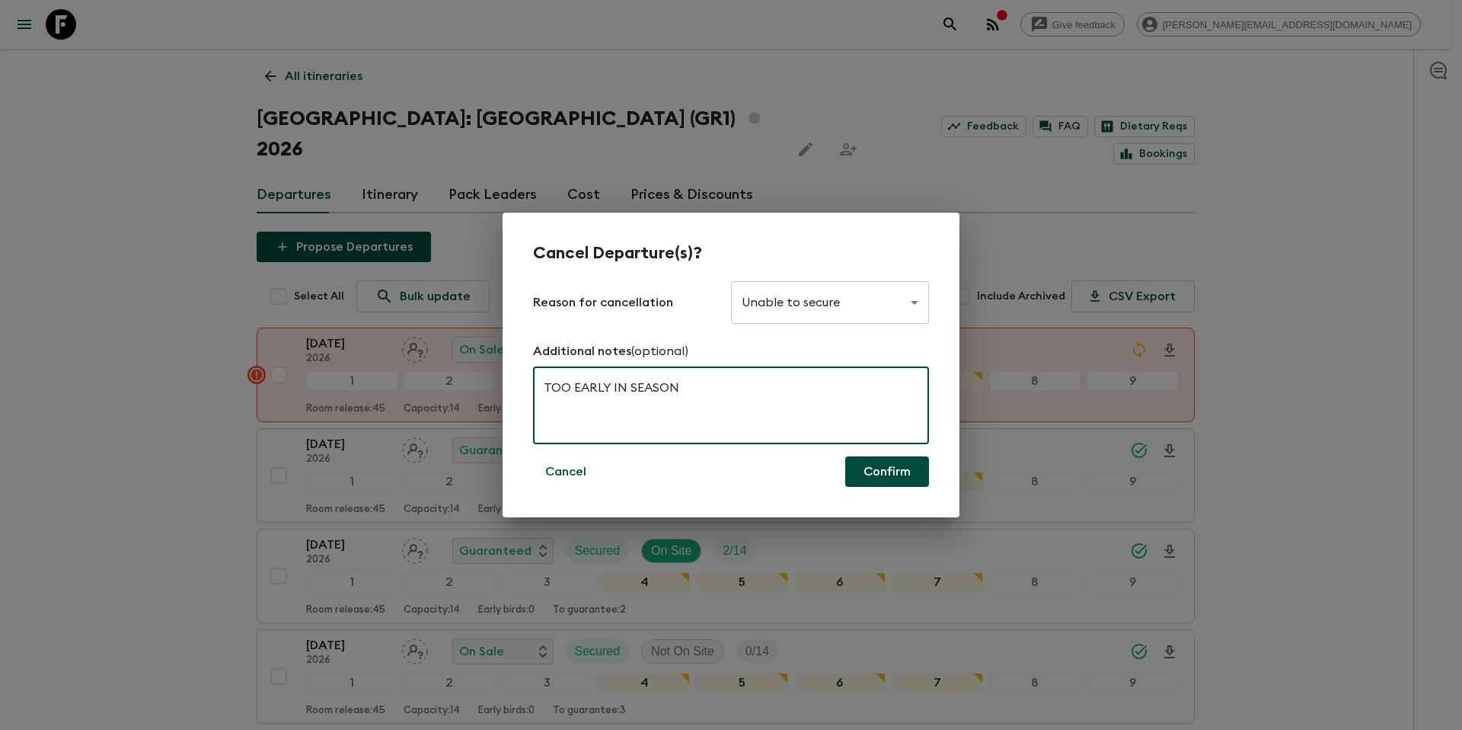
type textarea "TOO EARLY IN SEASON"
click at [902, 478] on button "Confirm" at bounding box center [888, 471] width 84 height 30
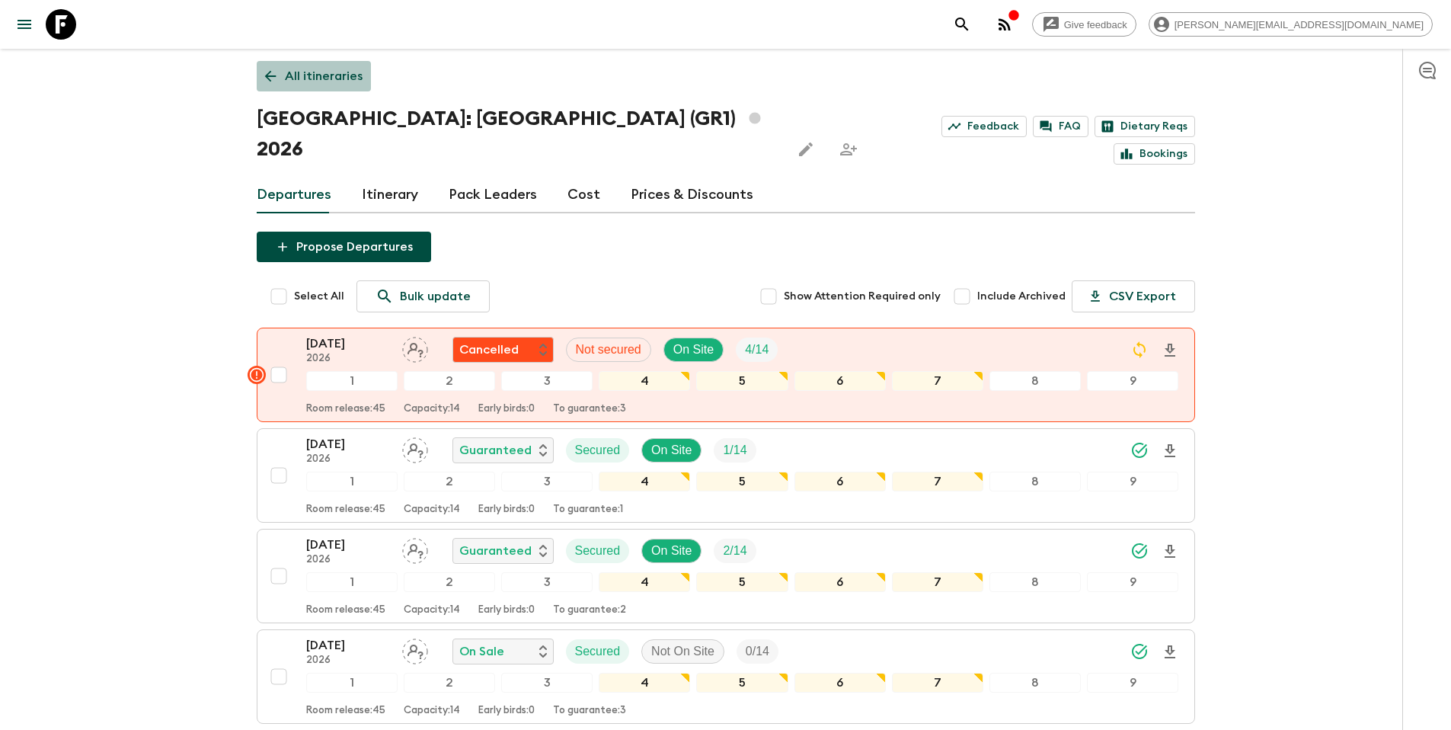
click at [326, 79] on p "All itineraries" at bounding box center [324, 76] width 78 height 18
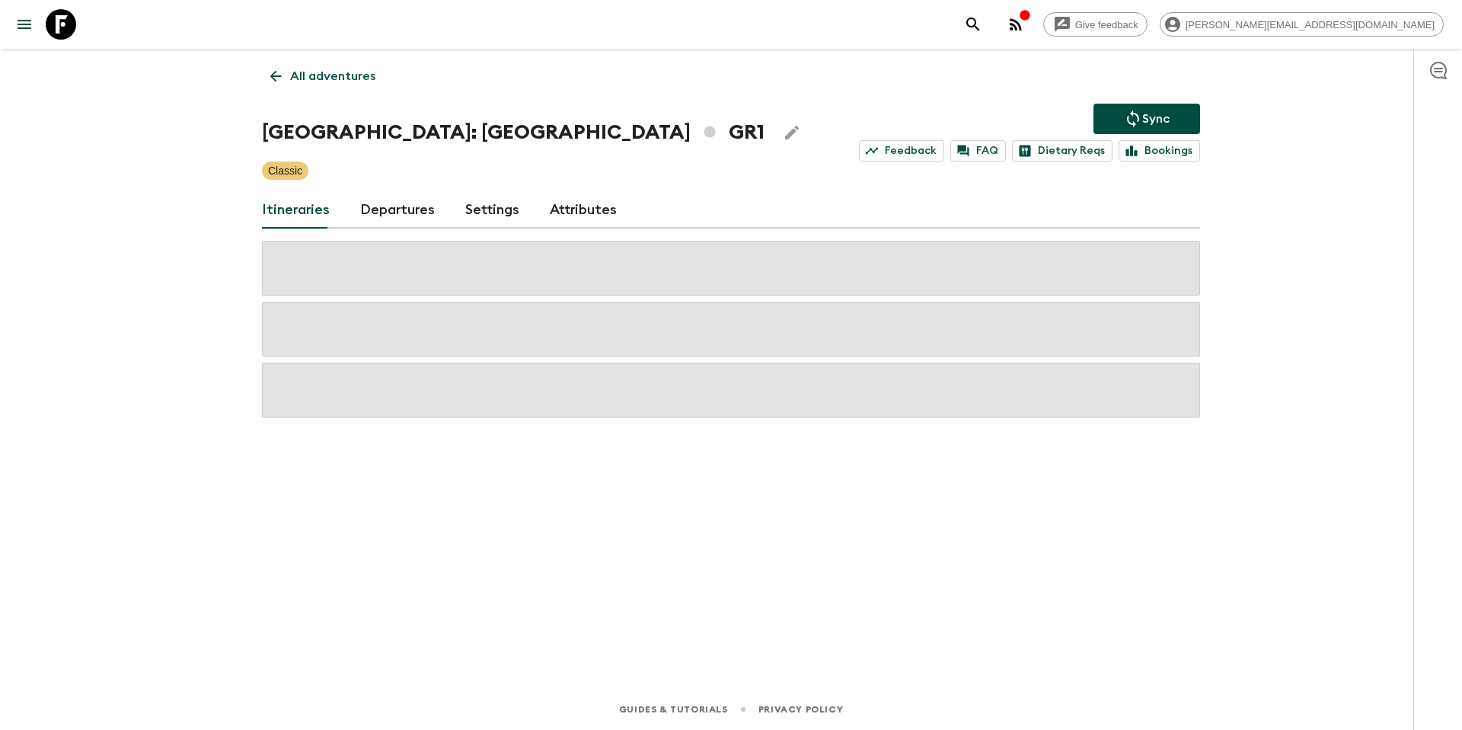
click at [1163, 110] on p "Sync" at bounding box center [1156, 119] width 27 height 18
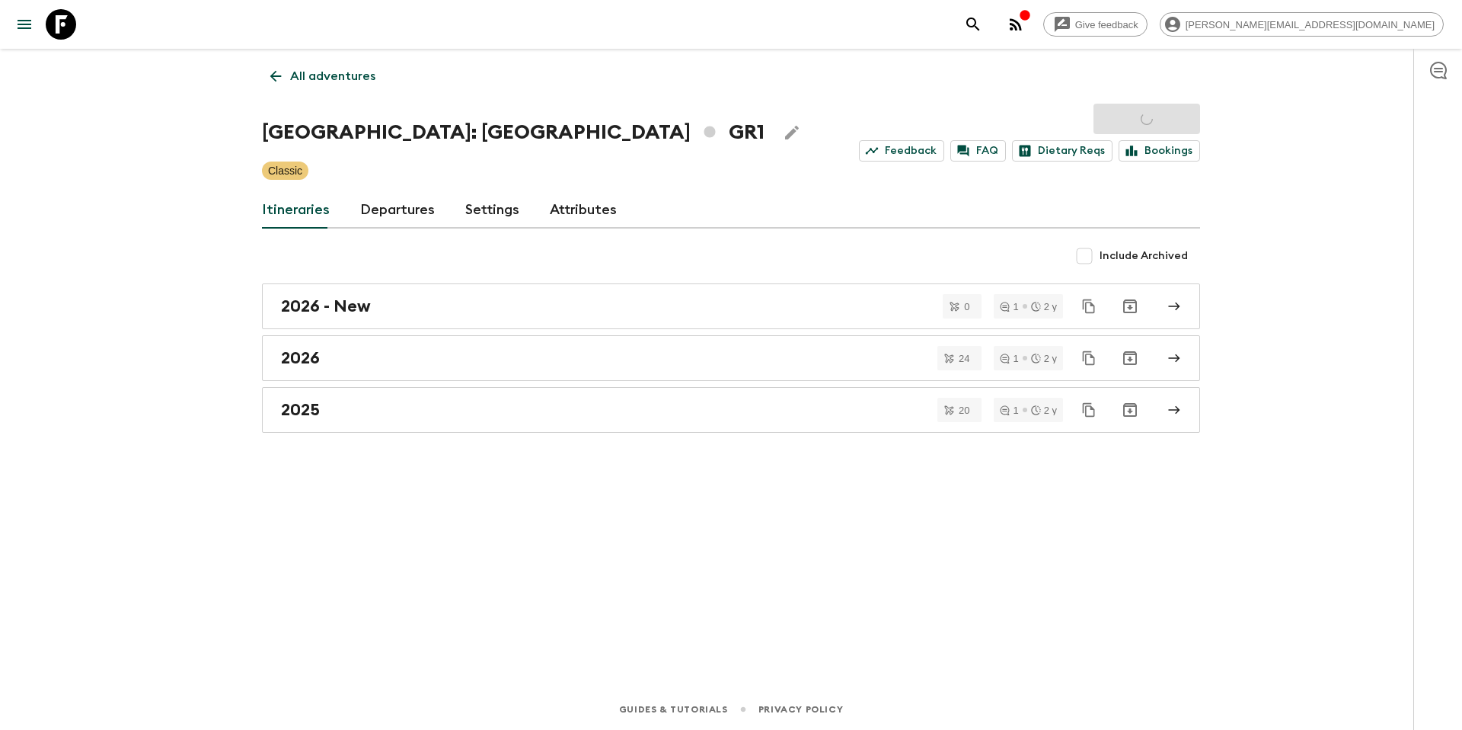
click at [319, 71] on p "All adventures" at bounding box center [332, 76] width 85 height 18
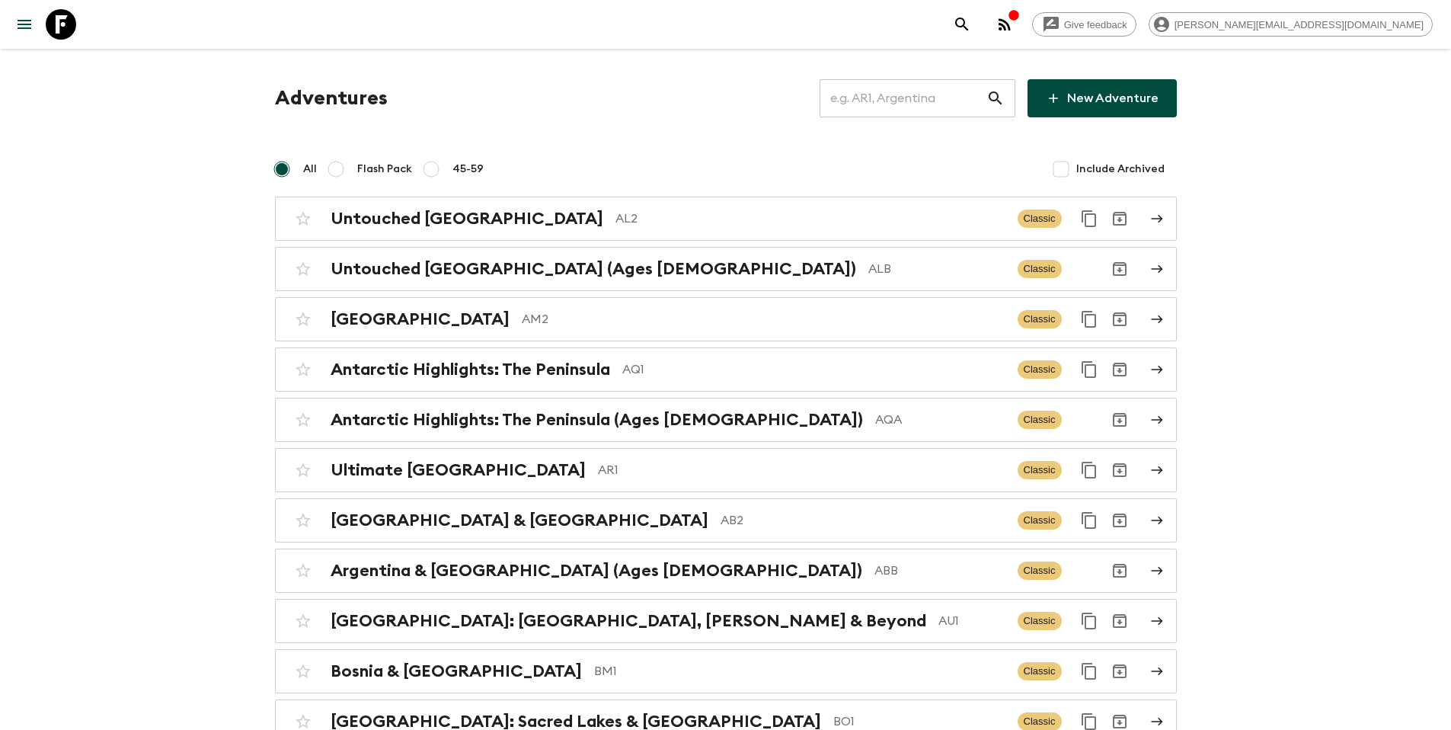
click at [907, 100] on input "text" at bounding box center [903, 98] width 167 height 43
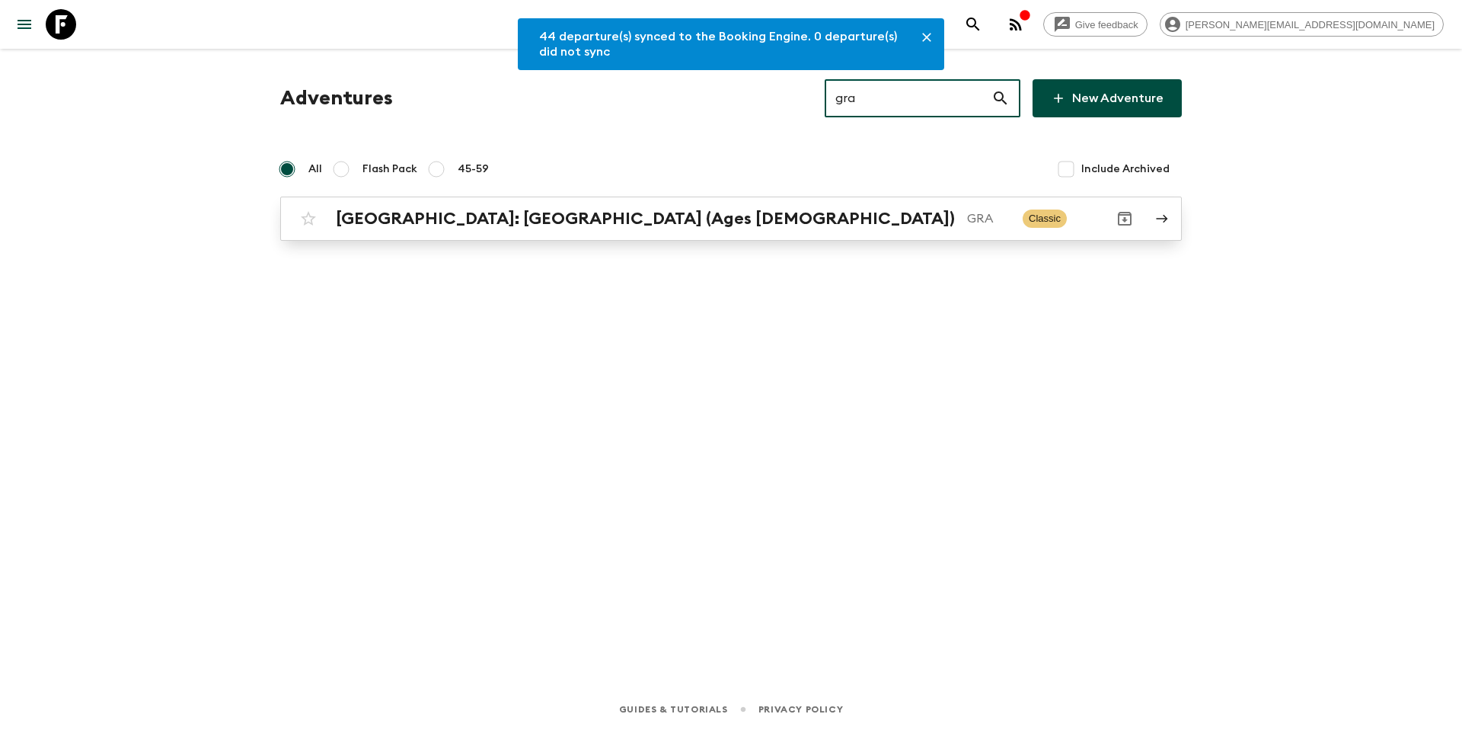
type input "gra"
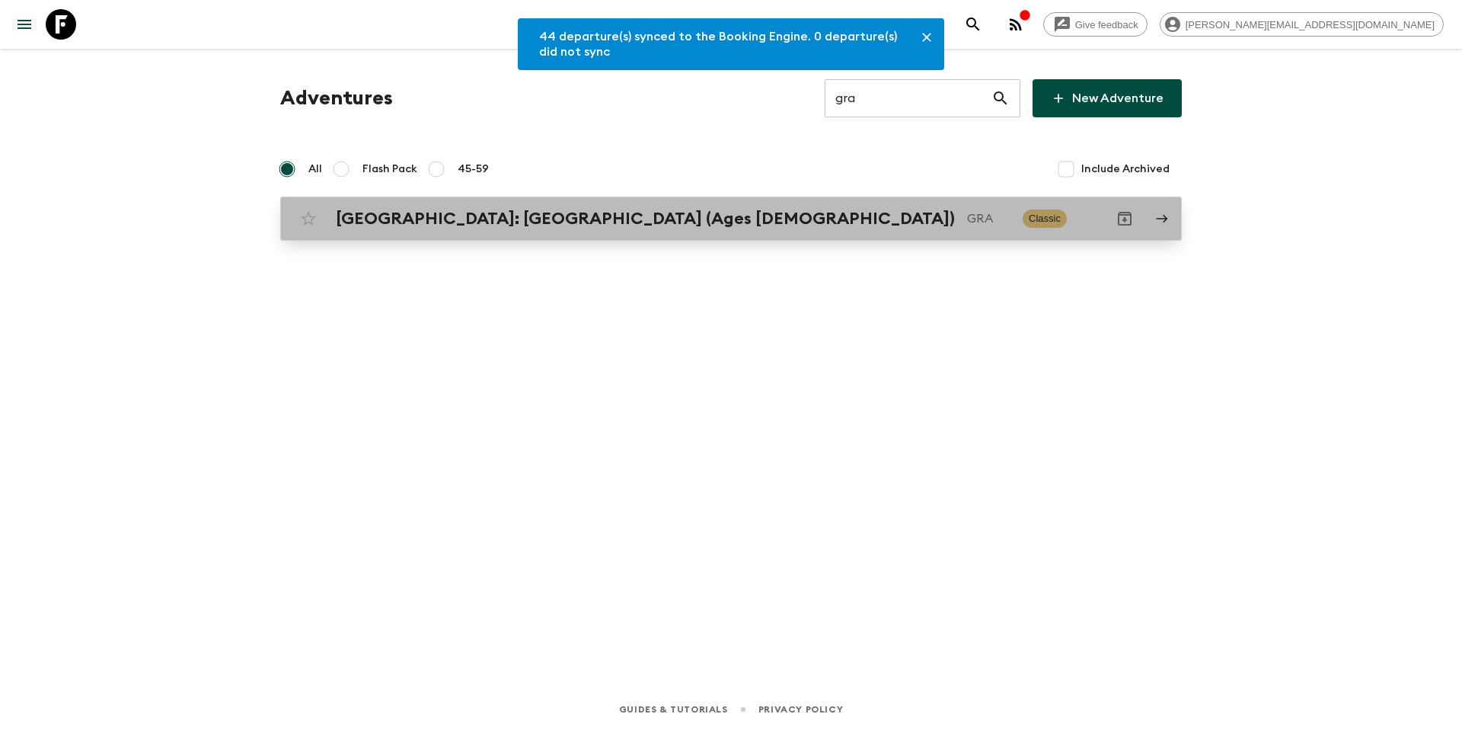
click at [619, 214] on h2 "[GEOGRAPHIC_DATA]: [GEOGRAPHIC_DATA] (Ages [DEMOGRAPHIC_DATA])" at bounding box center [645, 219] width 619 height 20
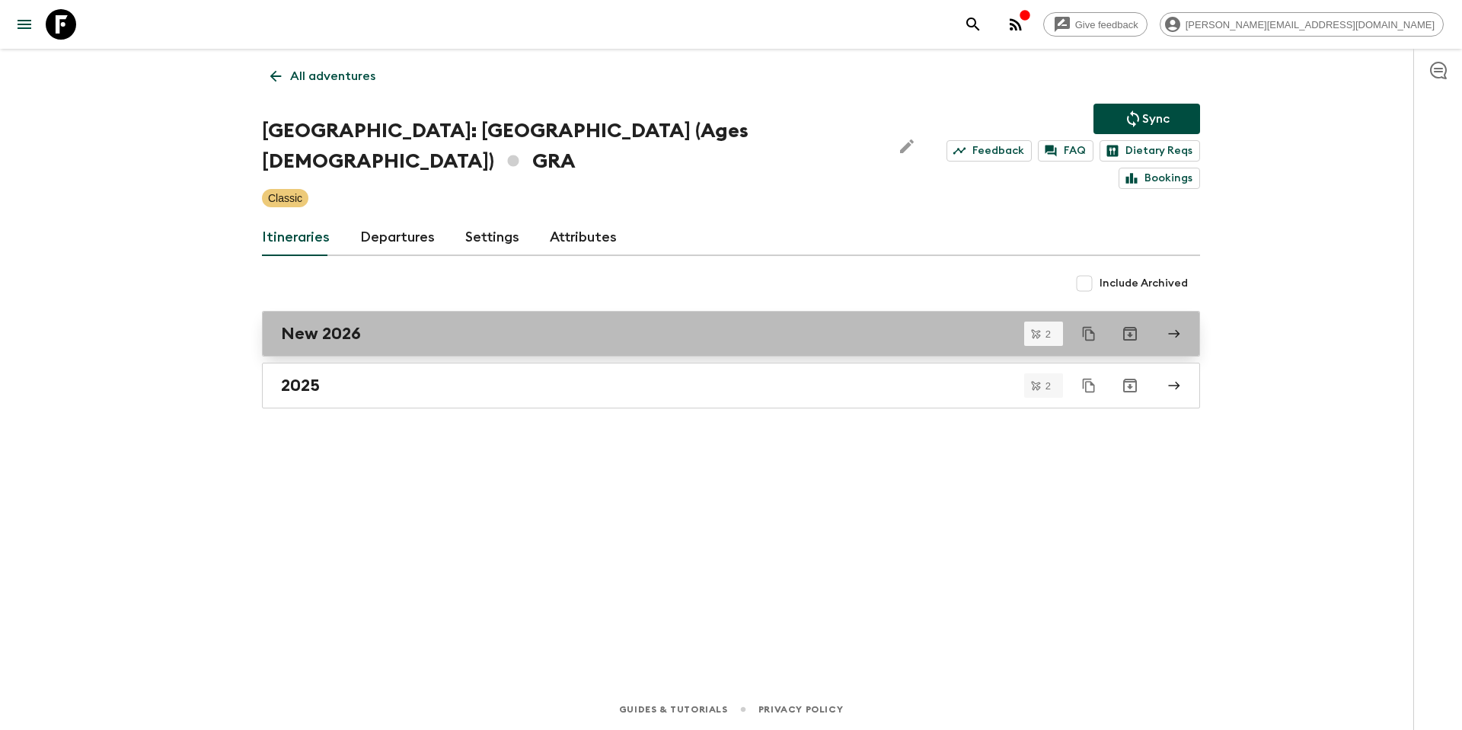
click at [374, 324] on div "New 2026" at bounding box center [716, 334] width 871 height 20
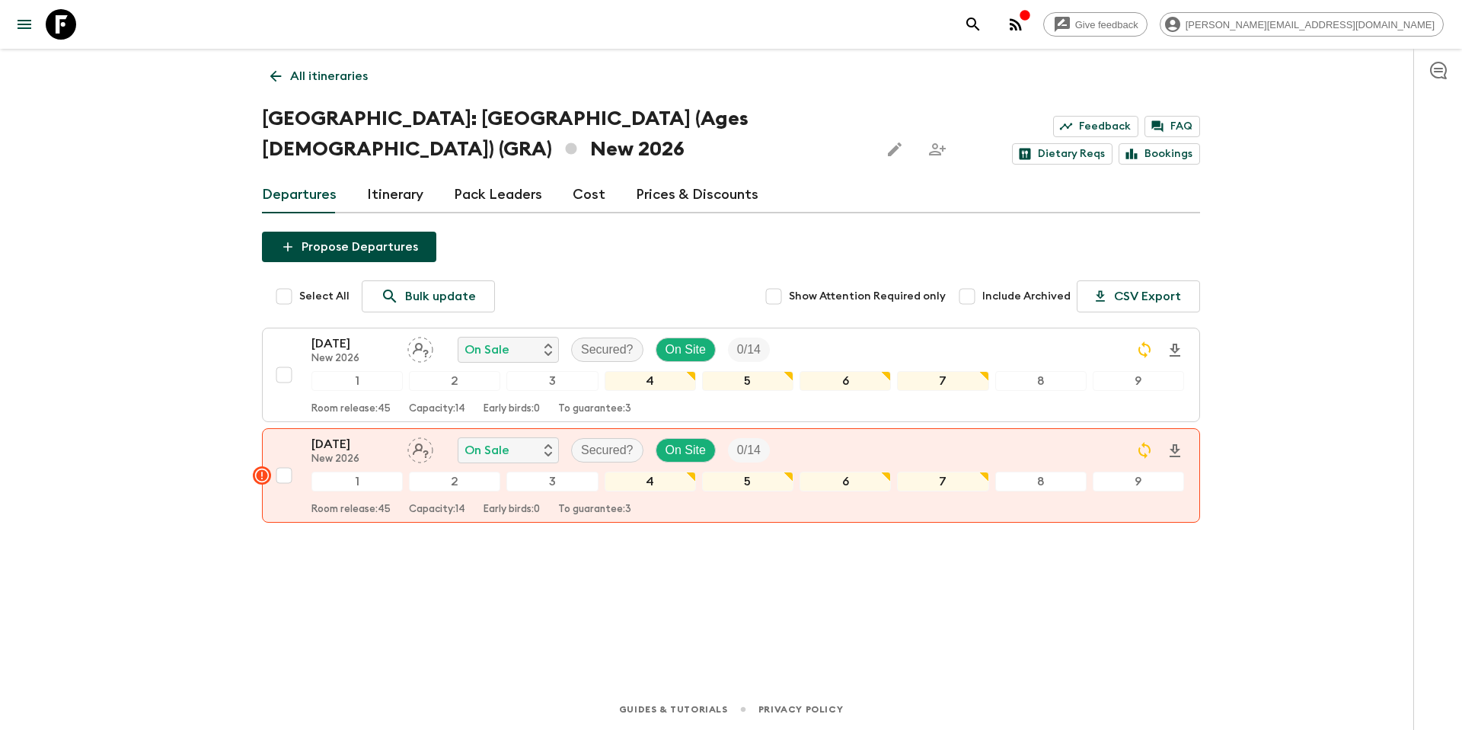
click at [666, 195] on link "Prices & Discounts" at bounding box center [697, 195] width 123 height 37
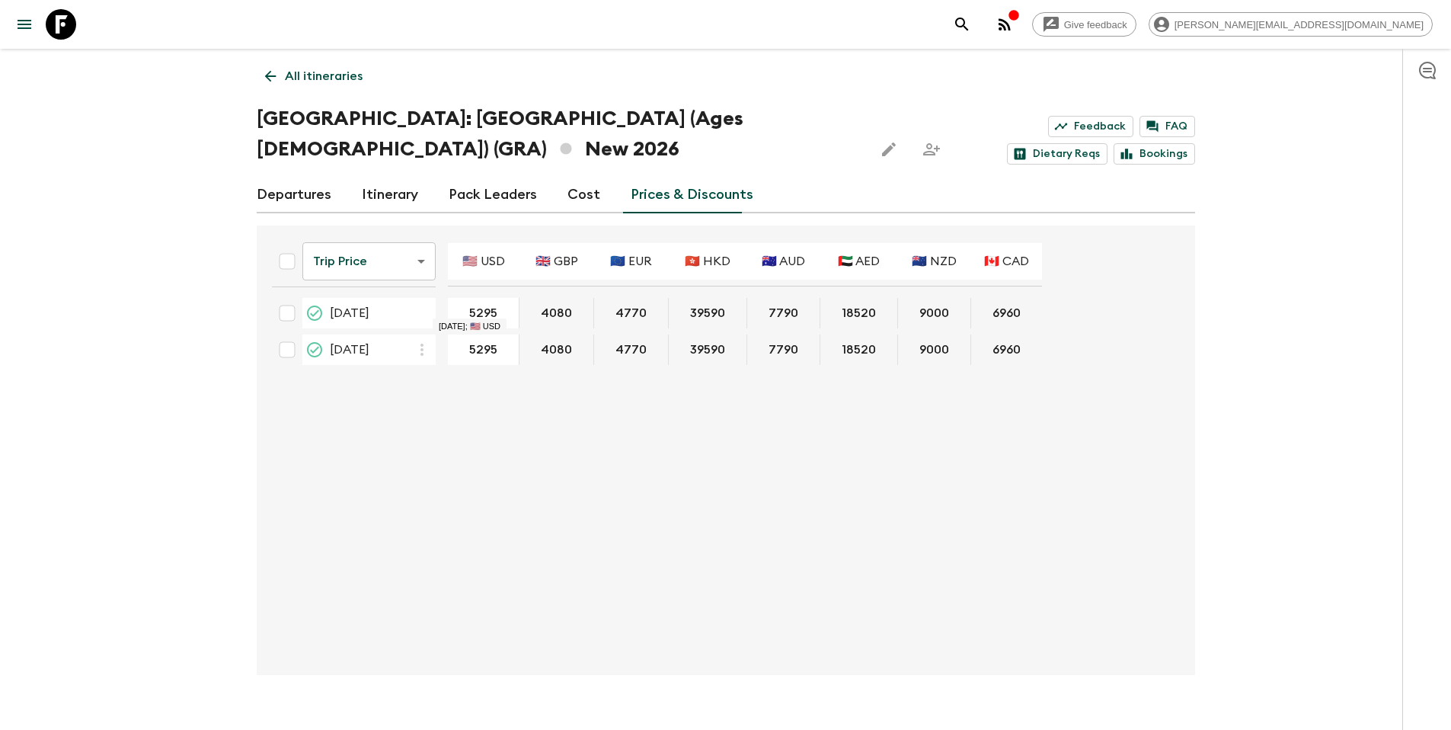
type input "5195"
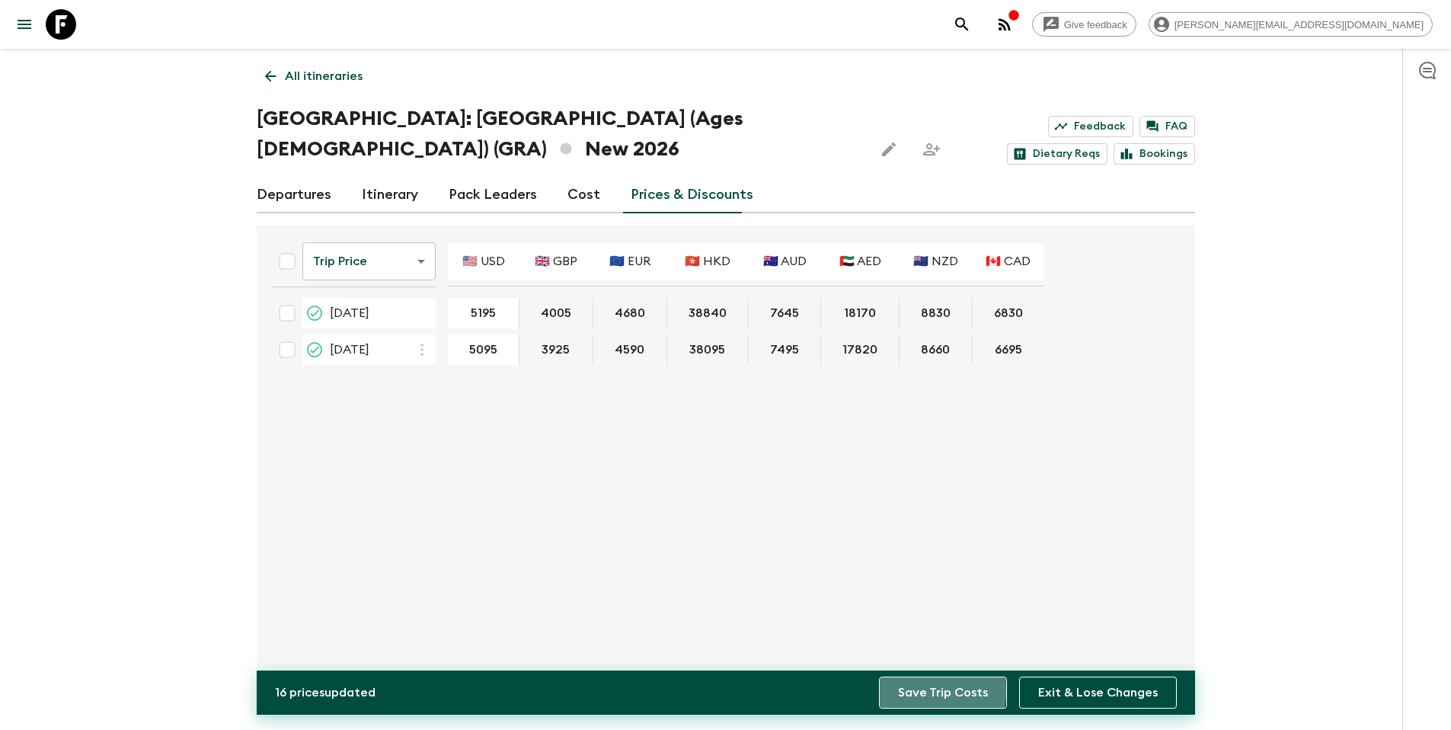
click at [913, 691] on button "Save Trip Costs" at bounding box center [943, 692] width 128 height 32
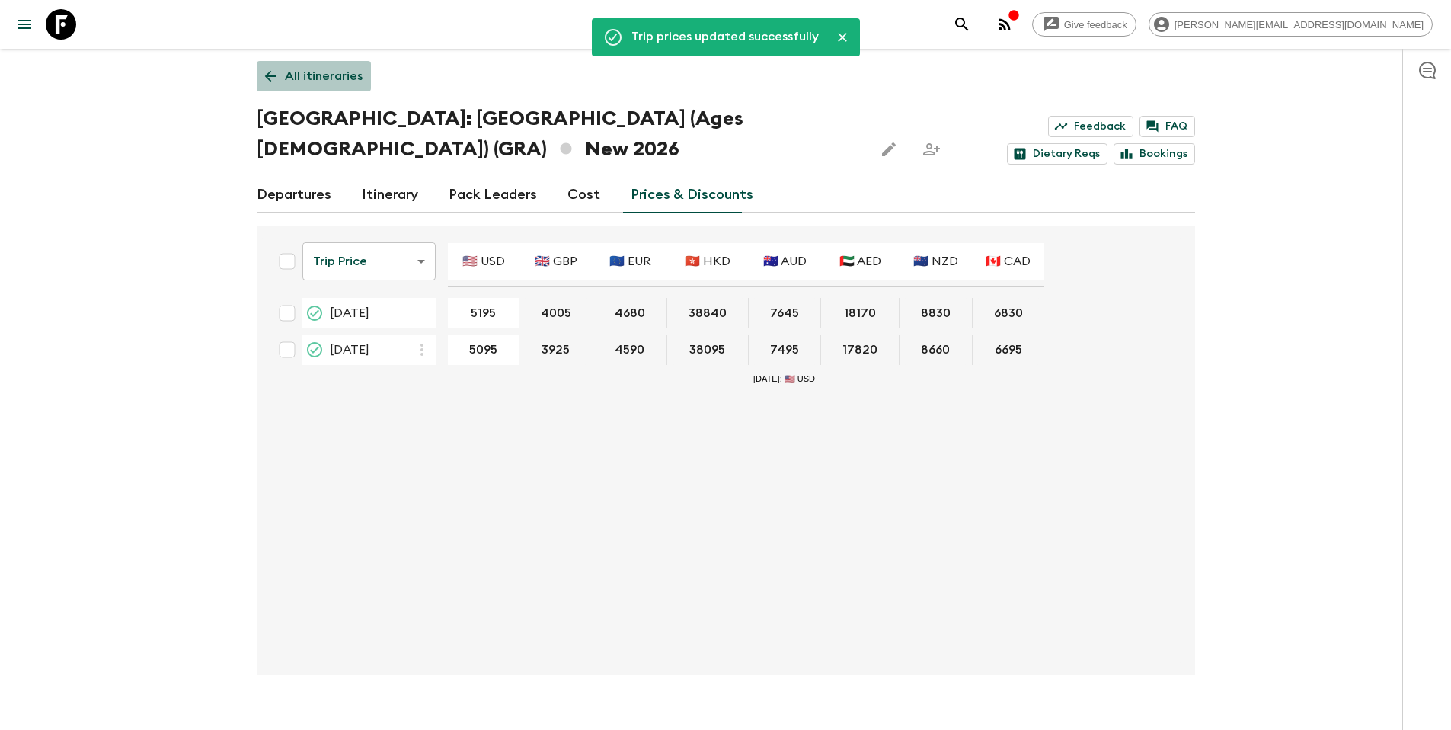
click at [353, 81] on p "All itineraries" at bounding box center [324, 76] width 78 height 18
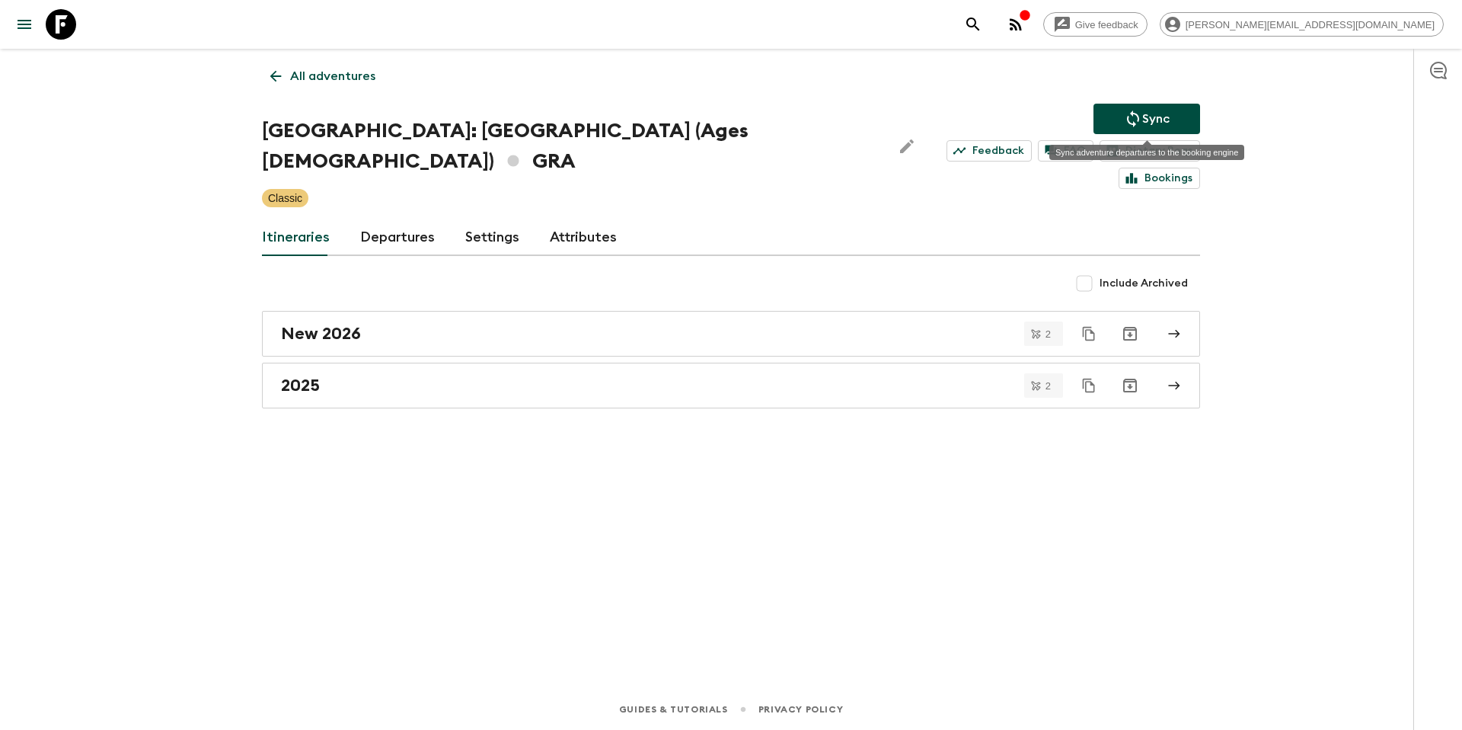
click at [1156, 117] on p "Sync" at bounding box center [1156, 119] width 27 height 18
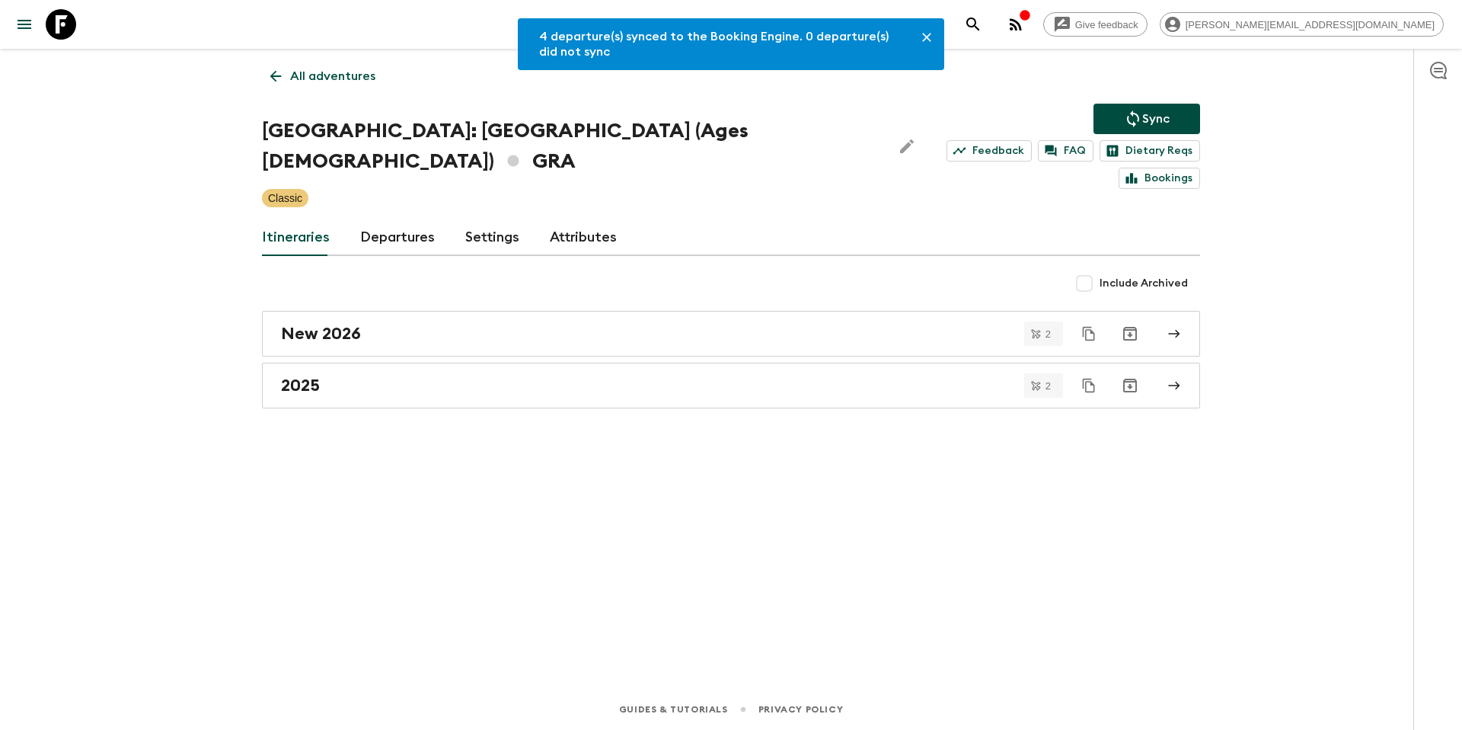
click at [394, 219] on link "Departures" at bounding box center [397, 237] width 75 height 37
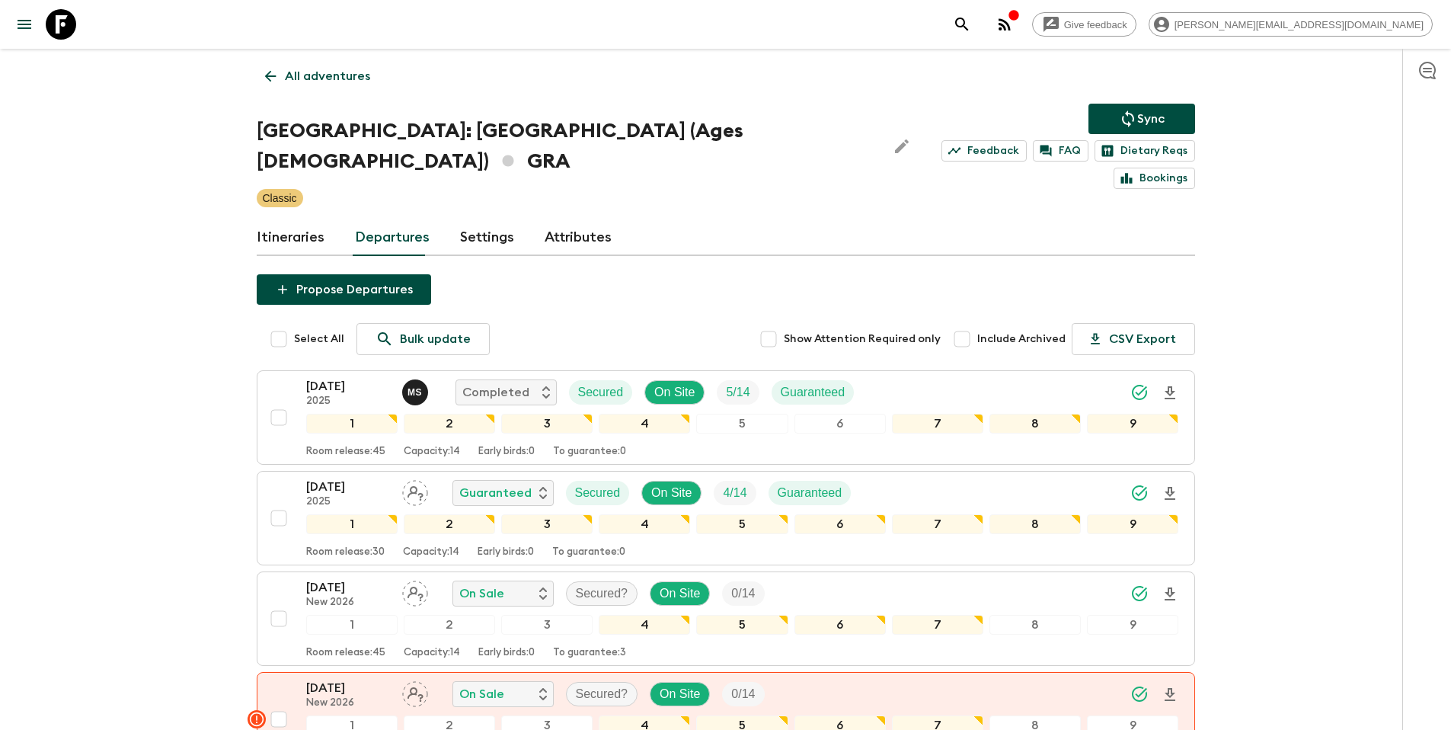
click at [287, 219] on link "Itineraries" at bounding box center [291, 237] width 68 height 37
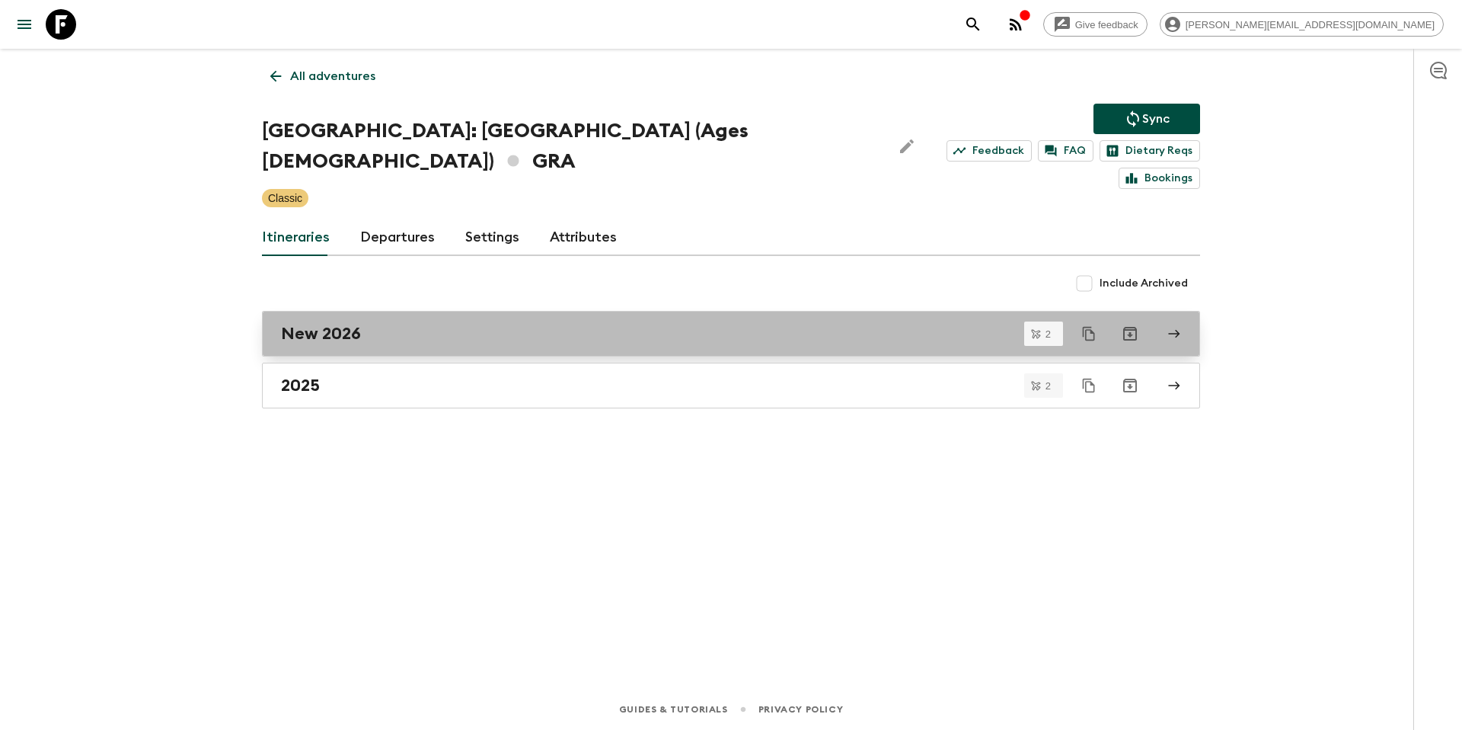
click at [398, 324] on div "New 2026" at bounding box center [716, 334] width 871 height 20
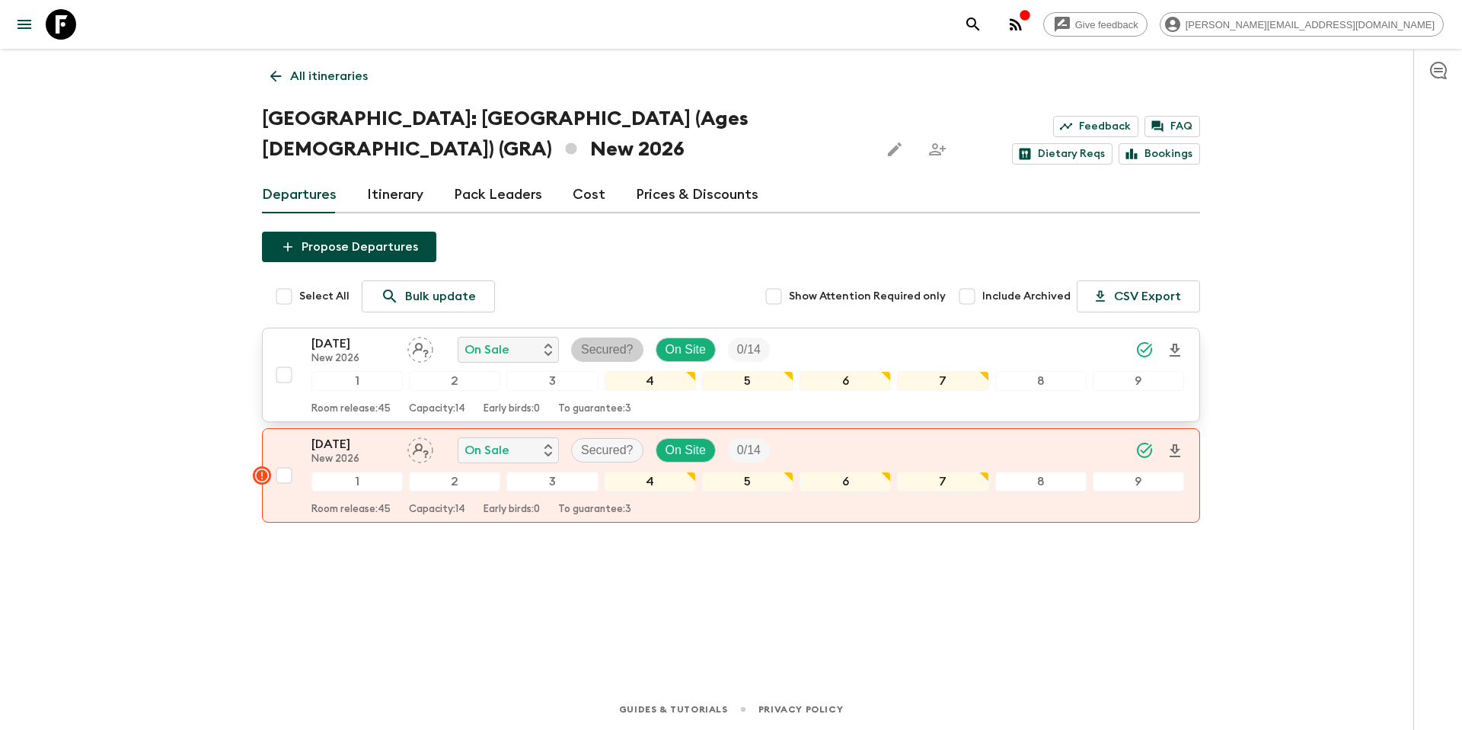
click at [603, 348] on p "Secured?" at bounding box center [607, 349] width 53 height 18
click at [622, 411] on p "Secured" at bounding box center [626, 415] width 46 height 18
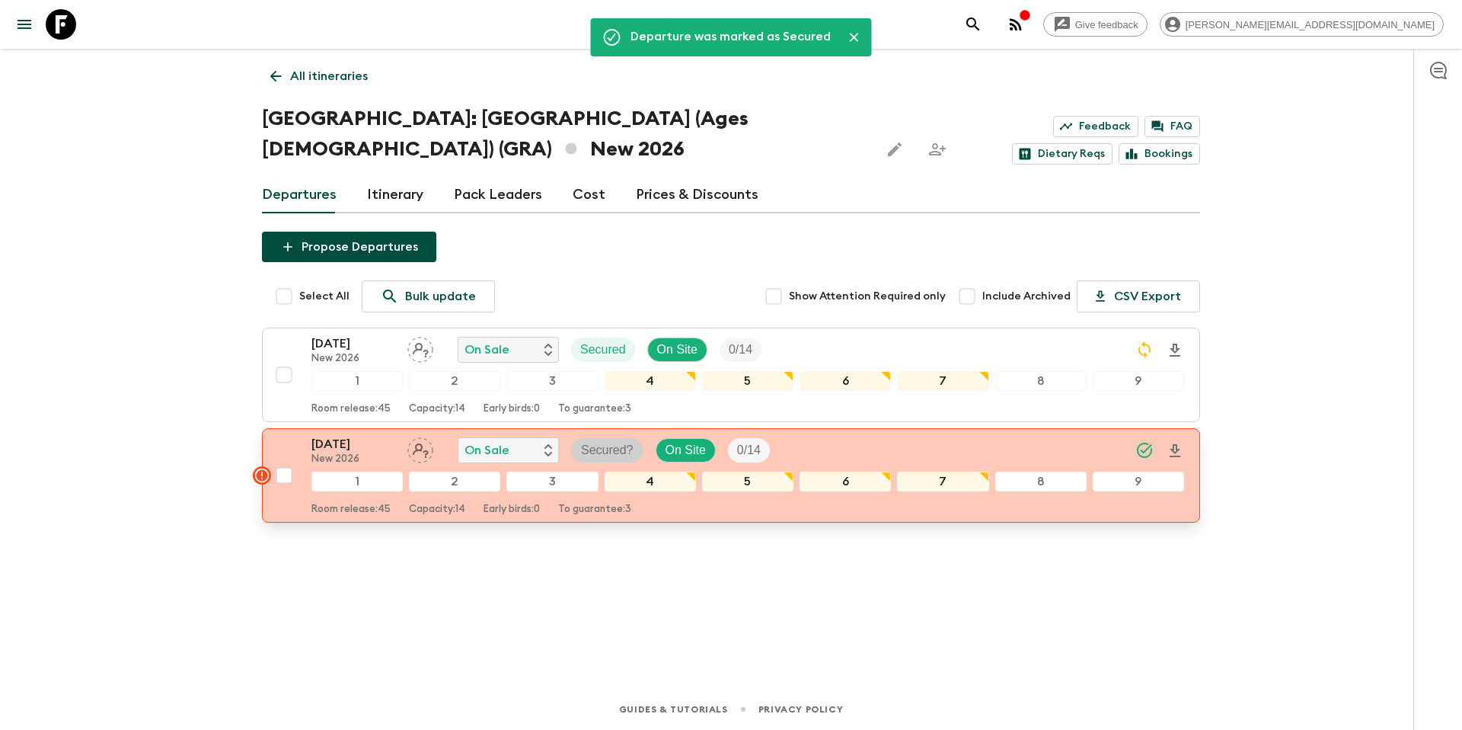
click at [609, 450] on p "Secured?" at bounding box center [607, 450] width 53 height 18
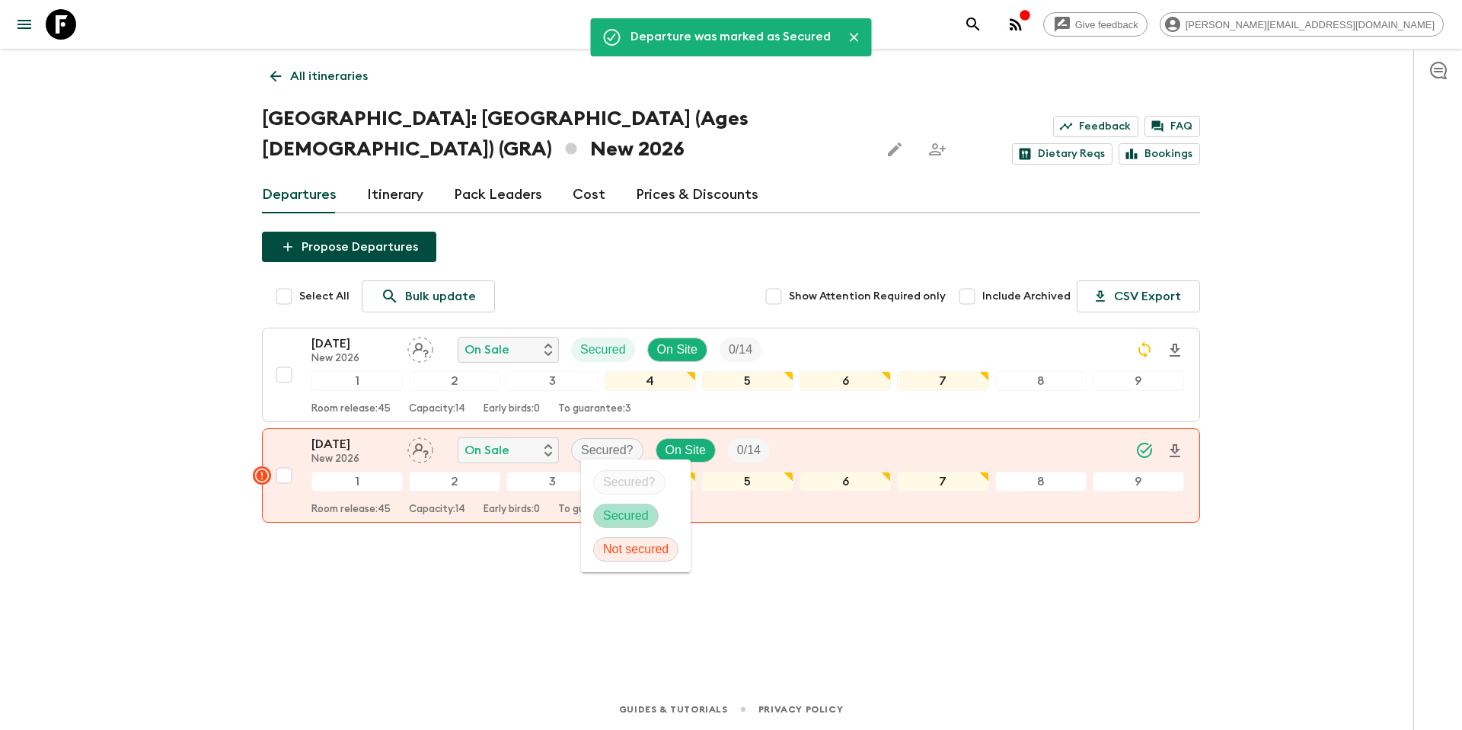
click at [622, 511] on p "Secured" at bounding box center [626, 516] width 46 height 18
click at [284, 377] on input "checkbox" at bounding box center [284, 375] width 30 height 30
checkbox input "true"
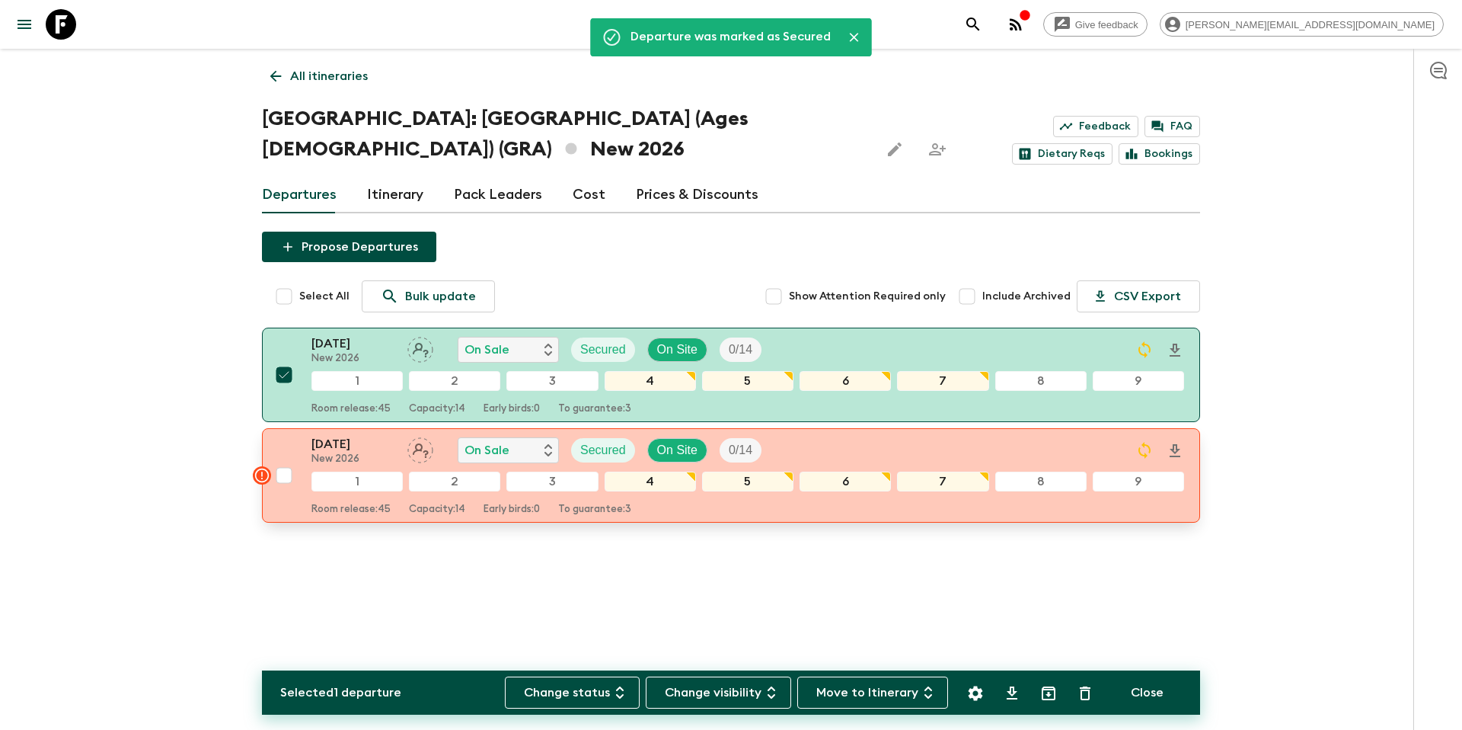
click at [283, 476] on input "checkbox" at bounding box center [284, 475] width 30 height 30
checkbox input "true"
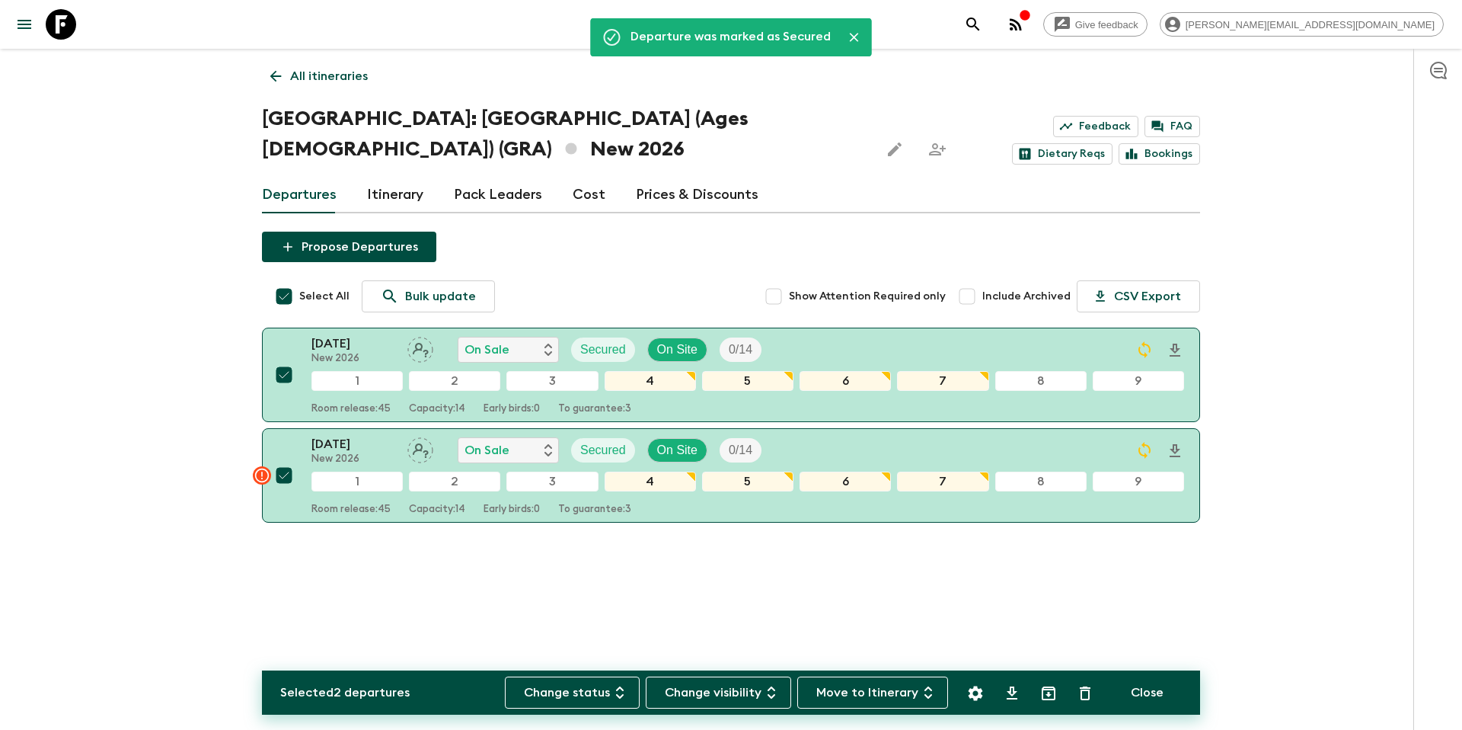
click at [975, 692] on icon "Settings" at bounding box center [976, 693] width 18 height 18
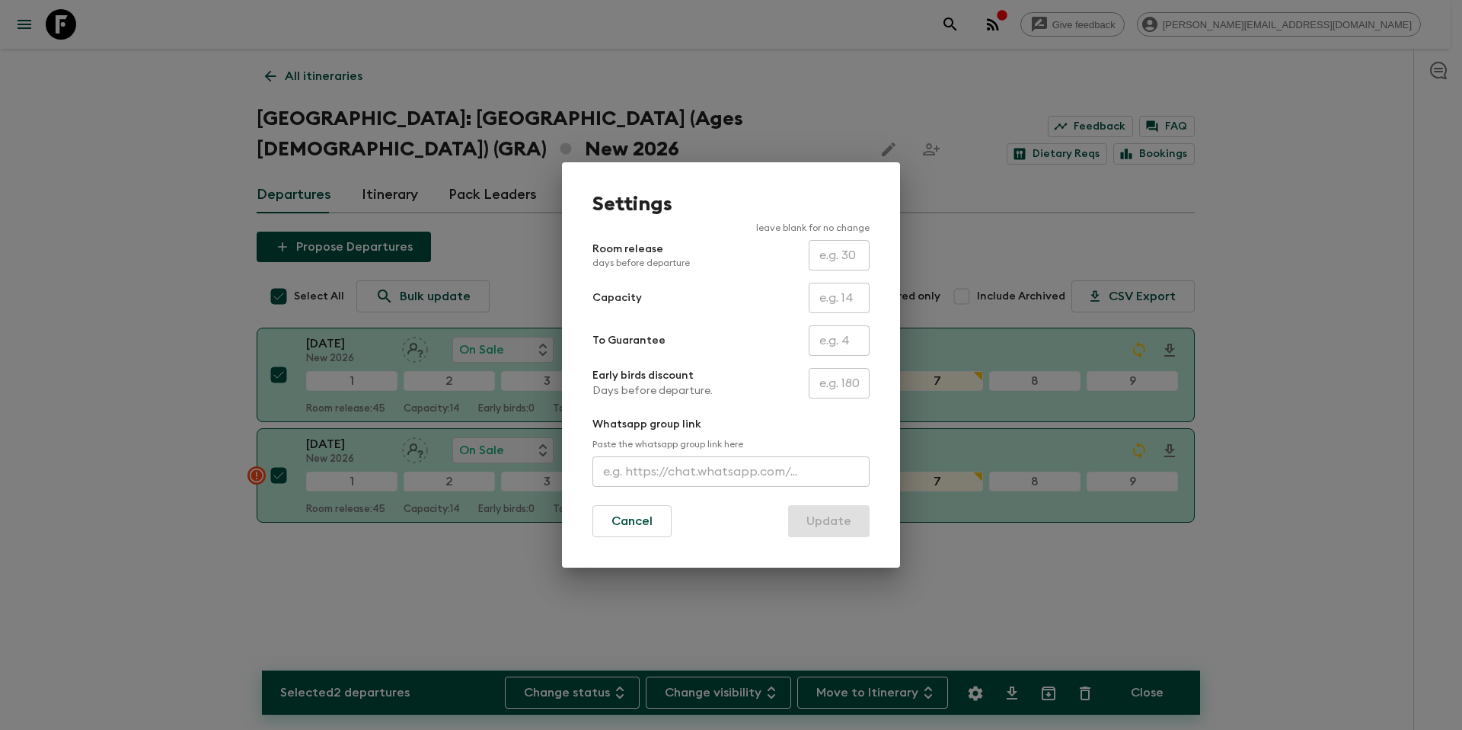
click at [833, 343] on input "text" at bounding box center [839, 340] width 61 height 30
type input "0"
click at [836, 527] on button "Update" at bounding box center [829, 521] width 82 height 32
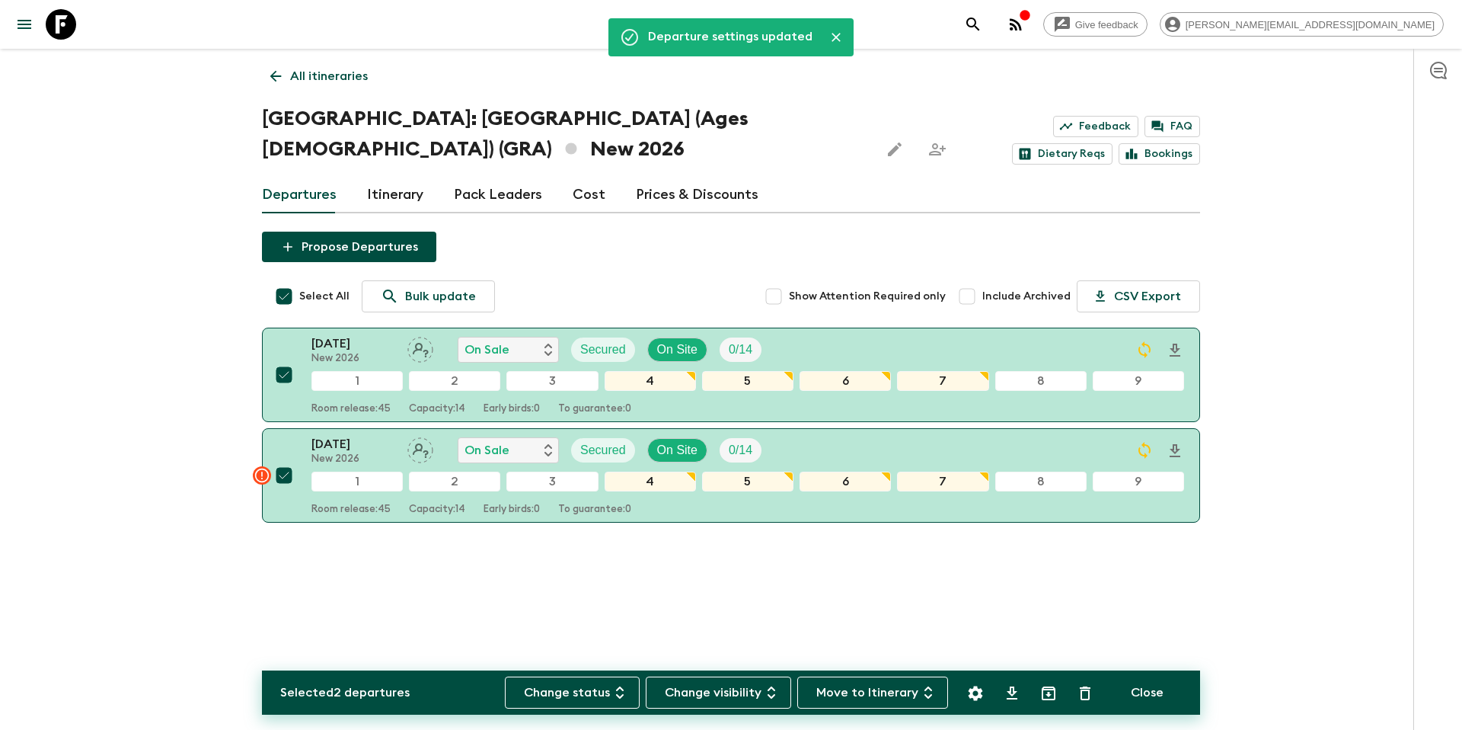
click at [753, 562] on div "Departure settings updated All itineraries [GEOGRAPHIC_DATA]: [GEOGRAPHIC_DATA]…" at bounding box center [731, 347] width 975 height 597
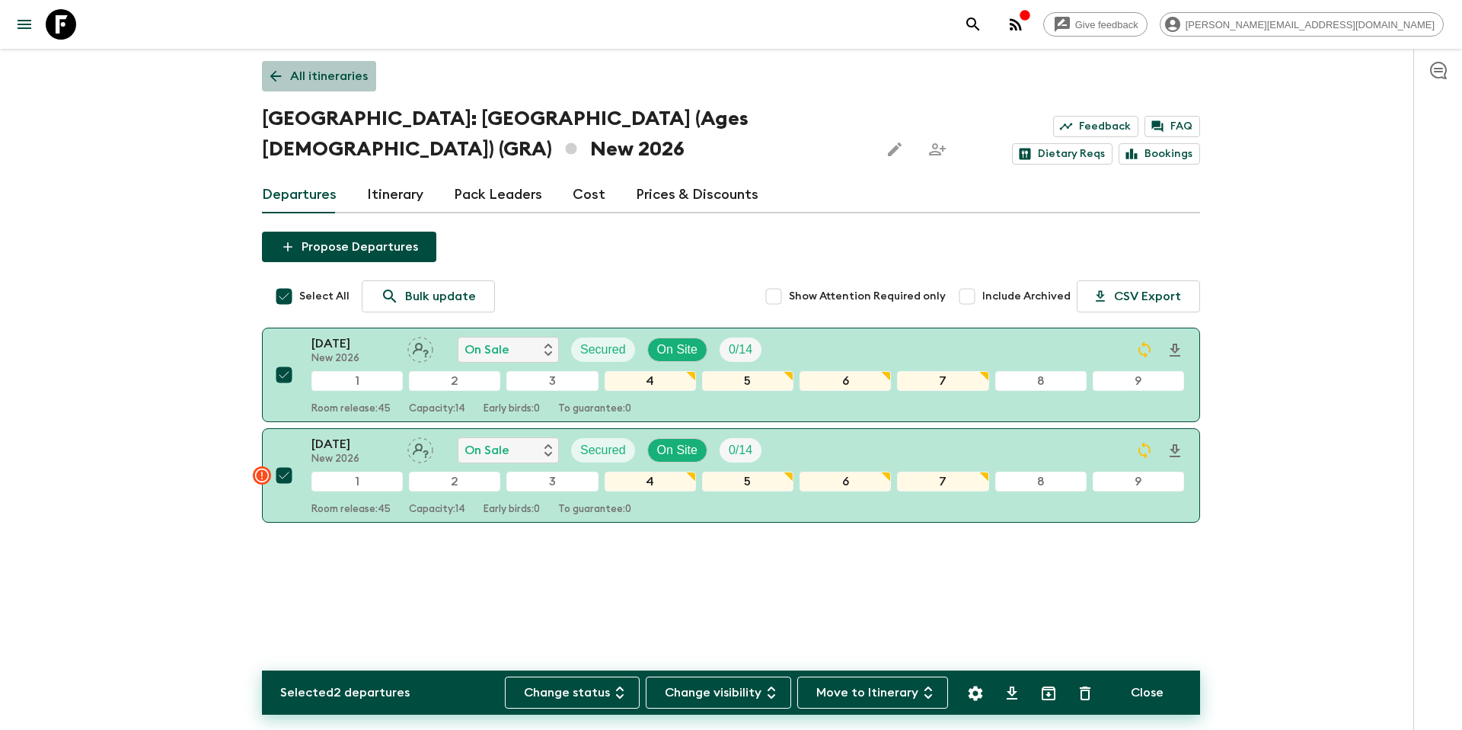
click at [339, 82] on p "All itineraries" at bounding box center [329, 76] width 78 height 18
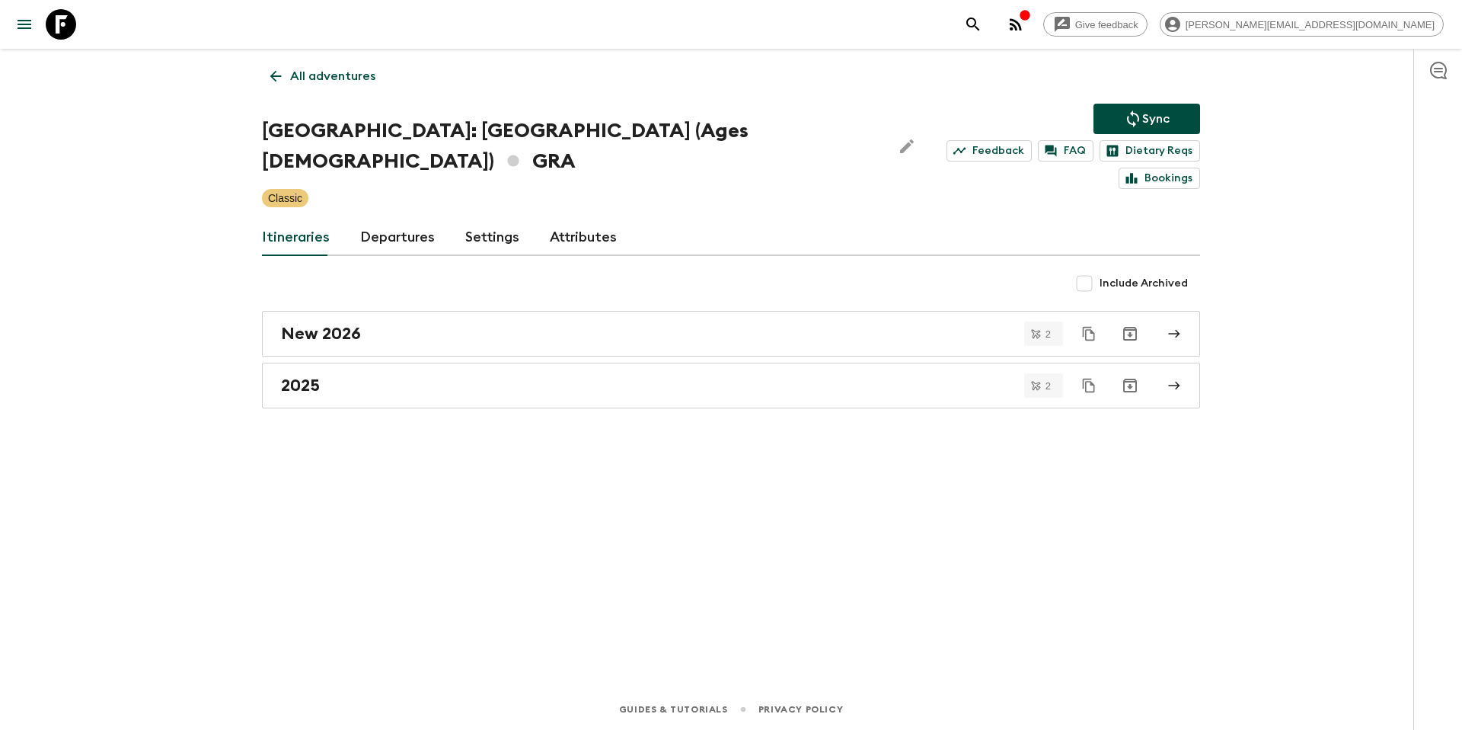
click at [324, 69] on p "All adventures" at bounding box center [332, 76] width 85 height 18
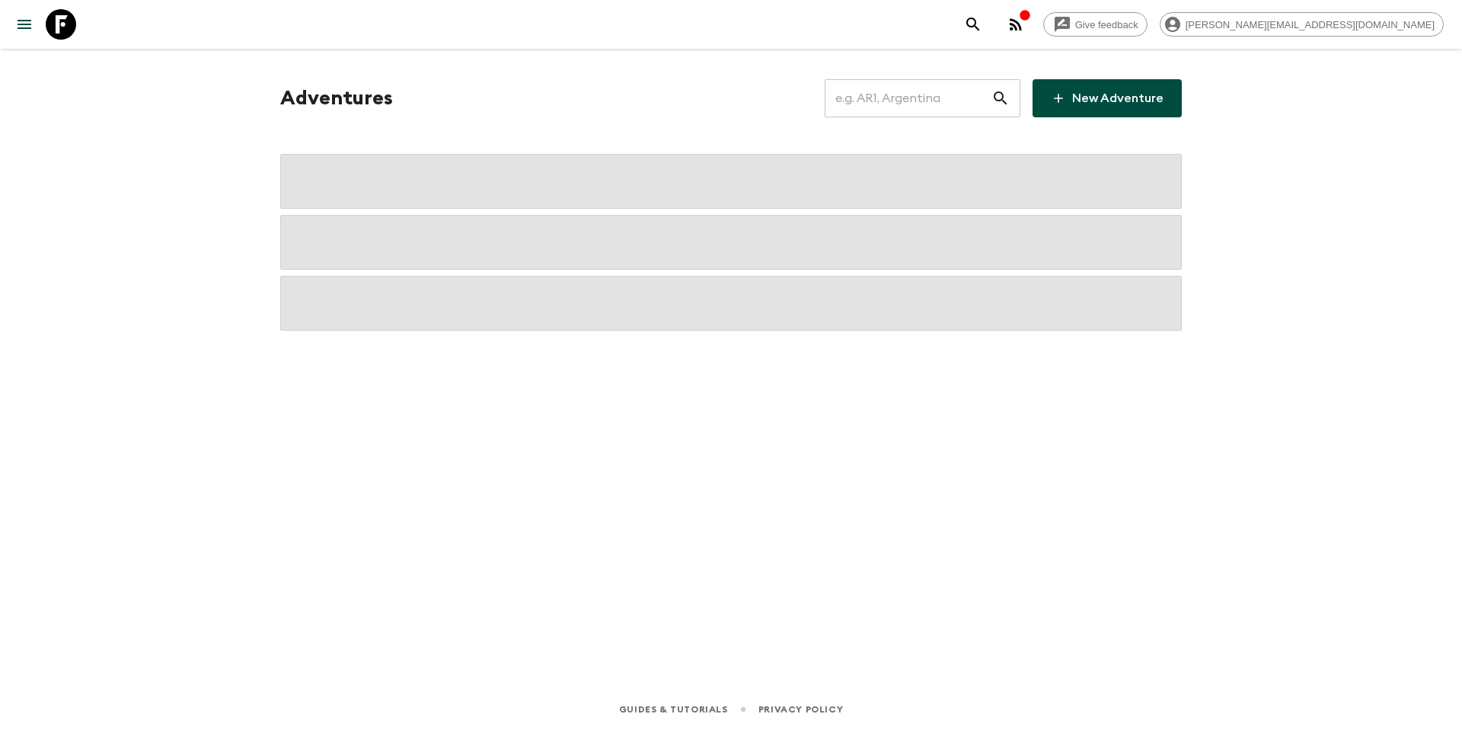
click at [962, 92] on input "text" at bounding box center [908, 98] width 167 height 43
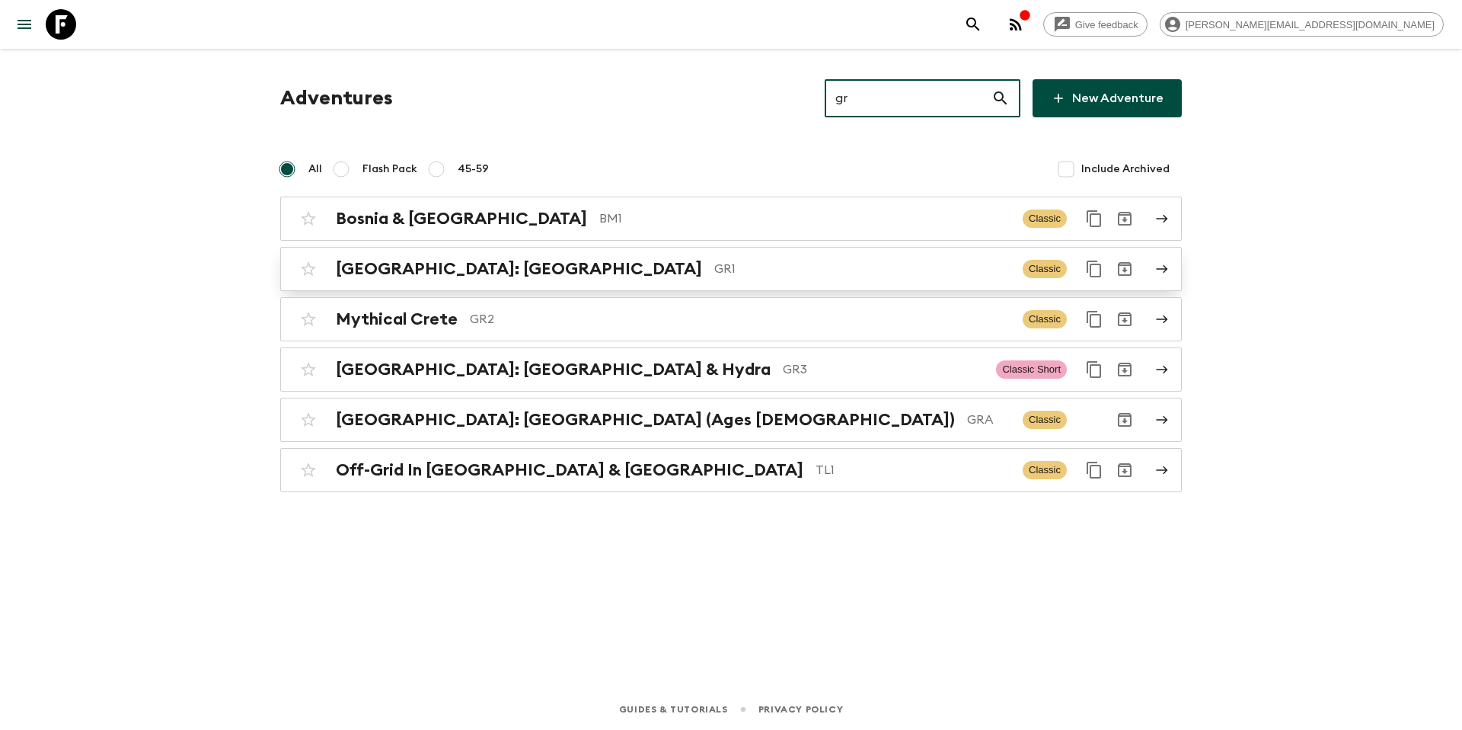
type input "gr"
click at [745, 275] on p "GR1" at bounding box center [862, 269] width 296 height 18
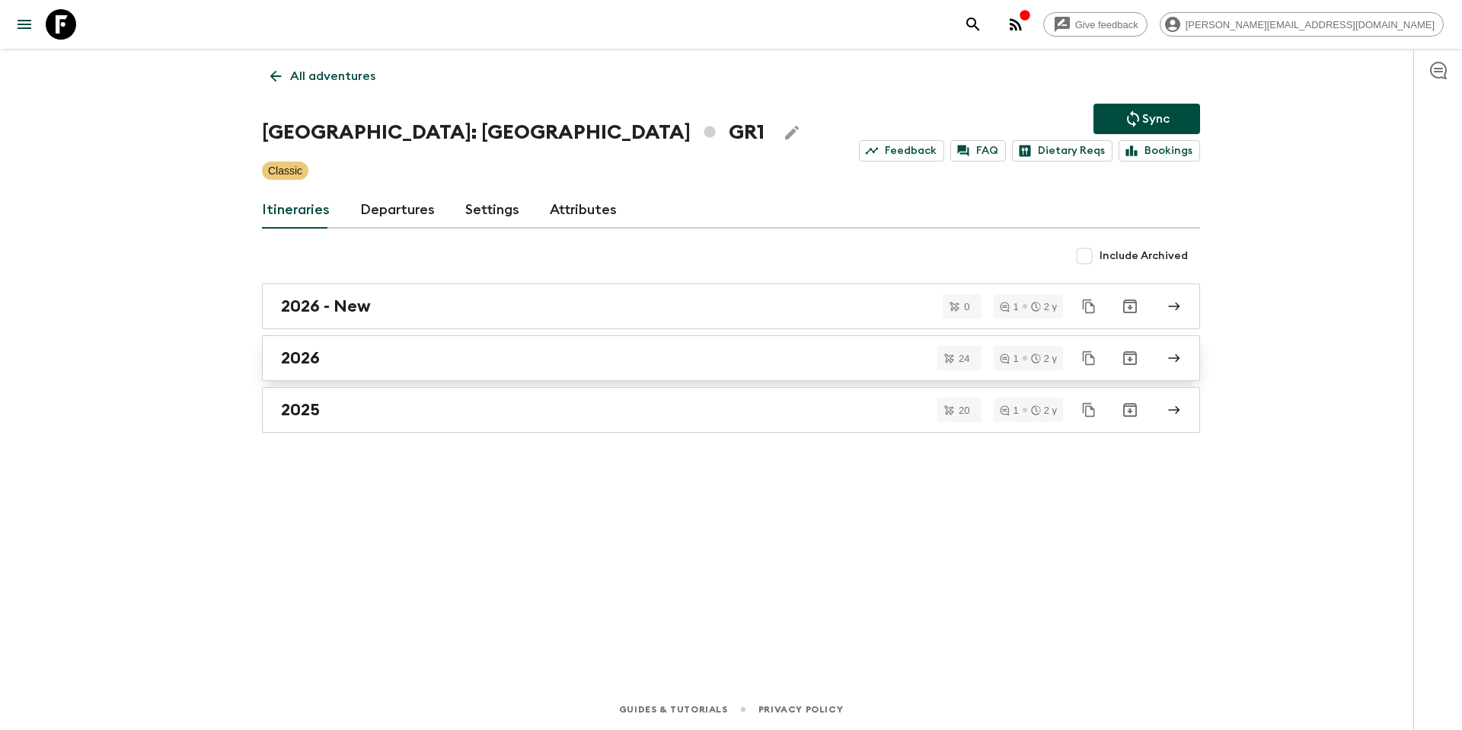
click at [399, 360] on div "2026" at bounding box center [716, 358] width 871 height 20
